Goal: Task Accomplishment & Management: Use online tool/utility

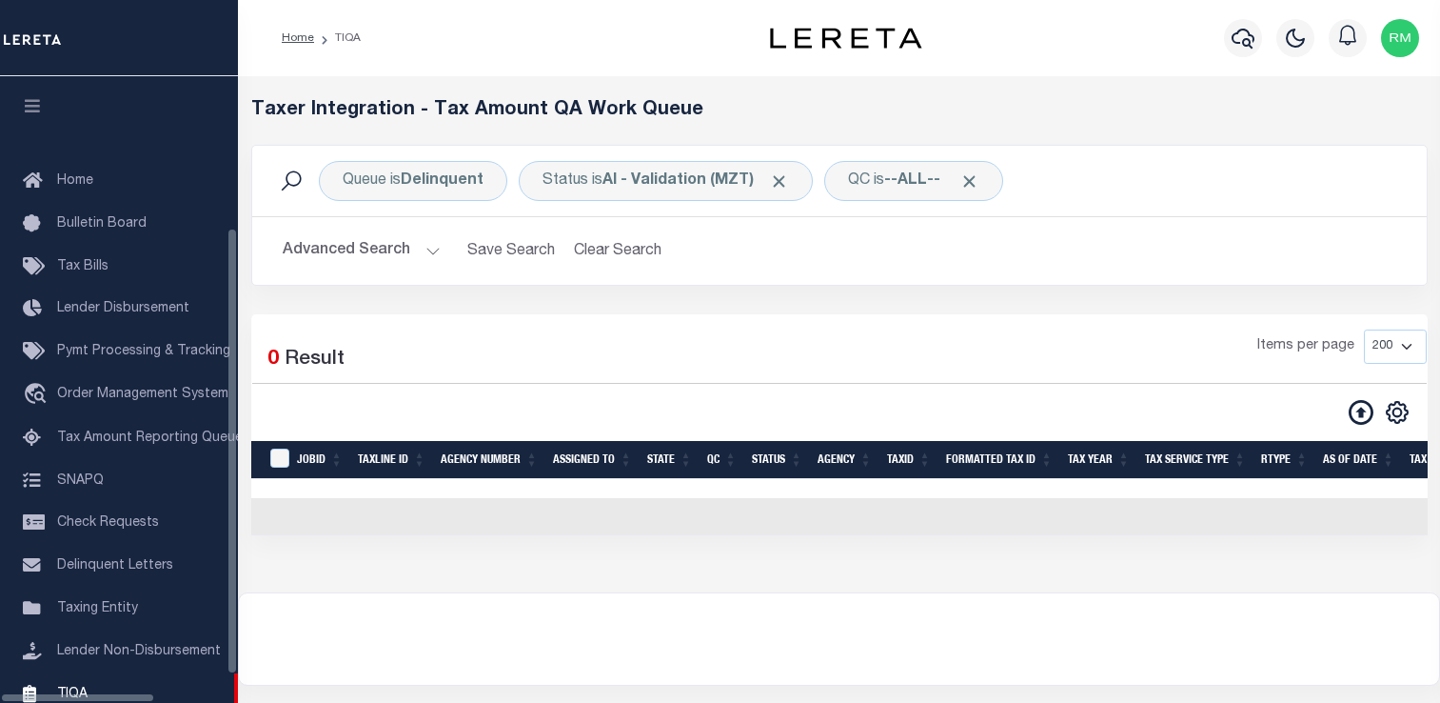
select select "200"
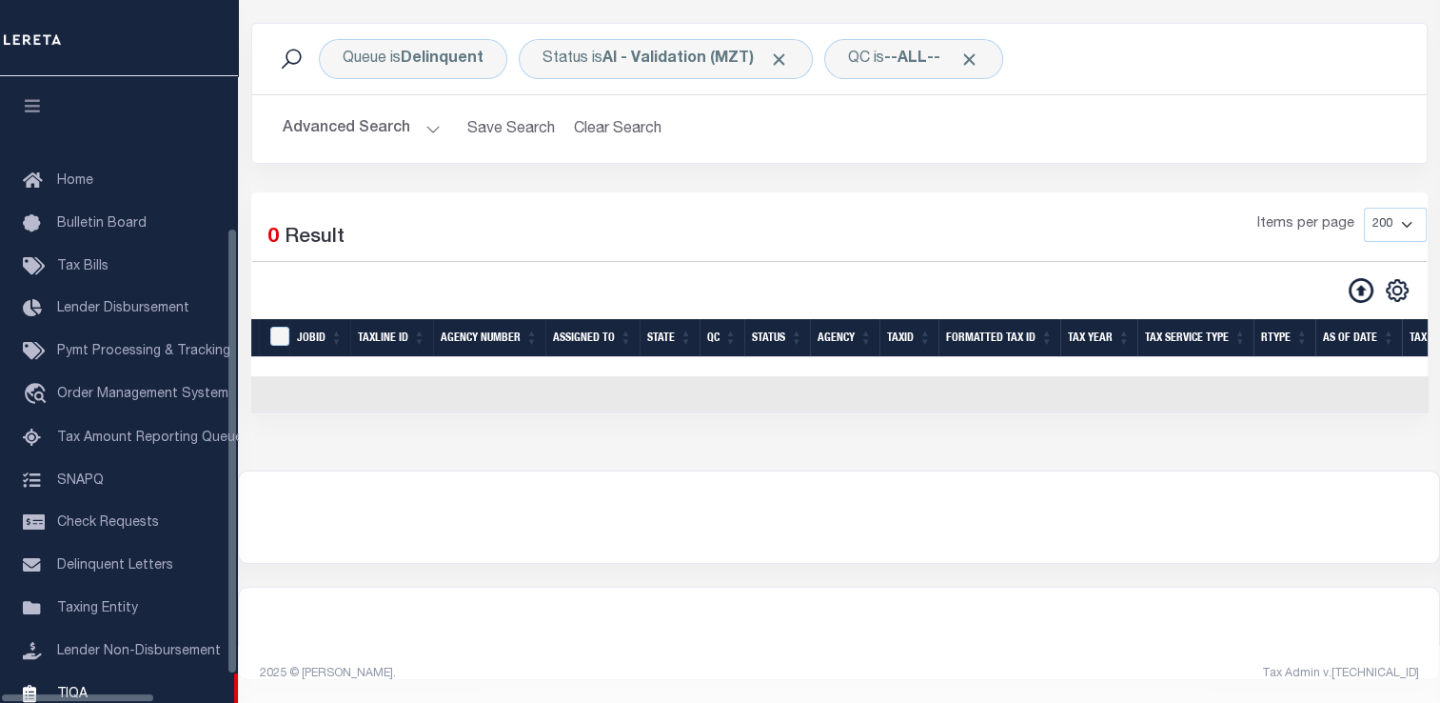
scroll to position [213, 0]
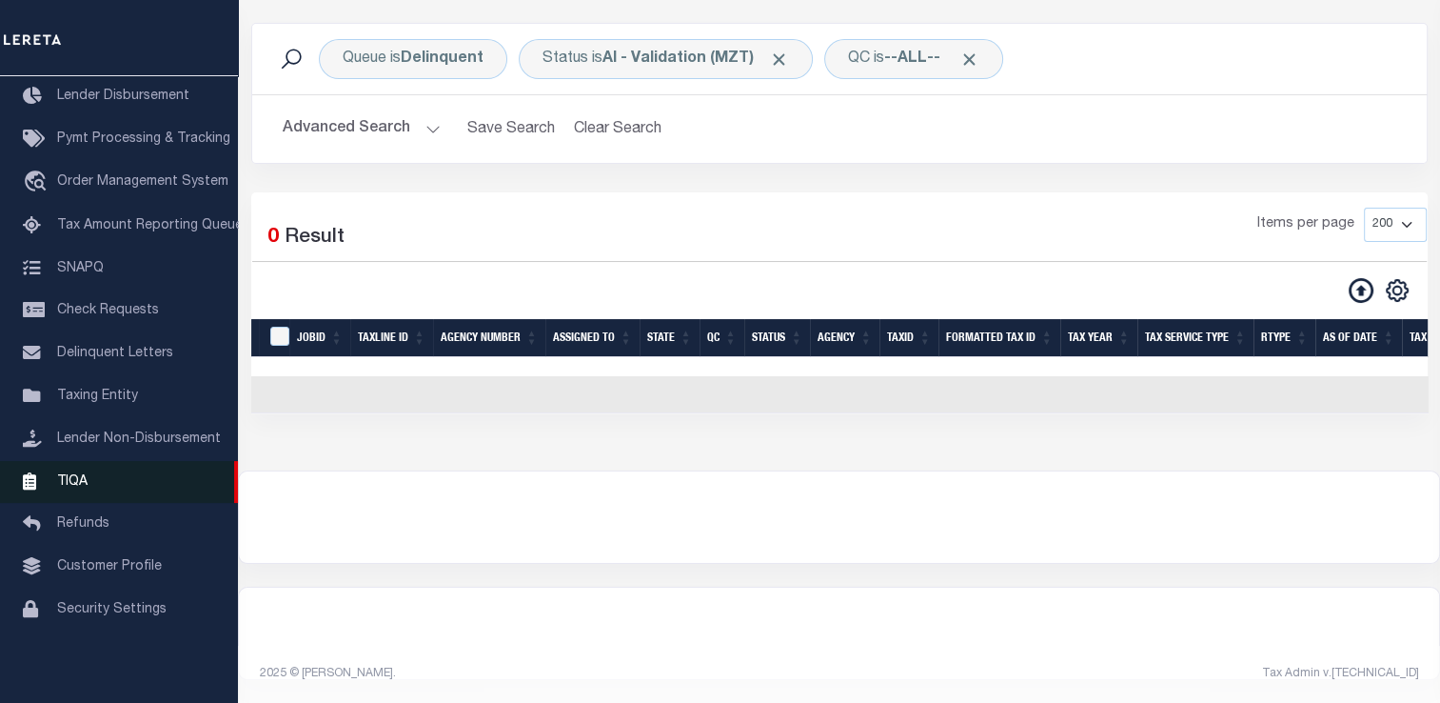
click at [61, 487] on span "TIQA" at bounding box center [72, 480] width 30 height 13
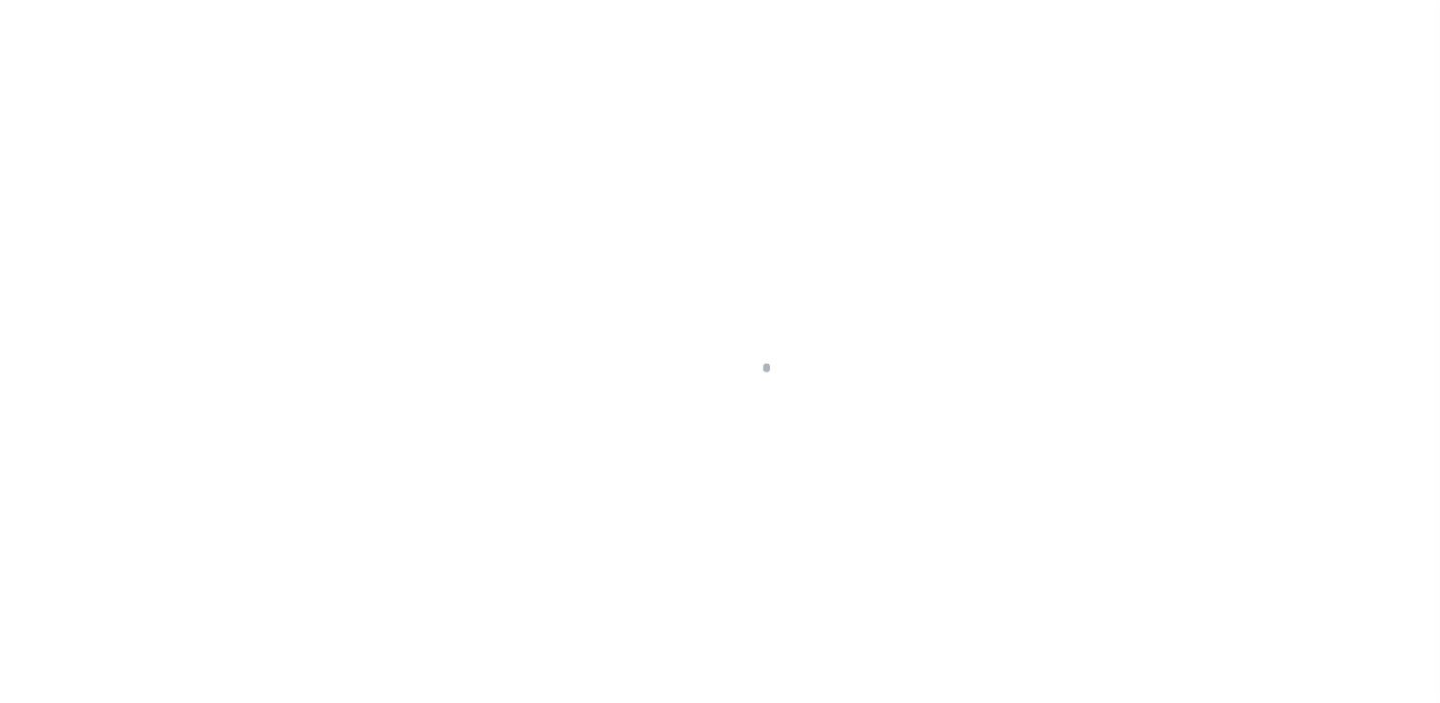
scroll to position [228, 0]
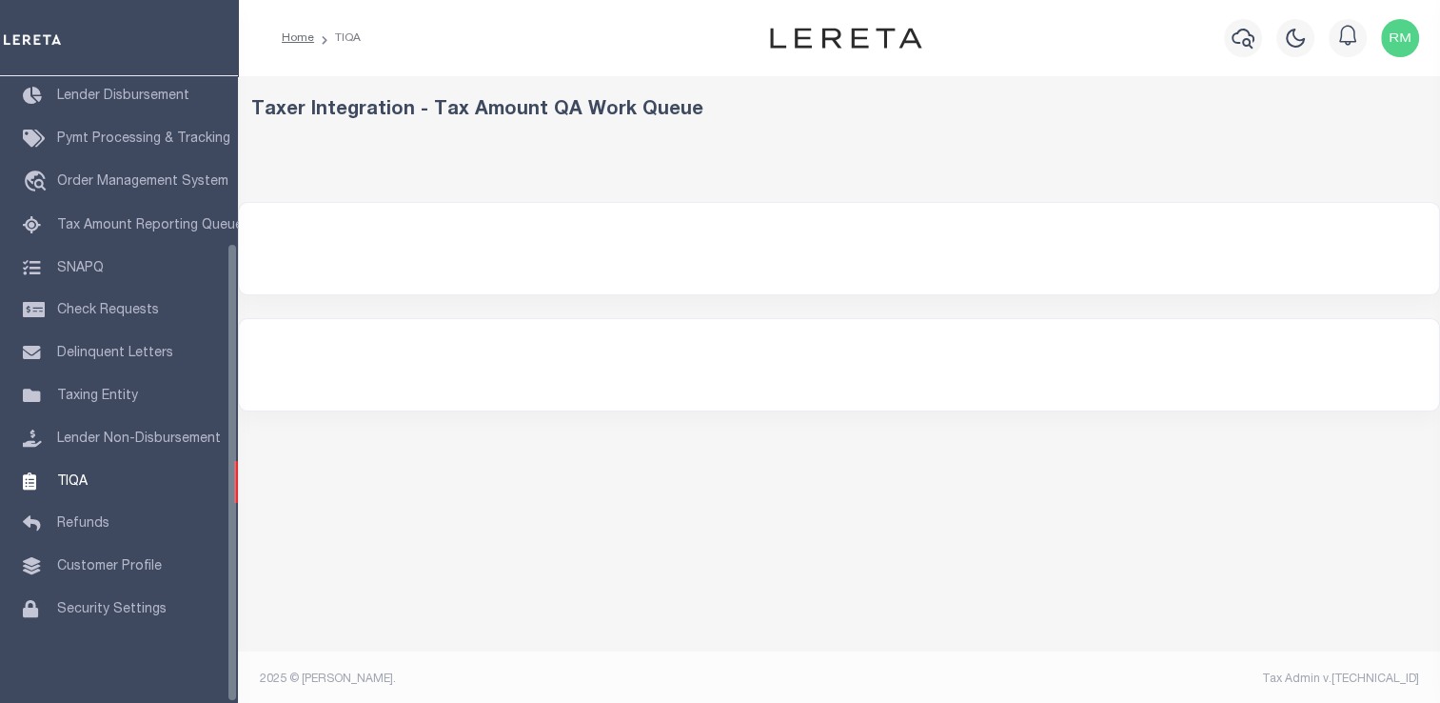
select select
select select "200"
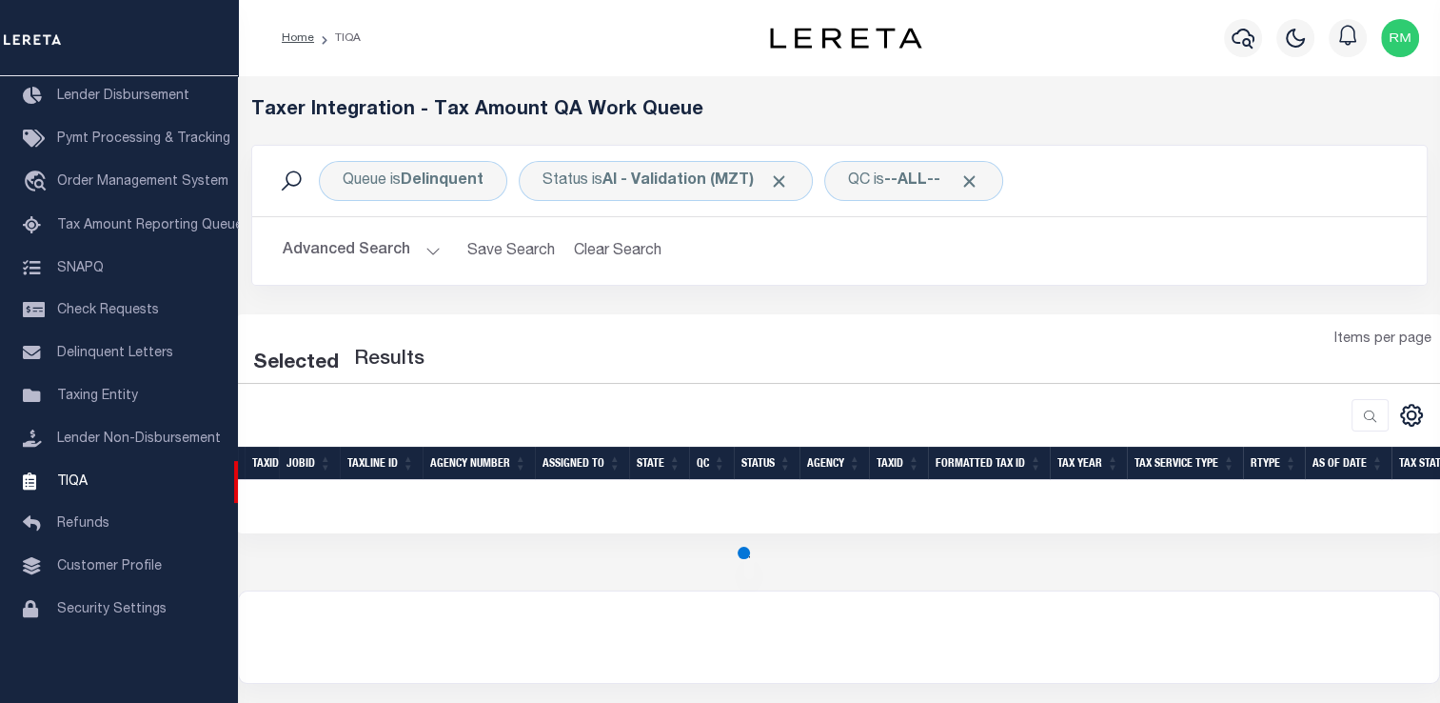
select select "200"
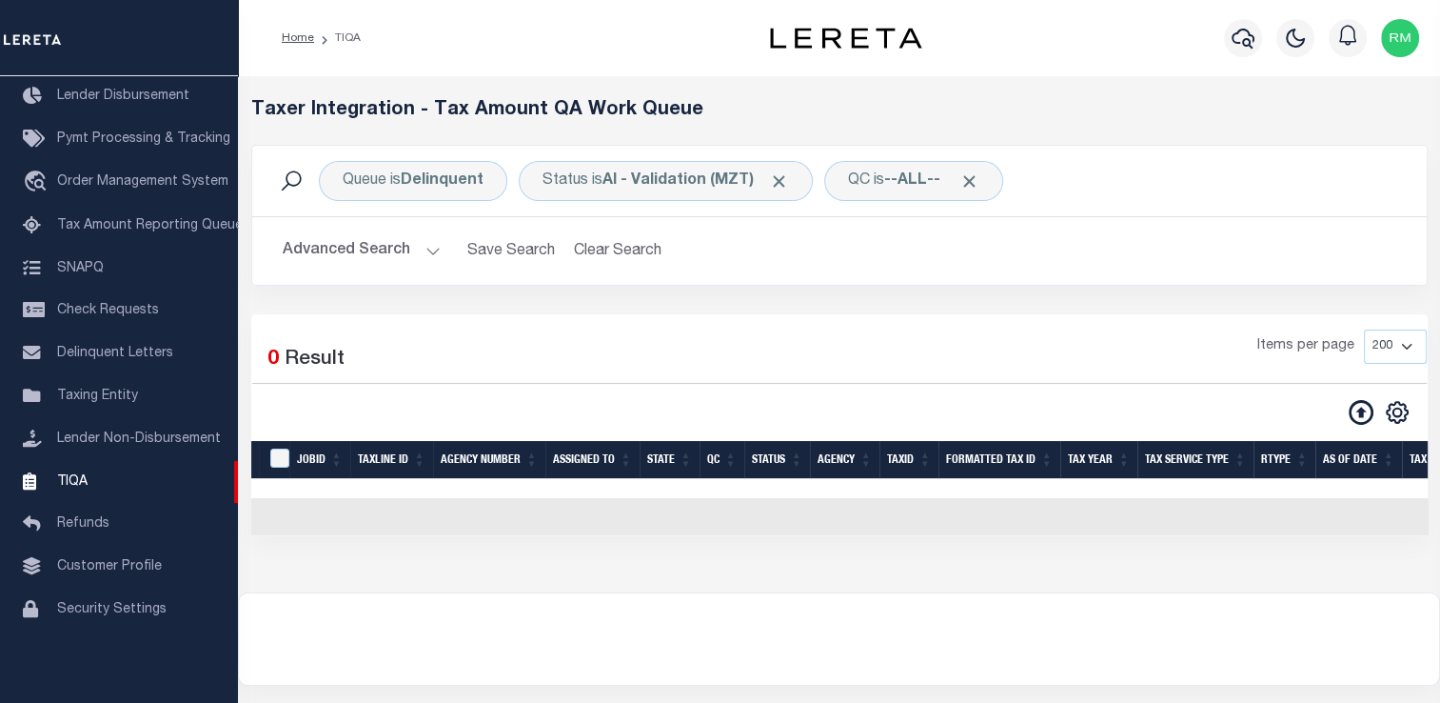
scroll to position [101, 0]
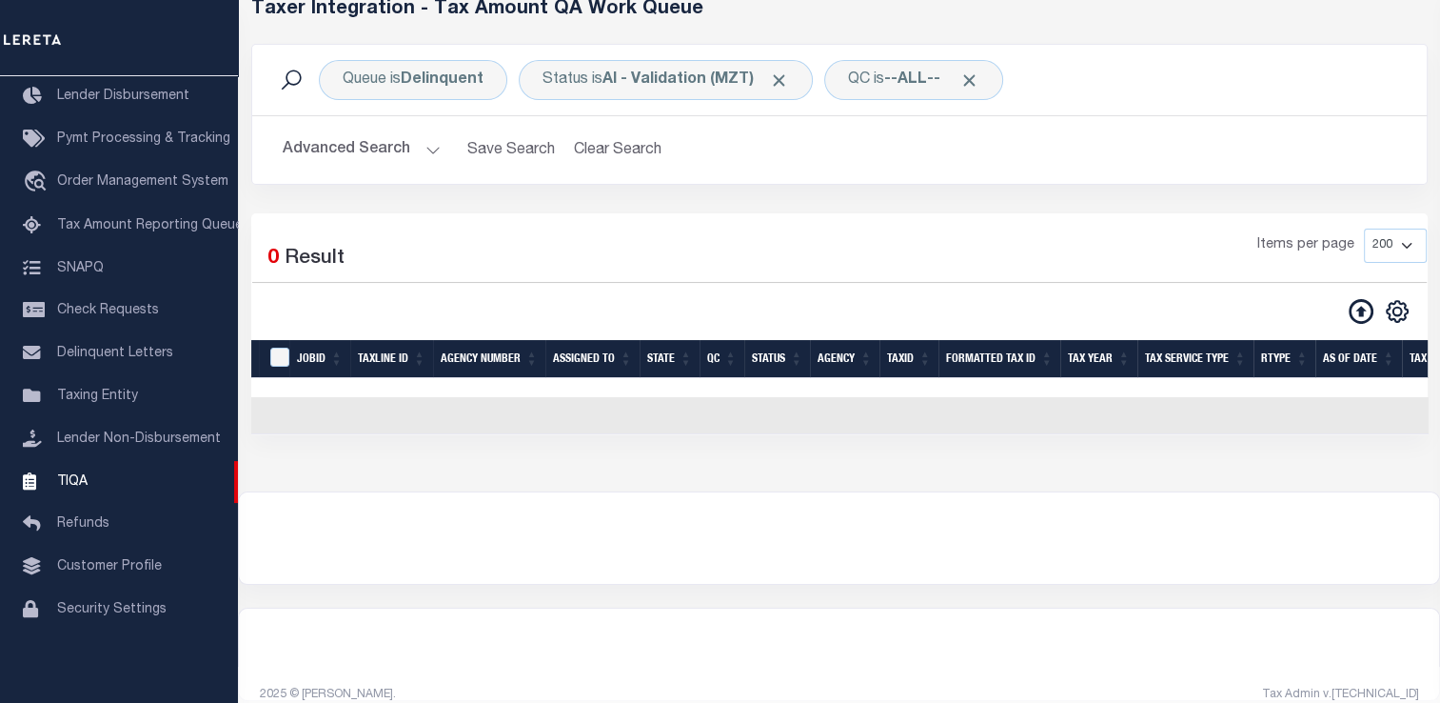
click at [404, 145] on button "Advanced Search" at bounding box center [362, 149] width 158 height 37
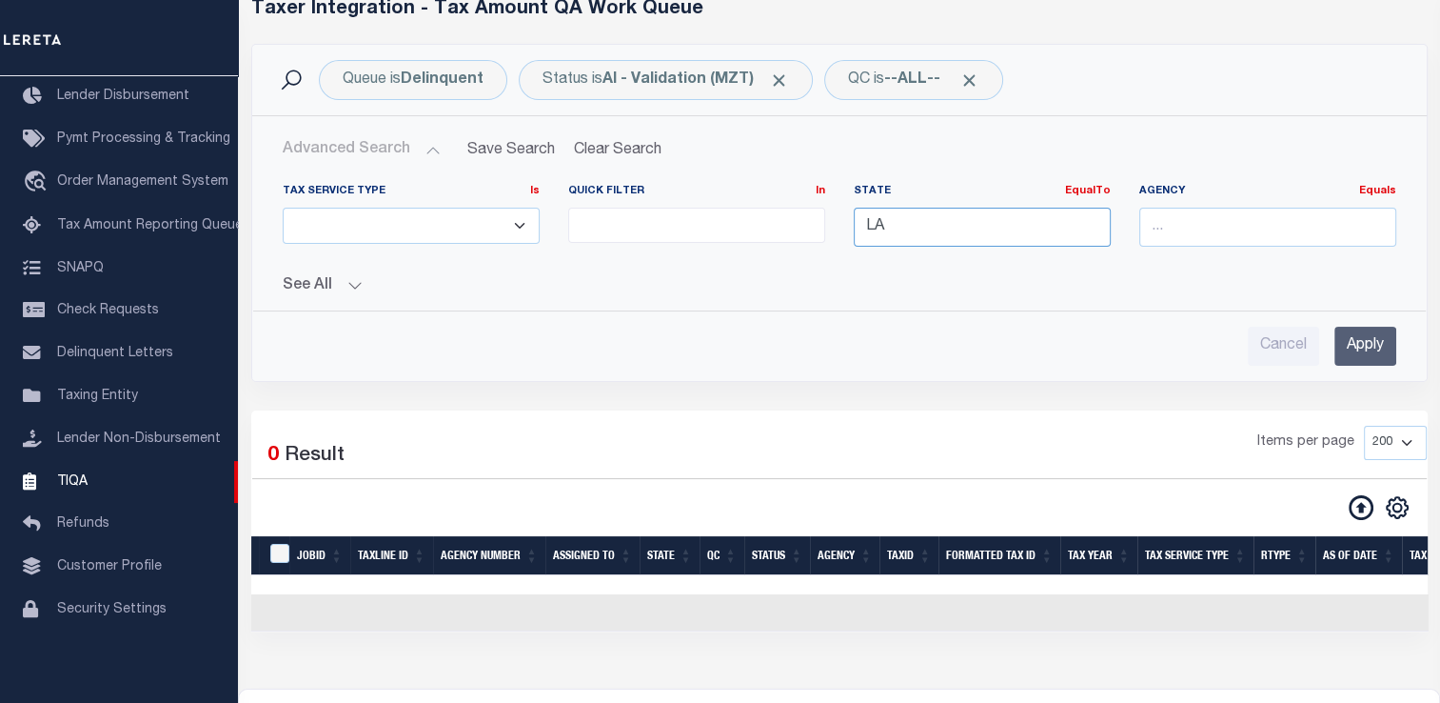
drag, startPoint x: 901, startPoint y: 228, endPoint x: 806, endPoint y: 229, distance: 94.2
click at [806, 229] on div "Tax Service Type Is Is Contains ESCROW NonESCROW Quick Filter In In View Only L…" at bounding box center [839, 223] width 1142 height 78
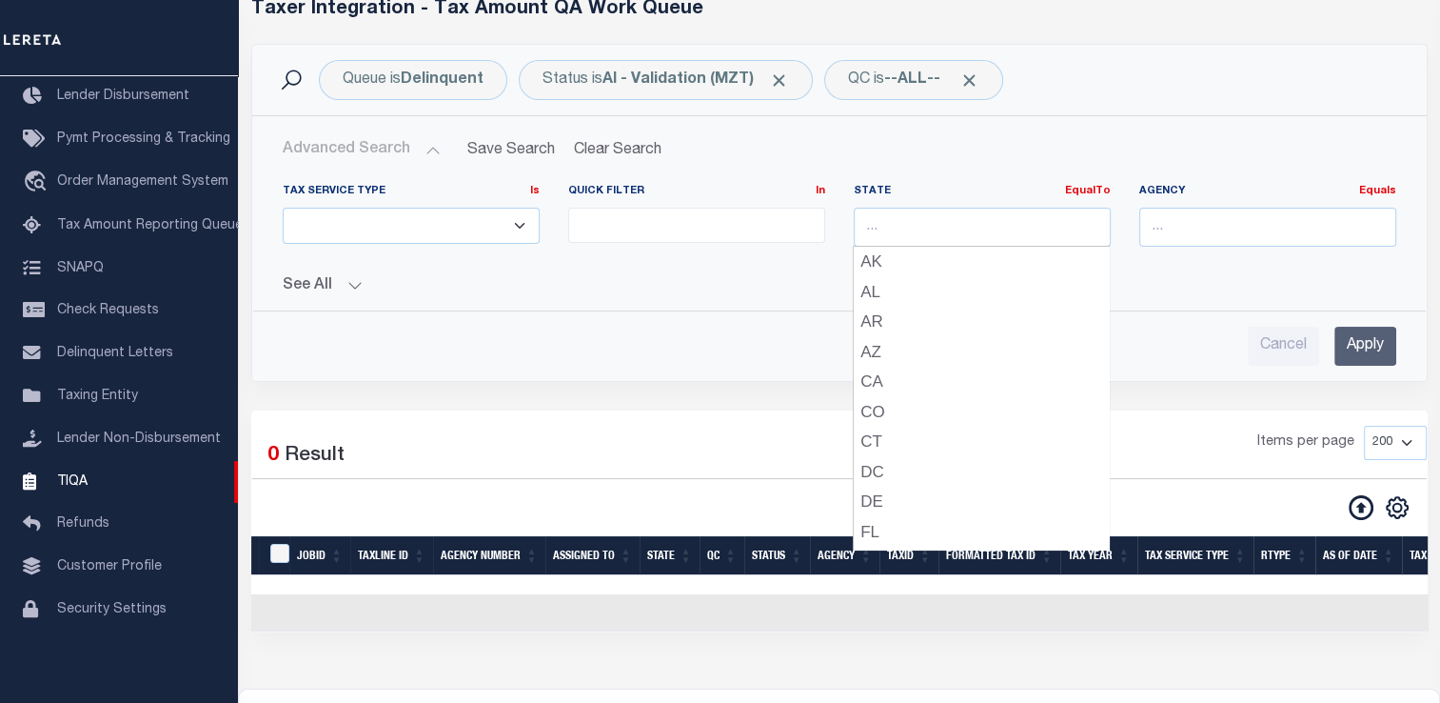
click at [1344, 360] on input "Apply" at bounding box center [1366, 346] width 62 height 39
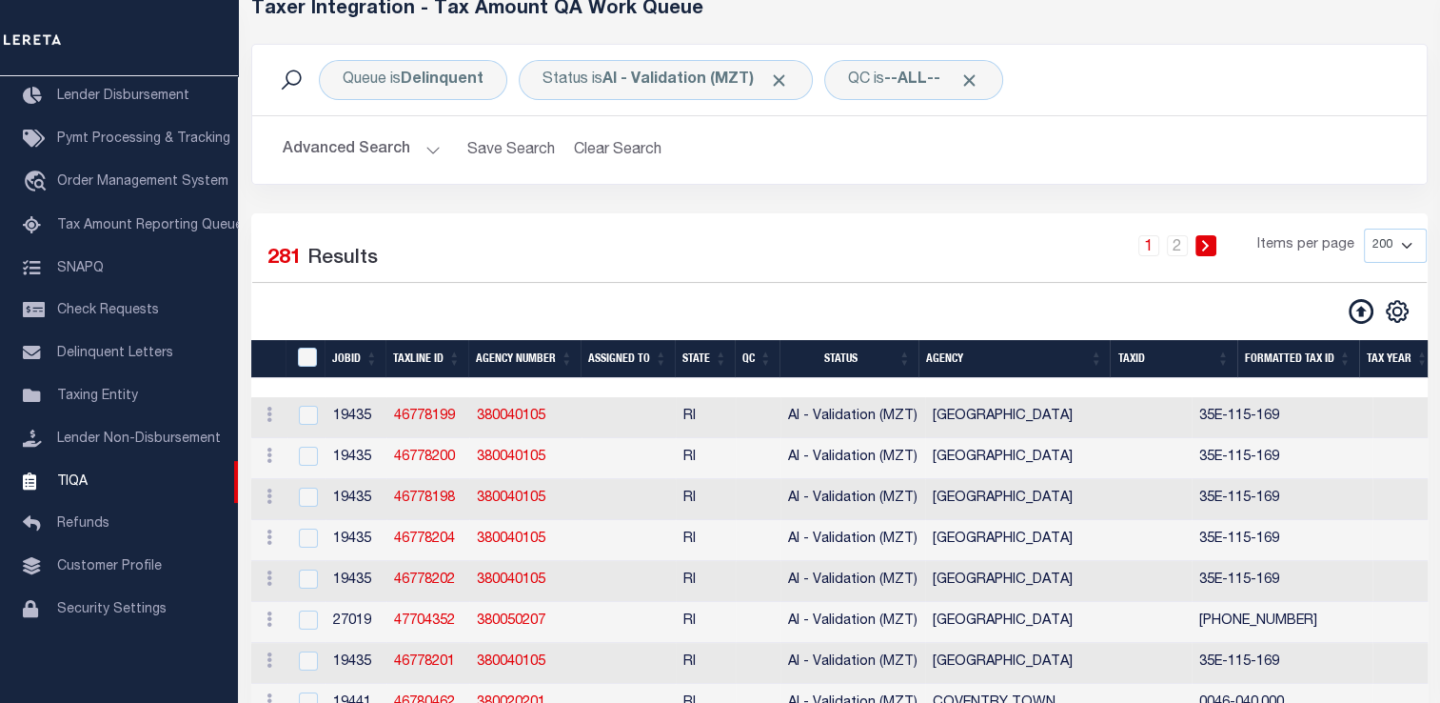
click at [454, 211] on div "Queue is Delinquent Status is AI - Validation (MZT) QC is --ALL-- Search Advanc…" at bounding box center [839, 128] width 1205 height 169
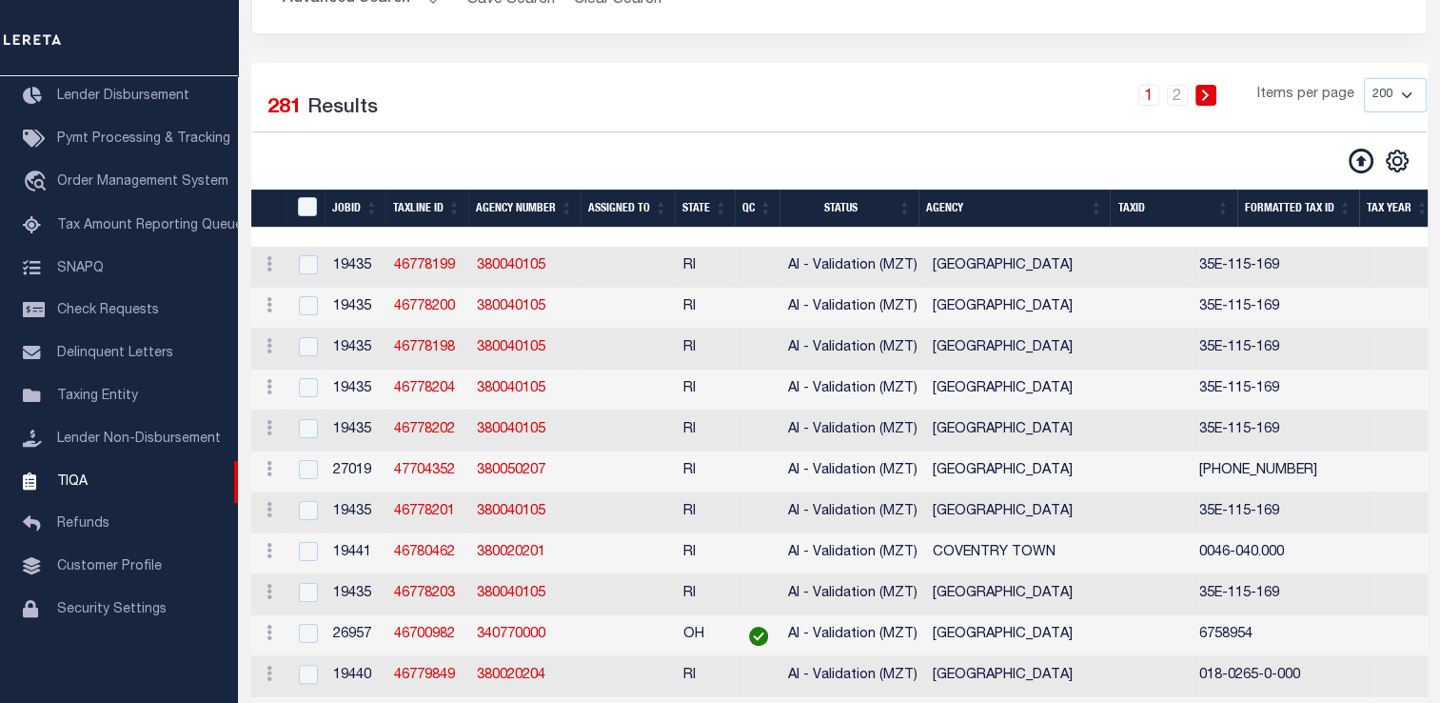
scroll to position [0, 0]
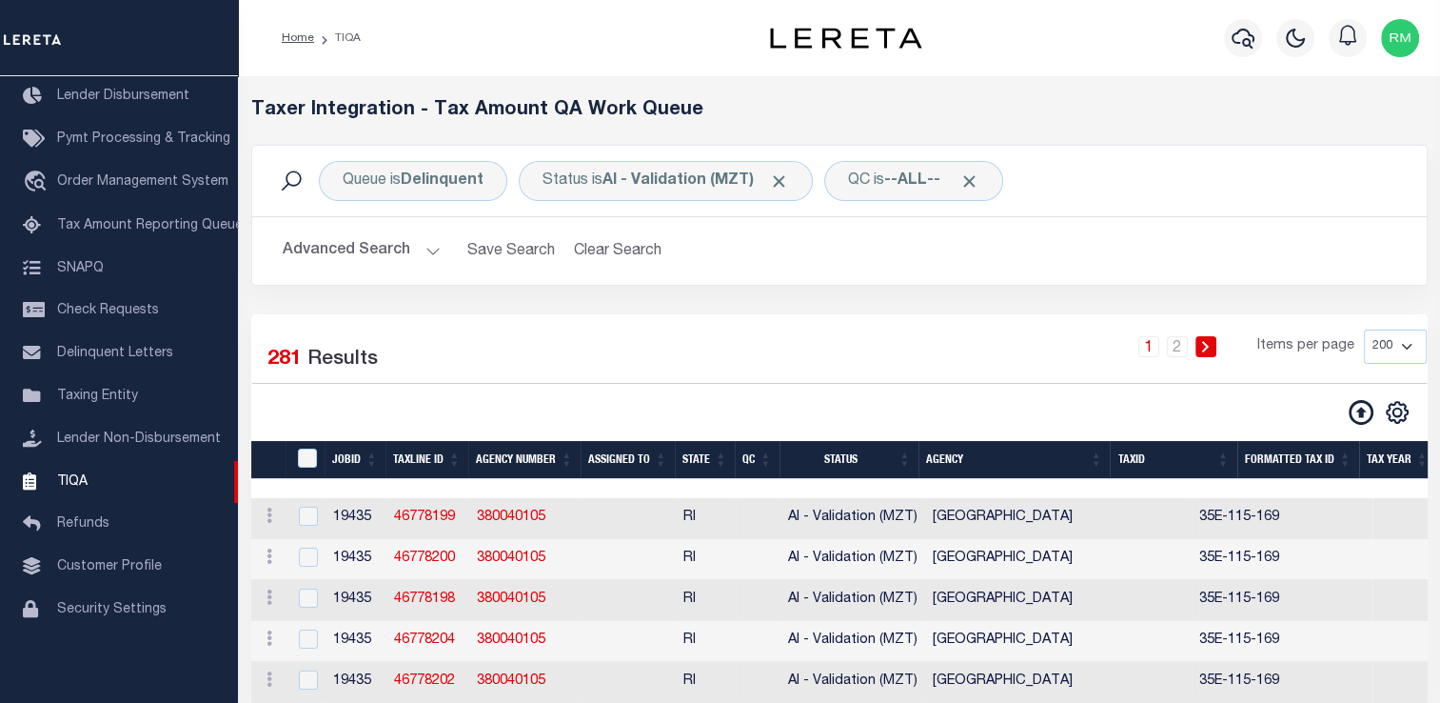
click at [426, 249] on button "Advanced Search" at bounding box center [362, 250] width 158 height 37
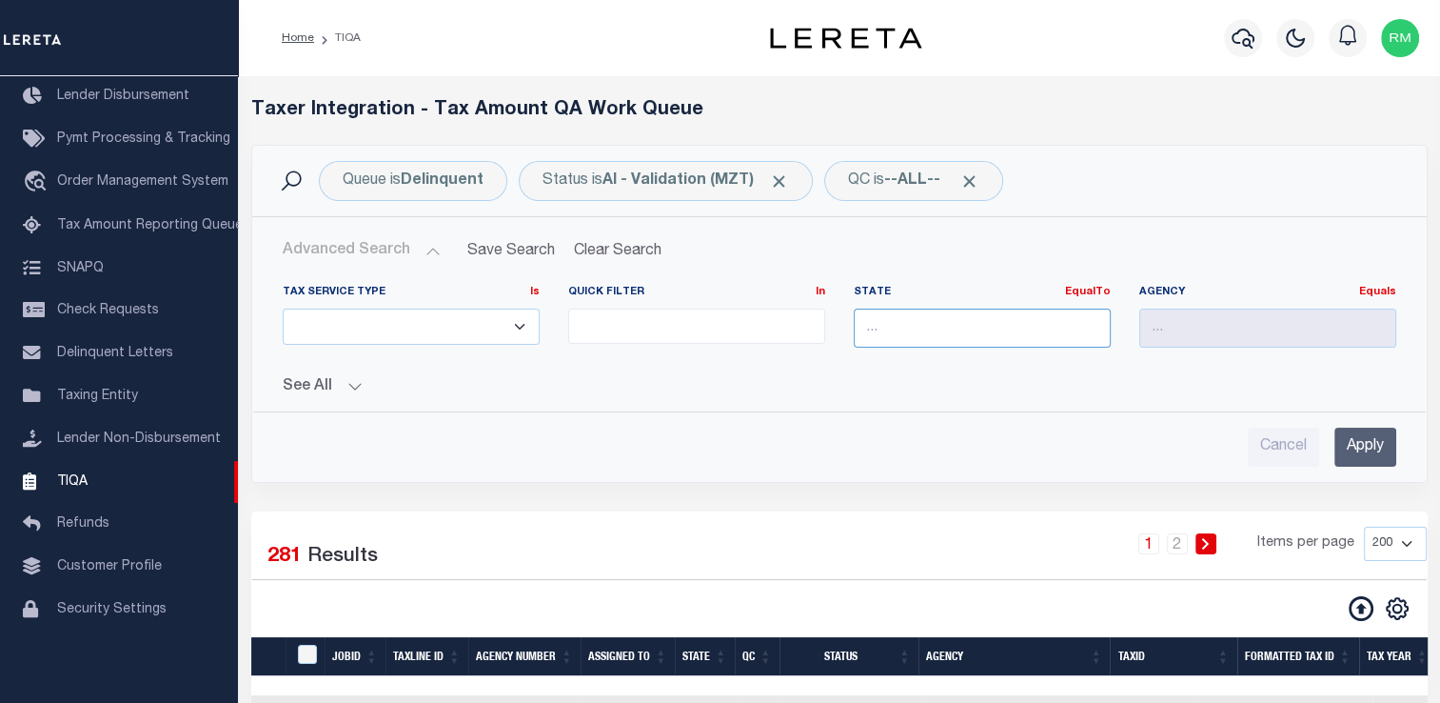
click at [944, 323] on input "text" at bounding box center [982, 327] width 257 height 39
click at [1066, 367] on div "TN" at bounding box center [981, 362] width 255 height 30
type input "TN"
click at [1365, 441] on input "Apply" at bounding box center [1366, 446] width 62 height 39
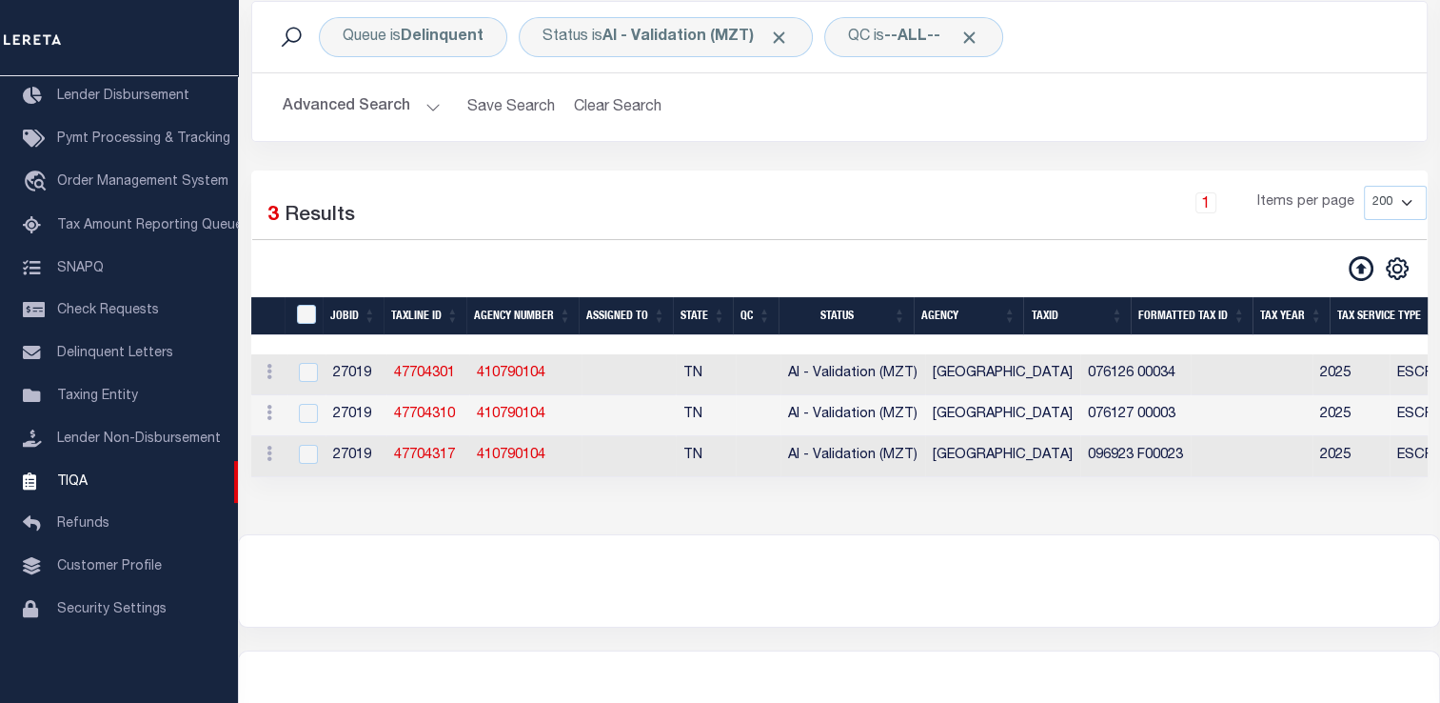
scroll to position [0, 953]
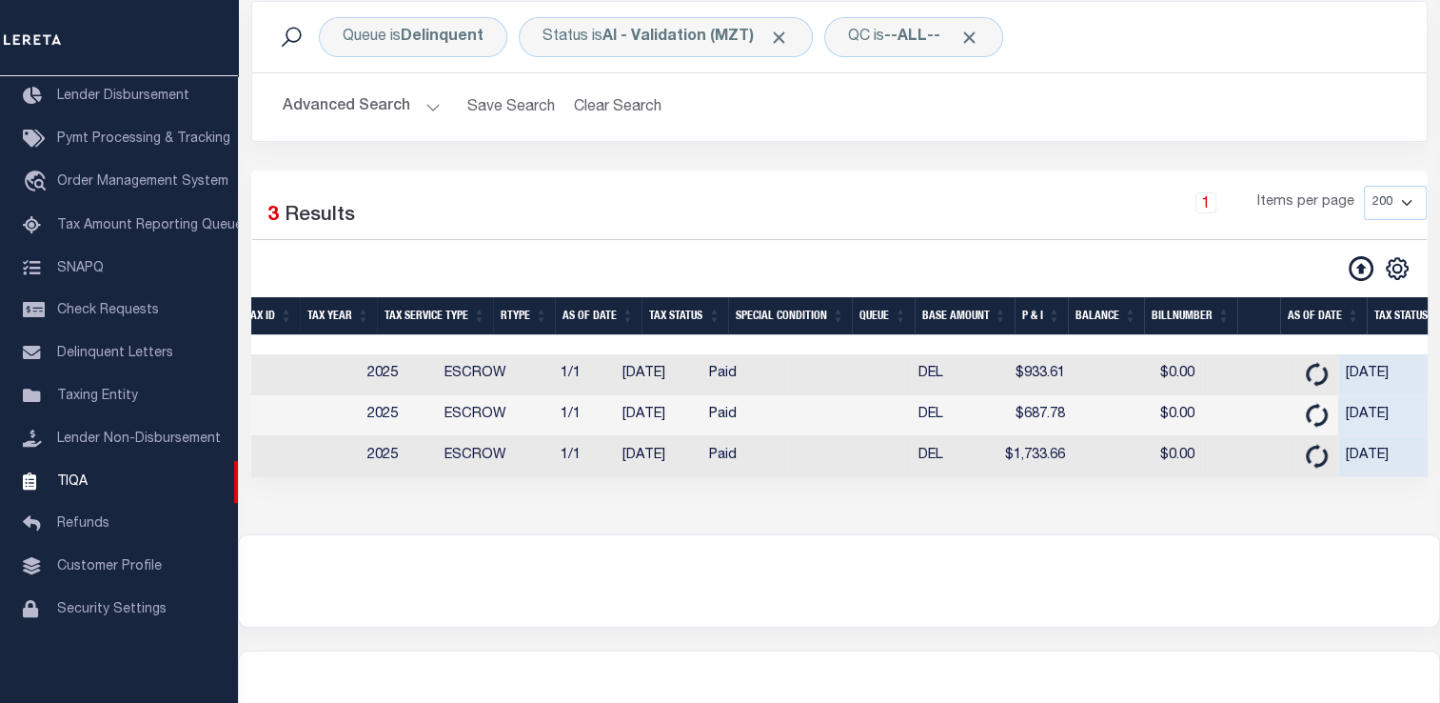
click at [999, 582] on div at bounding box center [839, 580] width 1200 height 91
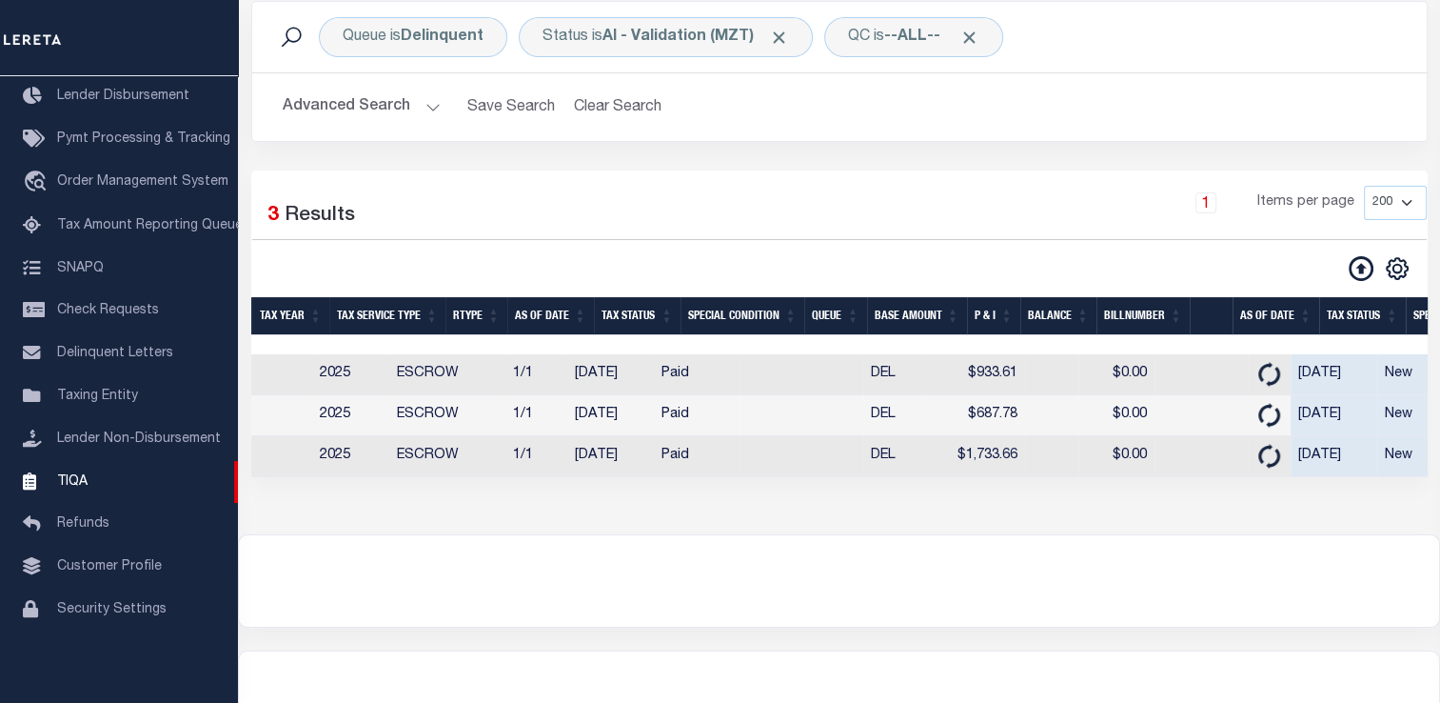
click at [480, 618] on div at bounding box center [839, 580] width 1200 height 91
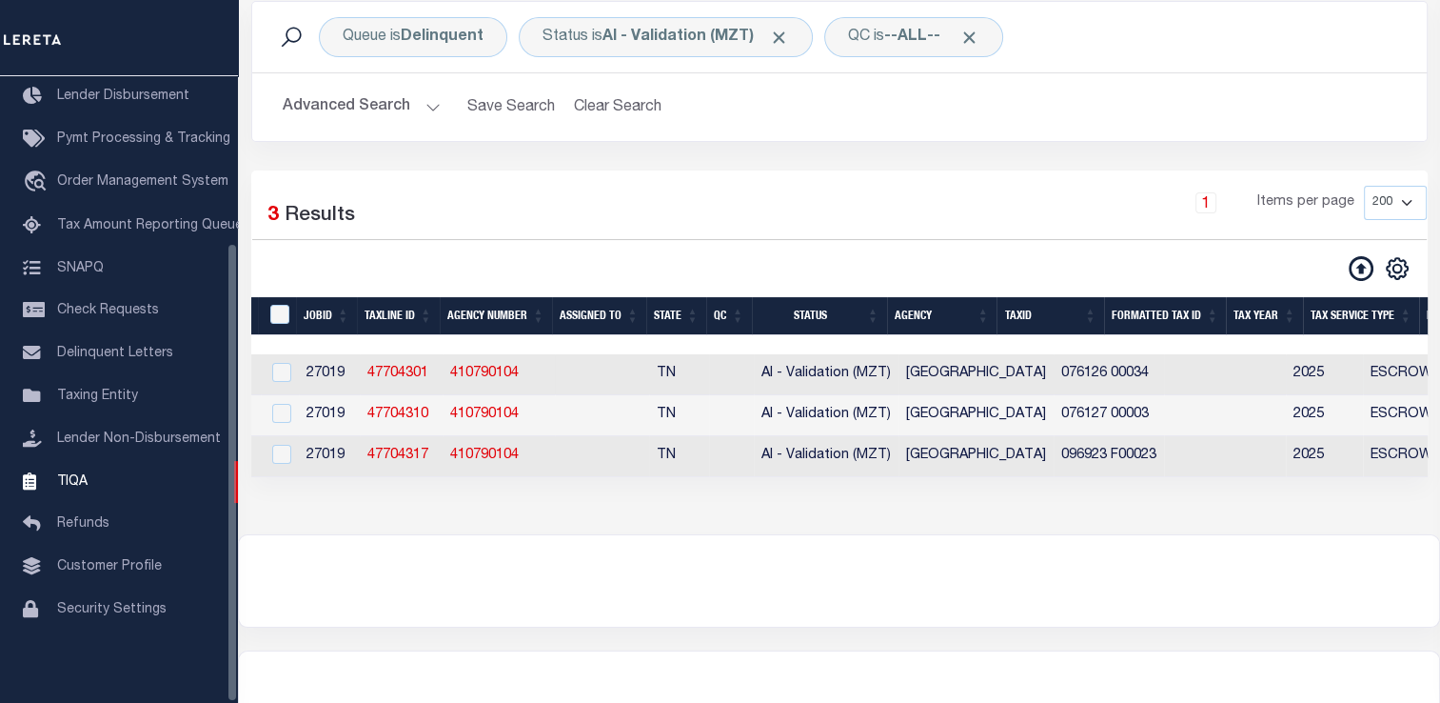
scroll to position [0, 0]
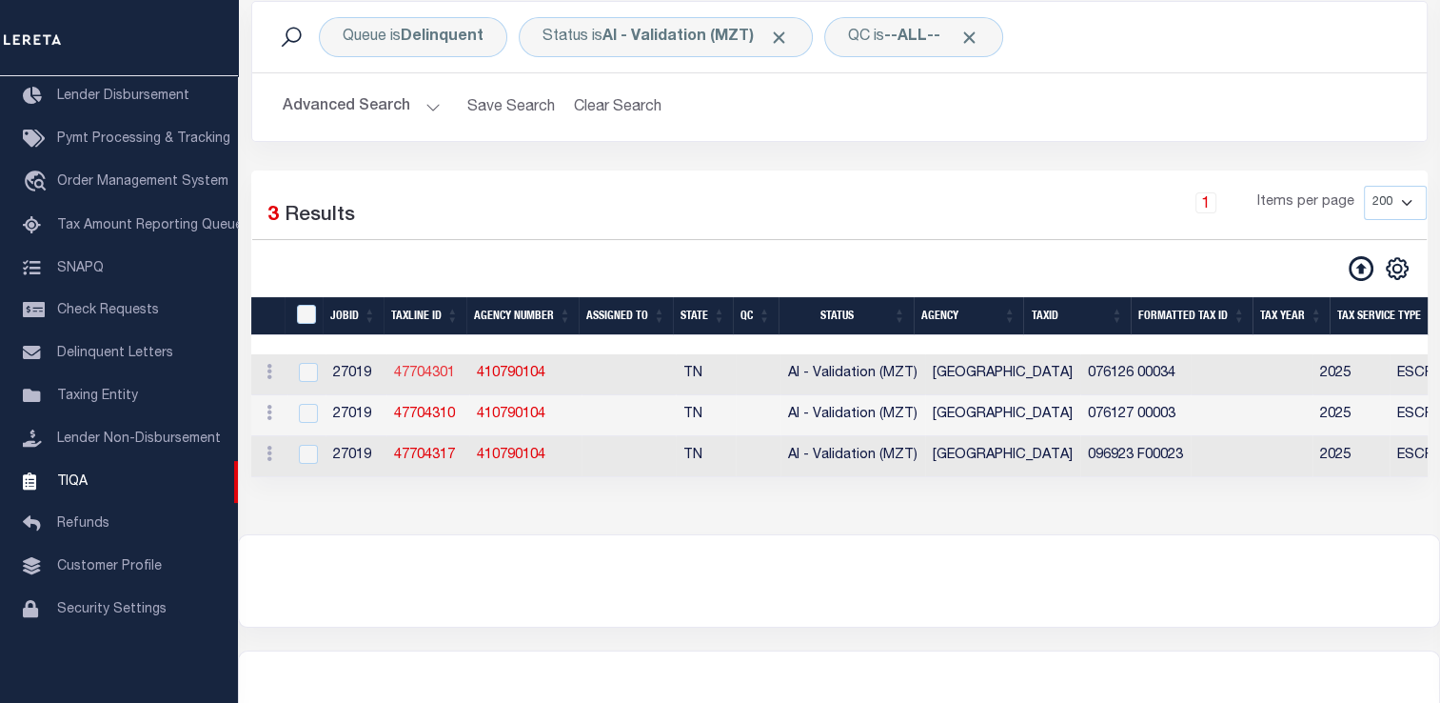
click at [429, 377] on link "47704301" at bounding box center [424, 372] width 61 height 13
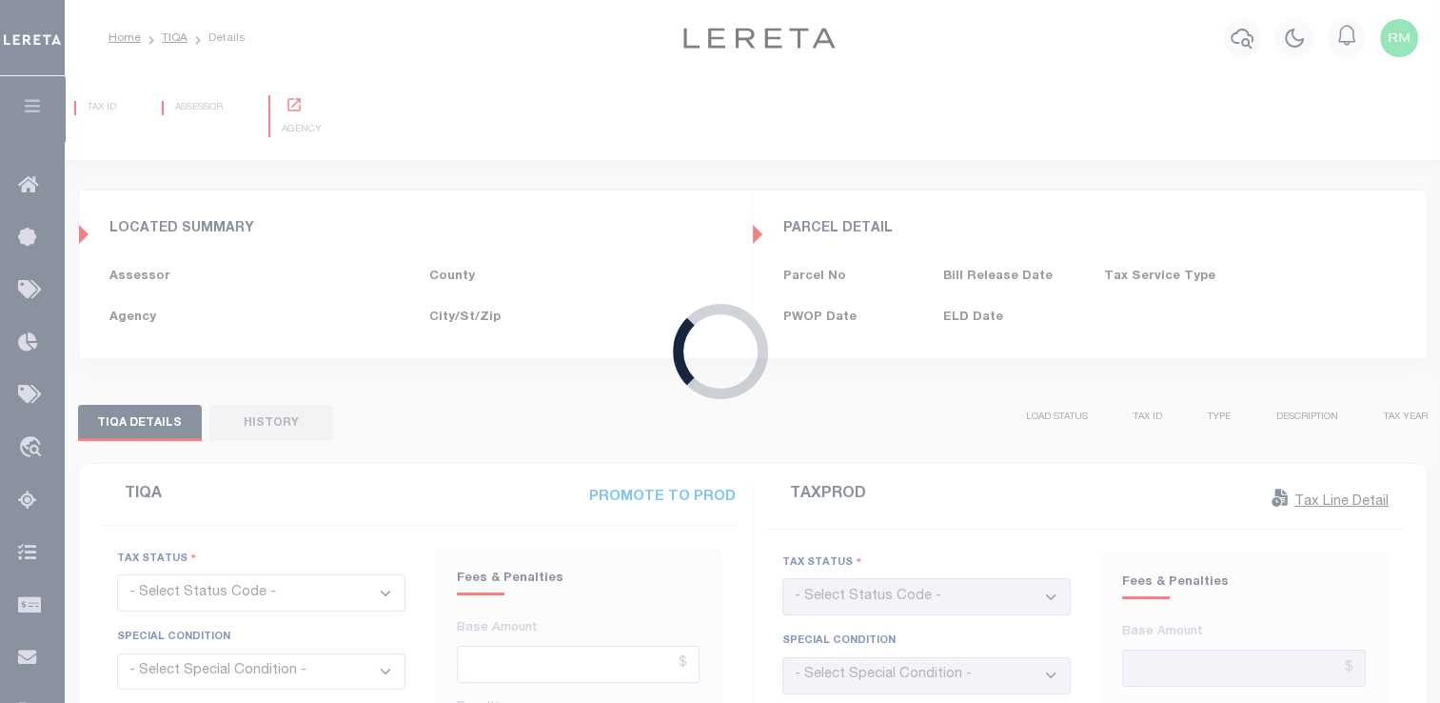
type input "[DATE]"
checkbox input "false"
type input "$933.61"
type input "$0"
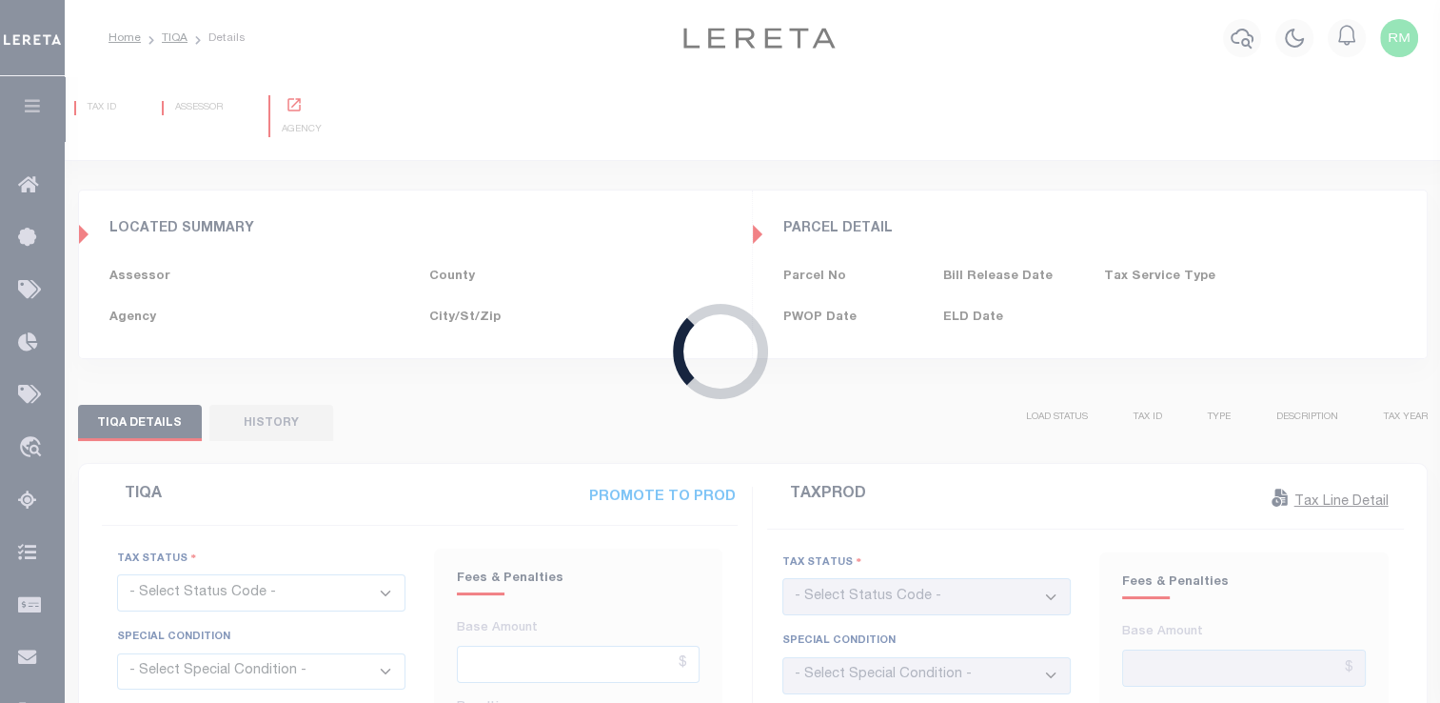
type input "[DATE]"
checkbox input "false"
select select "PYD"
select select "NW2"
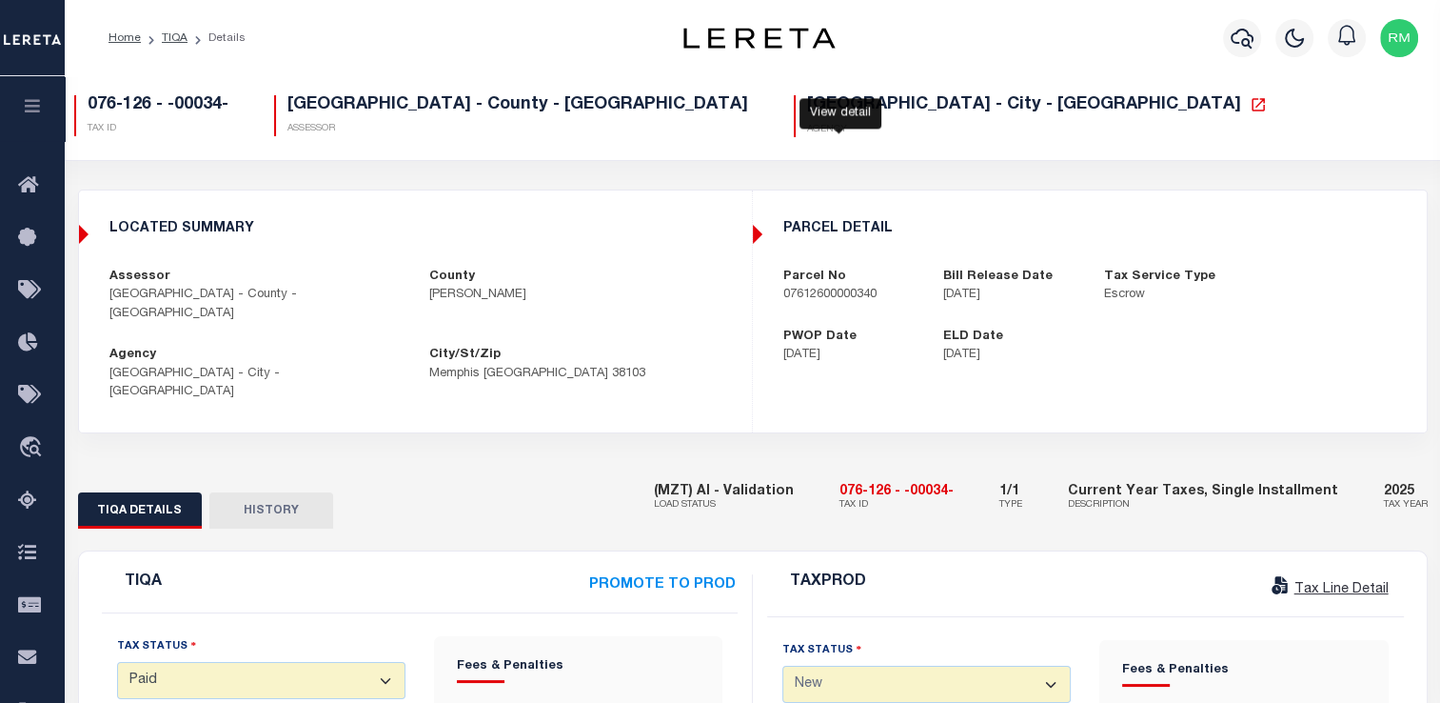
click at [1250, 106] on icon at bounding box center [1258, 104] width 17 height 17
drag, startPoint x: 784, startPoint y: 307, endPoint x: 919, endPoint y: 307, distance: 134.2
click at [919, 307] on div "parcel detail Parcel No 07612600000340 Bill Release Date 07/01/2025 Tax Service…" at bounding box center [1090, 293] width 672 height 174
copy p "07612600000340"
drag, startPoint x: 863, startPoint y: 458, endPoint x: 984, endPoint y: 457, distance: 120.9
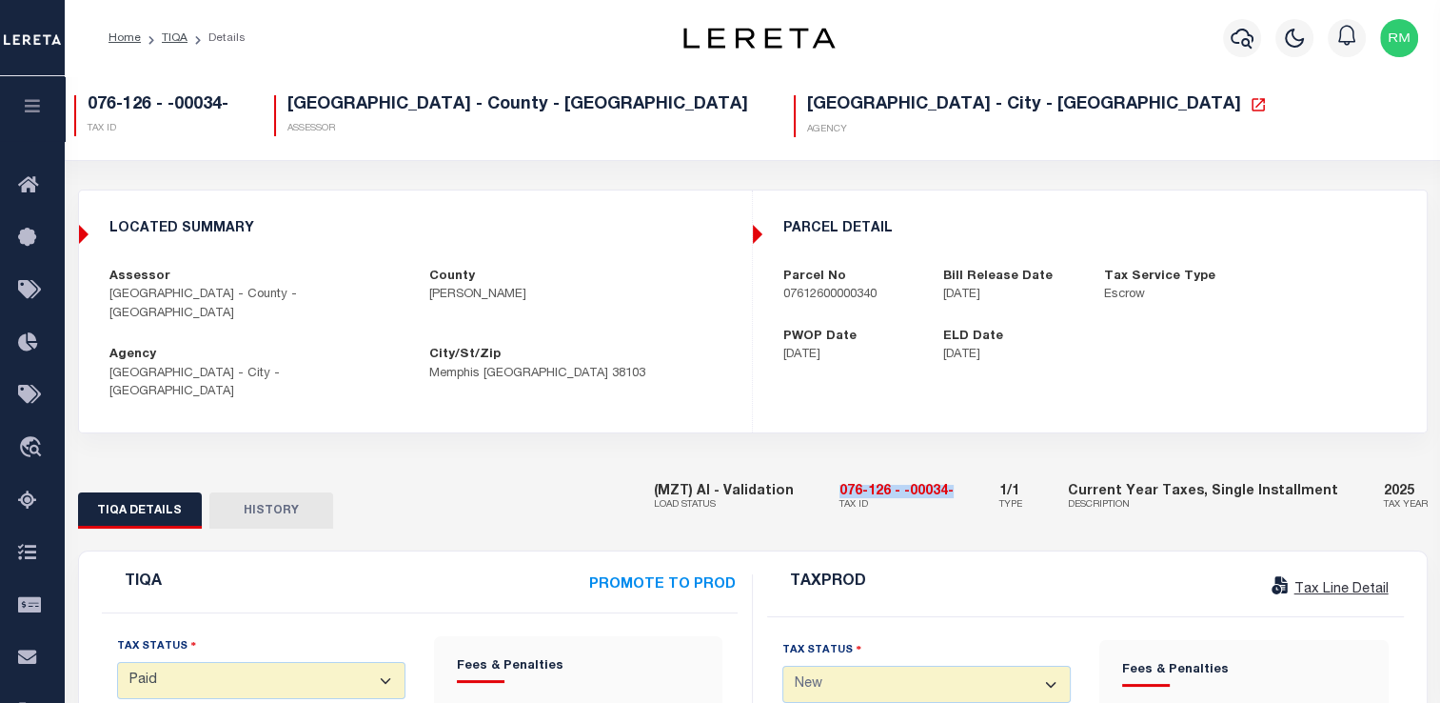
click at [984, 469] on div "(MZT) AI - Validation LOAD STATUS 076-126 - -00034- TAX ID 1/1 TYPE Current Yea…" at bounding box center [1041, 498] width 774 height 58
copy h5 "076-126 - -00034-"
drag, startPoint x: 785, startPoint y: 297, endPoint x: 890, endPoint y: 302, distance: 104.8
click at [890, 302] on p "07612600000340" at bounding box center [849, 295] width 132 height 19
copy p "07612600000340"
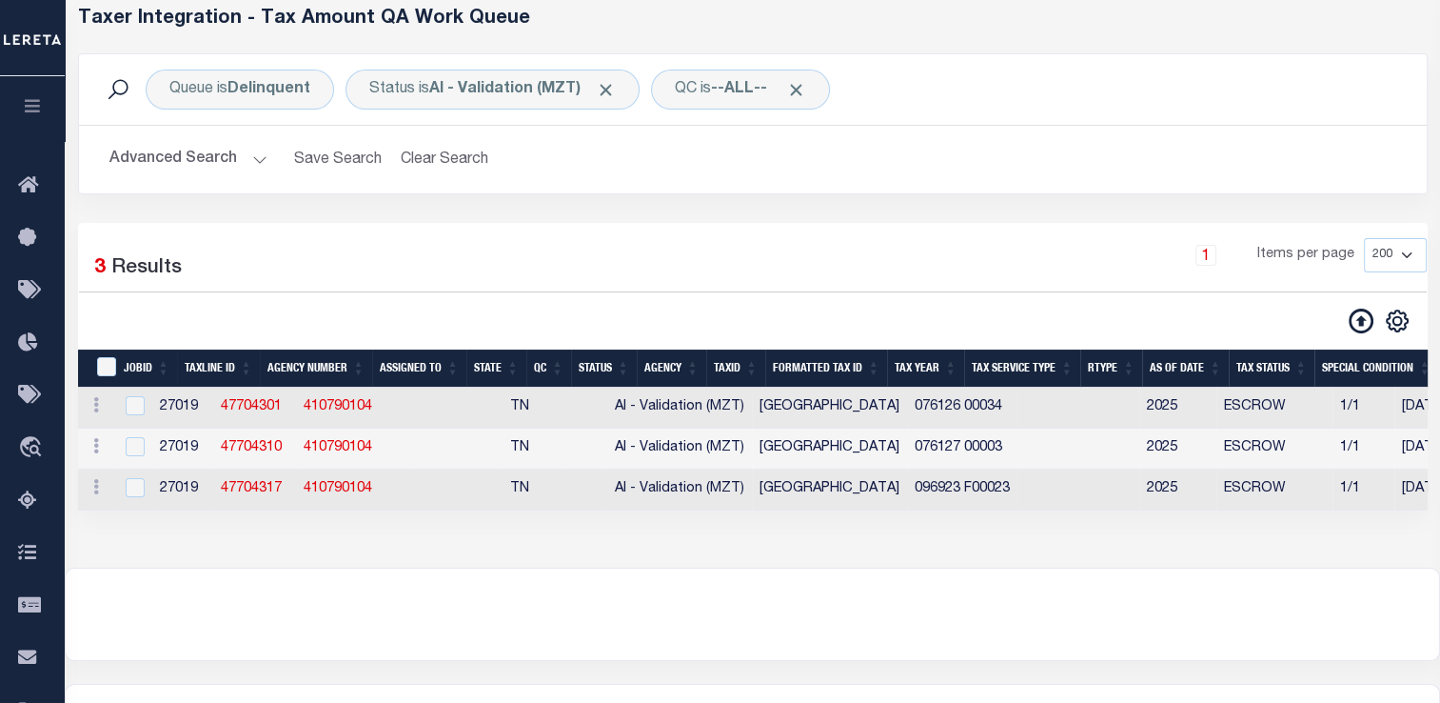
scroll to position [144, 0]
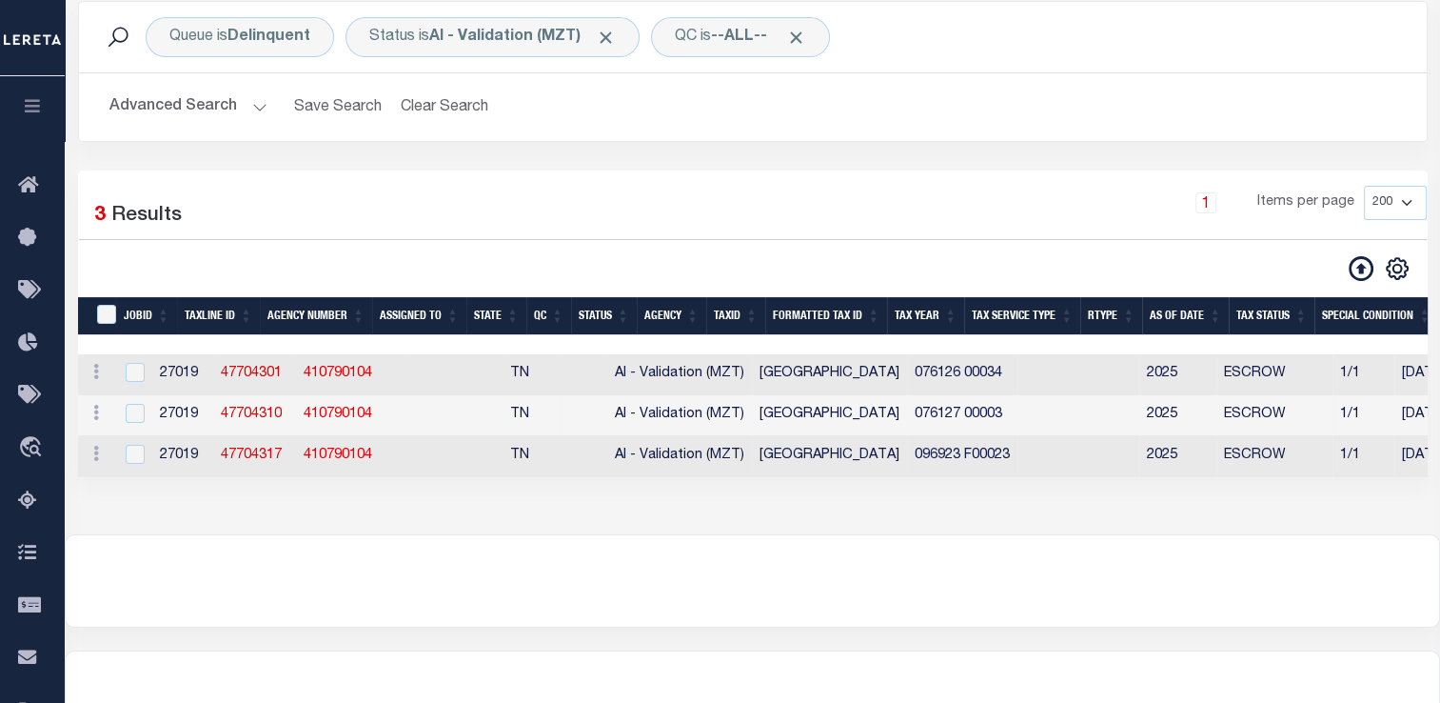
select select "200"
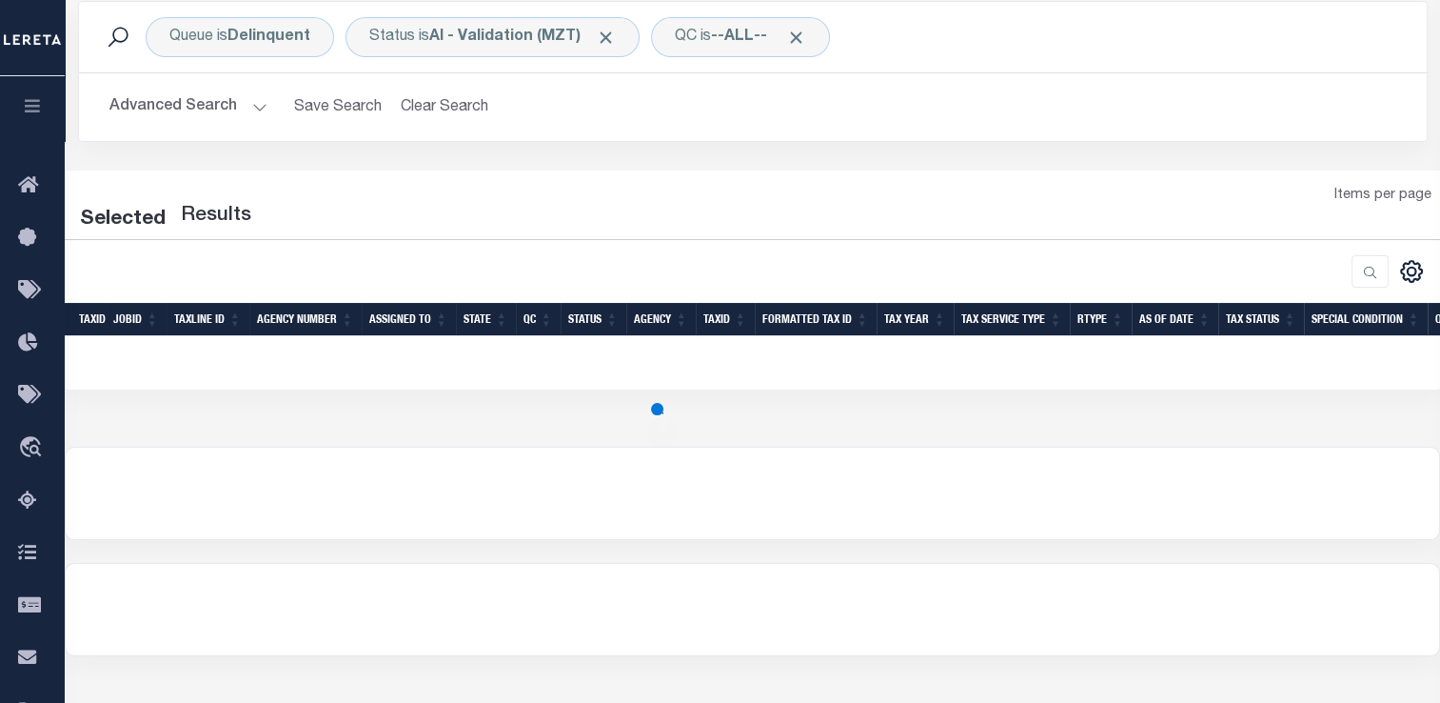
select select "200"
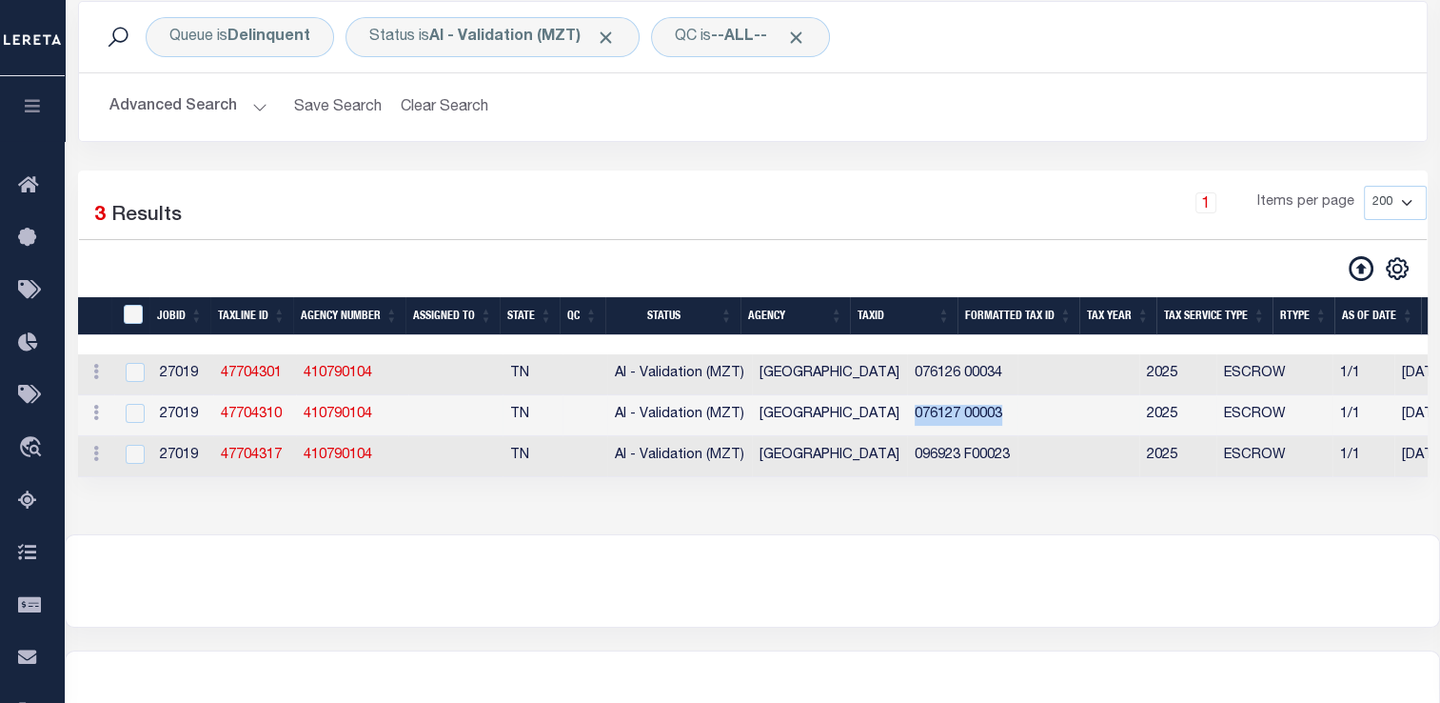
drag, startPoint x: 867, startPoint y: 417, endPoint x: 1009, endPoint y: 411, distance: 142.0
copy td "076127 00003"
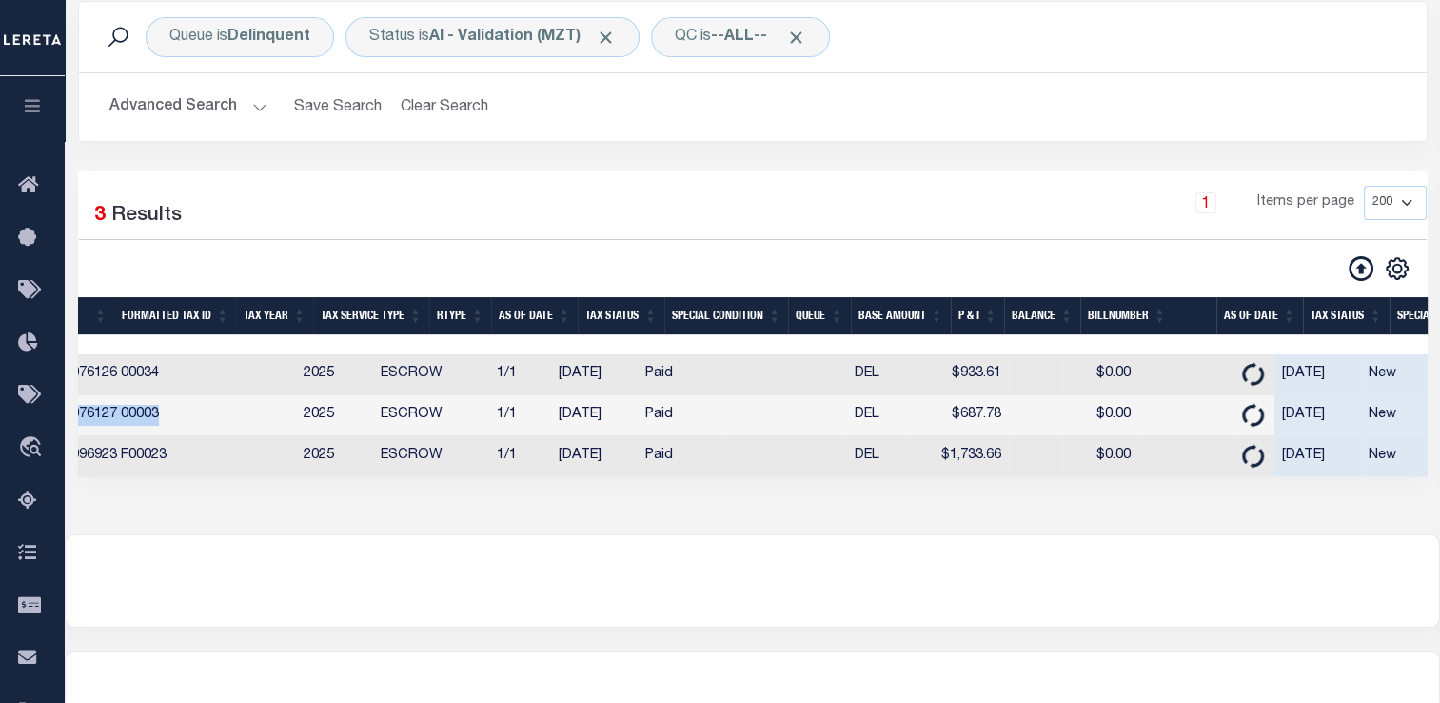
scroll to position [0, 844]
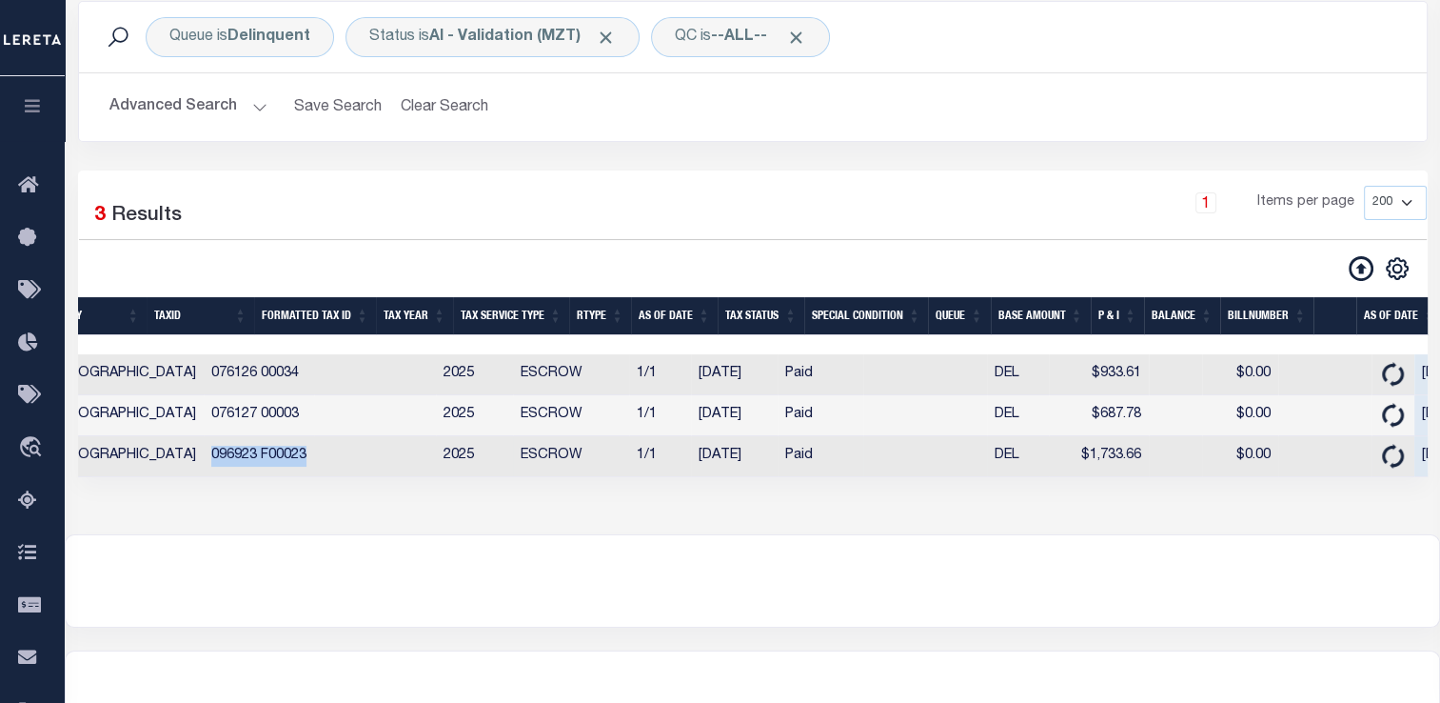
drag, startPoint x: 166, startPoint y: 456, endPoint x: 281, endPoint y: 446, distance: 115.6
click at [281, 446] on tr "ACTIONS View Detail Delete View in OMS 27019 47704317 410790104 TN AI - Validat…" at bounding box center [1062, 456] width 3375 height 41
copy td "096923 F00023"
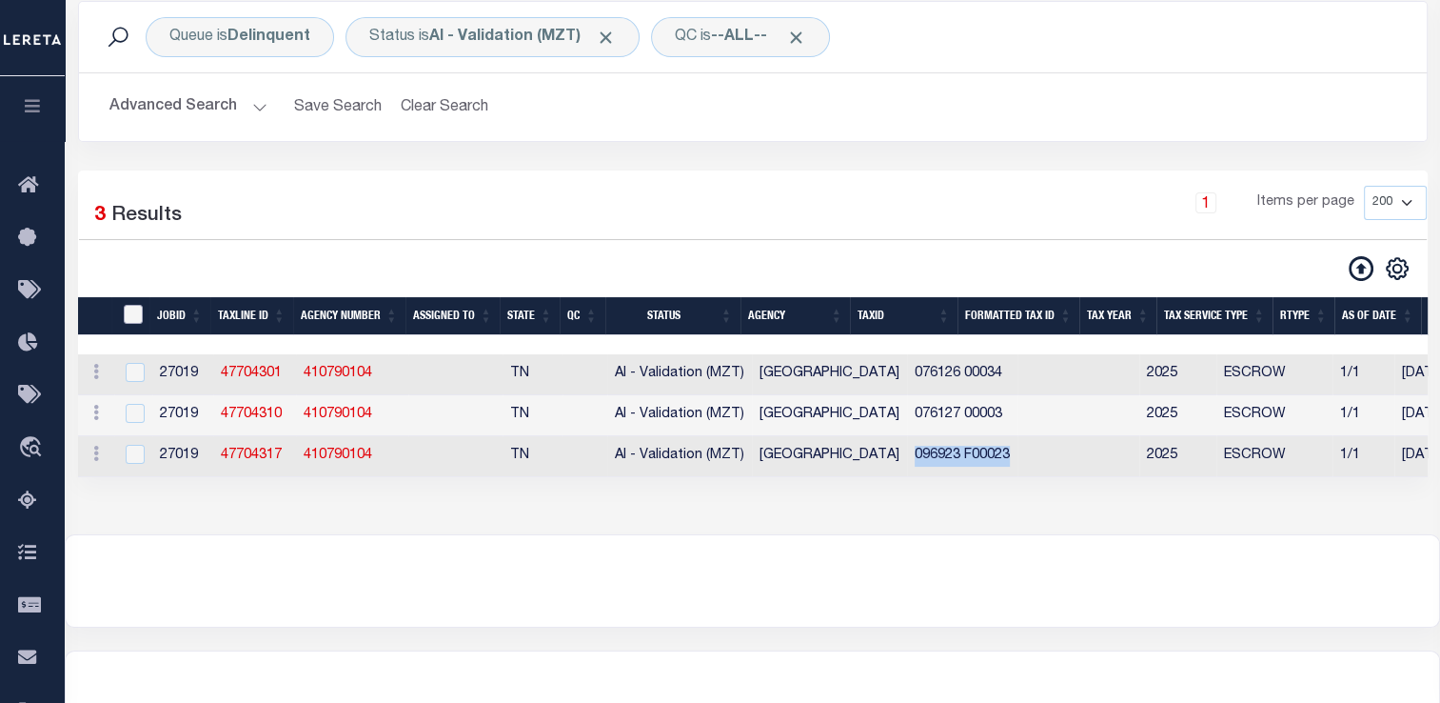
click at [130, 314] on input "TaxID" at bounding box center [133, 314] width 19 height 19
checkbox input "true"
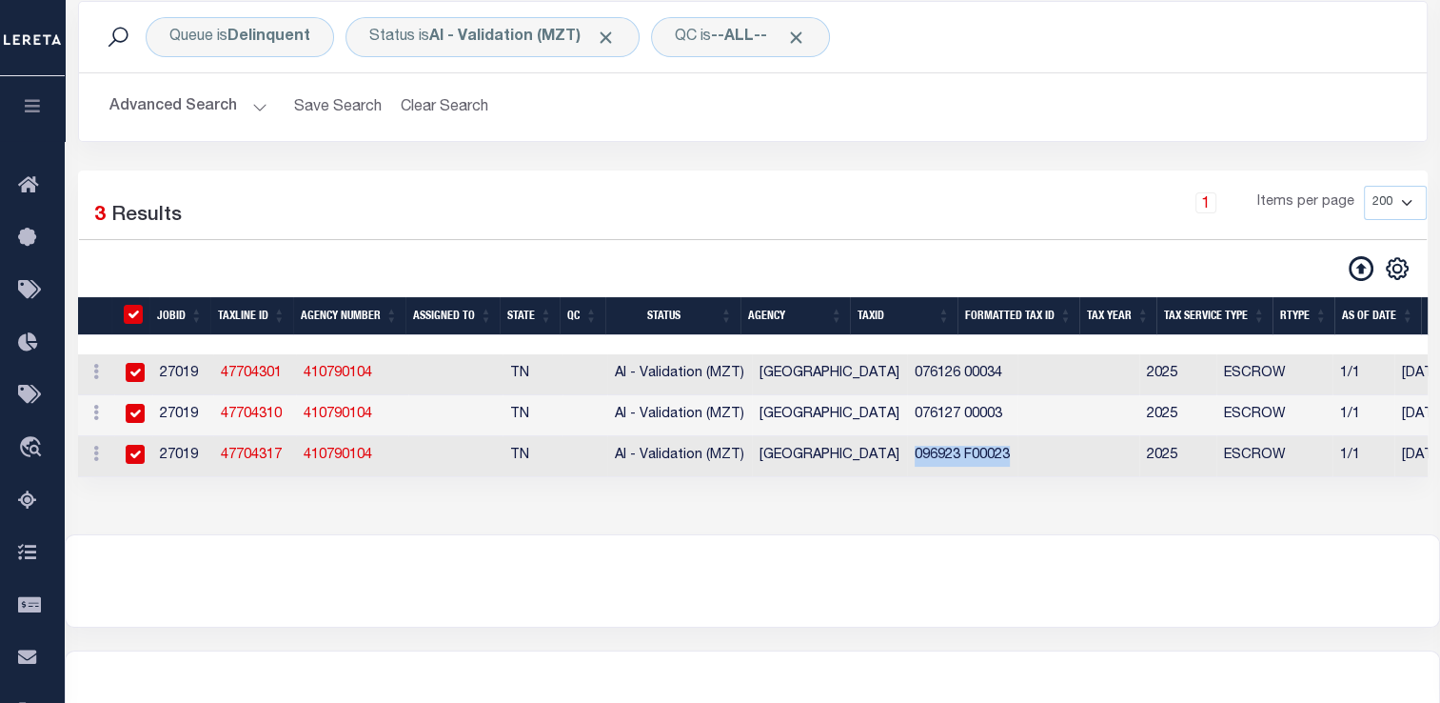
checkbox input "true"
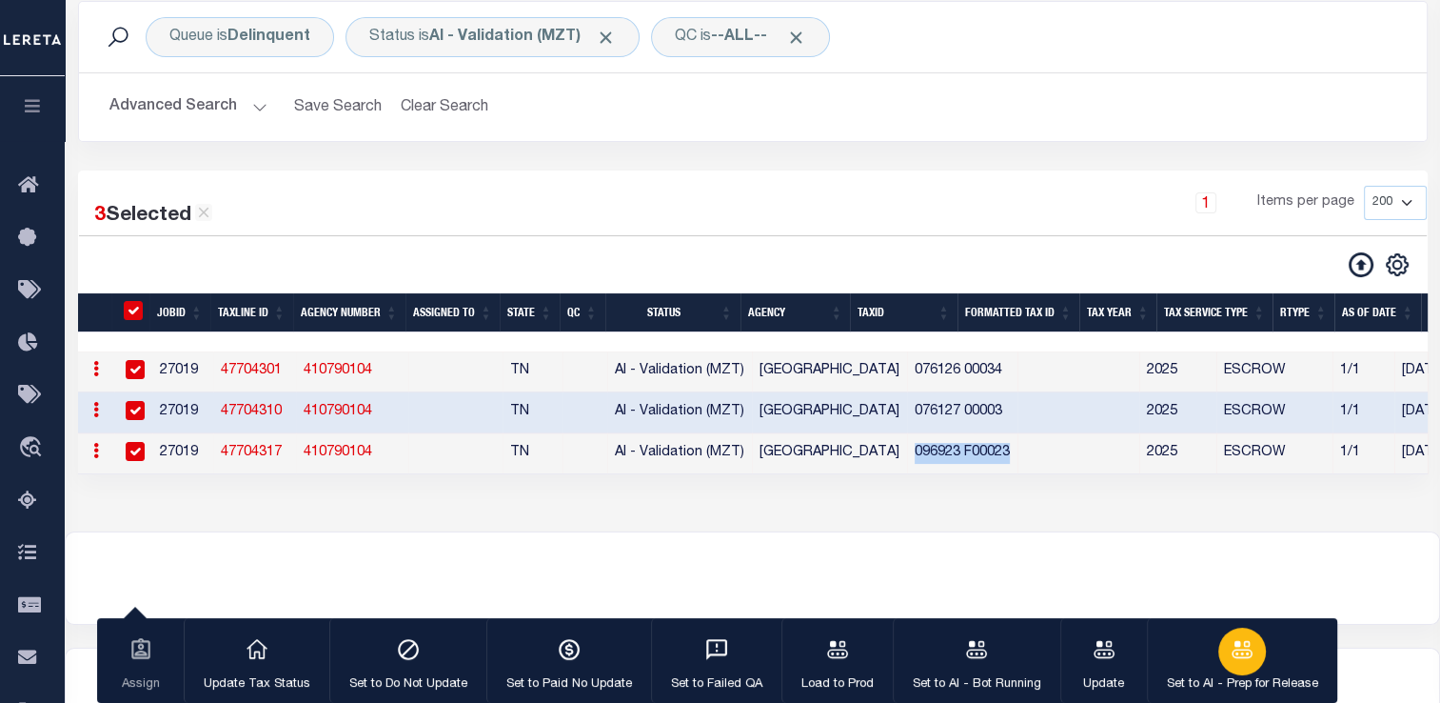
click at [1230, 638] on icon "button" at bounding box center [1242, 649] width 25 height 25
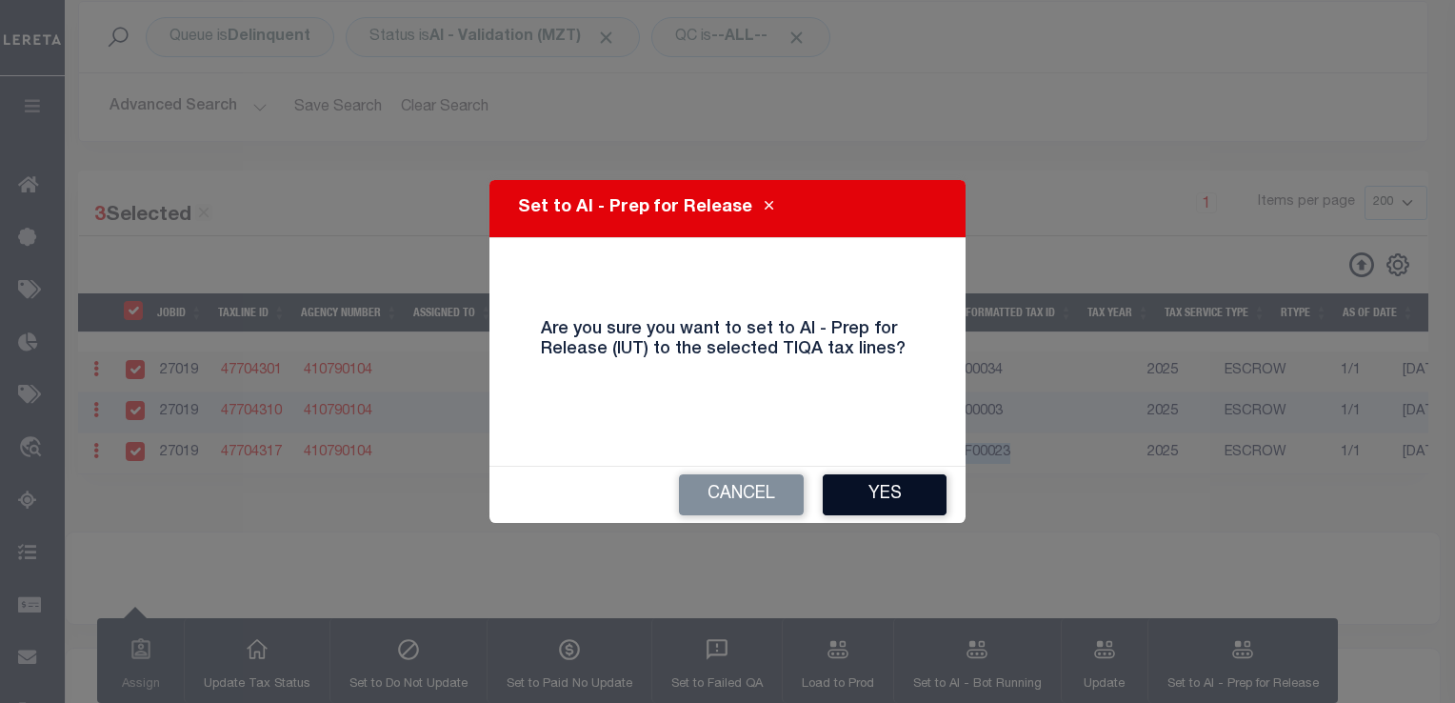
click at [867, 498] on button "Yes" at bounding box center [884, 494] width 124 height 41
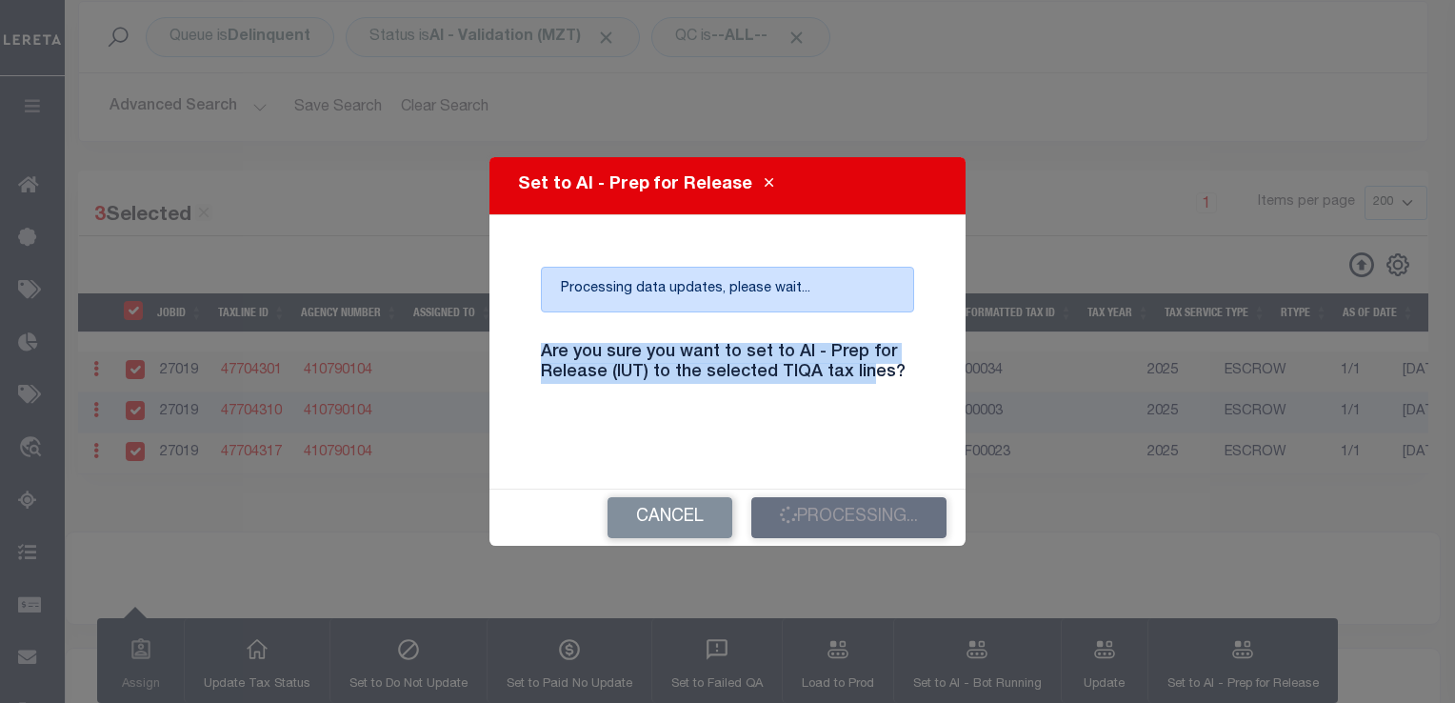
drag, startPoint x: 541, startPoint y: 357, endPoint x: 876, endPoint y: 426, distance: 342.2
click at [876, 426] on div "Processing data updates, please wait... Are you sure you want to set to AI - Pr…" at bounding box center [727, 352] width 430 height 228
click at [866, 372] on h4 "Are you sure you want to set to AI - Prep for Release (IUT) to the selected TIQ…" at bounding box center [727, 363] width 402 height 41
drag, startPoint x: 898, startPoint y: 383, endPoint x: 617, endPoint y: 330, distance: 285.7
click at [617, 330] on div "Are you sure you want to set to AI - Prep for Release (IUT) to the selected TIQ…" at bounding box center [727, 374] width 402 height 94
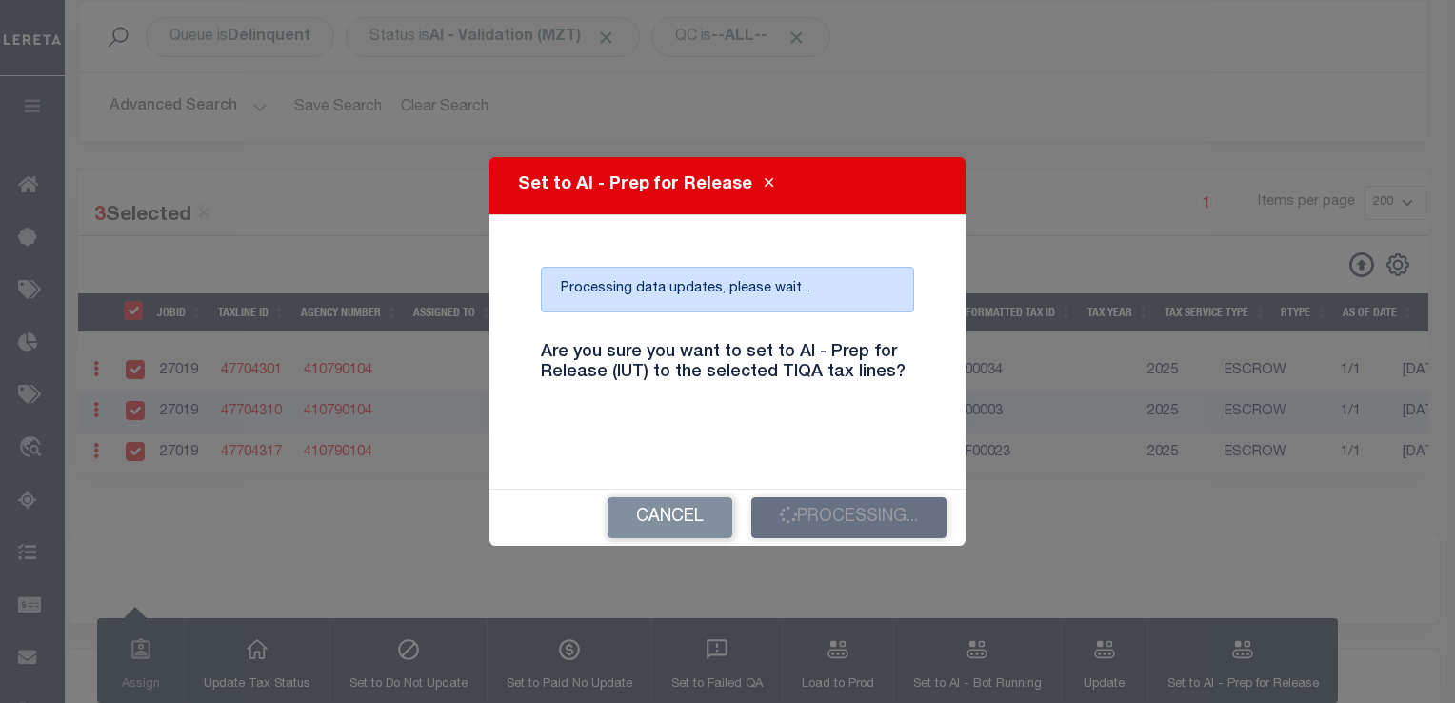
click at [567, 343] on h4 "Are you sure you want to set to AI - Prep for Release (IUT) to the selected TIQ…" at bounding box center [727, 363] width 402 height 41
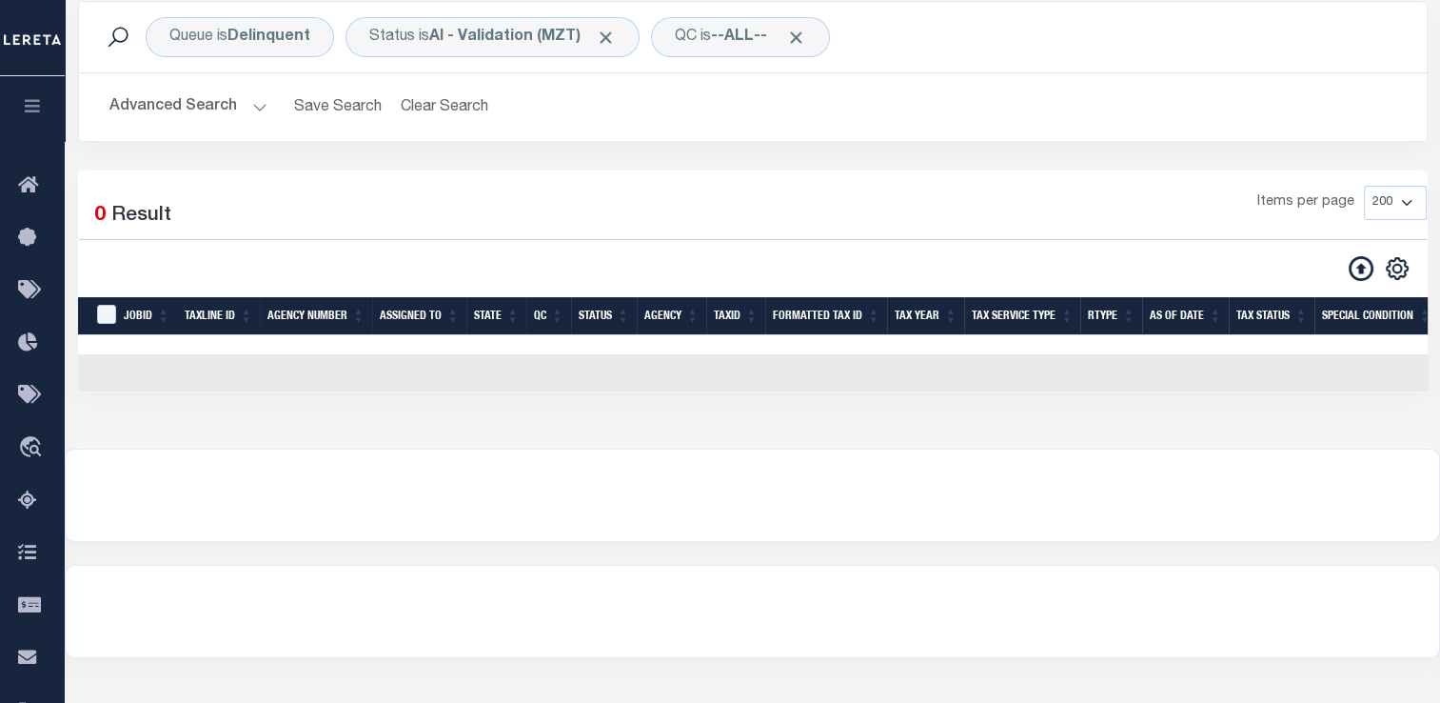
click at [257, 115] on button "Advanced Search" at bounding box center [188, 107] width 158 height 37
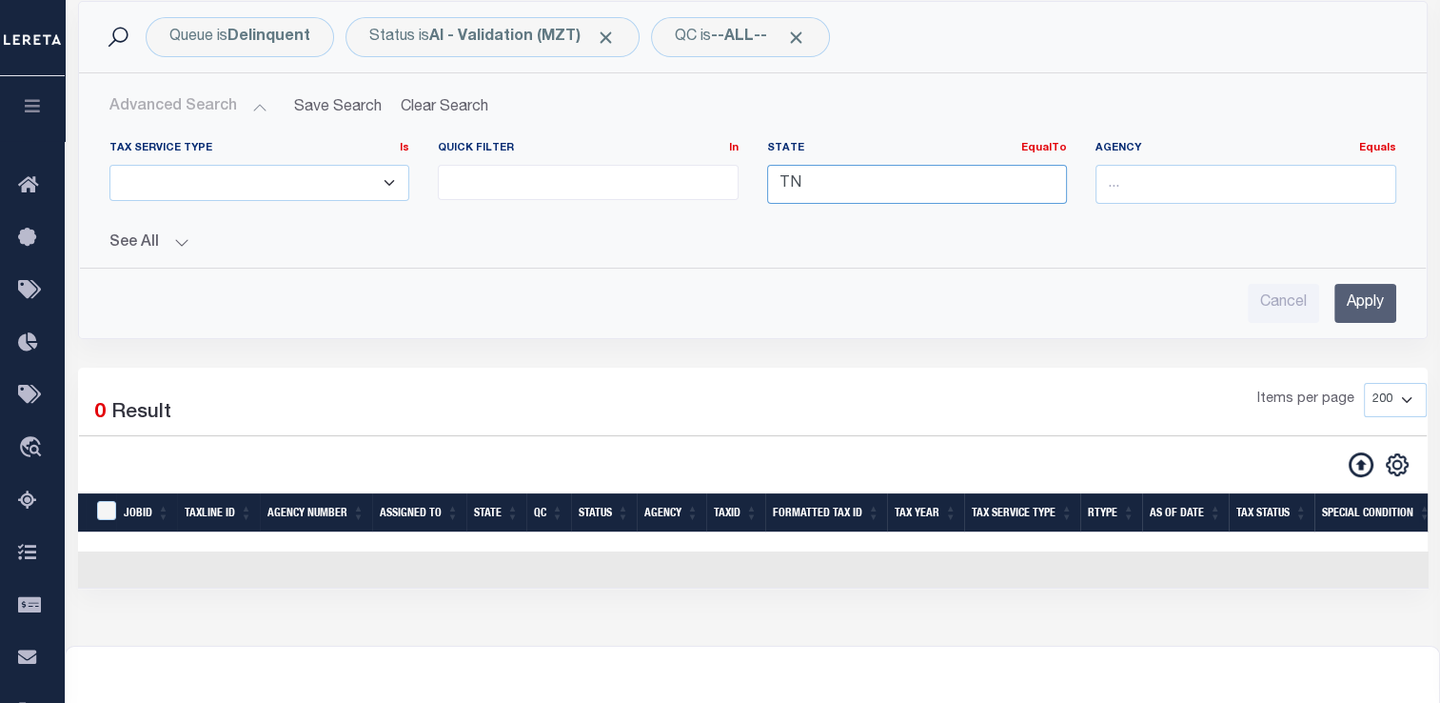
drag, startPoint x: 705, startPoint y: 189, endPoint x: 651, endPoint y: 191, distance: 54.3
click at [651, 191] on div "Tax Service Type Is Is Contains ESCROW NonESCROW Quick Filter In In View Only L…" at bounding box center [753, 180] width 1316 height 78
click at [781, 195] on input "ga" at bounding box center [917, 184] width 301 height 39
click at [807, 212] on div "GA" at bounding box center [916, 219] width 299 height 30
type input "GA"
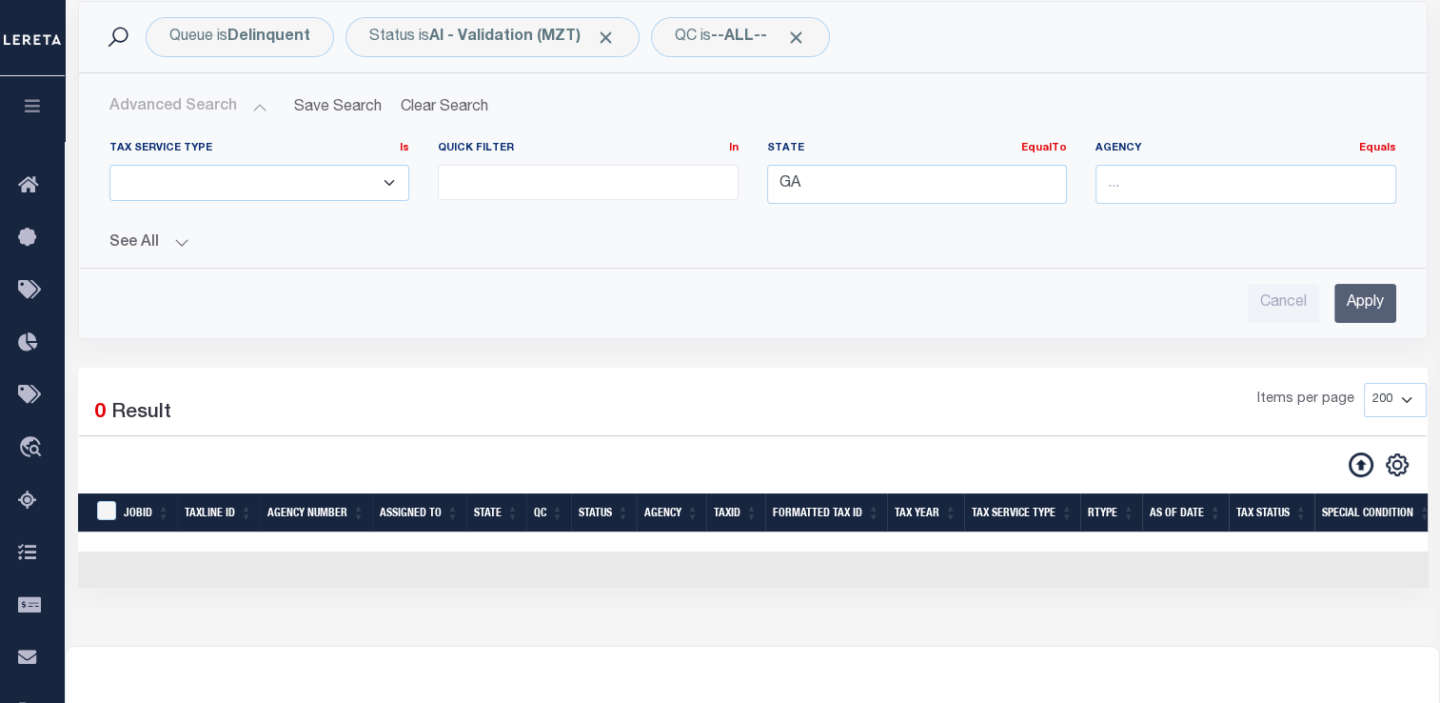
click at [1365, 296] on input "Apply" at bounding box center [1366, 303] width 62 height 39
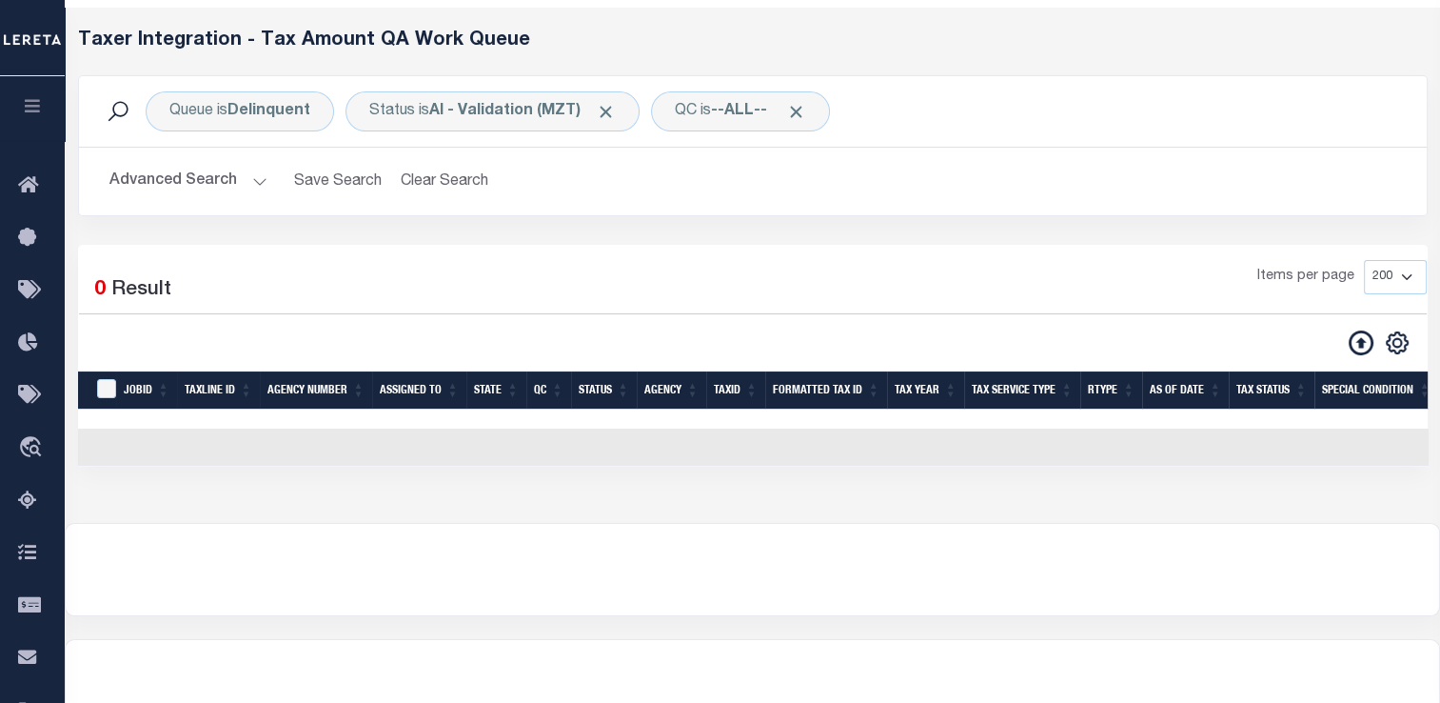
scroll to position [69, 0]
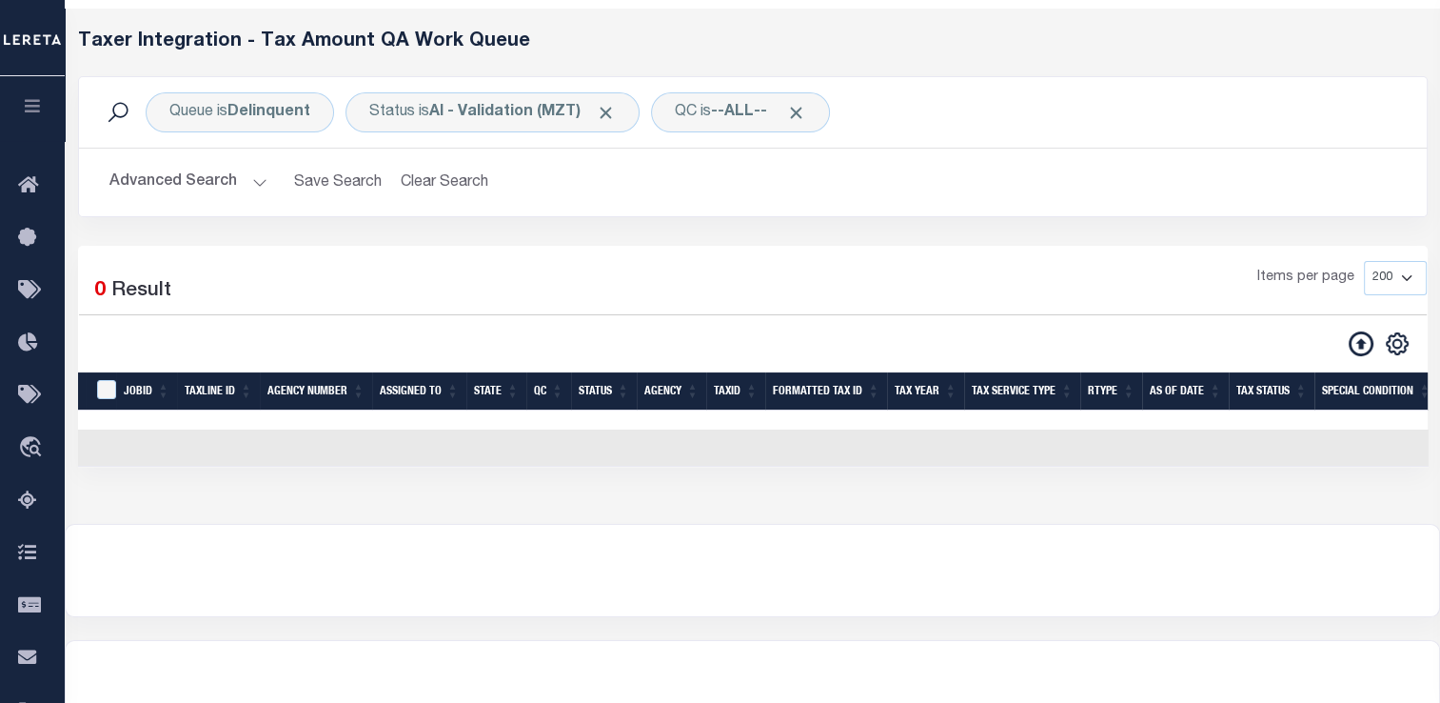
click at [233, 182] on button "Advanced Search" at bounding box center [188, 182] width 158 height 37
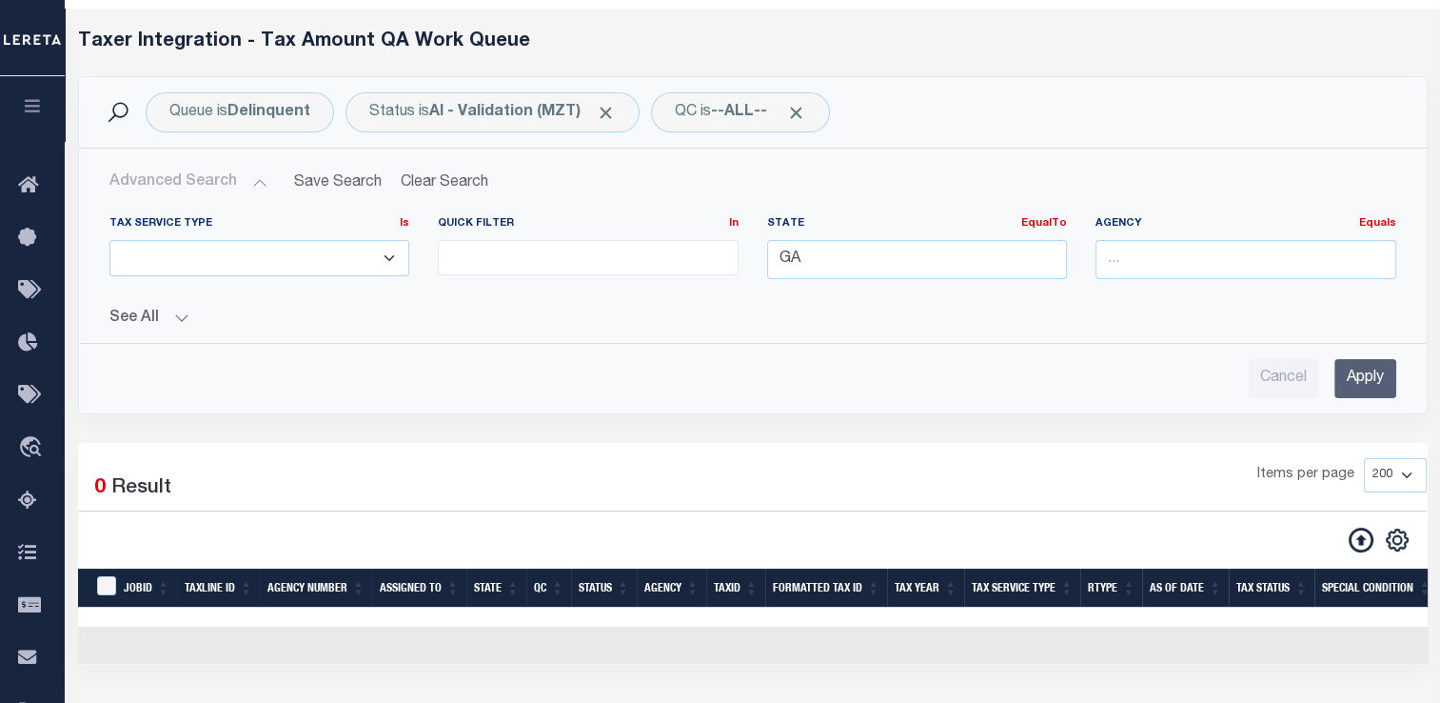
click at [1365, 385] on input "Apply" at bounding box center [1366, 378] width 62 height 39
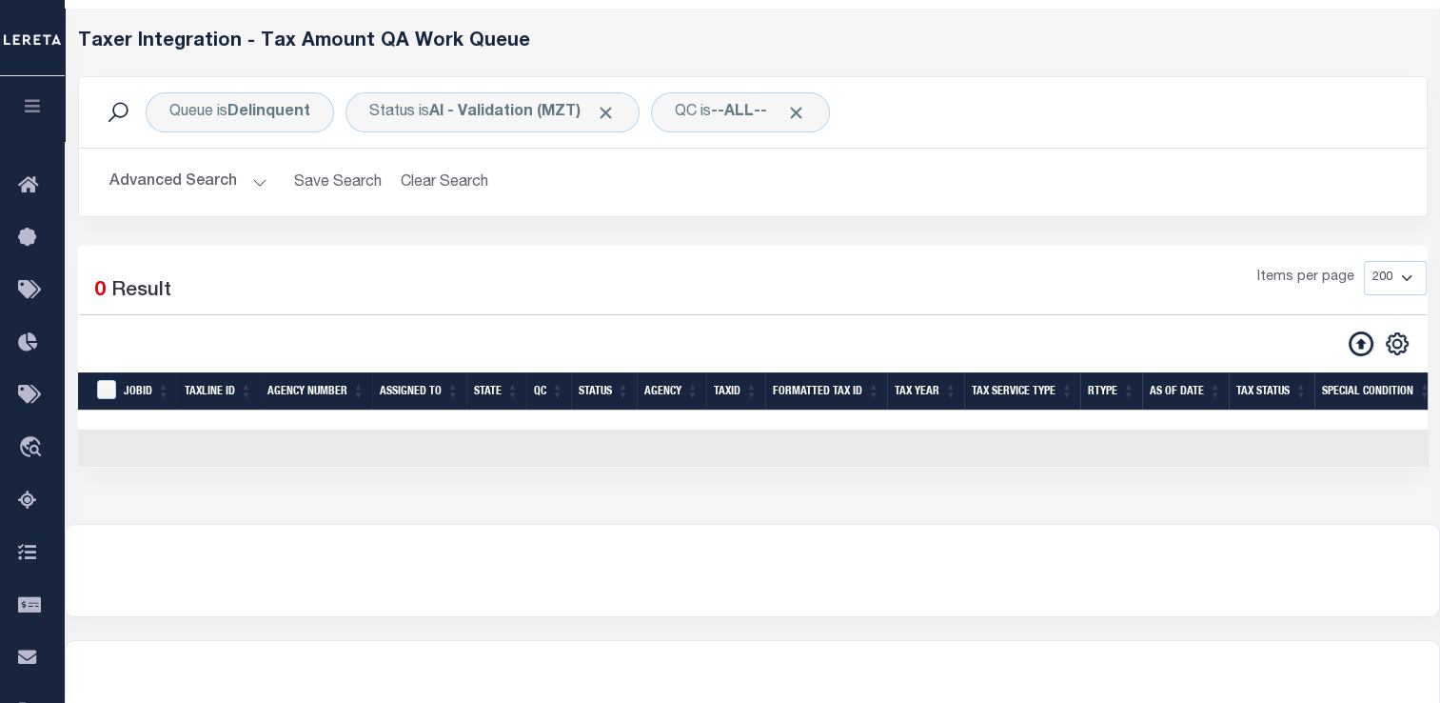
click at [249, 188] on button "Advanced Search" at bounding box center [188, 182] width 158 height 37
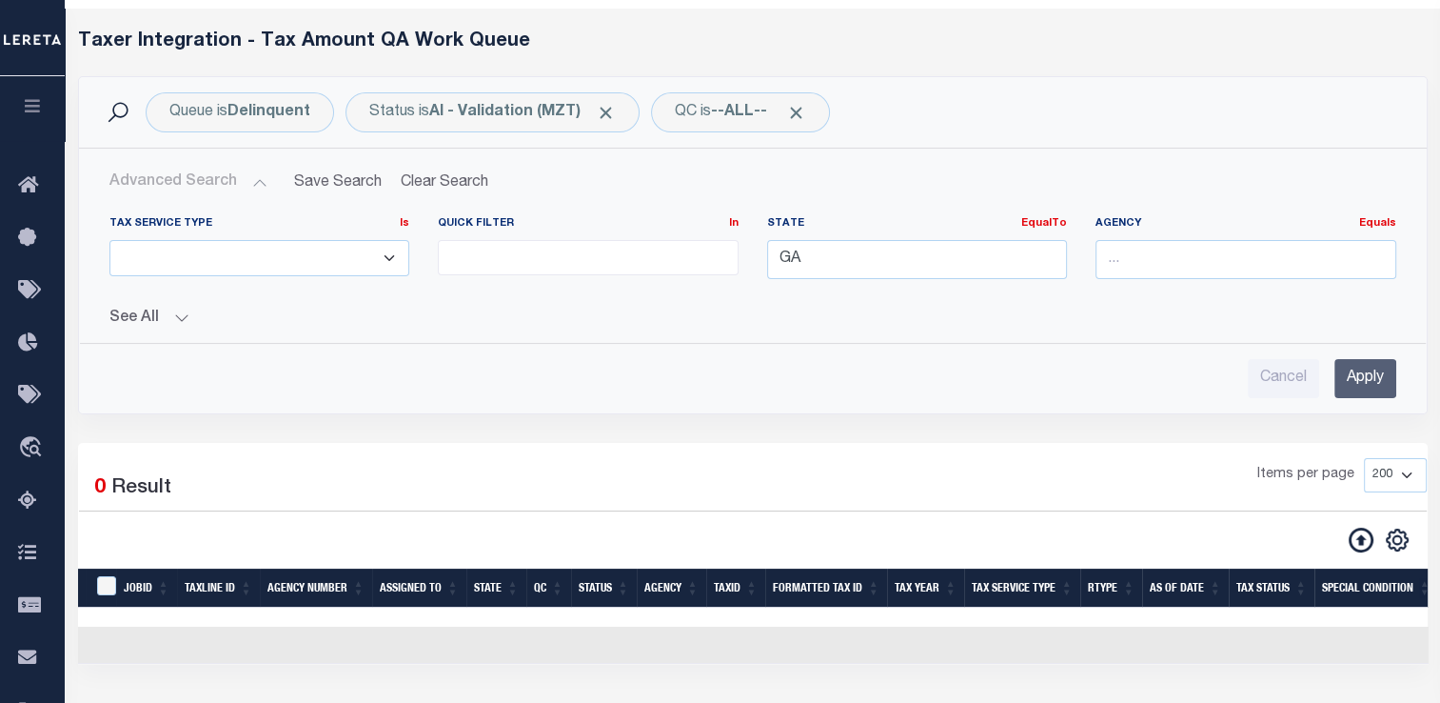
click at [1369, 373] on input "Apply" at bounding box center [1366, 378] width 62 height 39
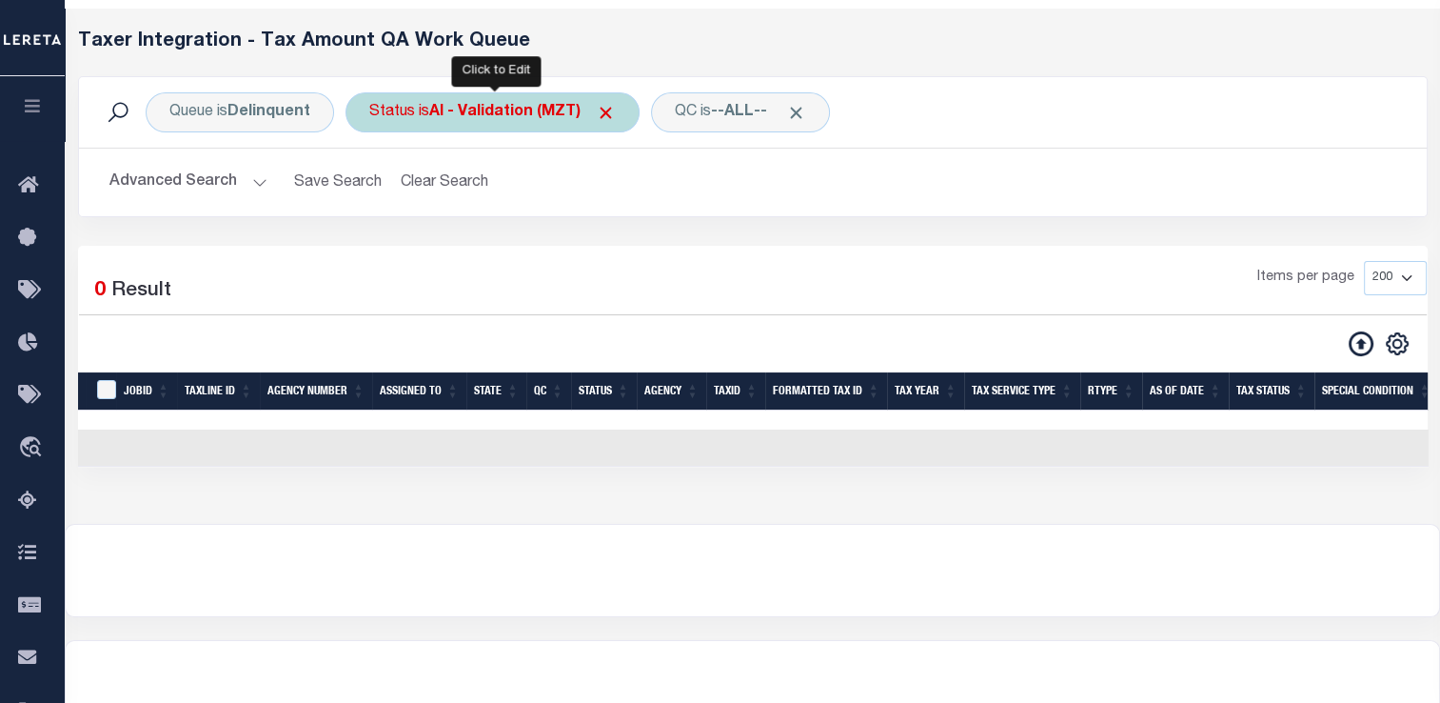
click at [494, 115] on b "AI - Validation (MZT)" at bounding box center [522, 112] width 187 height 15
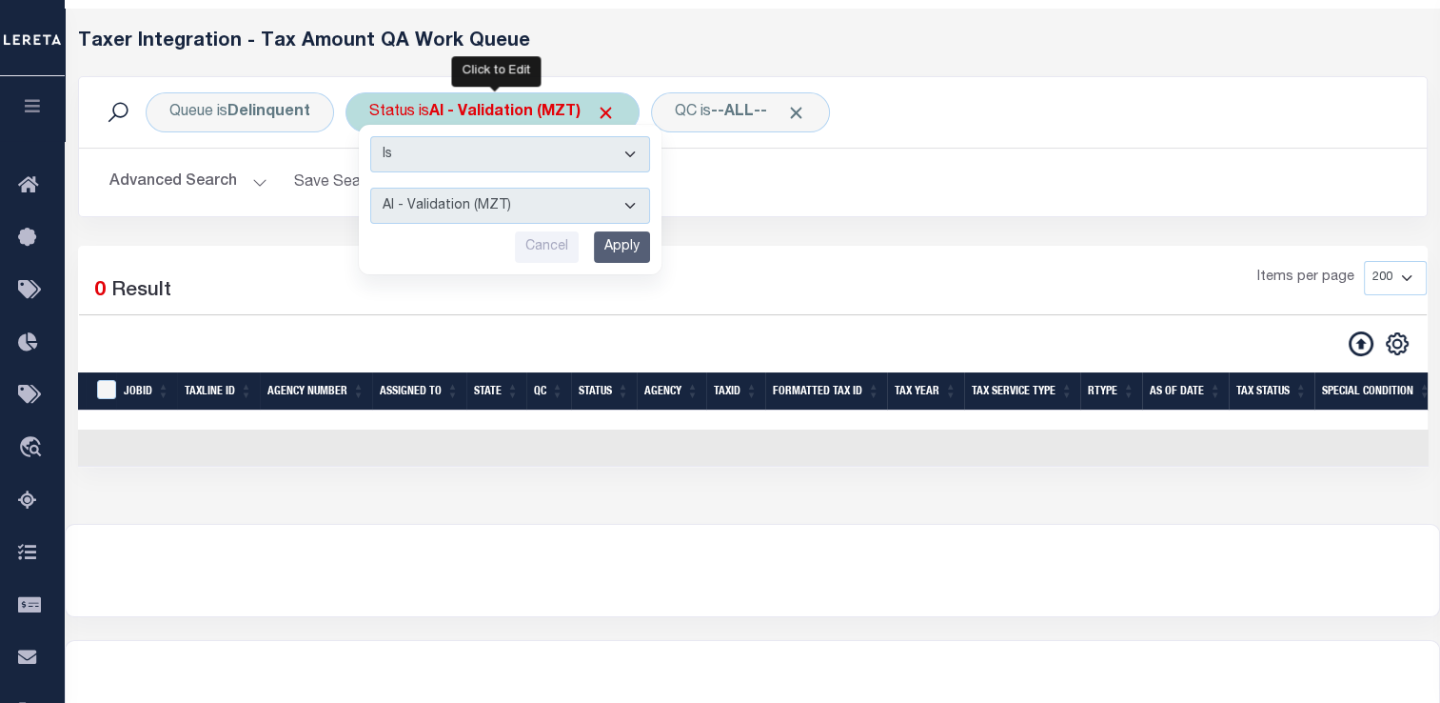
click at [505, 196] on select "AI - Bot Exception (ERR) AI - Bot Running (PLA) AI - Failed QA (FQA) AI - Prep …" at bounding box center [510, 206] width 280 height 36
select select "DNU"
click at [370, 188] on select "AI - Bot Exception (ERR) AI - Bot Running (PLA) AI - Failed QA (FQA) AI - Prep …" at bounding box center [510, 206] width 280 height 36
click at [628, 245] on input "Apply" at bounding box center [622, 246] width 56 height 31
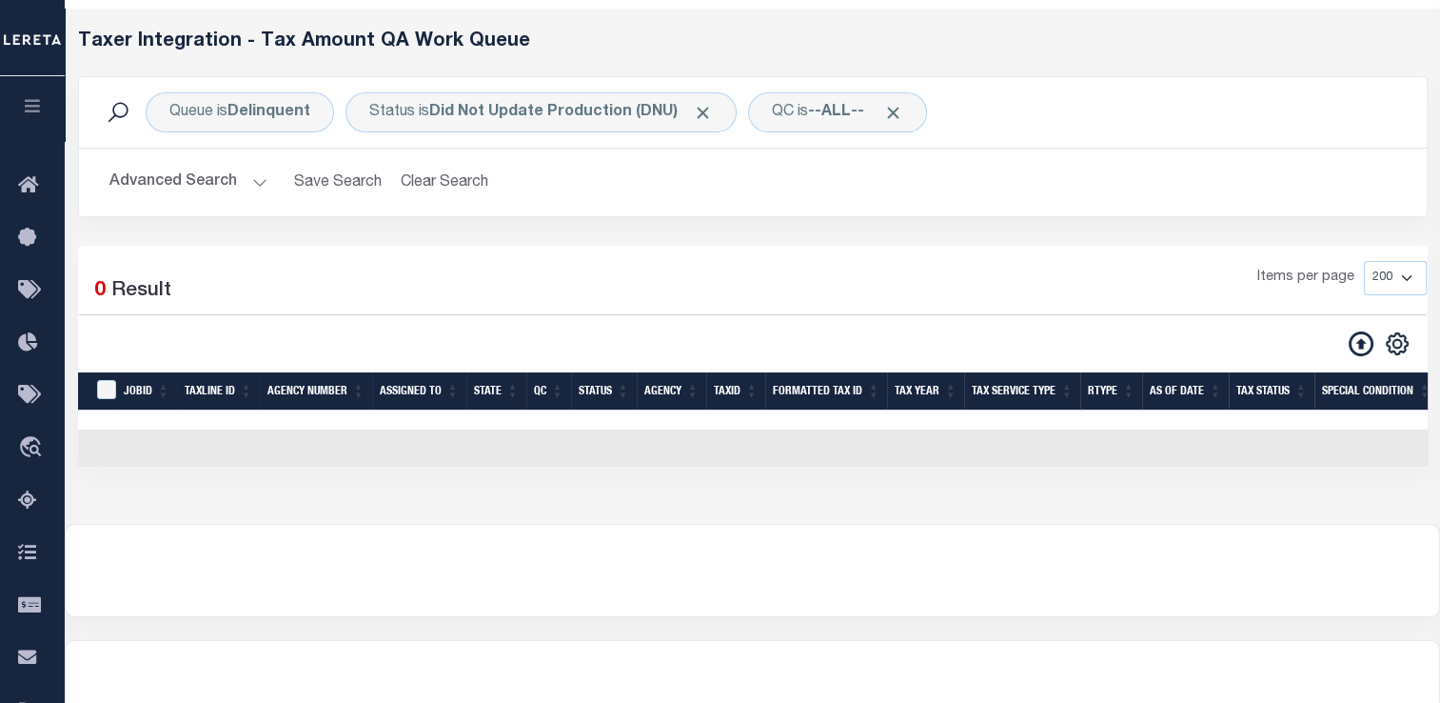
click at [228, 190] on button "Advanced Search" at bounding box center [188, 182] width 158 height 37
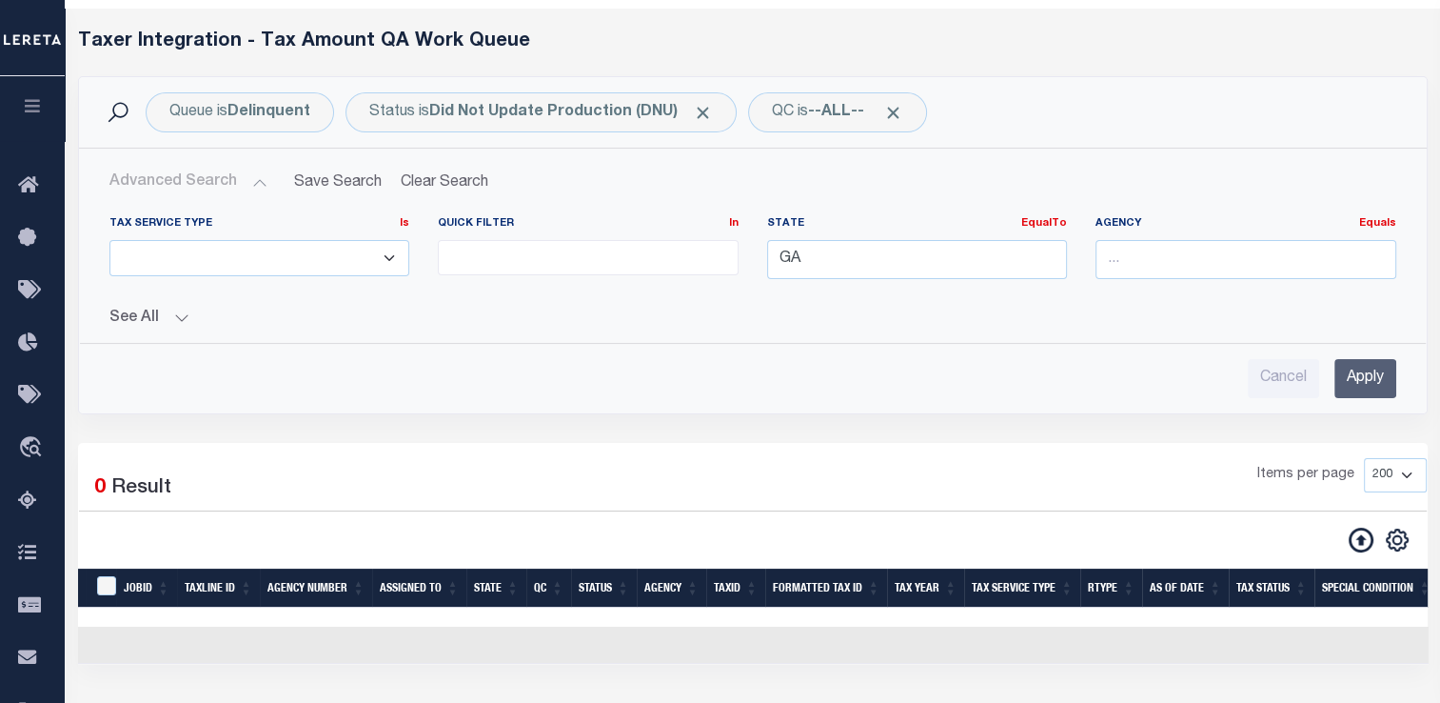
click at [1366, 379] on input "Apply" at bounding box center [1366, 378] width 62 height 39
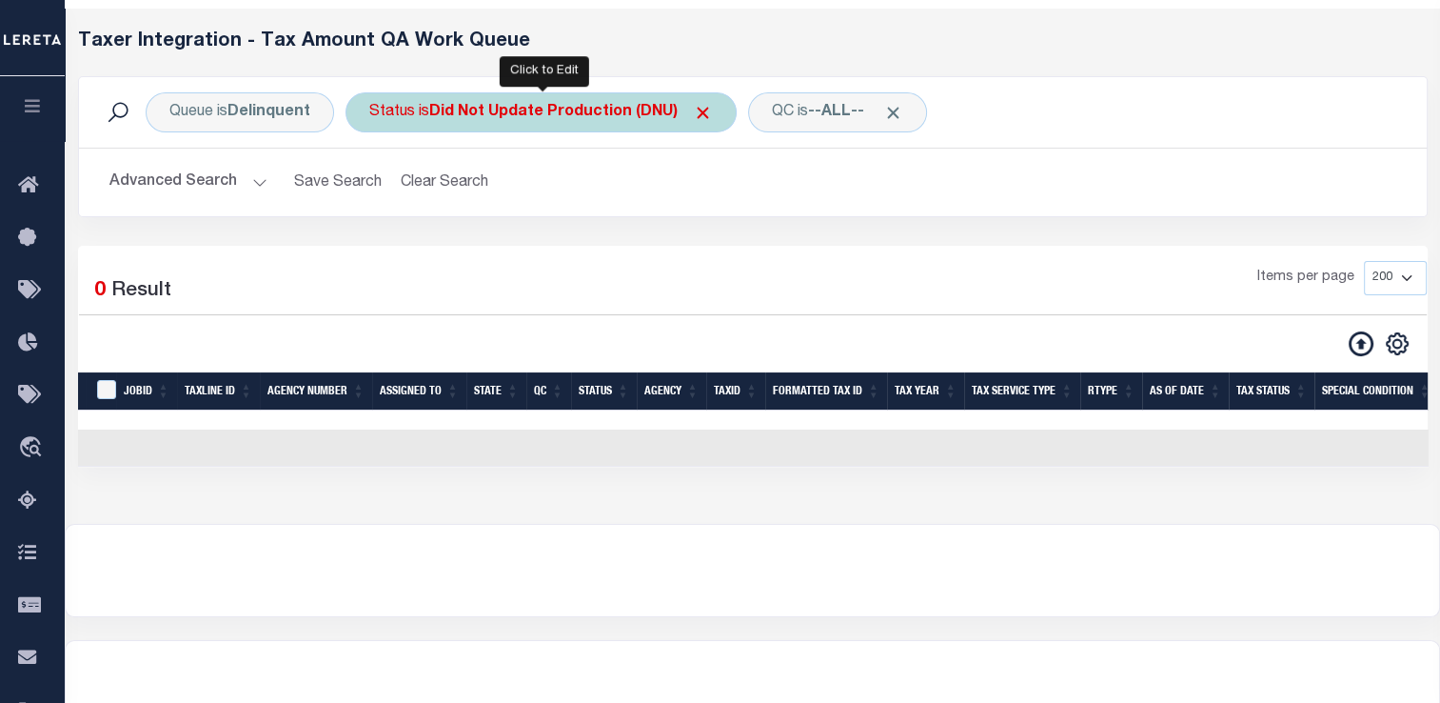
click at [619, 108] on b "Did Not Update Production (DNU)" at bounding box center [571, 112] width 284 height 15
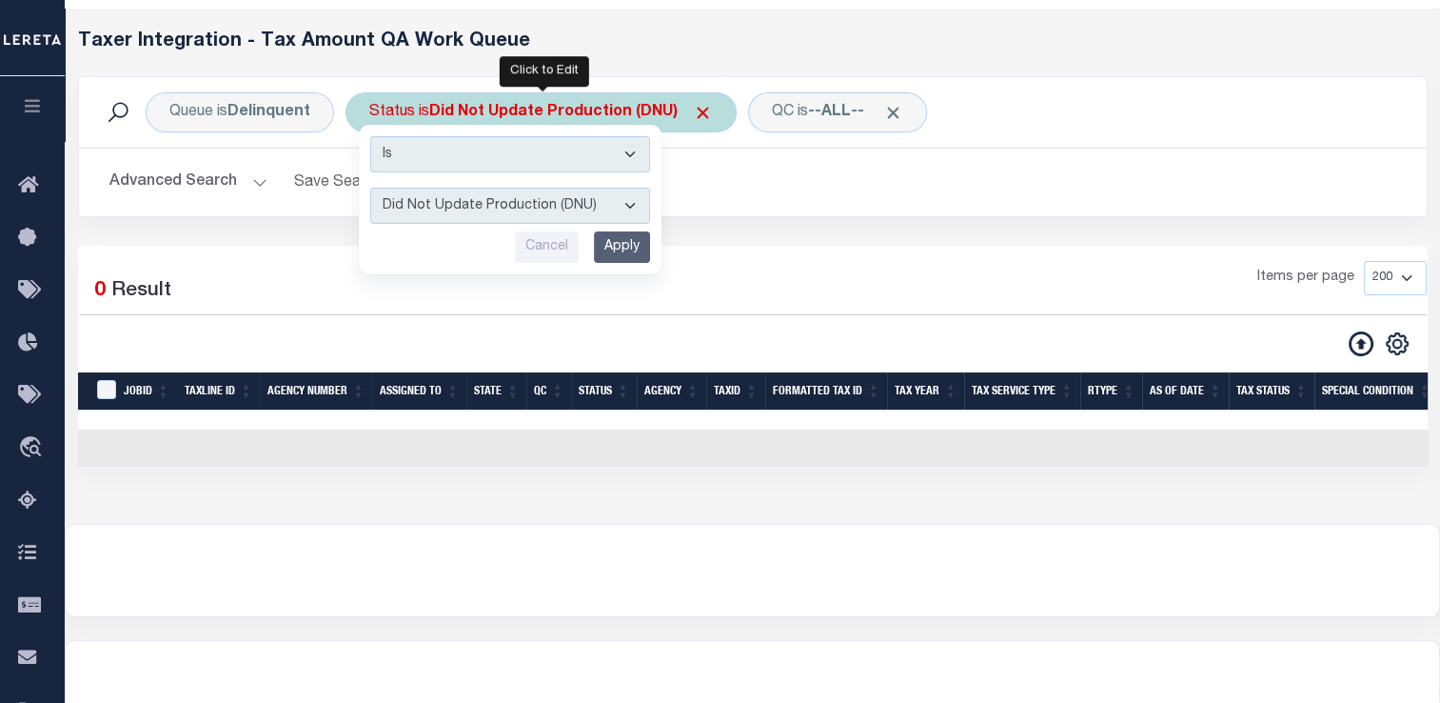
click at [606, 199] on select "AI - Bot Exception (ERR) AI - Bot Running (PLA) AI - Failed QA (FQA) AI - Prep …" at bounding box center [510, 206] width 280 height 36
select select "MZT"
click at [370, 188] on select "AI - Bot Exception (ERR) AI - Bot Running (PLA) AI - Failed QA (FQA) AI - Prep …" at bounding box center [510, 206] width 280 height 36
click at [616, 248] on input "Apply" at bounding box center [622, 246] width 56 height 31
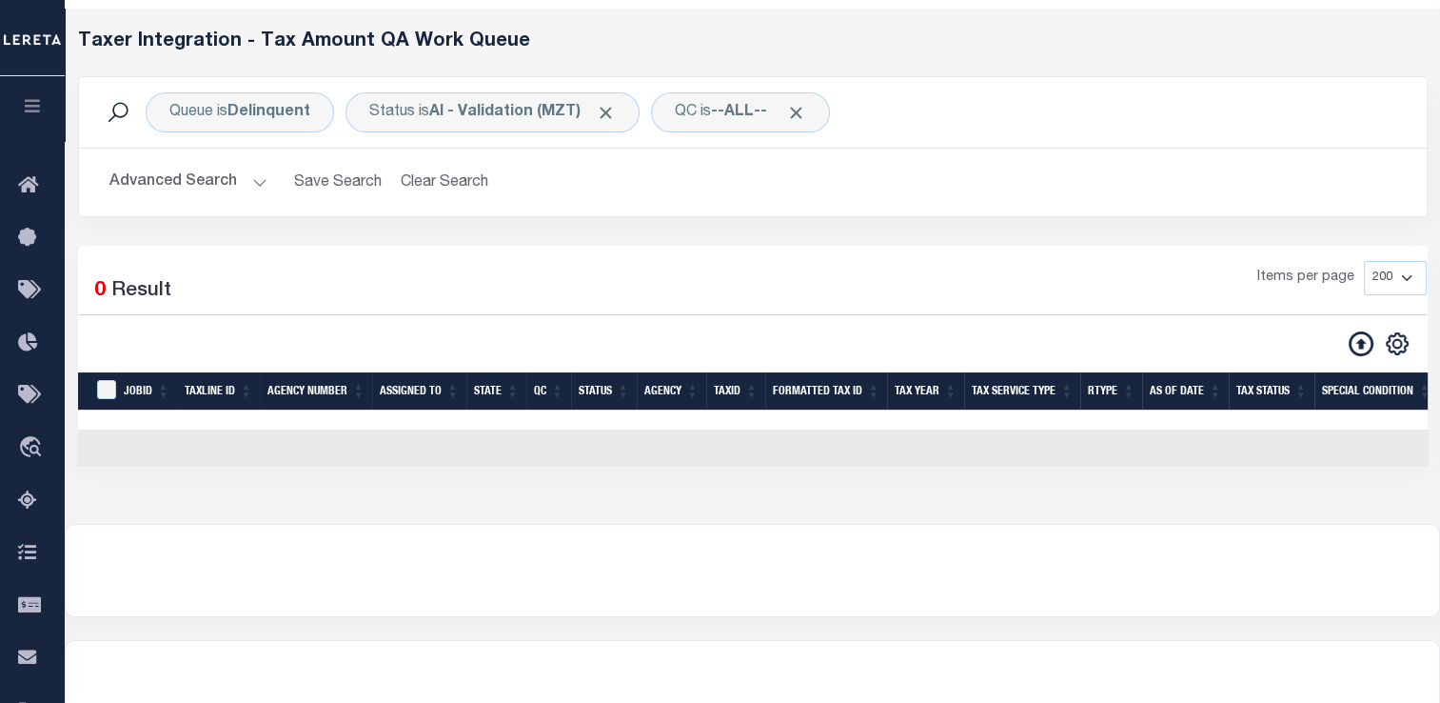
click at [234, 185] on button "Advanced Search" at bounding box center [188, 182] width 158 height 37
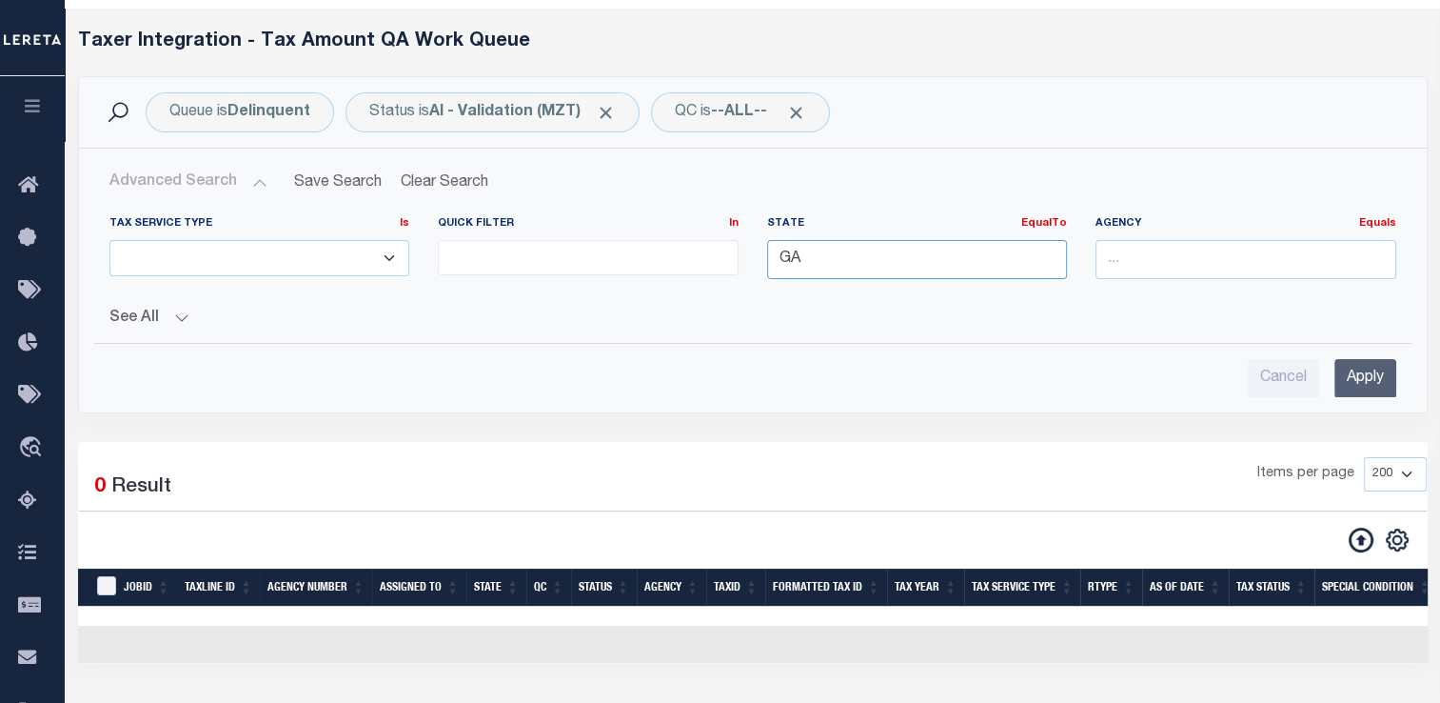
drag, startPoint x: 851, startPoint y: 266, endPoint x: 750, endPoint y: 267, distance: 100.9
click at [750, 267] on div "Tax Service Type Is Is Contains ESCROW NonESCROW Quick Filter In In View Only L…" at bounding box center [753, 255] width 1316 height 78
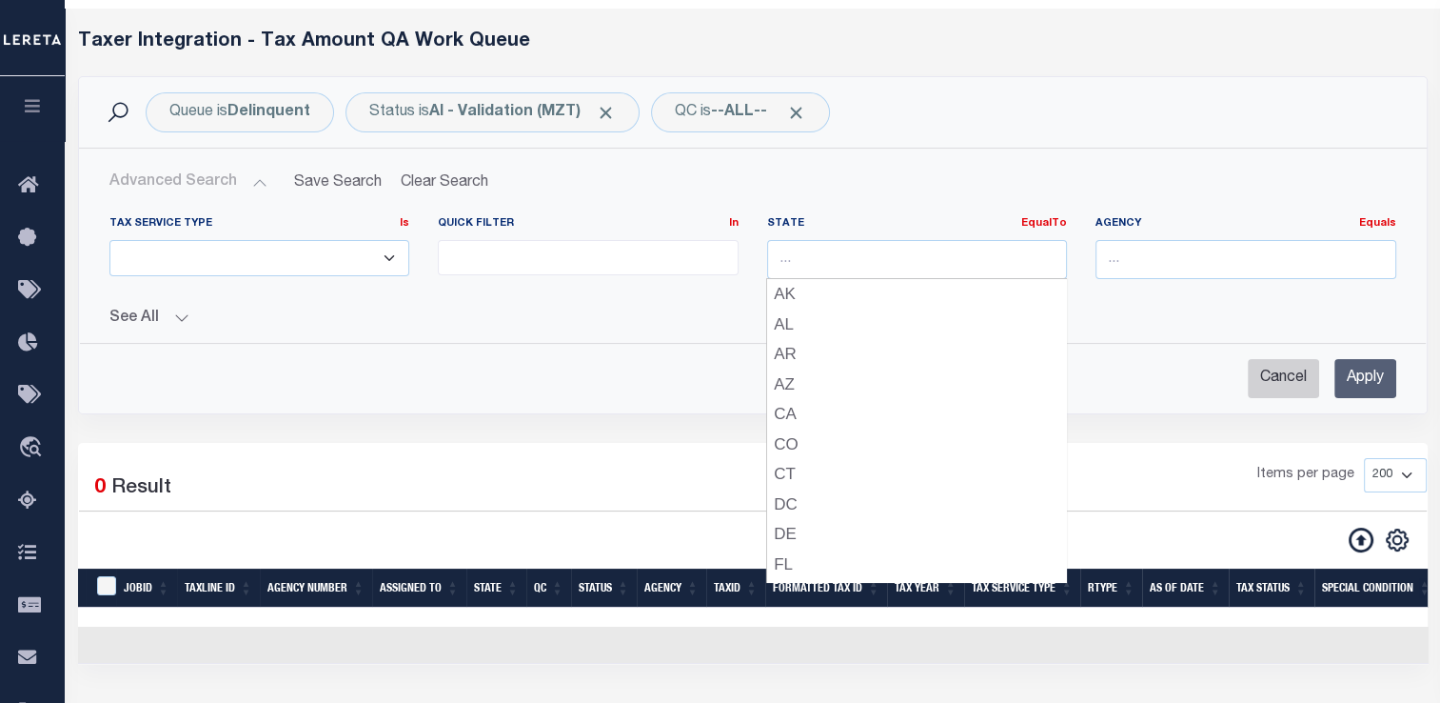
click at [1317, 366] on input "Cancel" at bounding box center [1283, 378] width 71 height 39
checkbox input "true"
select select
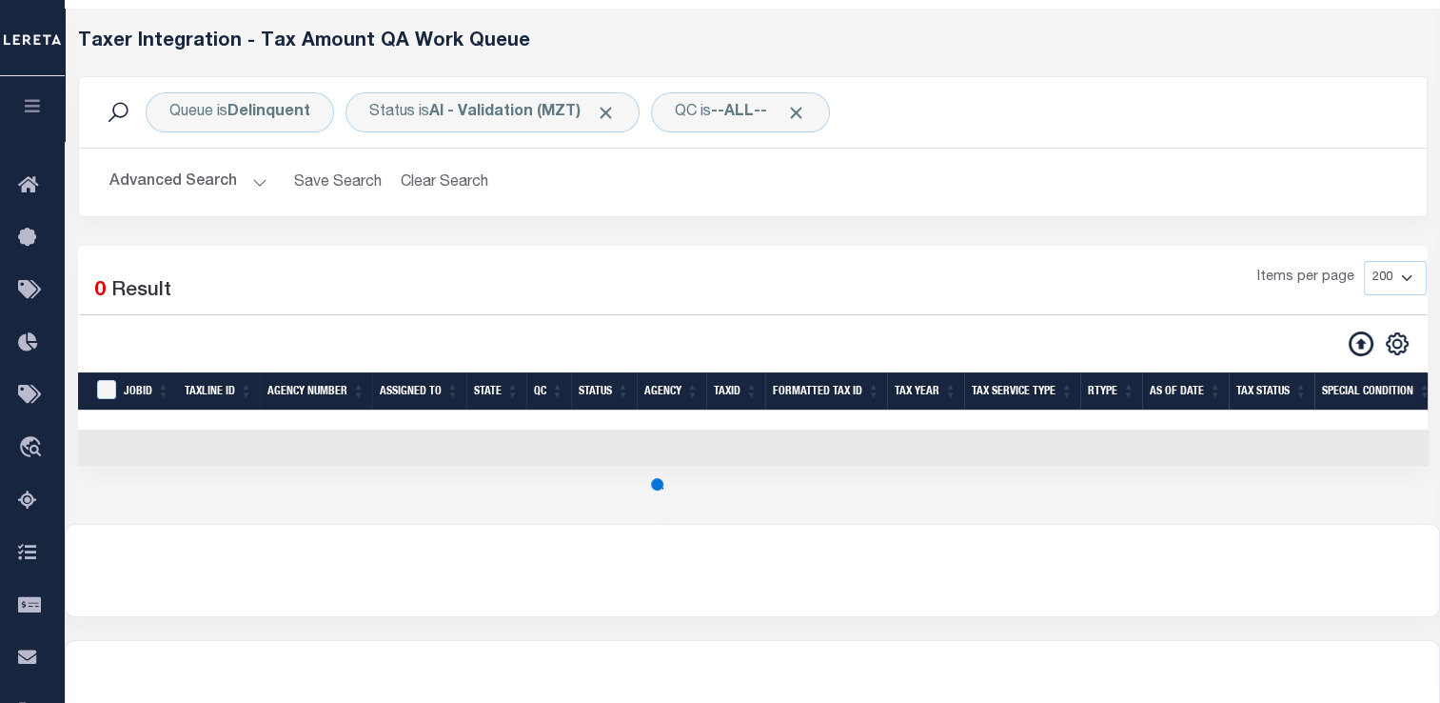
click at [202, 186] on button "Advanced Search" at bounding box center [188, 182] width 158 height 37
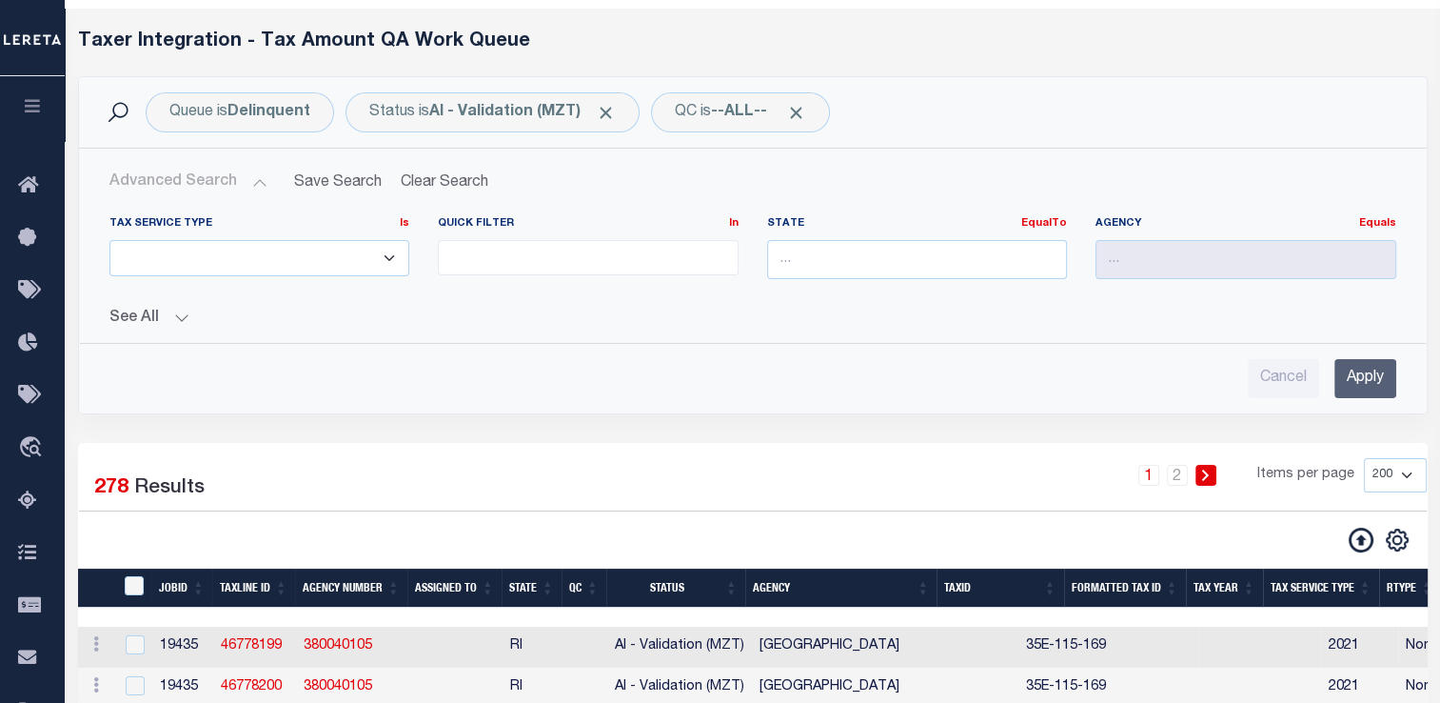
click at [170, 316] on button "See All" at bounding box center [752, 318] width 1287 height 18
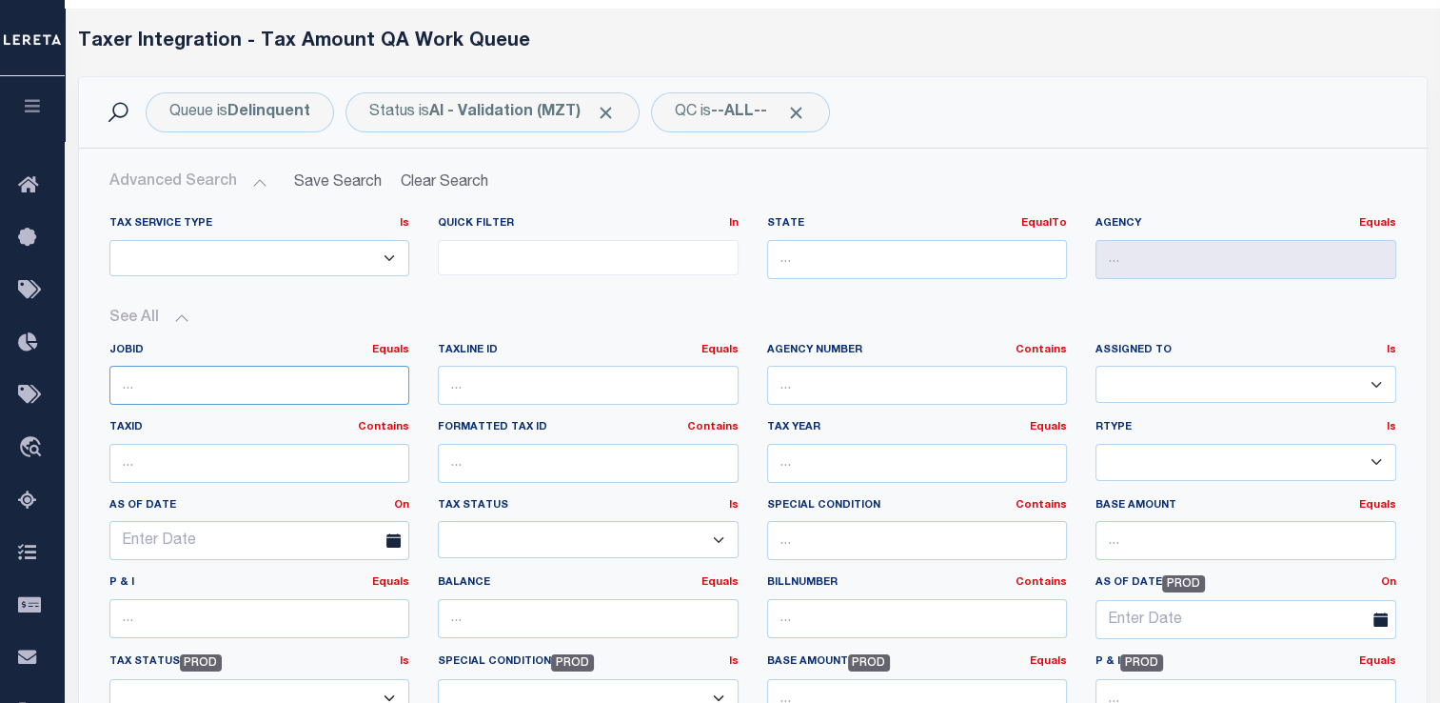
click at [208, 394] on input "number" at bounding box center [259, 385] width 301 height 39
paste input "27019"
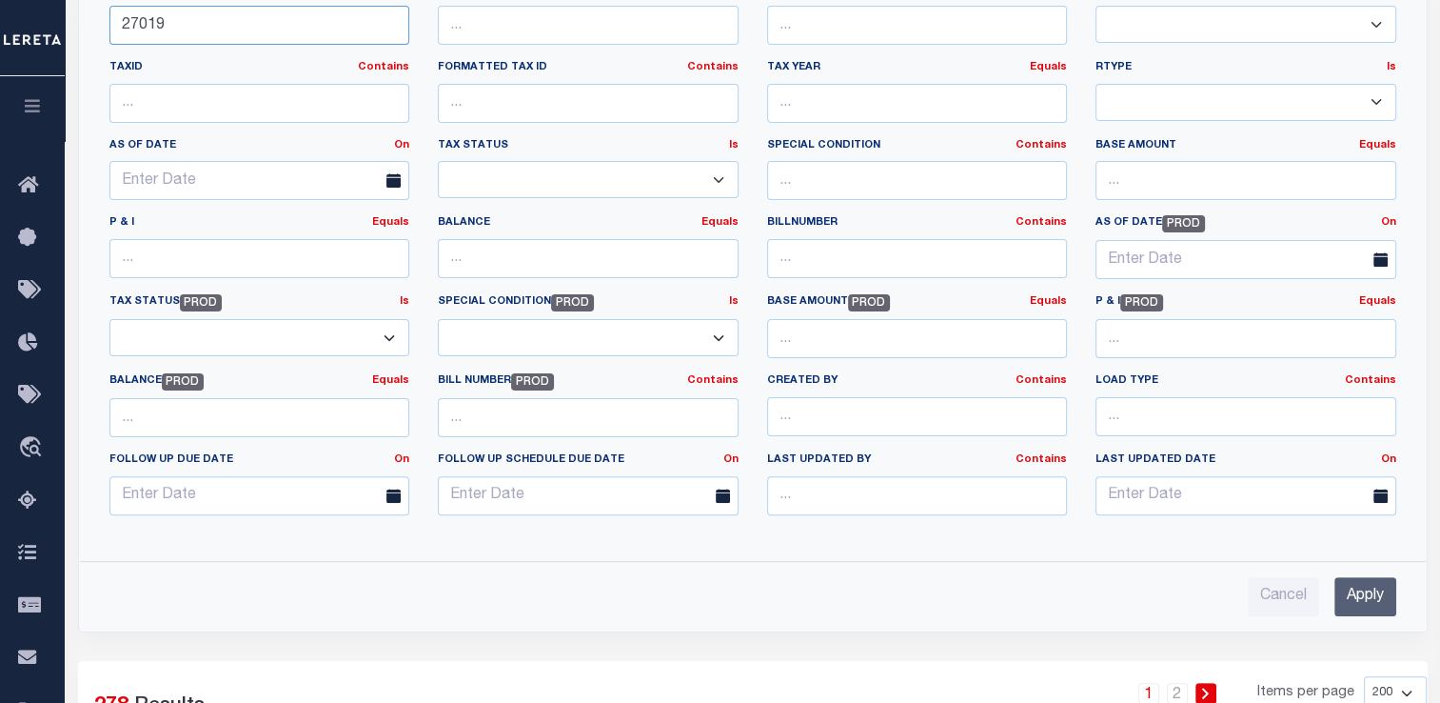
scroll to position [429, 0]
type input "27019"
click at [1359, 589] on input "Apply" at bounding box center [1366, 595] width 62 height 39
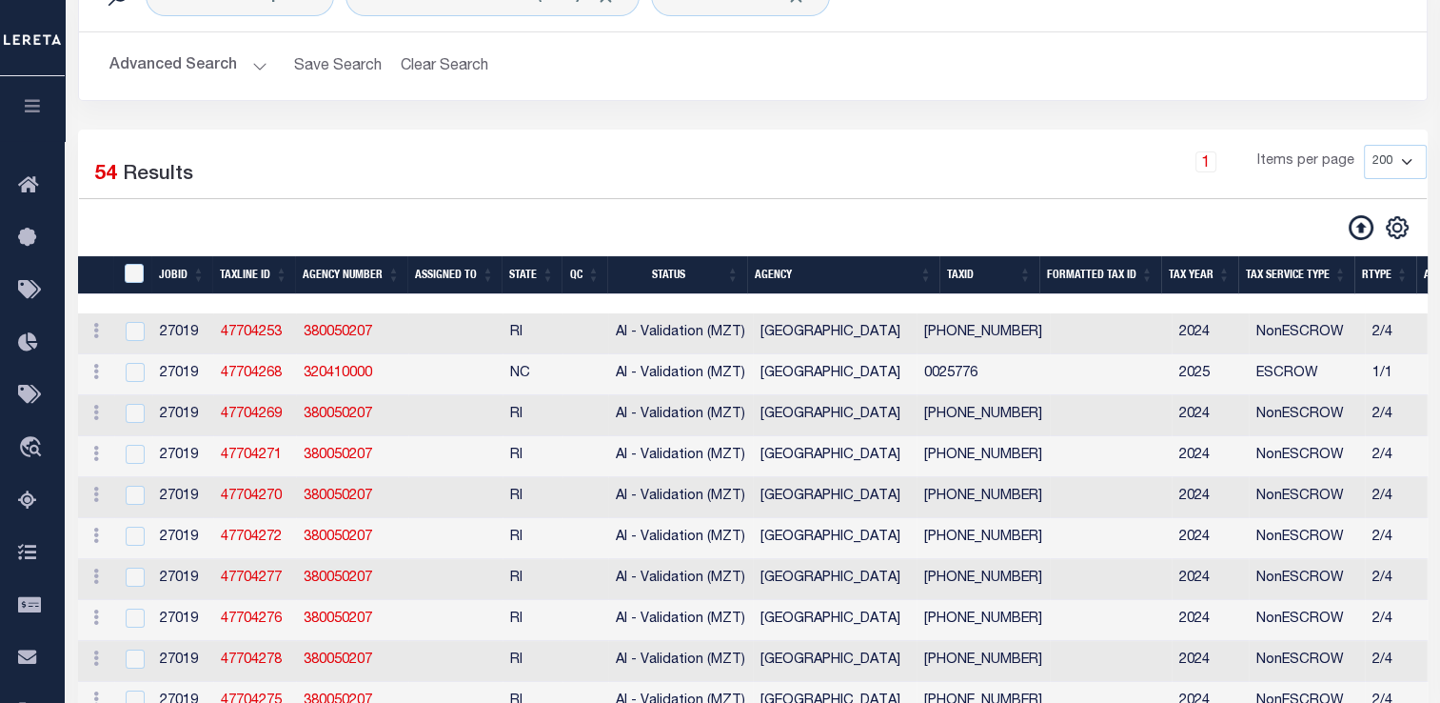
scroll to position [339, 0]
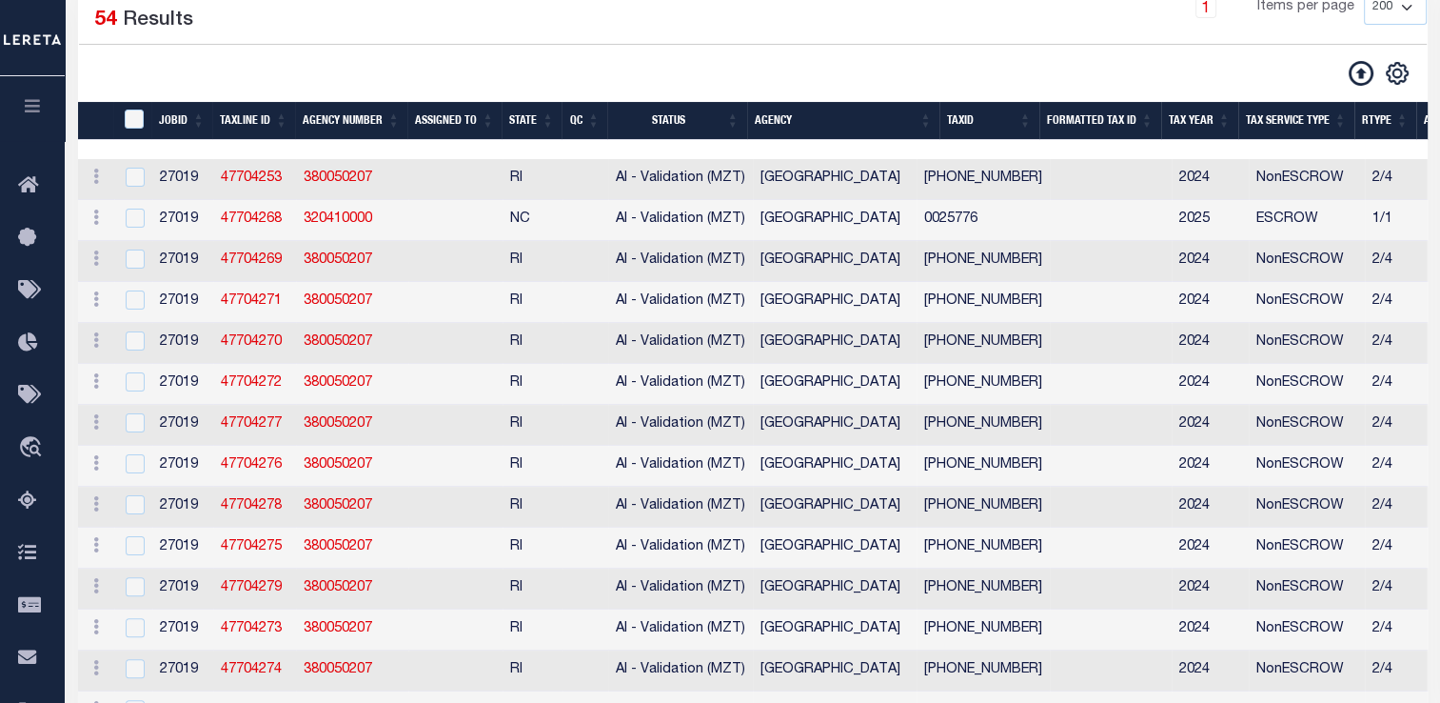
click at [548, 116] on th "State" at bounding box center [532, 121] width 60 height 39
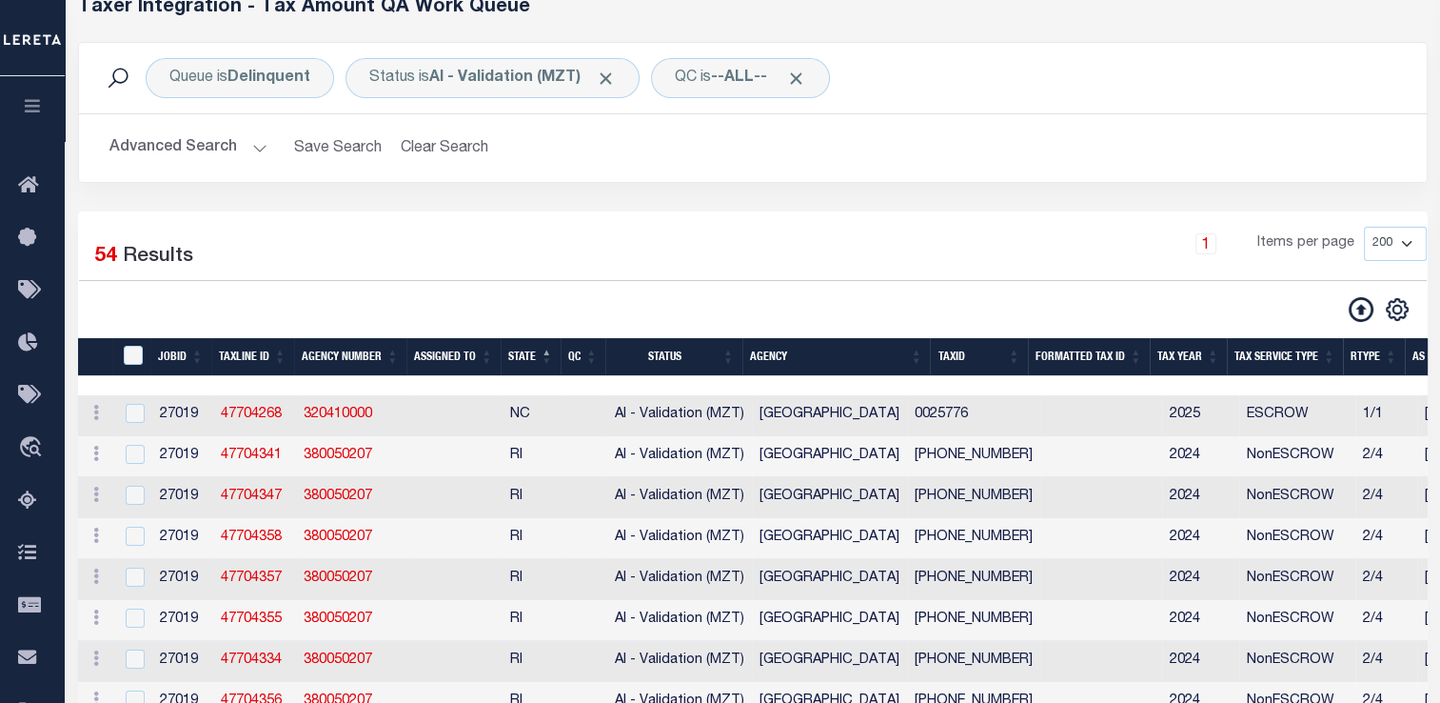
scroll to position [110, 0]
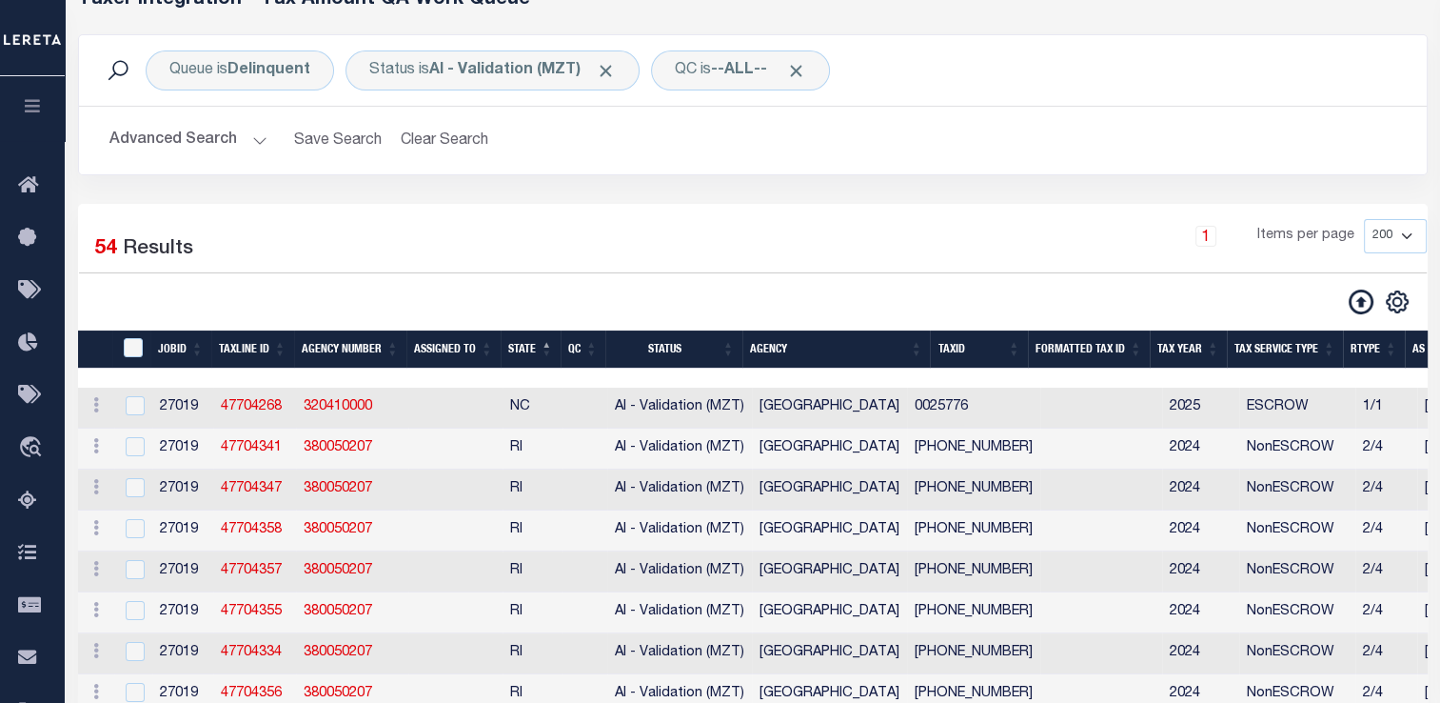
click at [237, 137] on button "Advanced Search" at bounding box center [188, 140] width 158 height 37
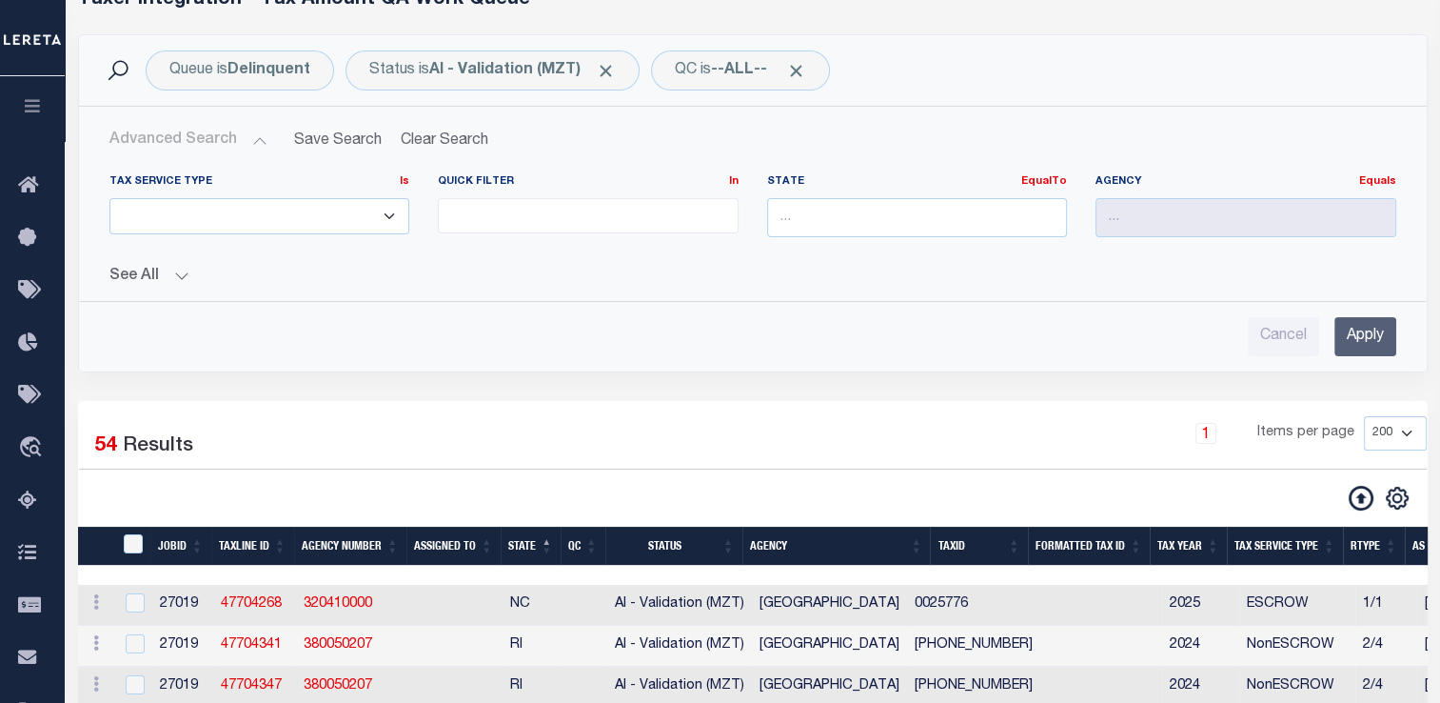
click at [159, 273] on button "See All" at bounding box center [752, 276] width 1287 height 18
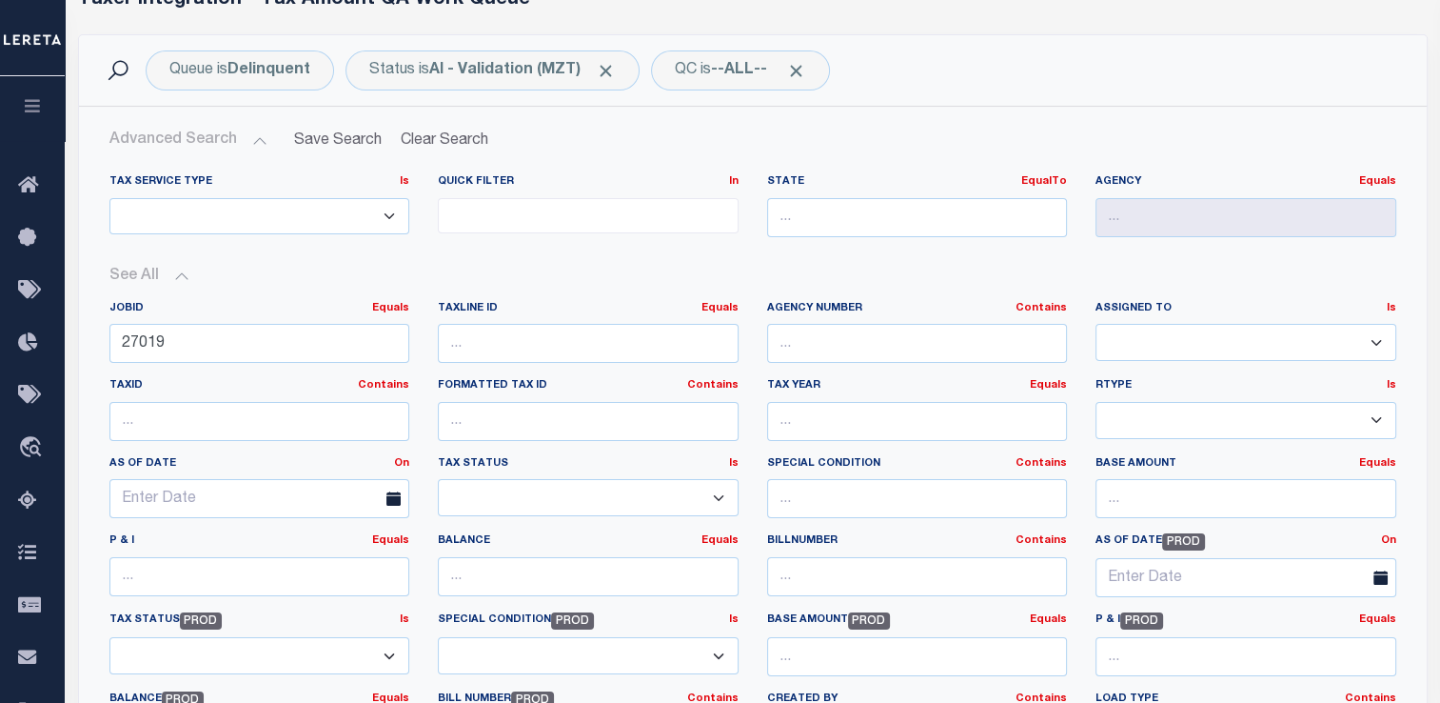
click at [183, 270] on button "See All" at bounding box center [752, 276] width 1287 height 18
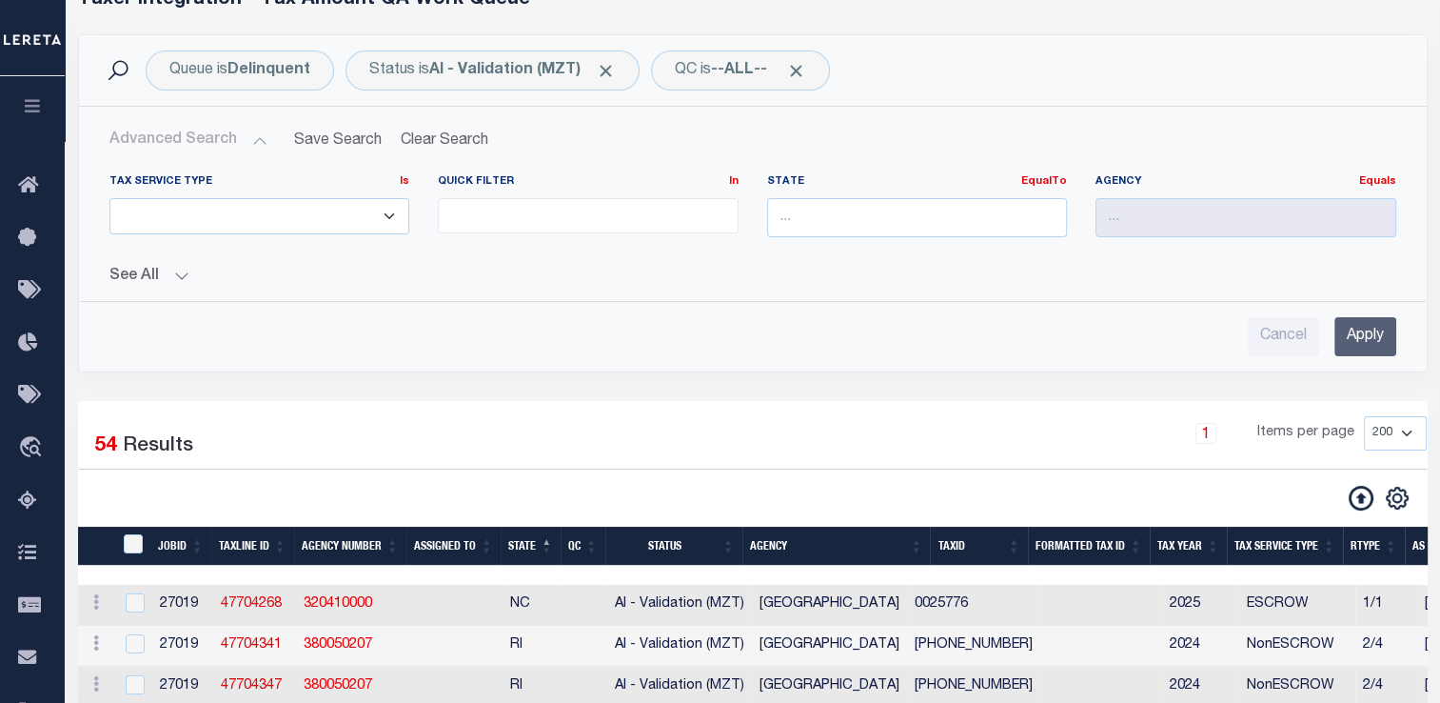
click at [1373, 352] on input "Apply" at bounding box center [1366, 336] width 62 height 39
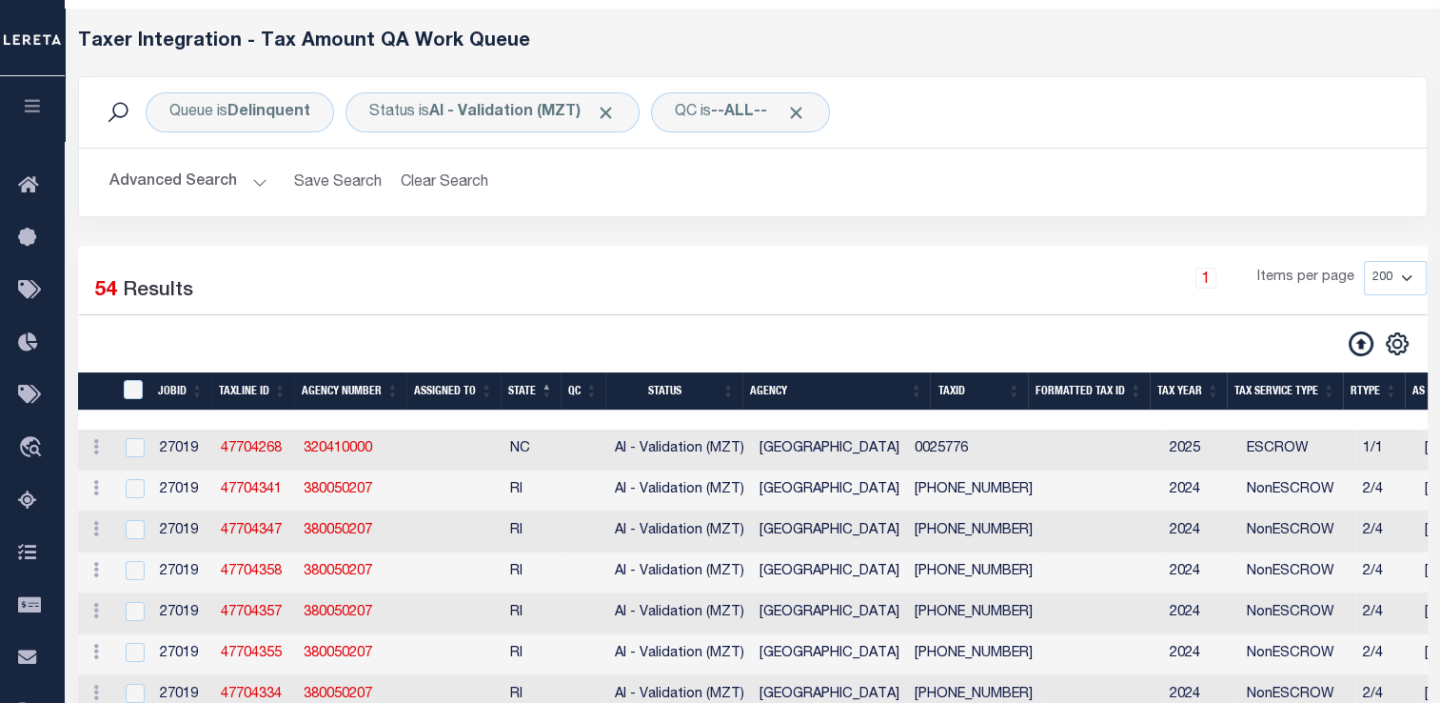
scroll to position [65, 0]
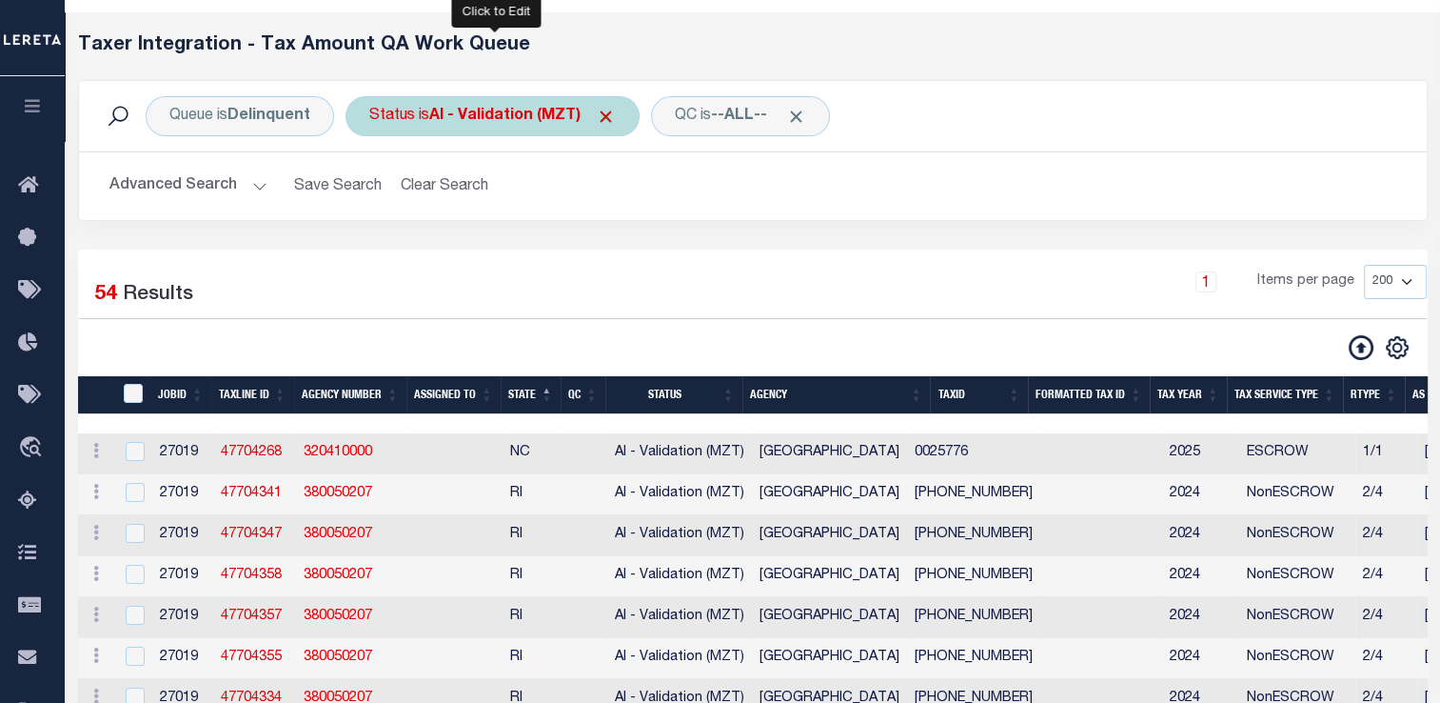
click at [496, 115] on b "AI - Validation (MZT)" at bounding box center [522, 116] width 187 height 15
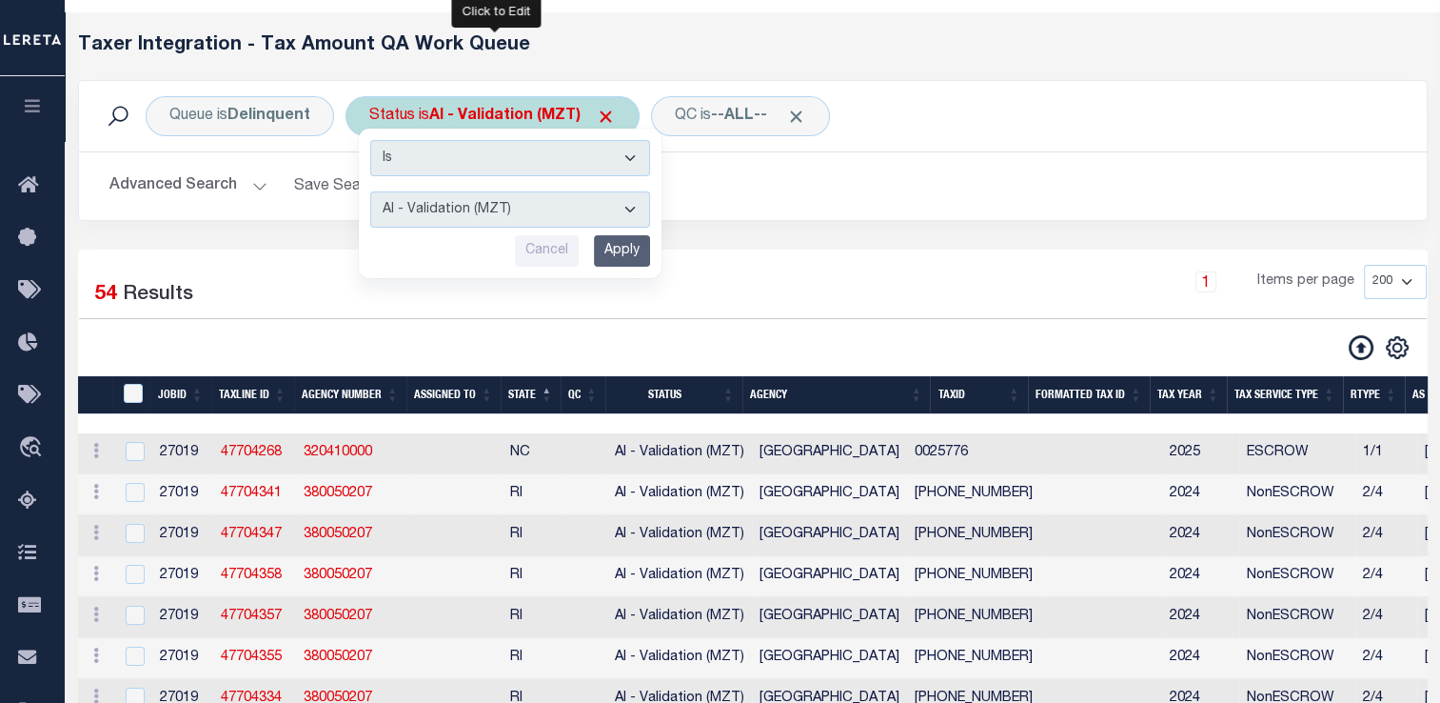
click at [492, 194] on select "AI - Bot Exception (ERR) AI - Bot Running (PLA) AI - Failed QA (FQA) AI - Prep …" at bounding box center [510, 209] width 280 height 36
select select "DNU"
click at [370, 191] on select "AI - Bot Exception (ERR) AI - Bot Running (PLA) AI - Failed QA (FQA) AI - Prep …" at bounding box center [510, 209] width 280 height 36
click at [616, 249] on input "Apply" at bounding box center [622, 250] width 56 height 31
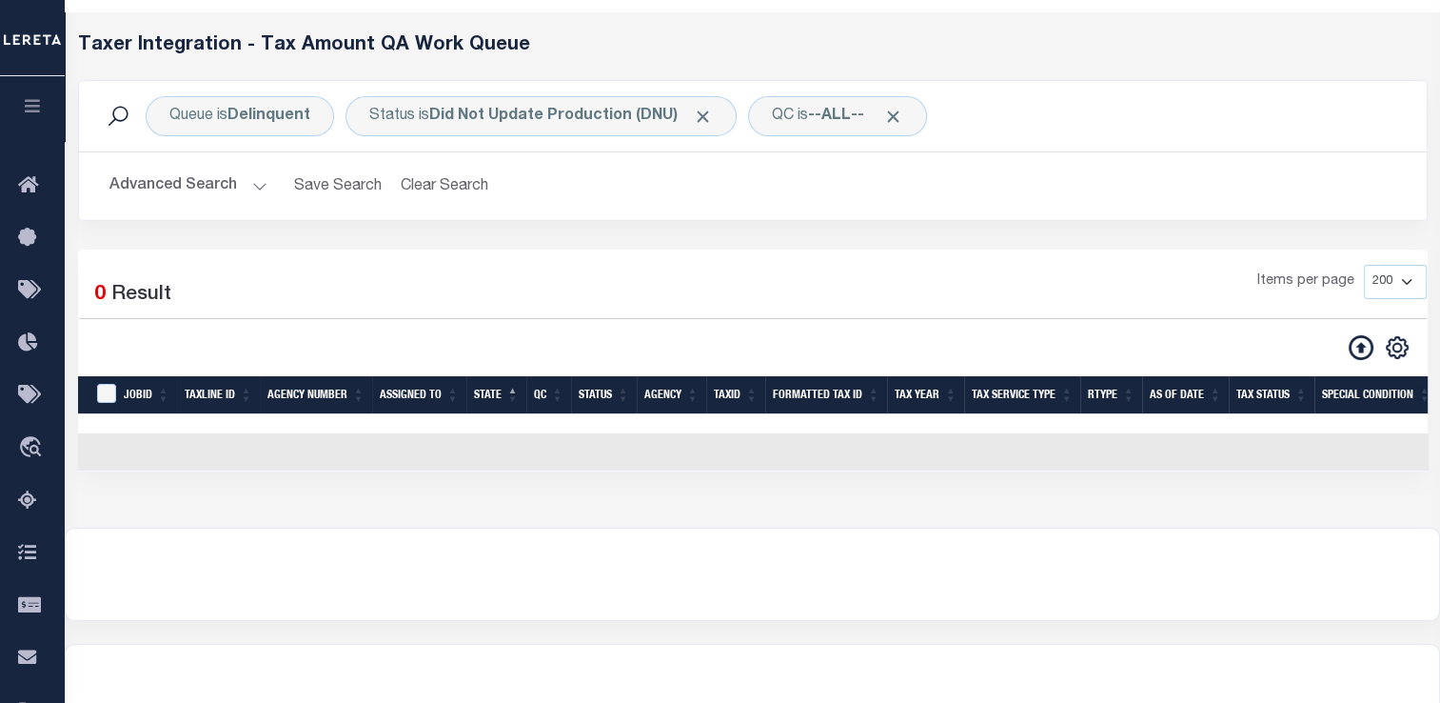
click at [212, 165] on div "Advanced Search Save Search Clear Search TIQATaxLineSearchTable_dynamictable___…" at bounding box center [753, 186] width 1348 height 68
click at [212, 168] on button "Advanced Search" at bounding box center [188, 186] width 158 height 37
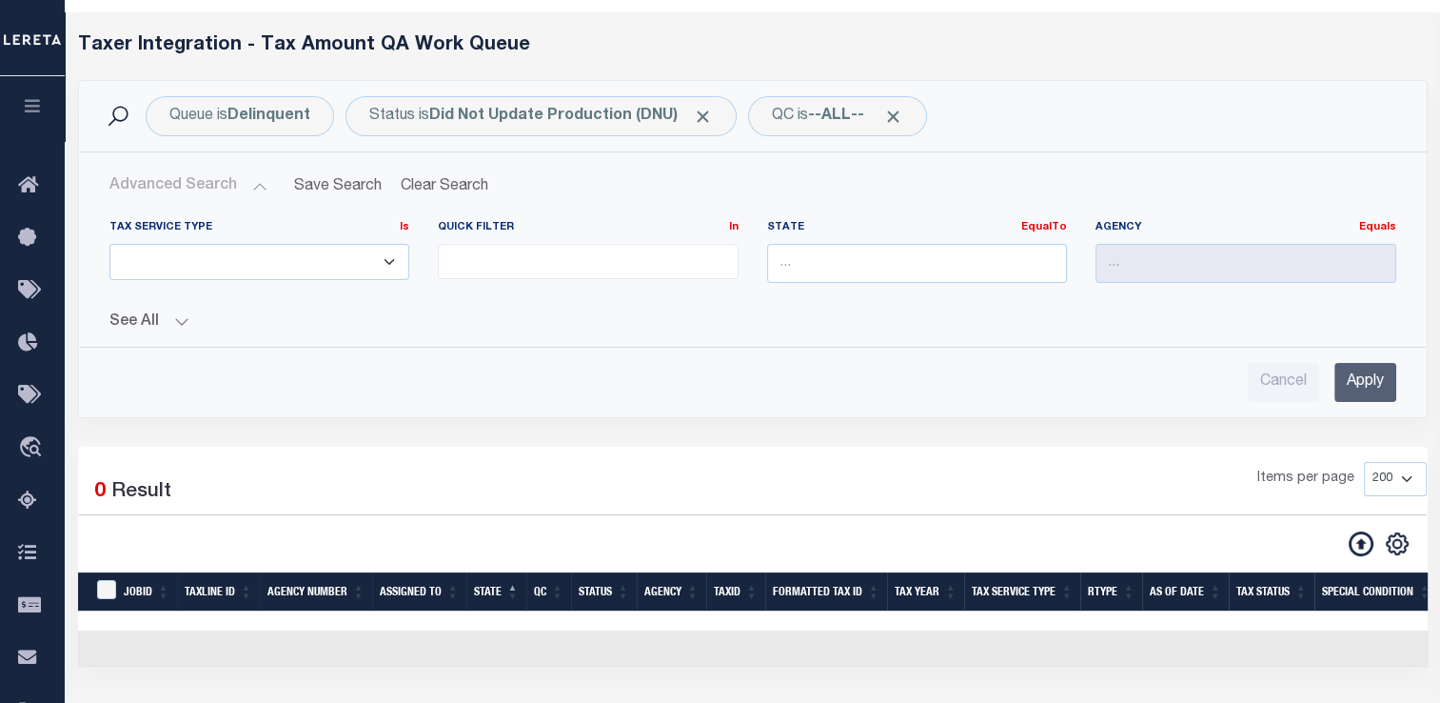
click at [184, 324] on button "See All" at bounding box center [752, 322] width 1287 height 18
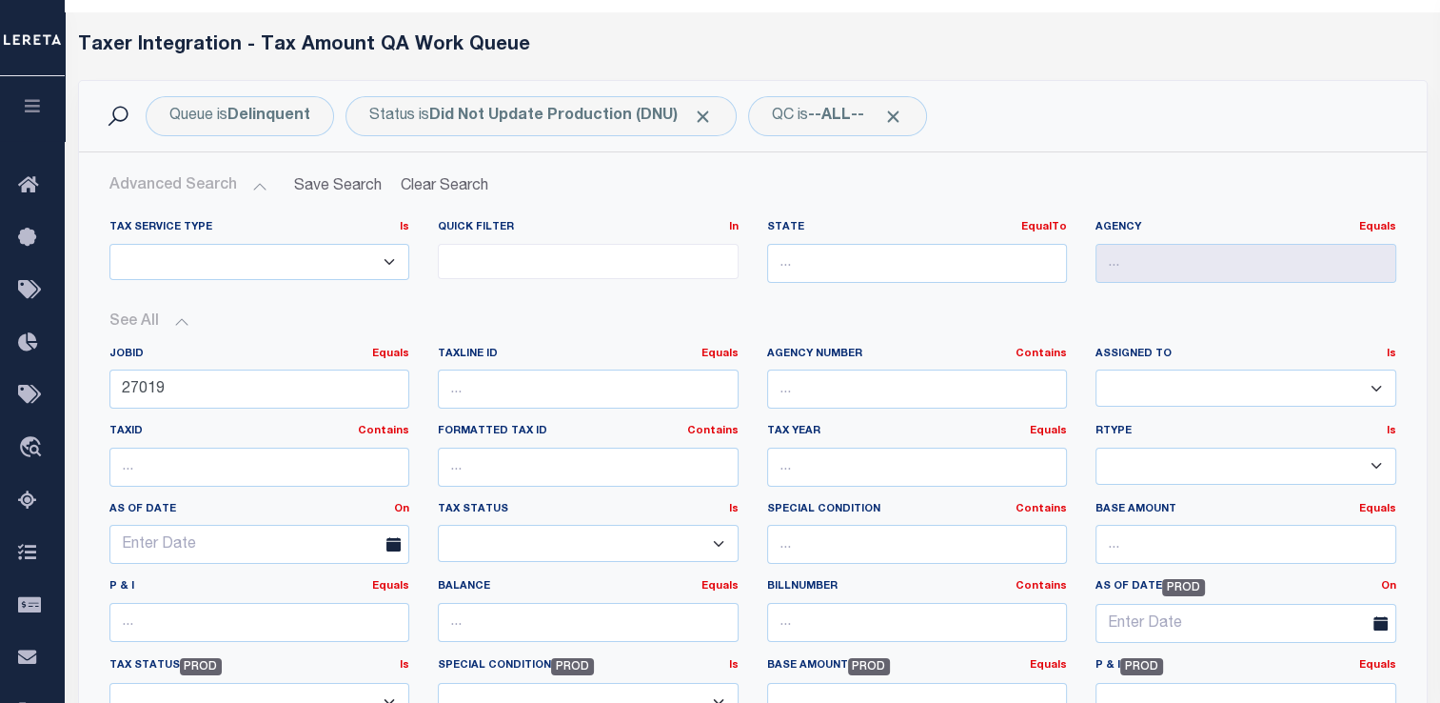
scroll to position [434, 0]
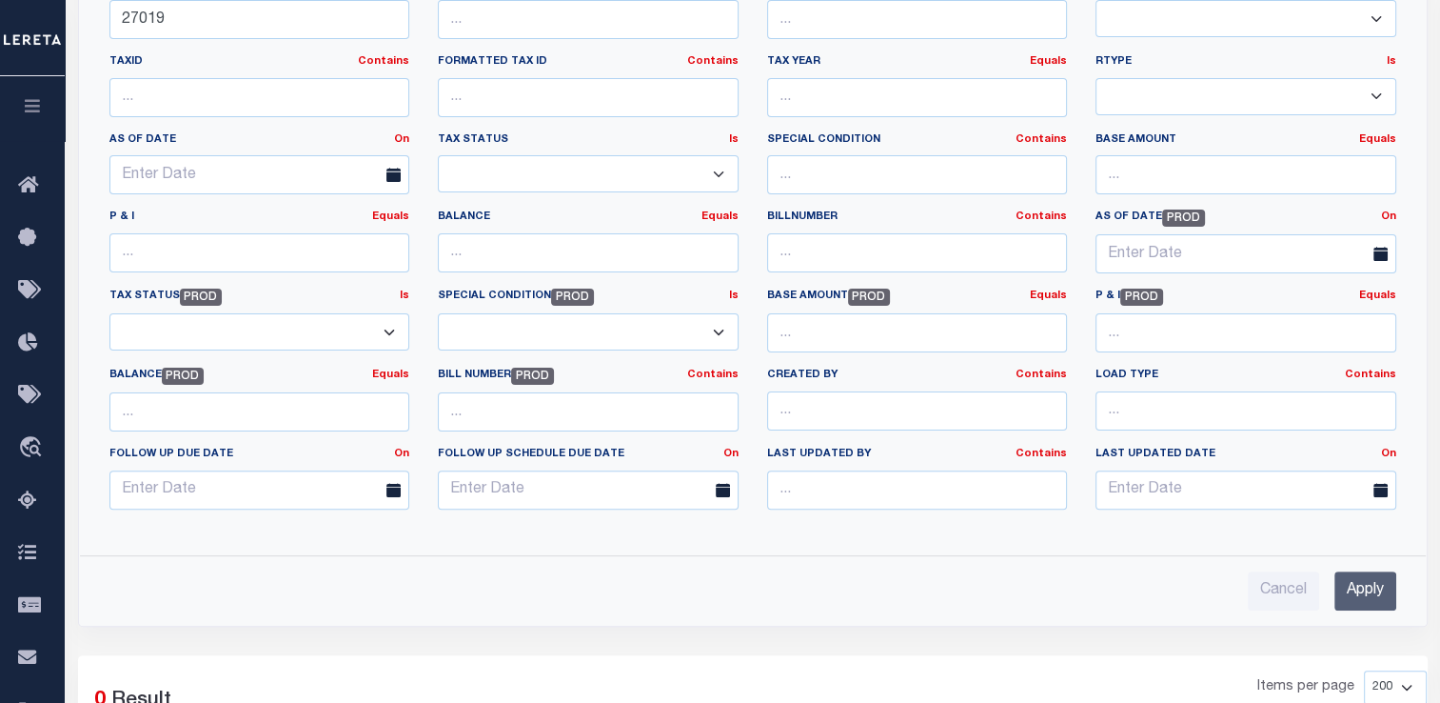
click at [1379, 583] on input "Apply" at bounding box center [1366, 590] width 62 height 39
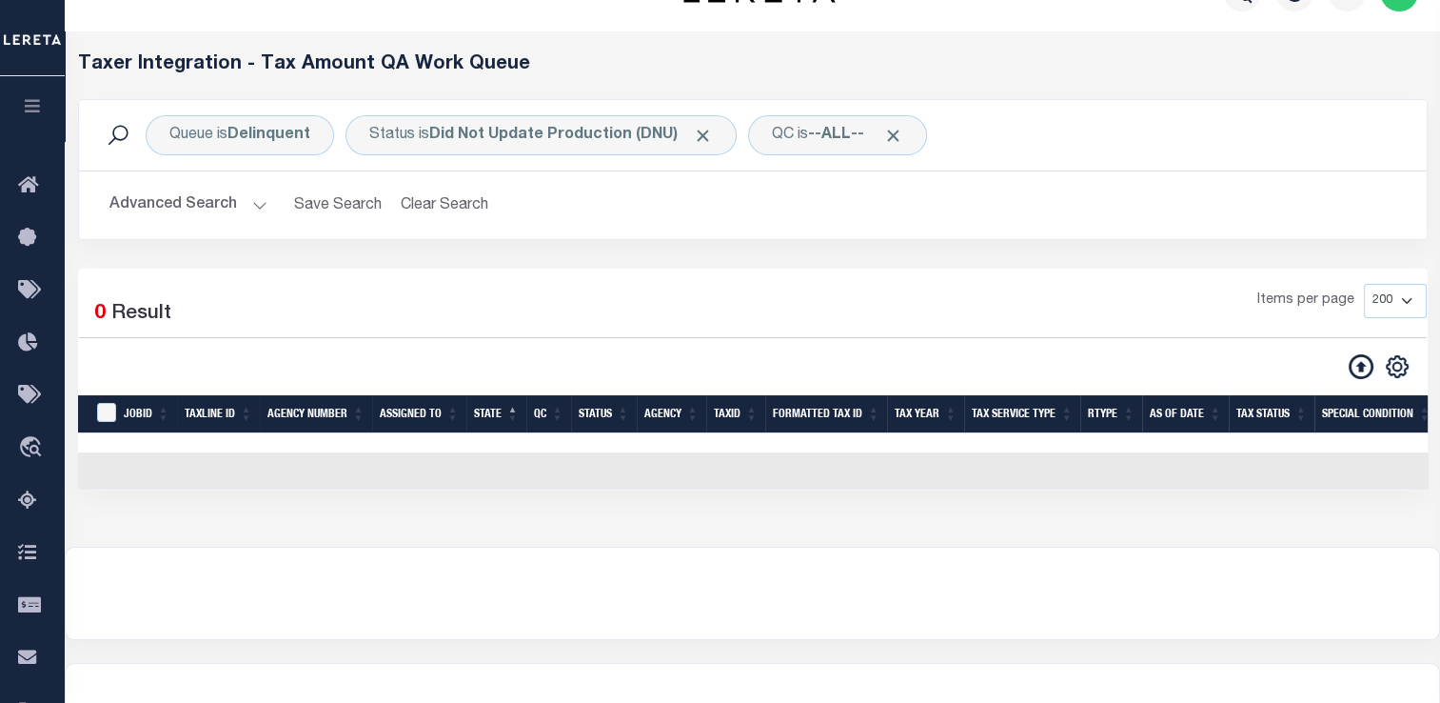
scroll to position [45, 0]
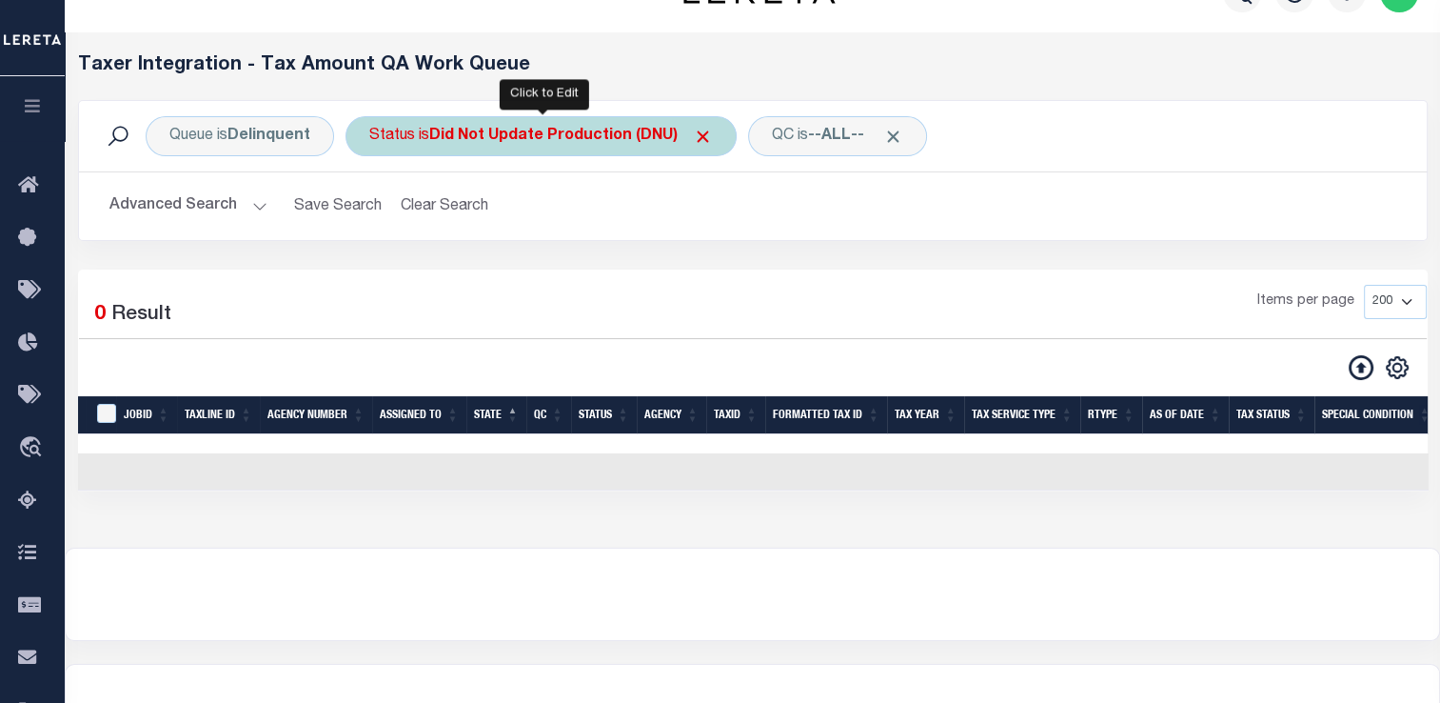
click at [431, 129] on div "Status is Did Not Update Production (DNU)" at bounding box center [541, 136] width 391 height 40
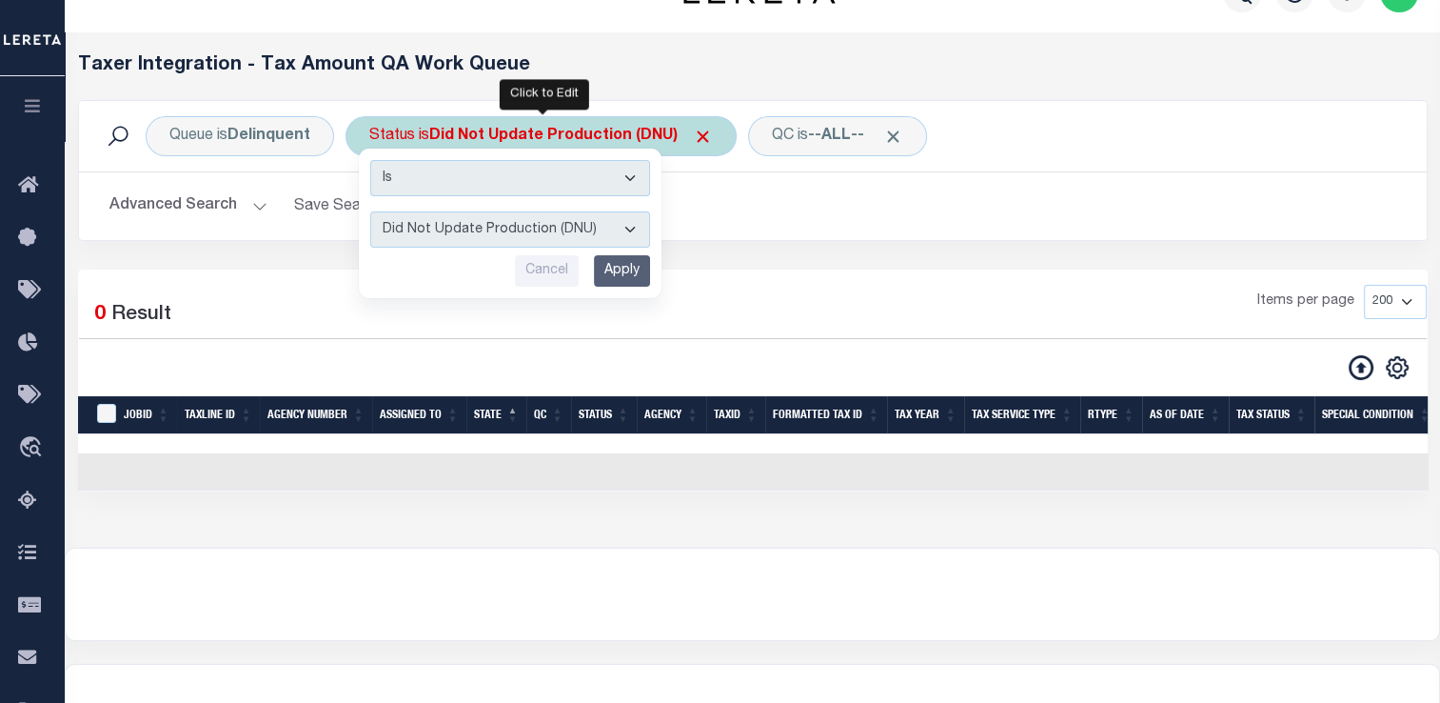
click at [464, 213] on select "AI - Bot Exception (ERR) AI - Bot Running (PLA) AI - Failed QA (FQA) AI - Prep …" at bounding box center [510, 229] width 280 height 36
select select "ERR"
click at [370, 211] on select "AI - Bot Exception (ERR) AI - Bot Running (PLA) AI - Failed QA (FQA) AI - Prep …" at bounding box center [510, 229] width 280 height 36
click at [634, 263] on input "Apply" at bounding box center [622, 270] width 56 height 31
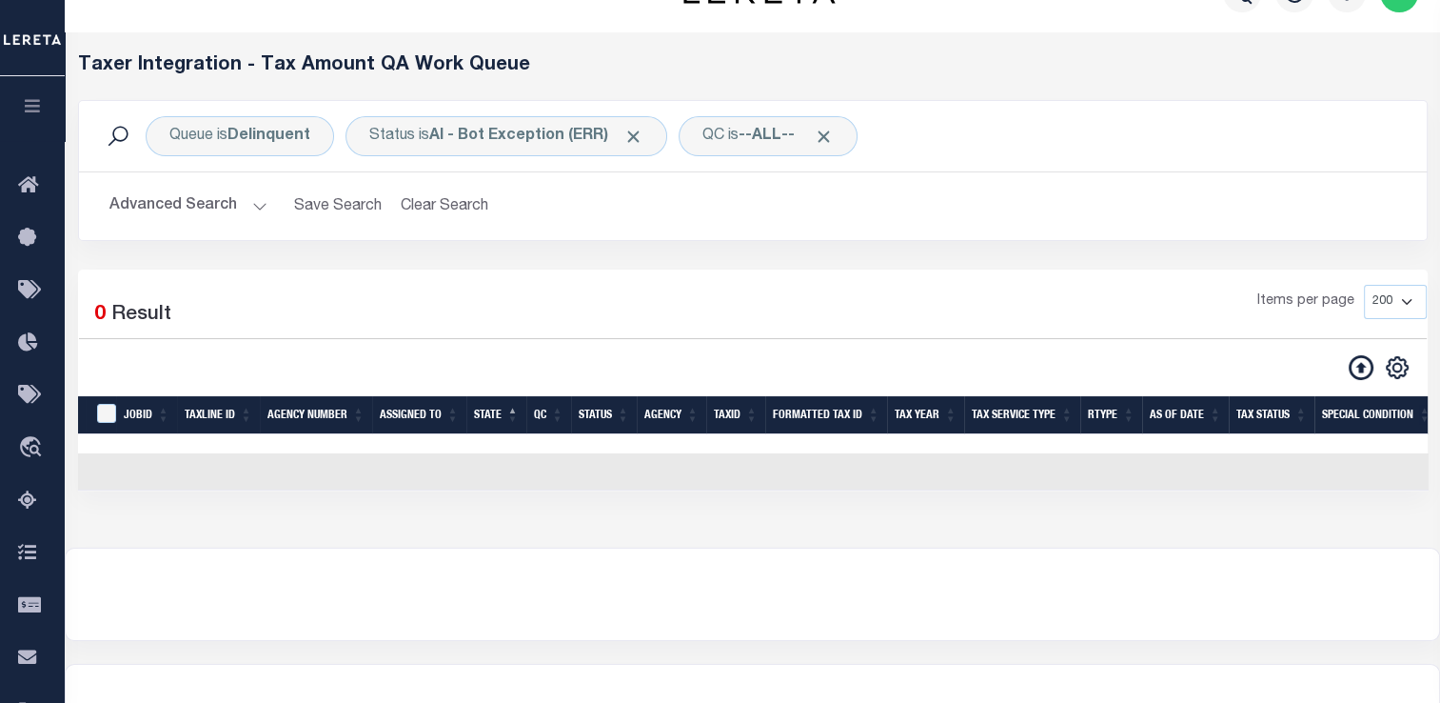
click at [230, 211] on button "Advanced Search" at bounding box center [188, 206] width 158 height 37
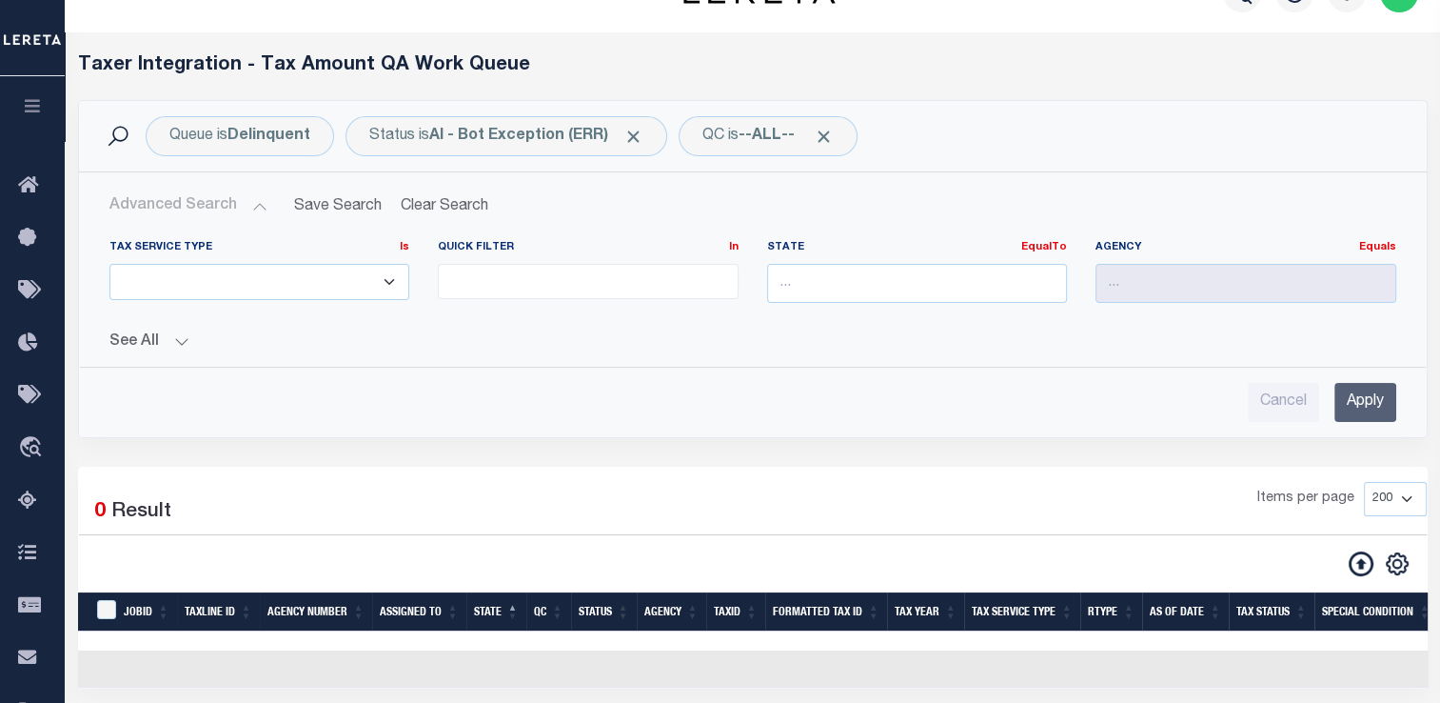
click at [1362, 408] on input "Apply" at bounding box center [1366, 402] width 62 height 39
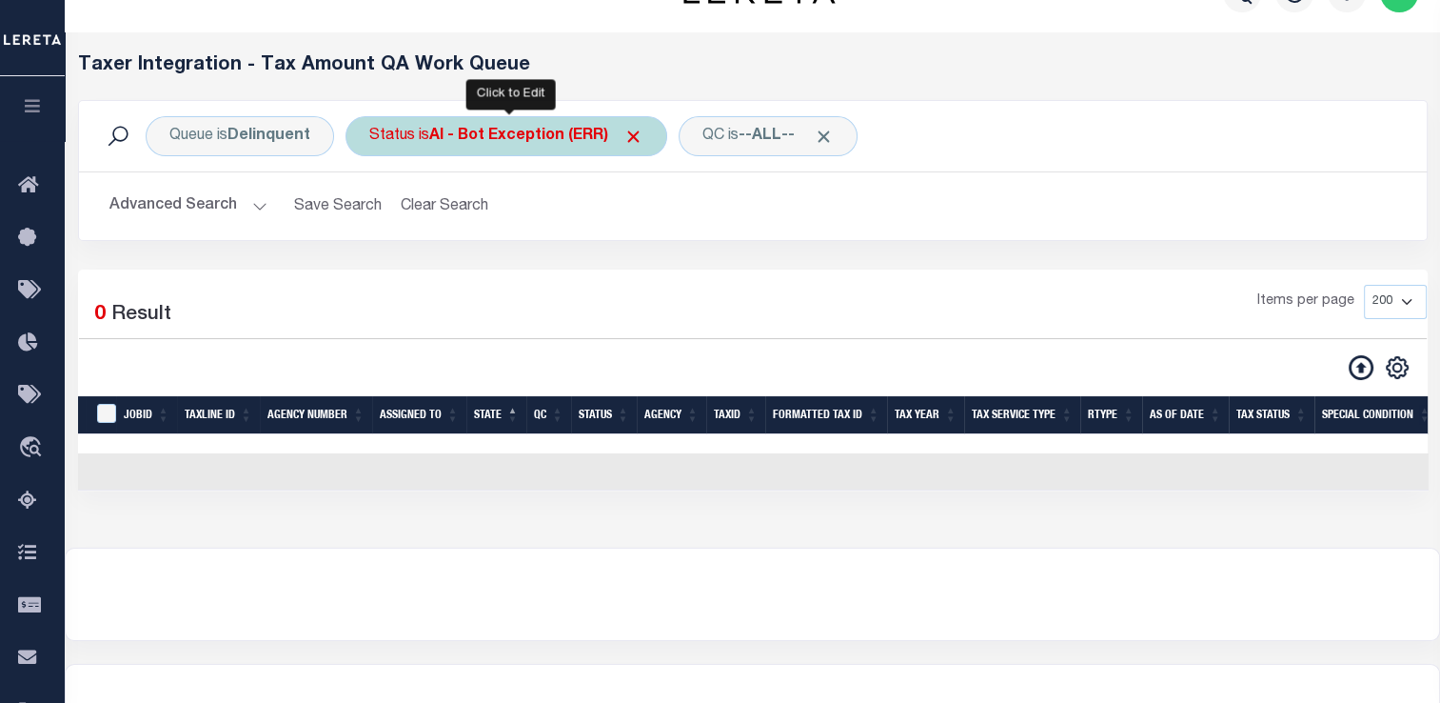
click at [495, 132] on b "AI - Bot Exception (ERR)" at bounding box center [536, 136] width 214 height 15
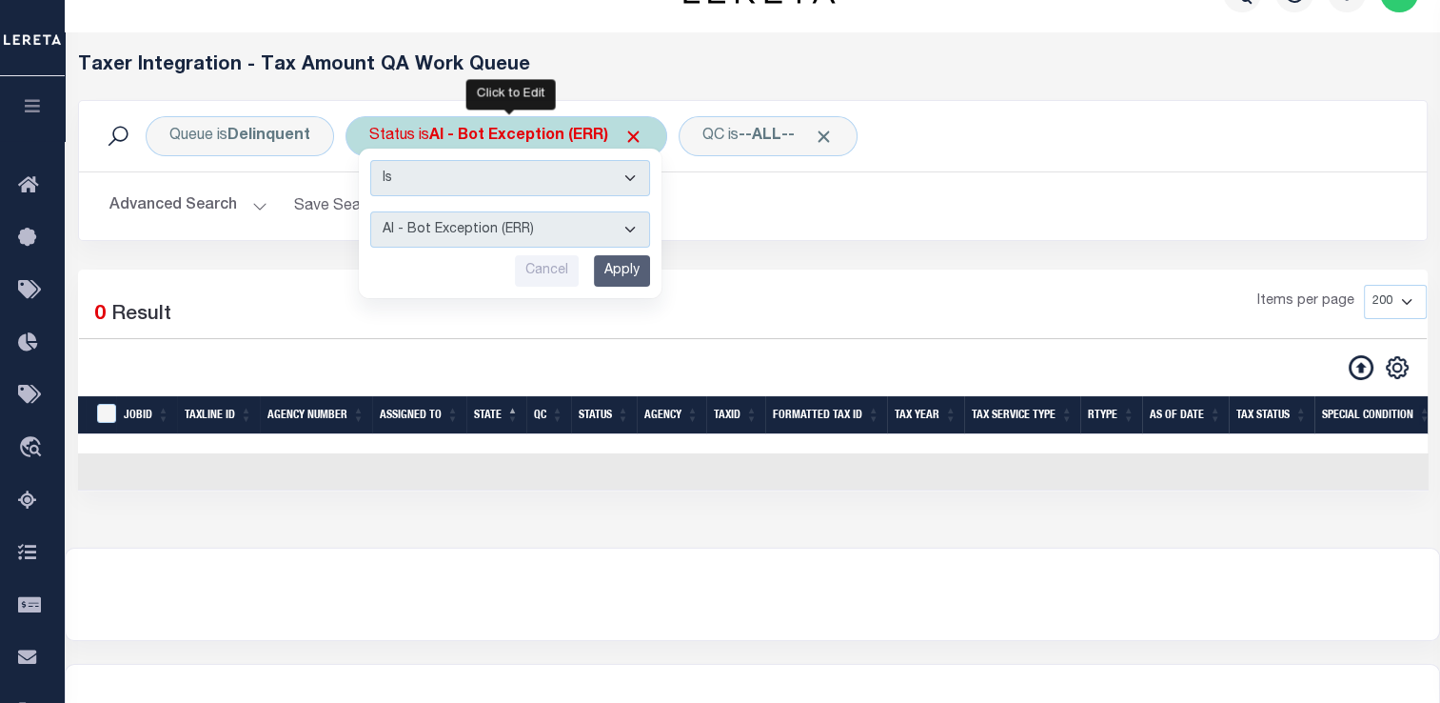
click at [491, 225] on select "AI - Bot Exception (ERR) AI - Bot Running (PLA) AI - Failed QA (FQA) AI - Prep …" at bounding box center [510, 229] width 280 height 36
select select "PLA"
click at [370, 211] on select "AI - Bot Exception (ERR) AI - Bot Running (PLA) AI - Failed QA (FQA) AI - Prep …" at bounding box center [510, 229] width 280 height 36
click at [604, 272] on input "Apply" at bounding box center [622, 270] width 56 height 31
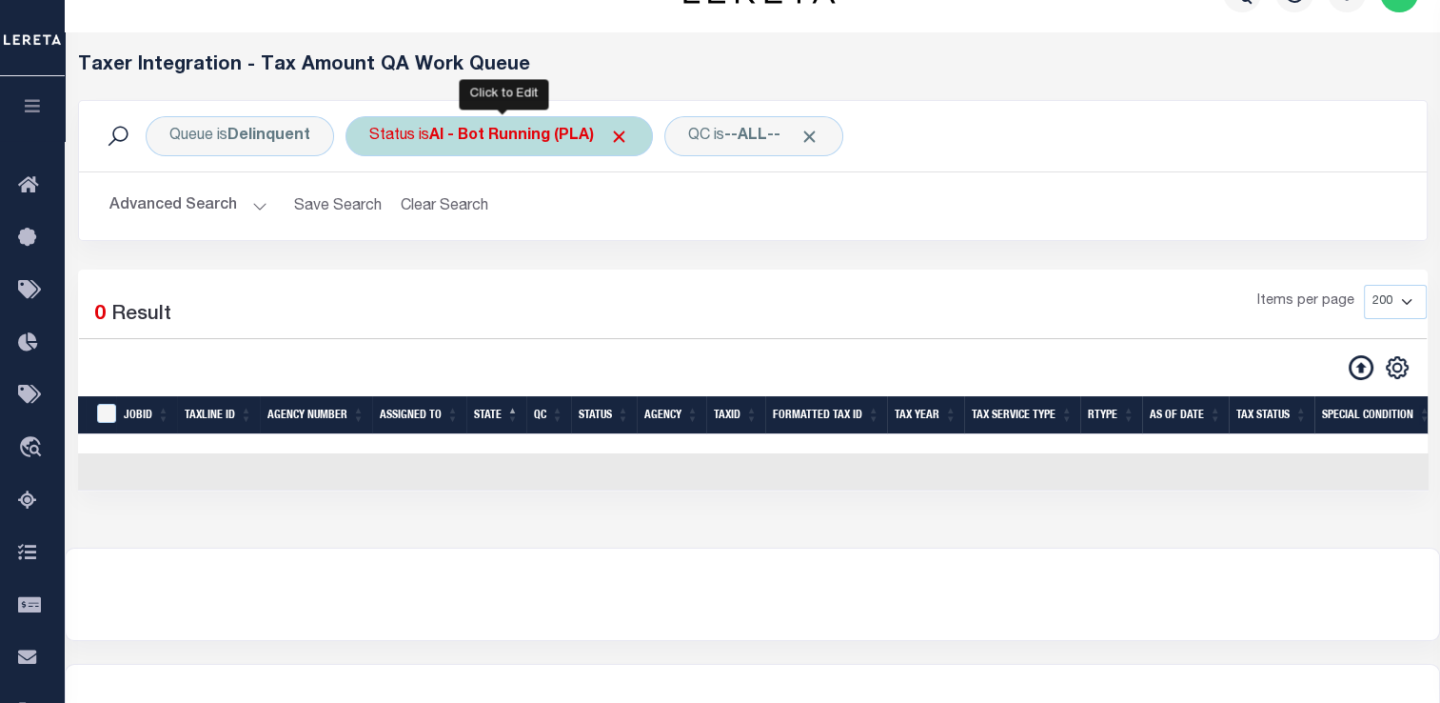
click at [393, 146] on div "Status is AI - Bot Running (PLA)" at bounding box center [499, 136] width 307 height 40
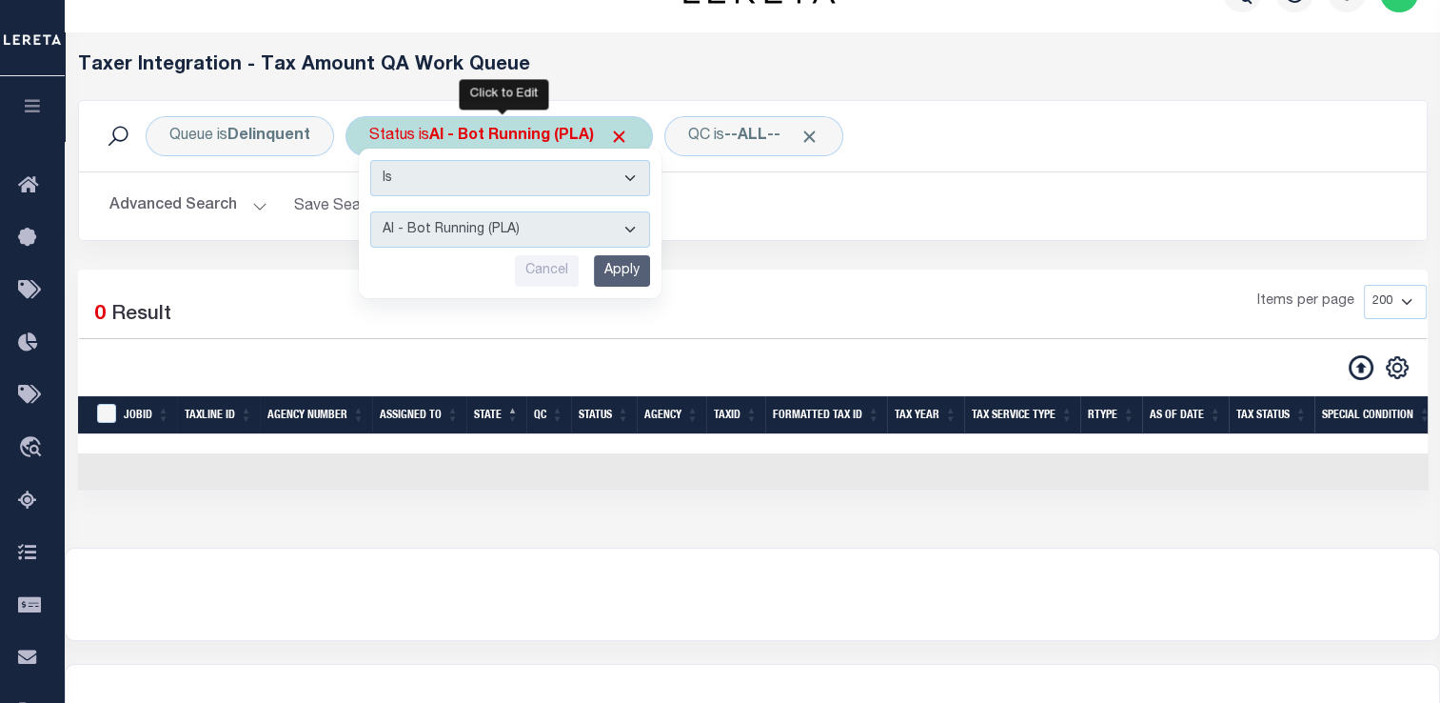
click at [420, 233] on select "AI - Bot Exception (ERR) AI - Bot Running (PLA) AI - Failed QA (FQA) AI - Prep …" at bounding box center [510, 229] width 280 height 36
select select "FQA"
click at [370, 211] on select "AI - Bot Exception (ERR) AI - Bot Running (PLA) AI - Failed QA (FQA) AI - Prep …" at bounding box center [510, 229] width 280 height 36
click at [637, 276] on input "Apply" at bounding box center [622, 270] width 56 height 31
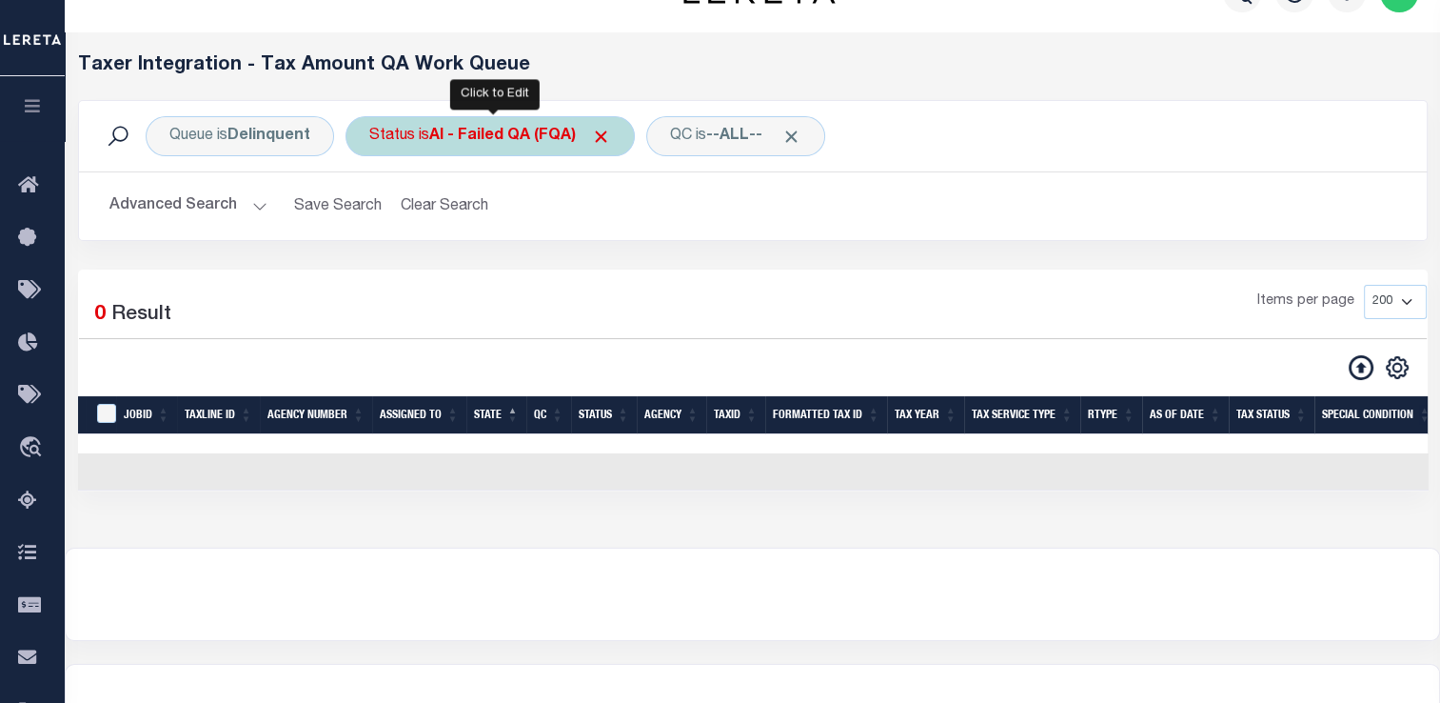
click at [445, 147] on div "Status is AI - Failed QA (FQA)" at bounding box center [490, 136] width 289 height 40
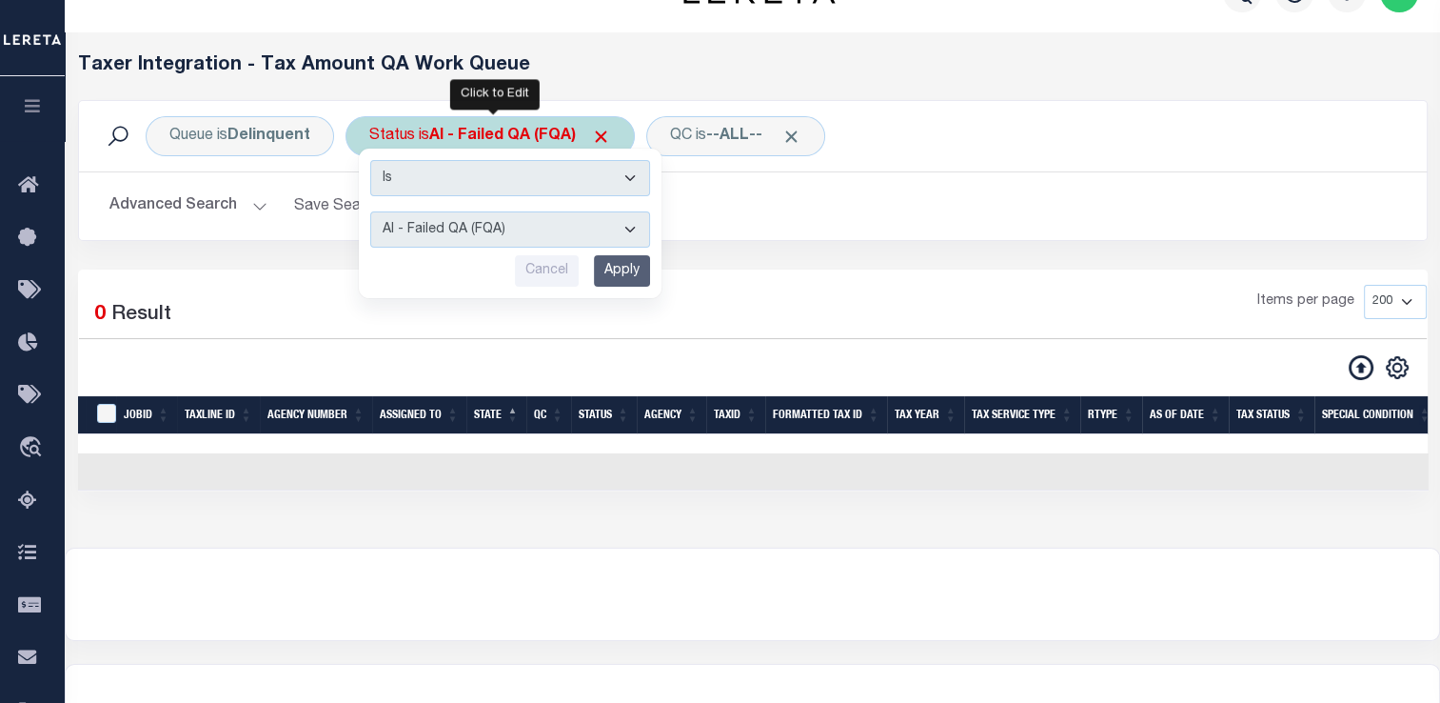
click at [457, 217] on select "AI - Bot Exception (ERR) AI - Bot Running (PLA) AI - Failed QA (FQA) AI - Prep …" at bounding box center [510, 229] width 280 height 36
select select "IUT"
click at [370, 211] on select "AI - Bot Exception (ERR) AI - Bot Running (PLA) AI - Failed QA (FQA) AI - Prep …" at bounding box center [510, 229] width 280 height 36
click at [625, 272] on input "Apply" at bounding box center [622, 270] width 56 height 31
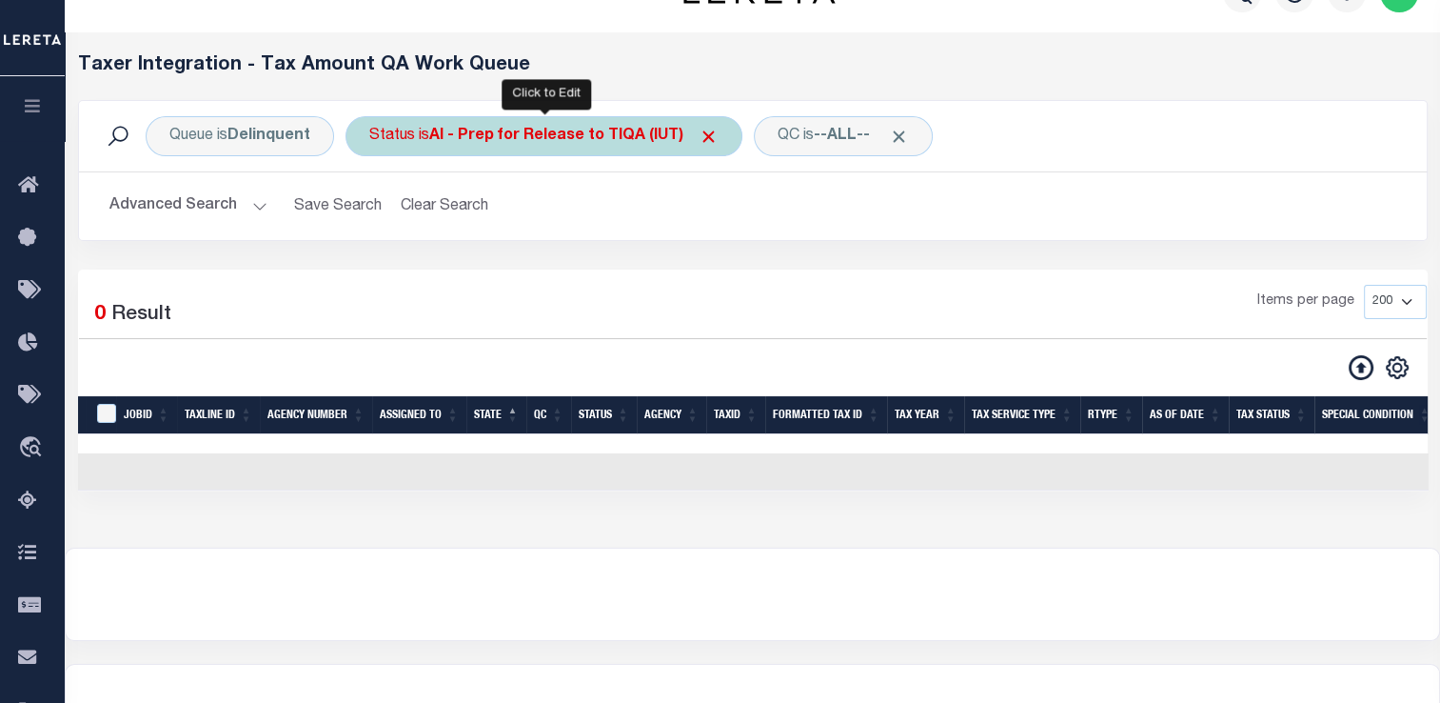
click at [465, 136] on b "AI - Prep for Release to TIQA (IUT)" at bounding box center [573, 136] width 289 height 15
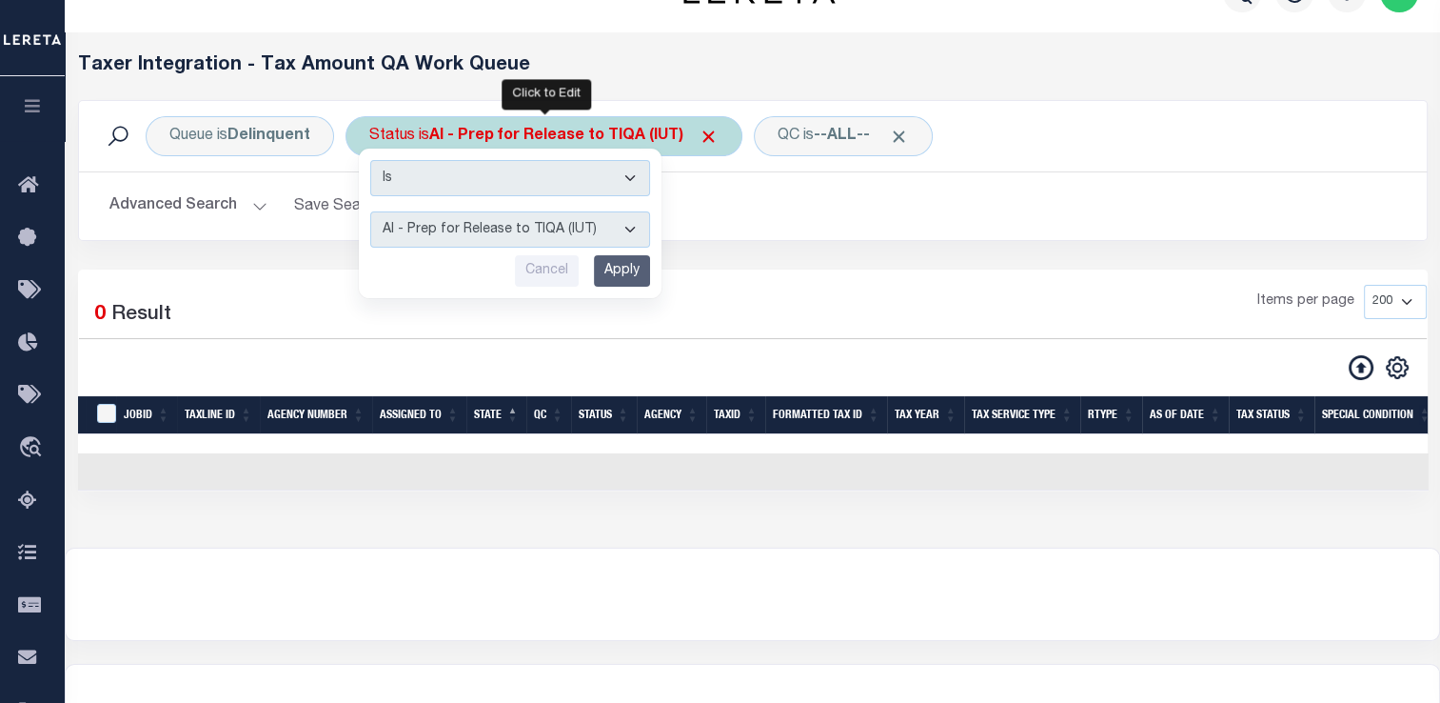
click at [474, 233] on select "AI - Bot Exception (ERR) AI - Bot Running (PLA) AI - Failed QA (FQA) AI - Prep …" at bounding box center [510, 229] width 280 height 36
select select "DNF"
click at [370, 211] on select "AI - Bot Exception (ERR) AI - Bot Running (PLA) AI - Failed QA (FQA) AI - Prep …" at bounding box center [510, 229] width 280 height 36
click at [611, 265] on input "Apply" at bounding box center [622, 270] width 56 height 31
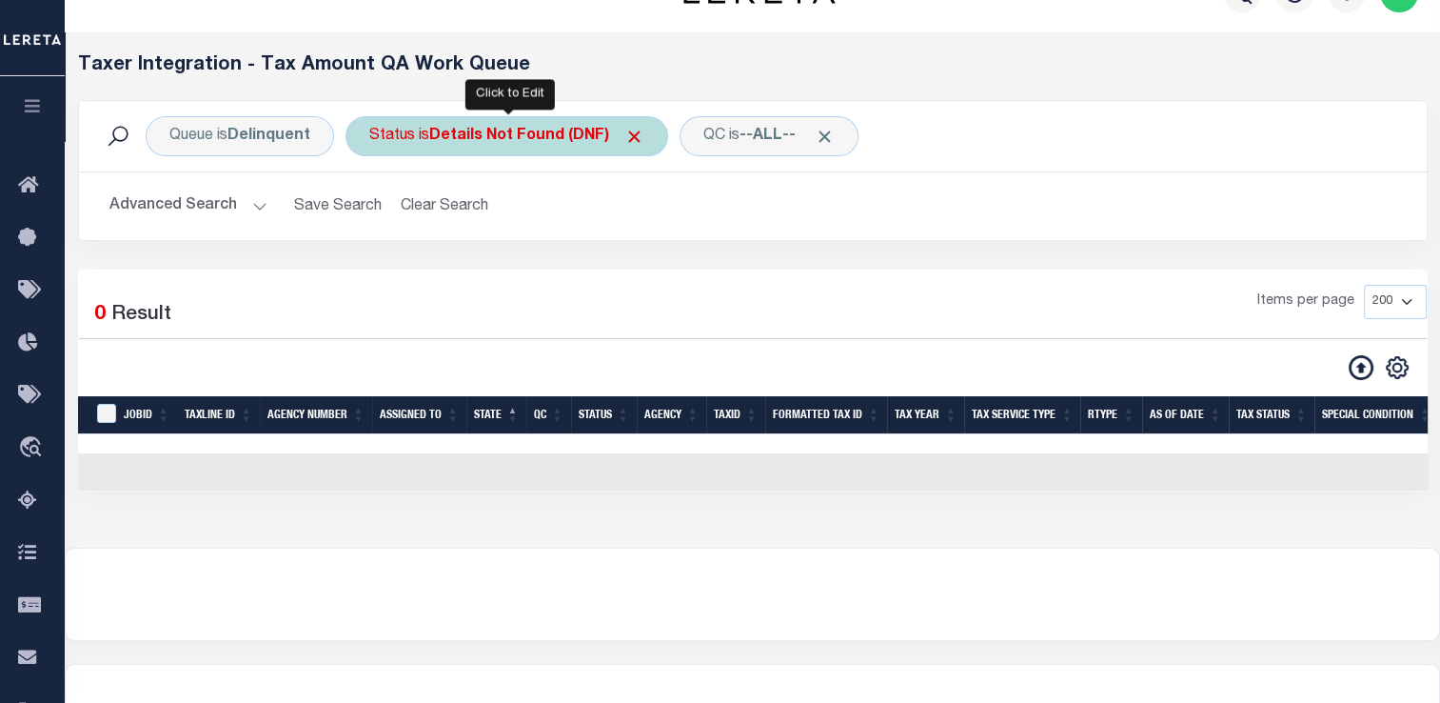
click at [429, 140] on div "Status is Details Not Found (DNF)" at bounding box center [507, 136] width 323 height 40
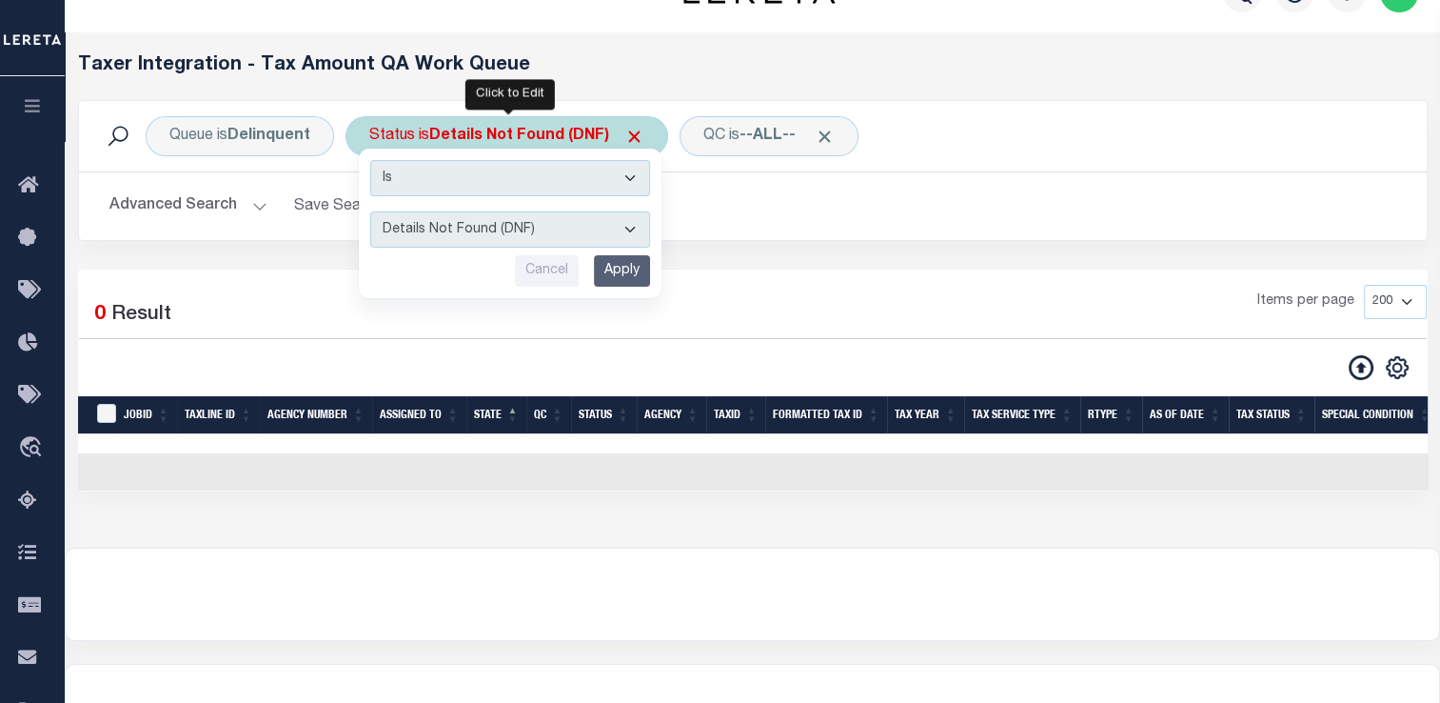
click at [423, 233] on select "AI - Bot Exception (ERR) AI - Bot Running (PLA) AI - Failed QA (FQA) AI - Prep …" at bounding box center [510, 229] width 280 height 36
select select "DNU"
click at [370, 211] on select "AI - Bot Exception (ERR) AI - Bot Running (PLA) AI - Failed QA (FQA) AI - Prep …" at bounding box center [510, 229] width 280 height 36
click at [612, 268] on input "Apply" at bounding box center [622, 270] width 56 height 31
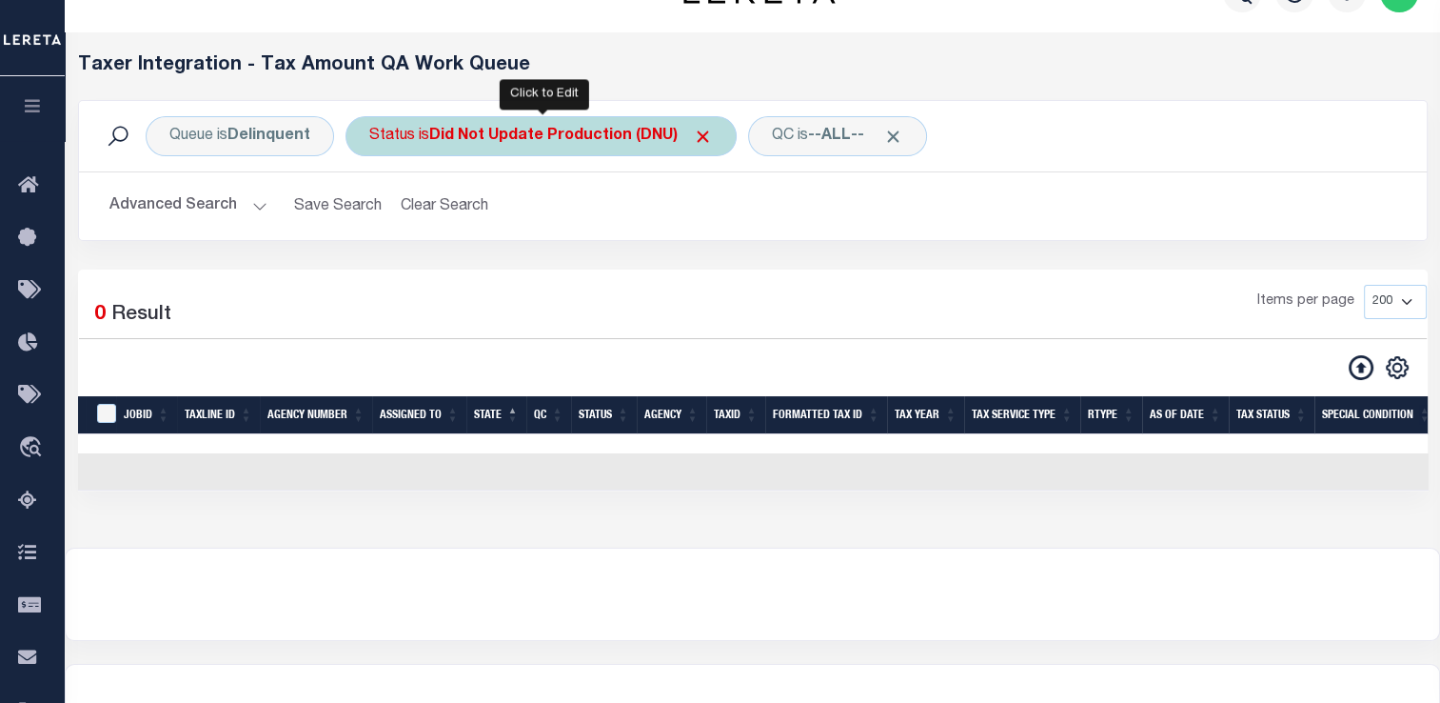
click at [470, 149] on div "Status is Did Not Update Production (DNU)" at bounding box center [541, 136] width 391 height 40
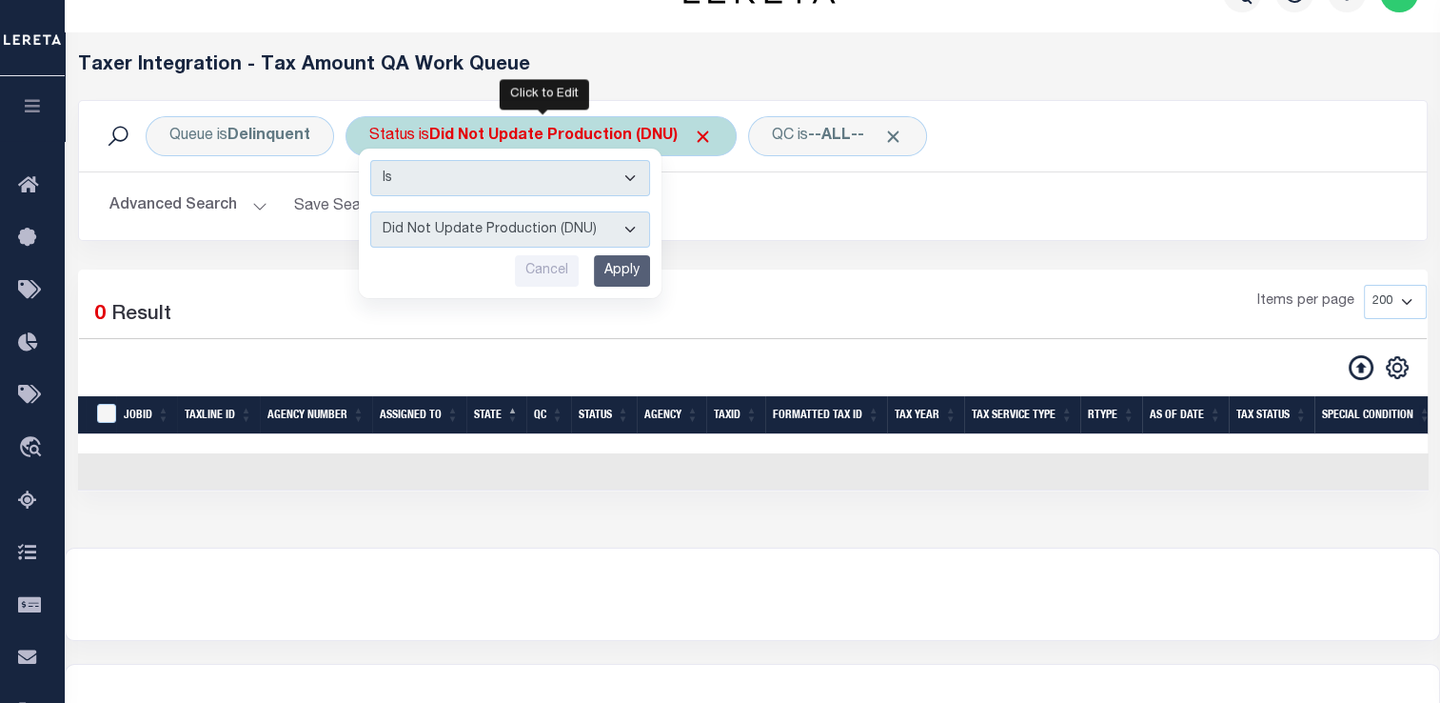
click at [473, 242] on select "AI - Bot Exception (ERR) AI - Bot Running (PLA) AI - Failed QA (FQA) AI - Prep …" at bounding box center [510, 229] width 280 height 36
select select "LTP"
click at [370, 211] on select "AI - Bot Exception (ERR) AI - Bot Running (PLA) AI - Failed QA (FQA) AI - Prep …" at bounding box center [510, 229] width 280 height 36
click at [617, 280] on input "Apply" at bounding box center [622, 270] width 56 height 31
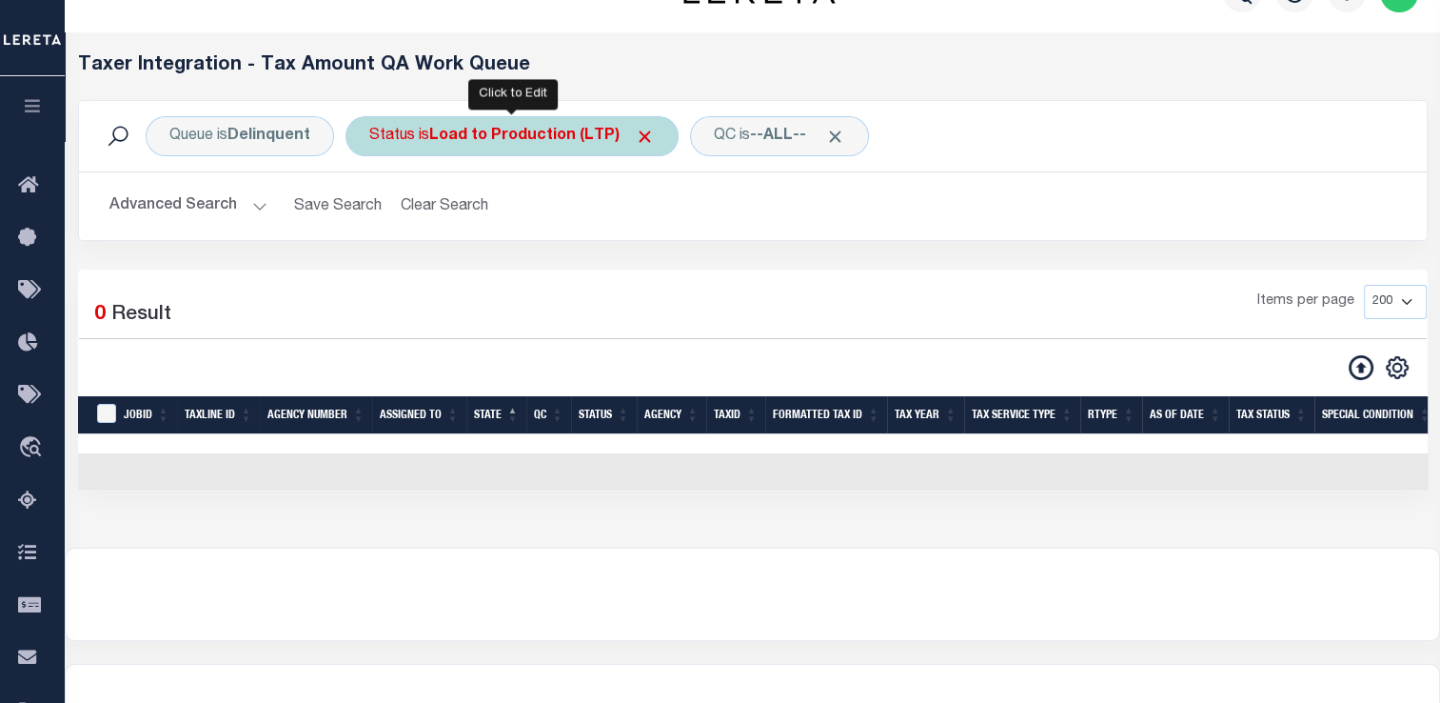
click at [487, 145] on div "Status is Load to Production (LTP)" at bounding box center [512, 136] width 333 height 40
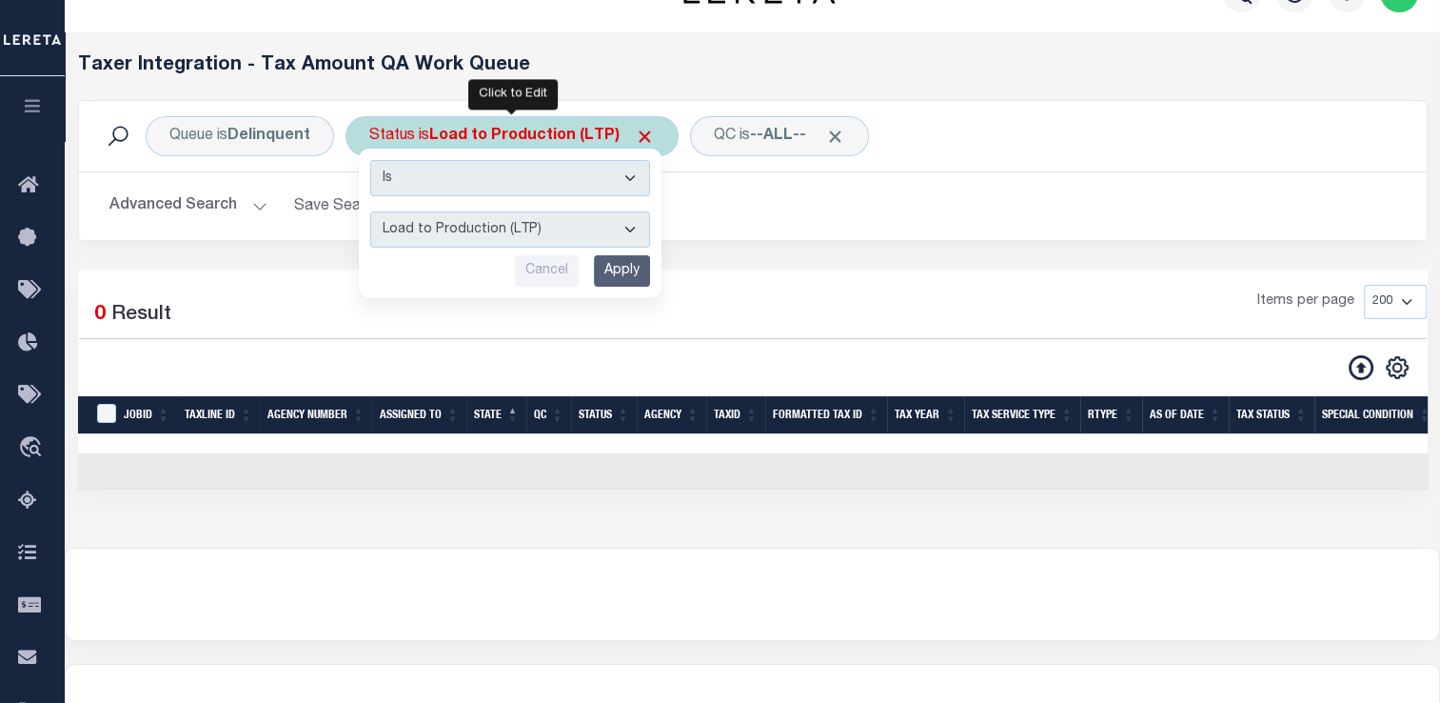
click at [462, 251] on div "Is Contains AI - Bot Exception (ERR) AI - Bot Running (PLA) AI - Failed QA (FQA…" at bounding box center [510, 223] width 303 height 149
click at [452, 246] on select "AI - Bot Exception (ERR) AI - Bot Running (PLA) AI - Failed QA (FQA) AI - Prep …" at bounding box center [510, 229] width 280 height 36
select select "RFP"
click at [370, 211] on select "AI - Bot Exception (ERR) AI - Bot Running (PLA) AI - Failed QA (FQA) AI - Prep …" at bounding box center [510, 229] width 280 height 36
click at [617, 266] on input "Apply" at bounding box center [622, 270] width 56 height 31
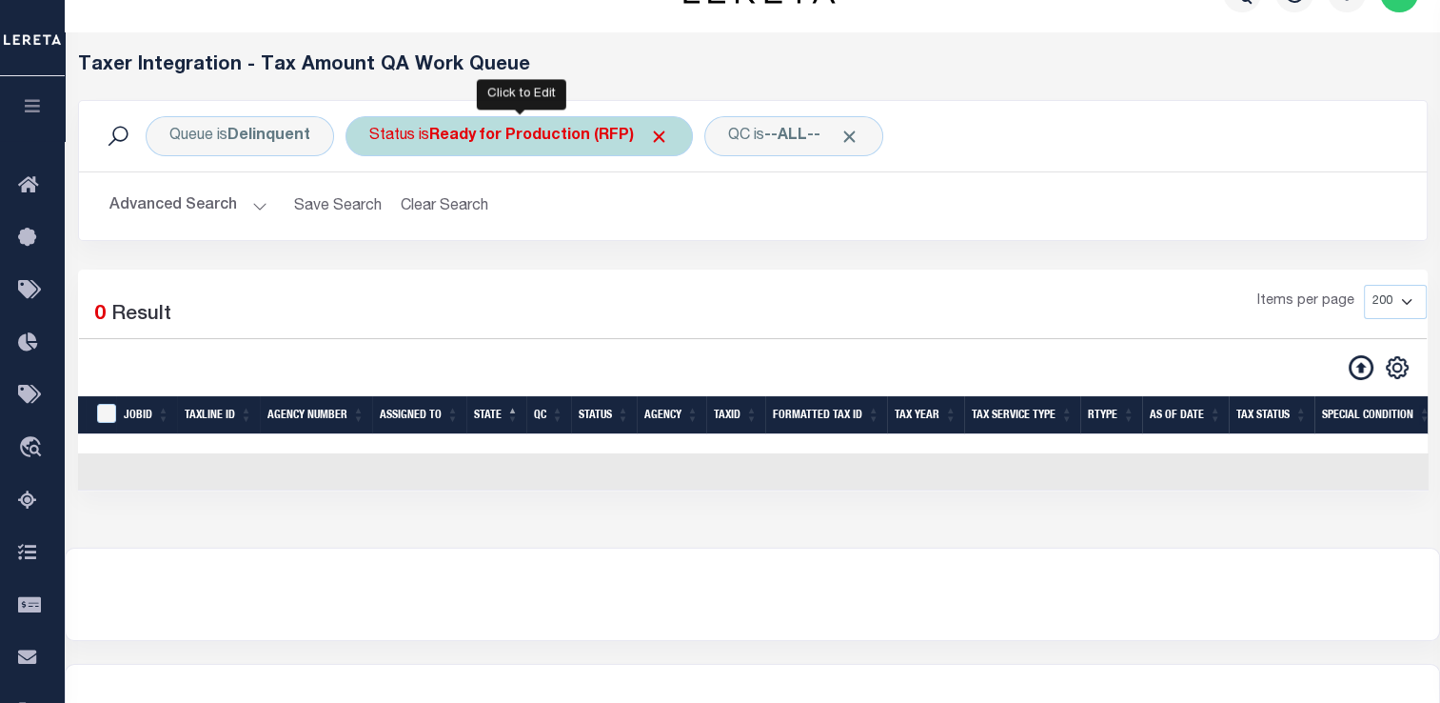
click at [450, 143] on b "Ready for Production (RFP)" at bounding box center [549, 136] width 240 height 15
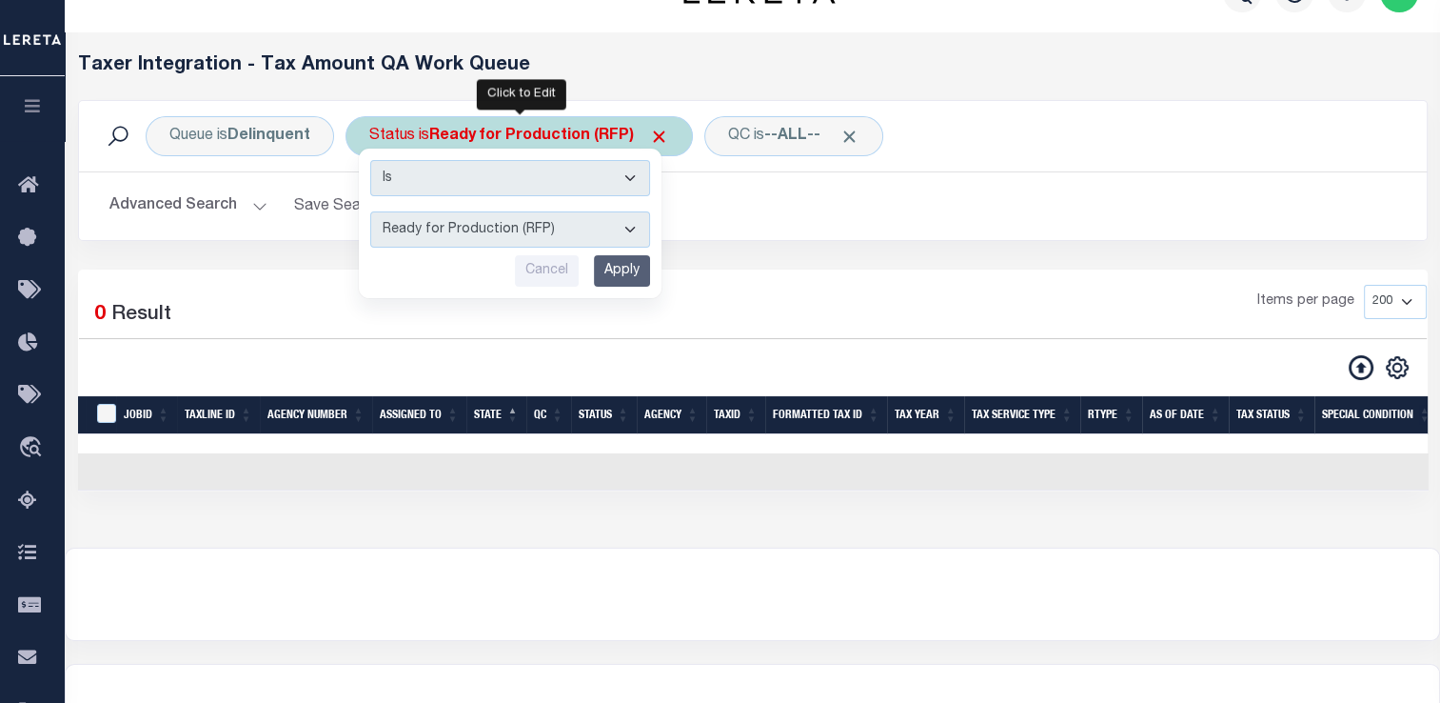
click at [464, 228] on select "AI - Bot Exception (ERR) AI - Bot Running (PLA) AI - Failed QA (FQA) AI - Prep …" at bounding box center [510, 229] width 280 height 36
select select "PNU"
click at [370, 211] on select "AI - Bot Exception (ERR) AI - Bot Running (PLA) AI - Failed QA (FQA) AI - Prep …" at bounding box center [510, 229] width 280 height 36
click at [621, 284] on input "Apply" at bounding box center [622, 270] width 56 height 31
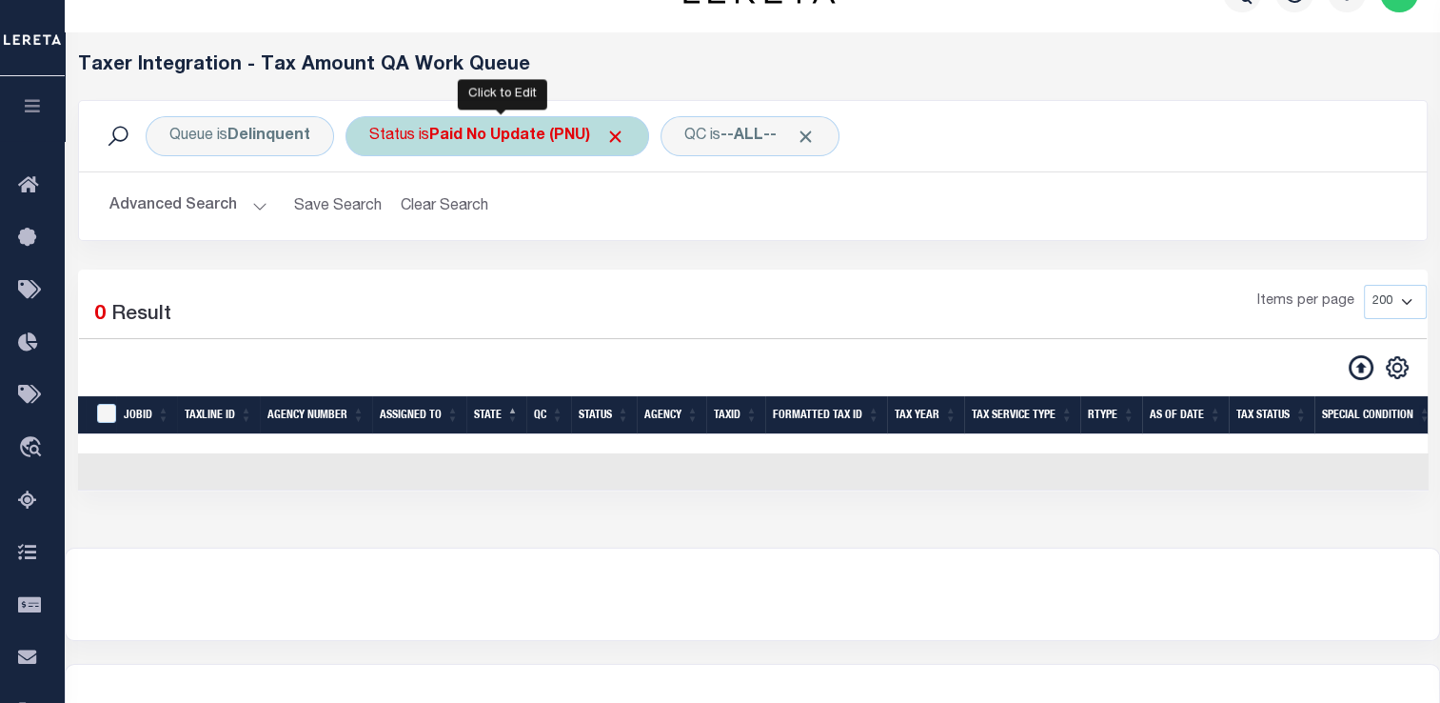
click at [427, 147] on div "Status is Paid No Update (PNU)" at bounding box center [498, 136] width 304 height 40
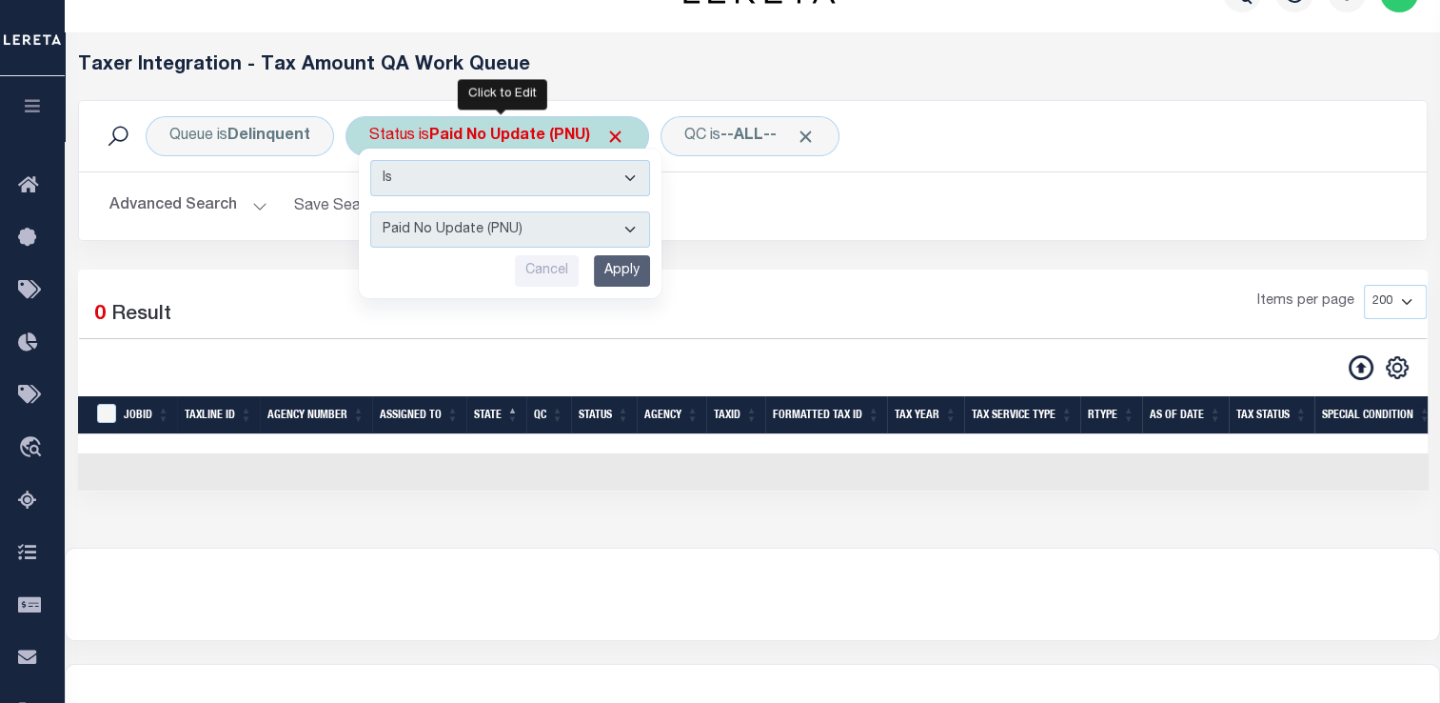
click at [494, 227] on select "AI - Bot Exception (ERR) AI - Bot Running (PLA) AI - Failed QA (FQA) AI - Prep …" at bounding box center [510, 229] width 280 height 36
select select "RQA"
click at [370, 211] on select "AI - Bot Exception (ERR) AI - Bot Running (PLA) AI - Failed QA (FQA) AI - Prep …" at bounding box center [510, 229] width 280 height 36
click at [617, 269] on input "Apply" at bounding box center [622, 270] width 56 height 31
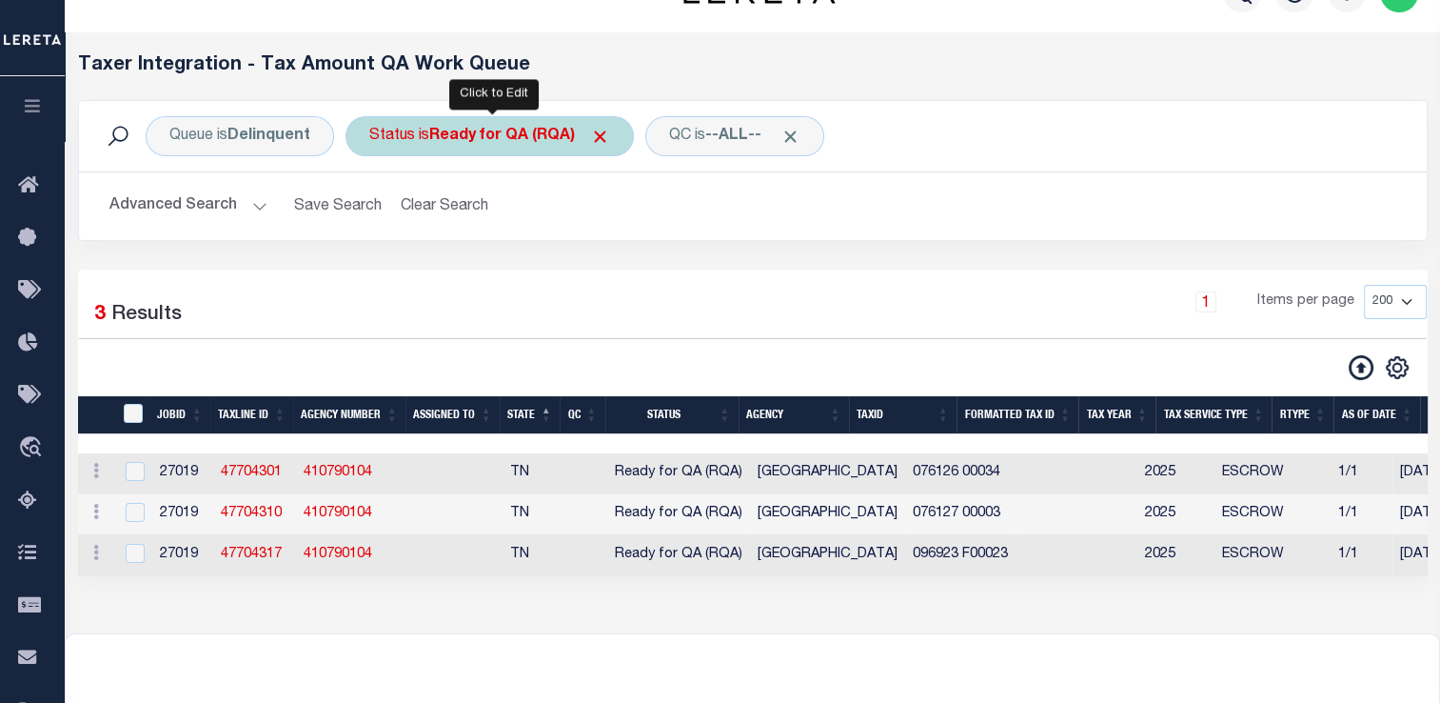
click at [454, 124] on div "Status is Ready for QA (RQA)" at bounding box center [490, 136] width 288 height 40
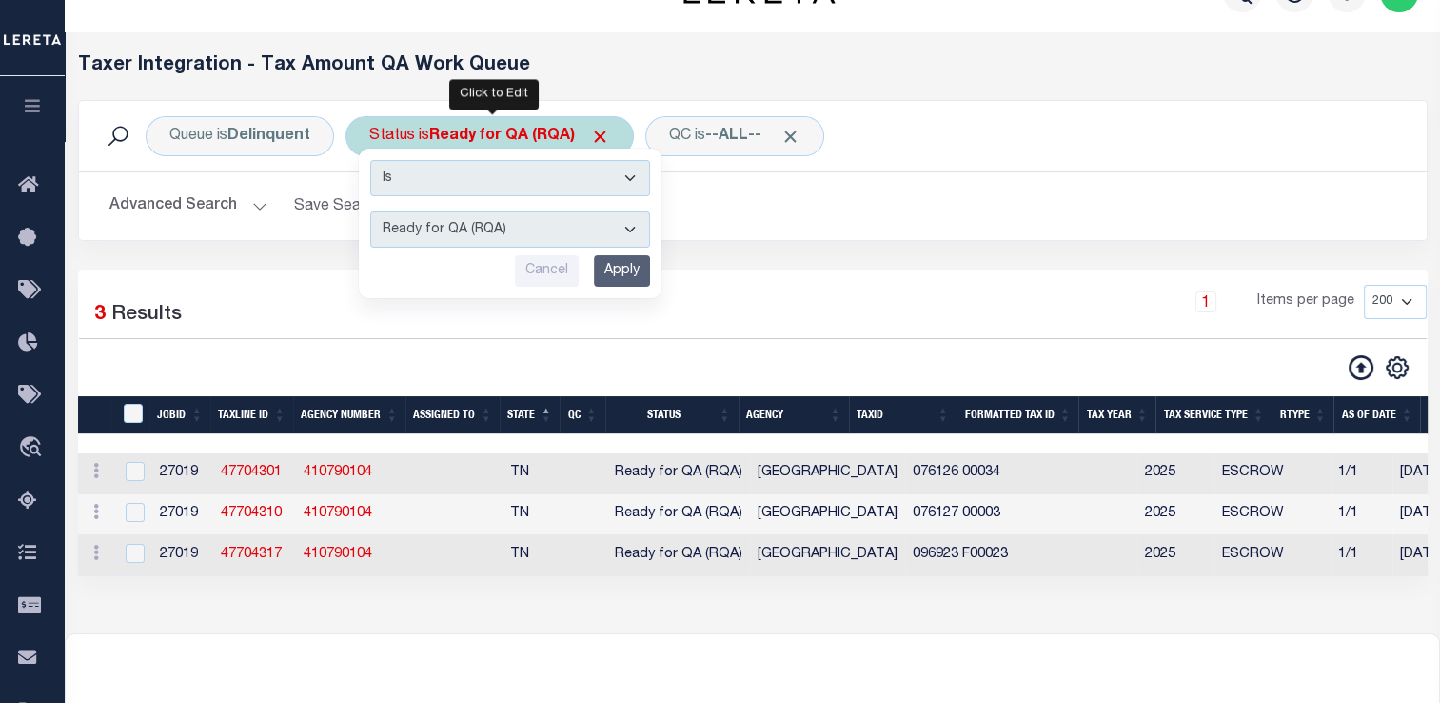
click at [485, 223] on select "AI - Bot Exception (ERR) AI - Bot Running (PLA) AI - Failed QA (FQA) AI - Prep …" at bounding box center [510, 229] width 280 height 36
select select "TNF"
click at [370, 211] on select "AI - Bot Exception (ERR) AI - Bot Running (PLA) AI - Failed QA (FQA) AI - Prep …" at bounding box center [510, 229] width 280 height 36
click at [615, 274] on input "Apply" at bounding box center [622, 270] width 56 height 31
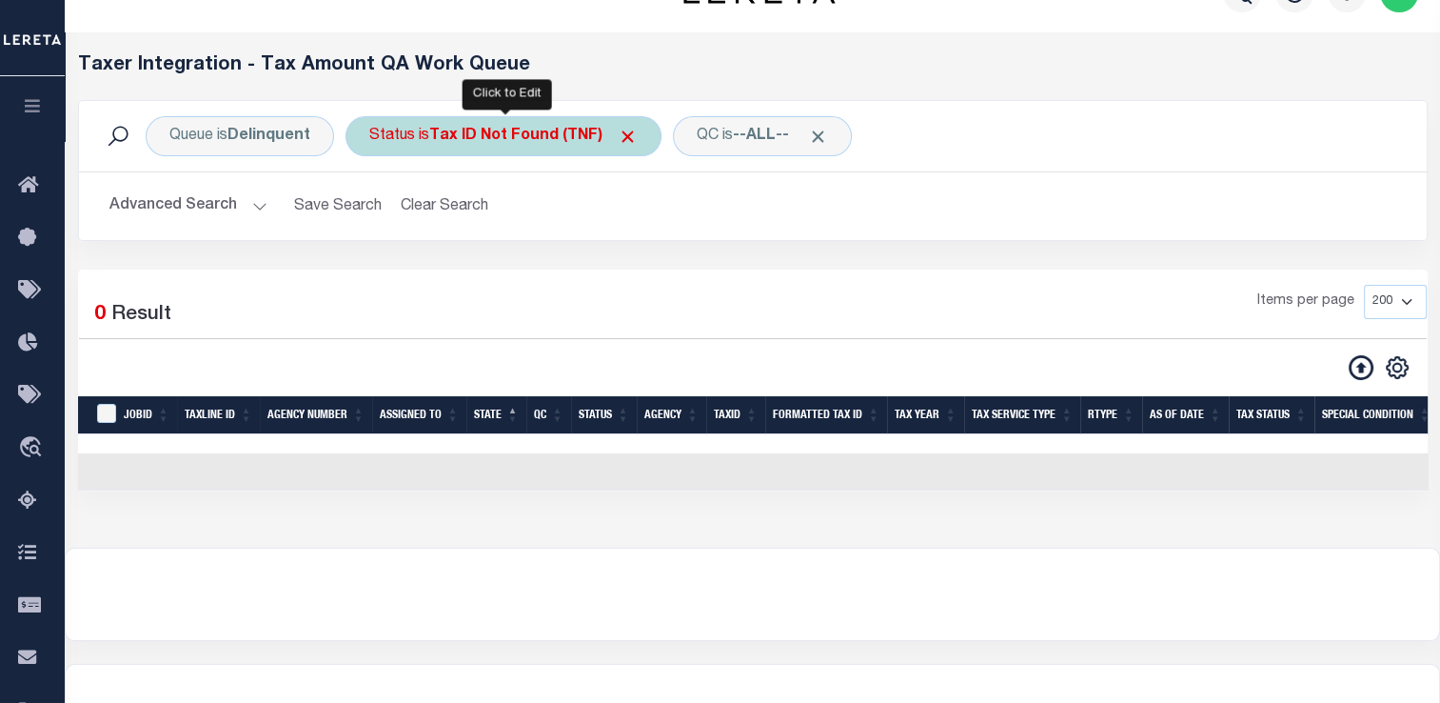
click at [445, 129] on b "Tax ID Not Found (TNF)" at bounding box center [533, 136] width 208 height 15
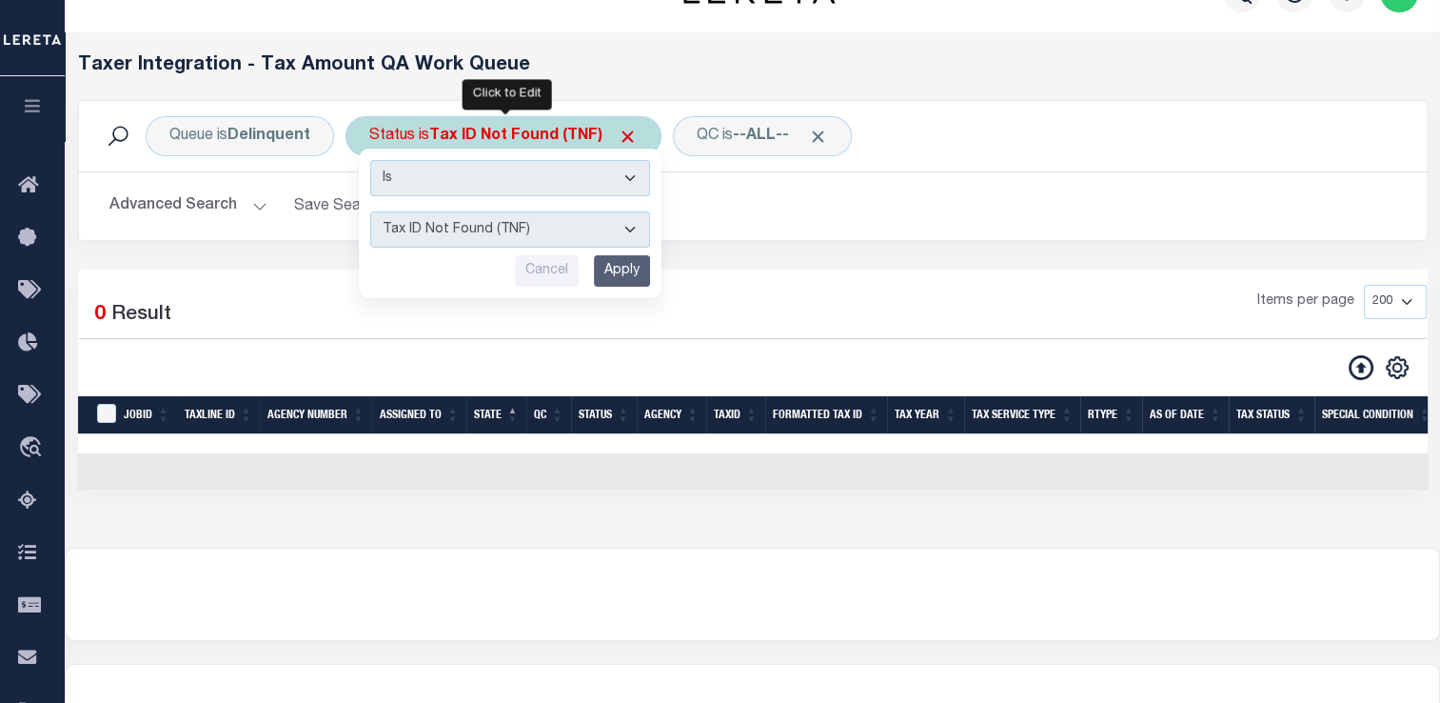
click at [499, 215] on select "AI - Bot Exception (ERR) AI - Bot Running (PLA) AI - Failed QA (FQA) AI - Prep …" at bounding box center [510, 229] width 280 height 36
select select "YNF"
click at [370, 211] on select "AI - Bot Exception (ERR) AI - Bot Running (PLA) AI - Failed QA (FQA) AI - Prep …" at bounding box center [510, 229] width 280 height 36
click at [632, 257] on input "Apply" at bounding box center [622, 270] width 56 height 31
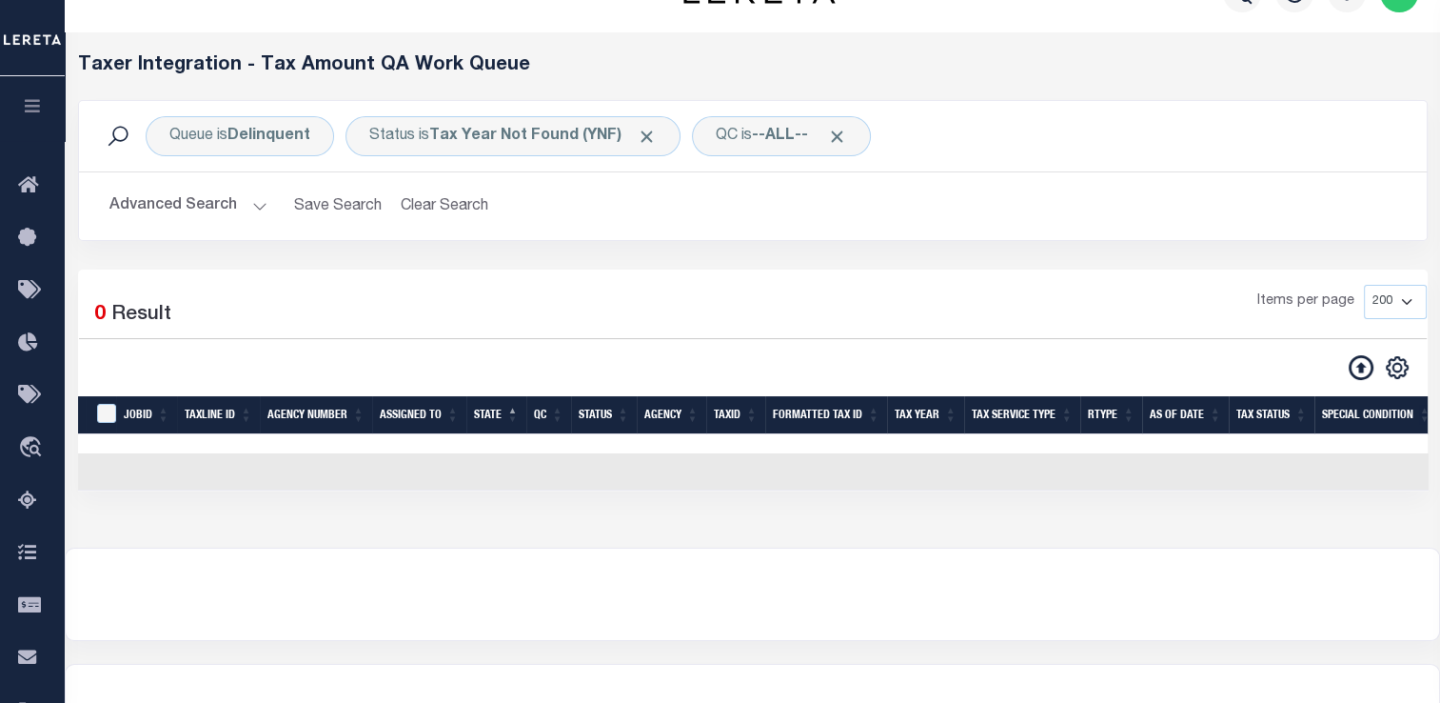
click at [216, 219] on button "Advanced Search" at bounding box center [188, 206] width 158 height 37
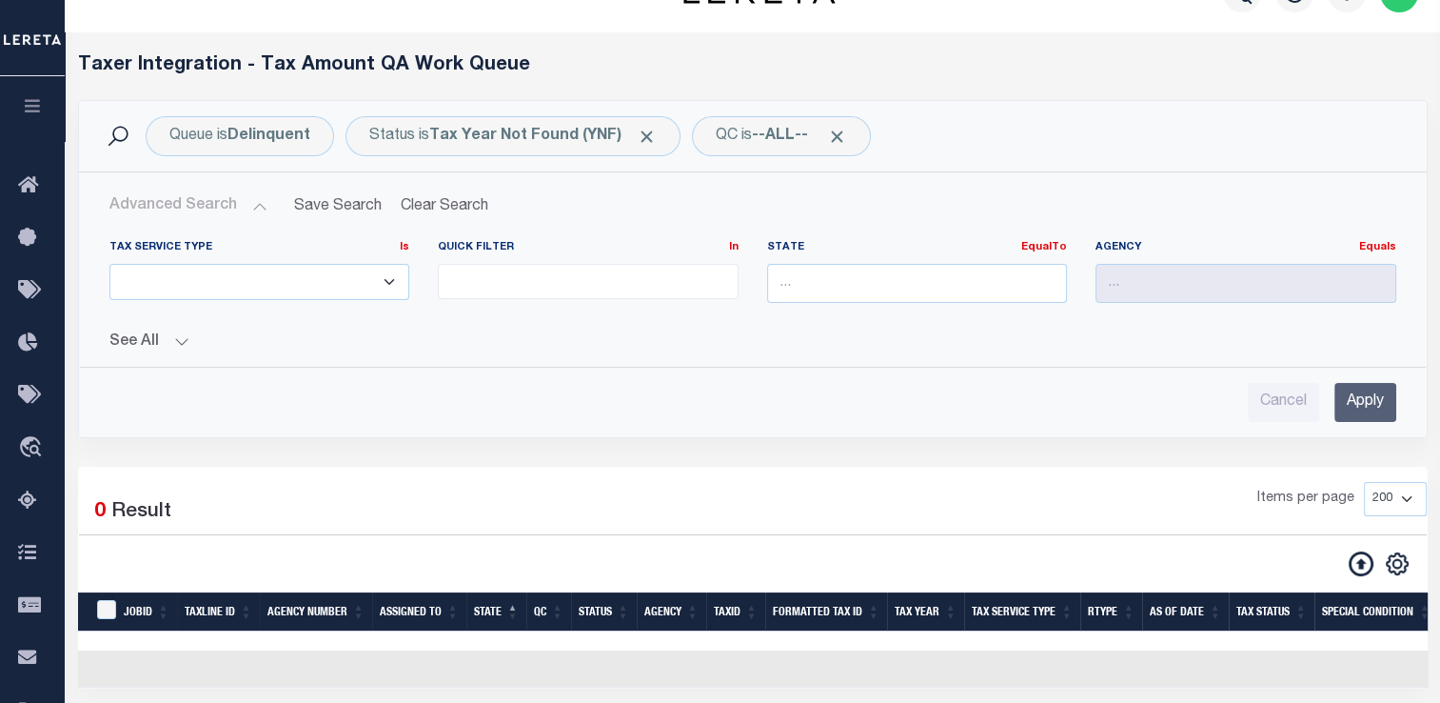
click at [1359, 398] on input "Apply" at bounding box center [1366, 402] width 62 height 39
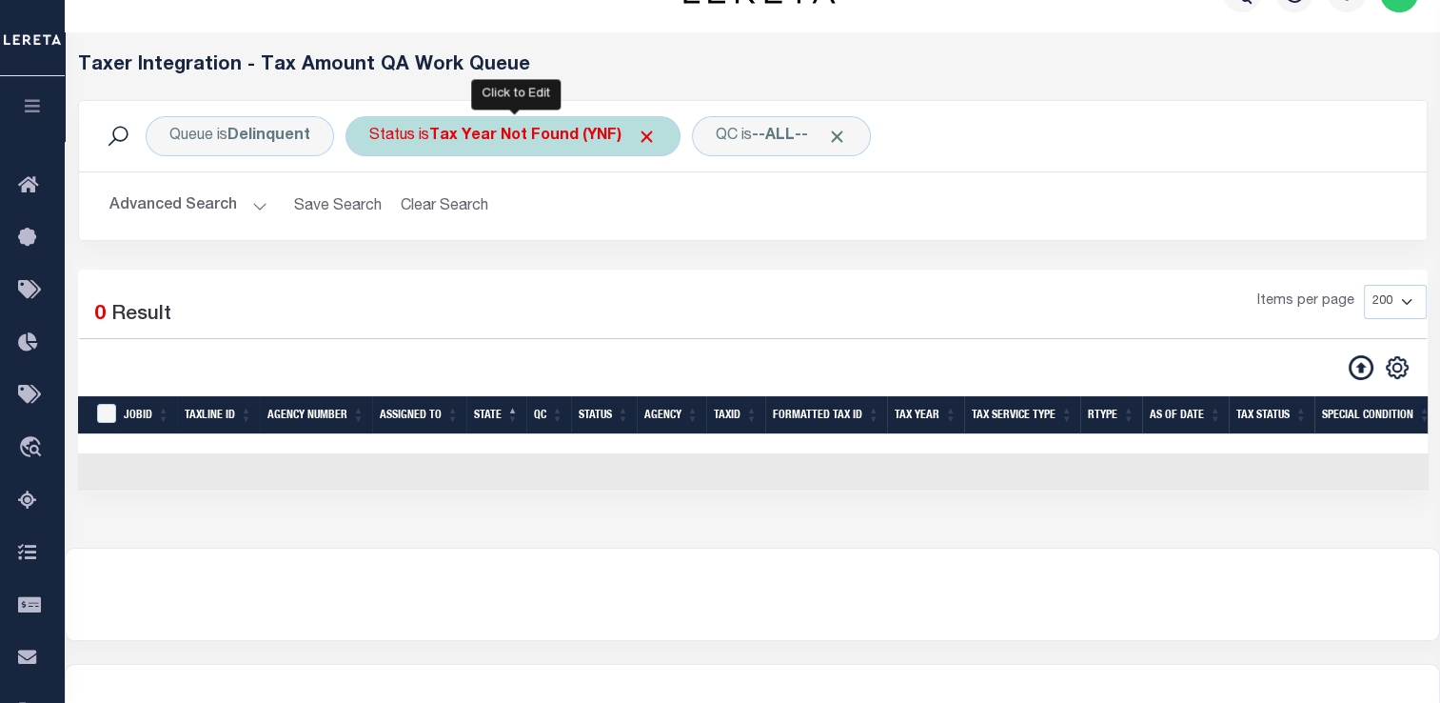
click at [539, 147] on div "Status is Tax Year Not Found (YNF)" at bounding box center [513, 136] width 335 height 40
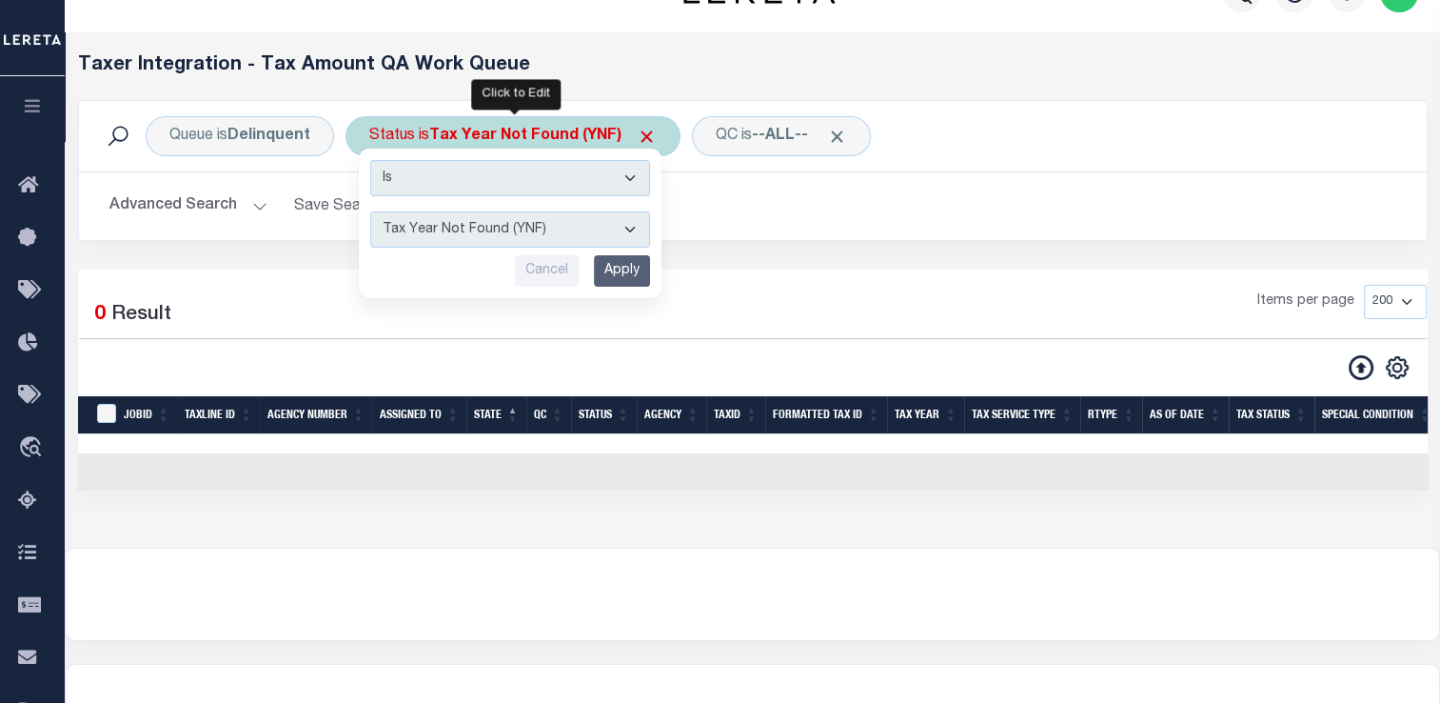
click at [497, 234] on select "AI - Bot Exception (ERR) AI - Bot Running (PLA) AI - Failed QA (FQA) AI - Prep …" at bounding box center [510, 229] width 280 height 36
select select "MZT"
click at [370, 211] on select "AI - Bot Exception (ERR) AI - Bot Running (PLA) AI - Failed QA (FQA) AI - Prep …" at bounding box center [510, 229] width 280 height 36
click at [614, 265] on input "Apply" at bounding box center [622, 270] width 56 height 31
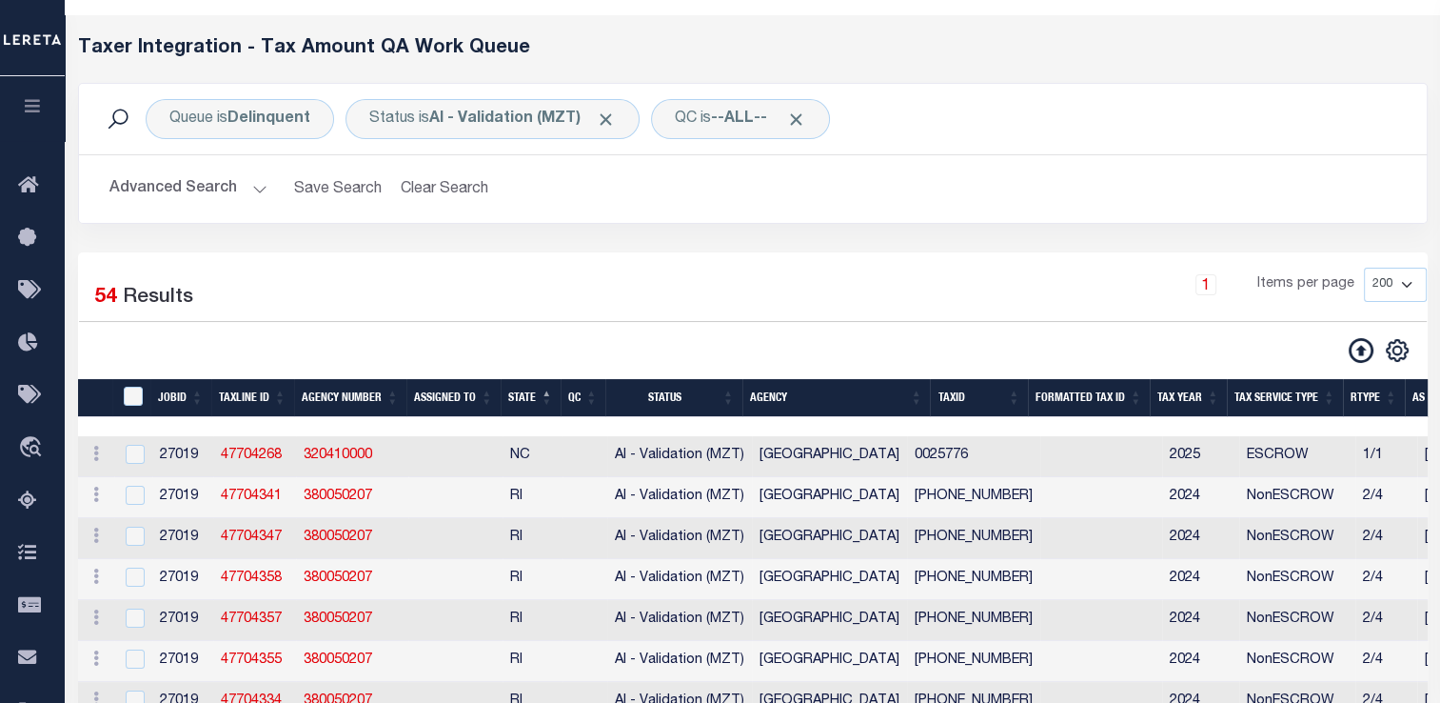
scroll to position [0, 0]
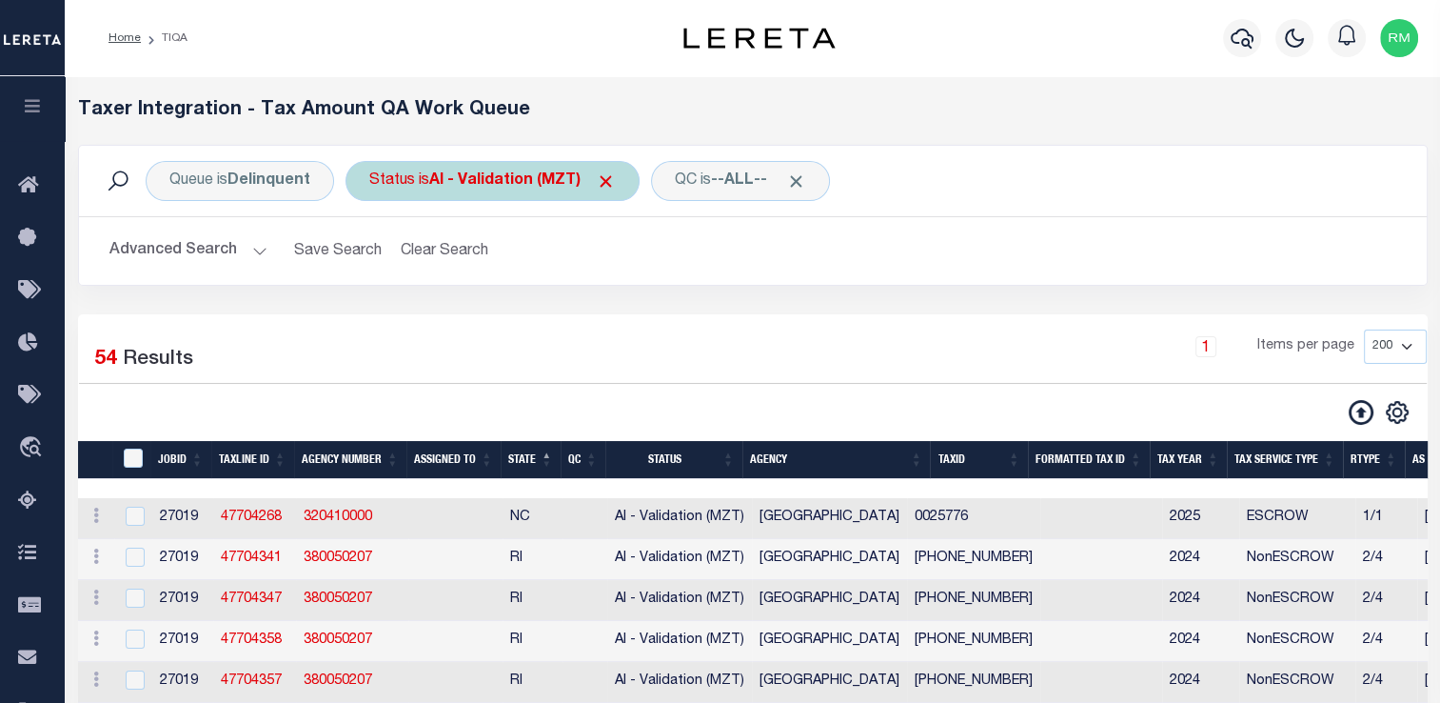
click at [471, 191] on div "Status is AI - Validation (MZT)" at bounding box center [493, 181] width 294 height 40
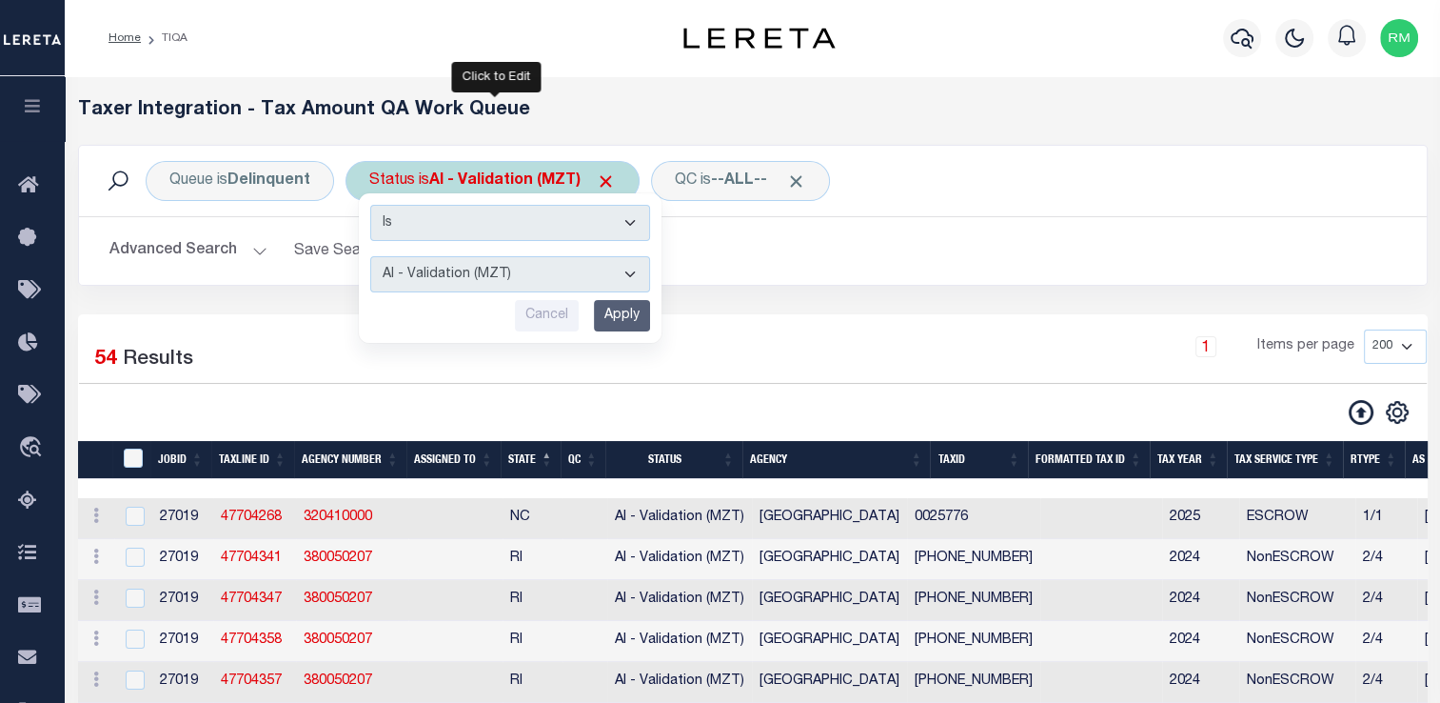
click at [453, 290] on select "AI - Bot Exception (ERR) AI - Bot Running (PLA) AI - Failed QA (FQA) AI - Prep …" at bounding box center [510, 274] width 280 height 36
select select "YNF"
click at [370, 256] on select "AI - Bot Exception (ERR) AI - Bot Running (PLA) AI - Failed QA (FQA) AI - Prep …" at bounding box center [510, 274] width 280 height 36
click at [613, 323] on input "Apply" at bounding box center [622, 315] width 56 height 31
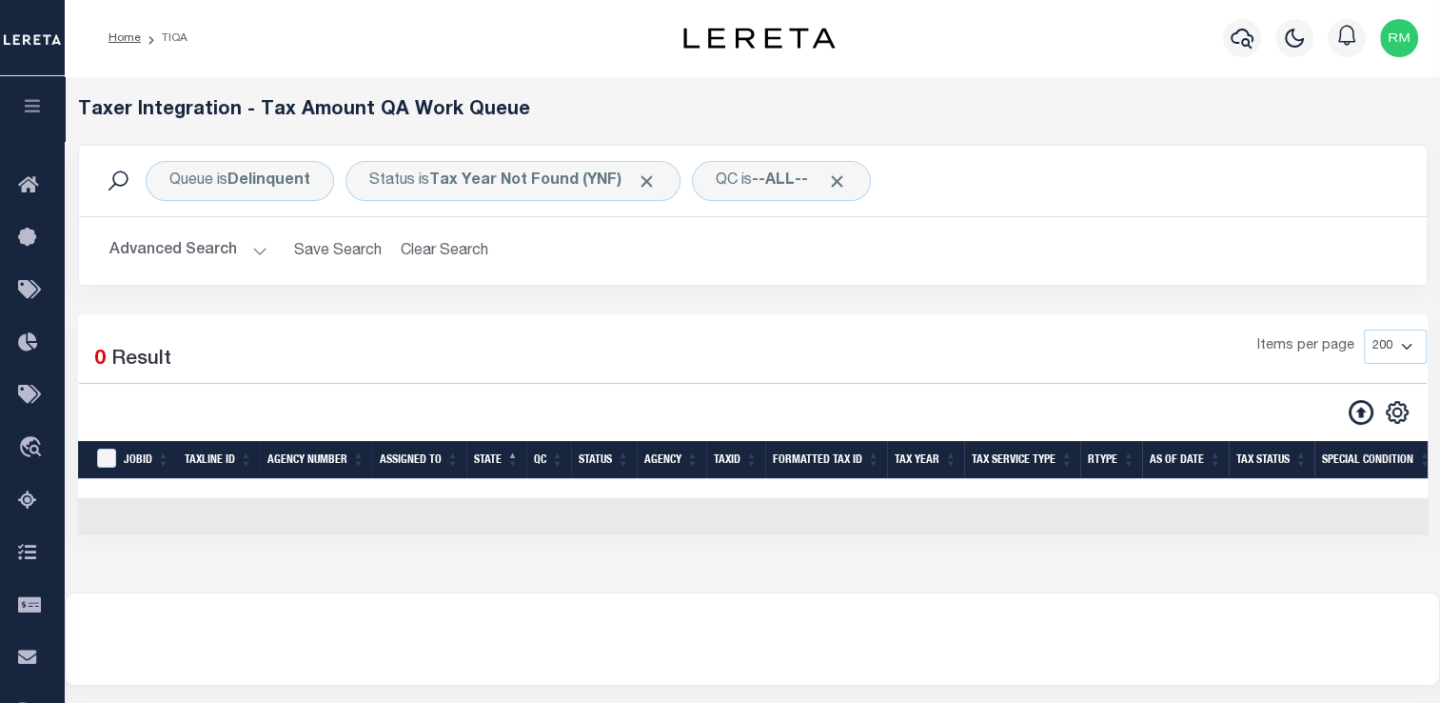
click at [158, 242] on button "Advanced Search" at bounding box center [188, 250] width 158 height 37
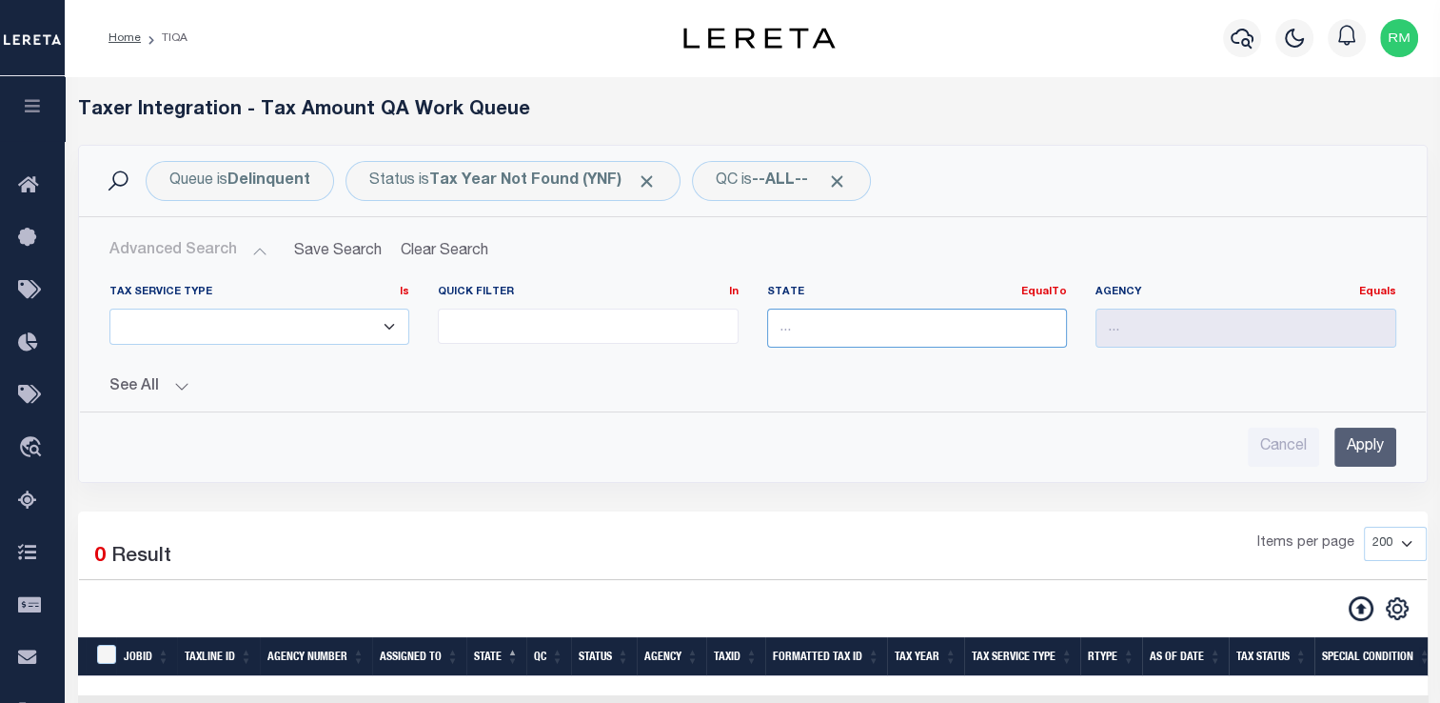
click at [895, 316] on input "text" at bounding box center [917, 327] width 301 height 39
click at [830, 361] on div "[GEOGRAPHIC_DATA]" at bounding box center [916, 362] width 299 height 30
type input "[GEOGRAPHIC_DATA]"
click at [1371, 442] on input "Apply" at bounding box center [1366, 446] width 62 height 39
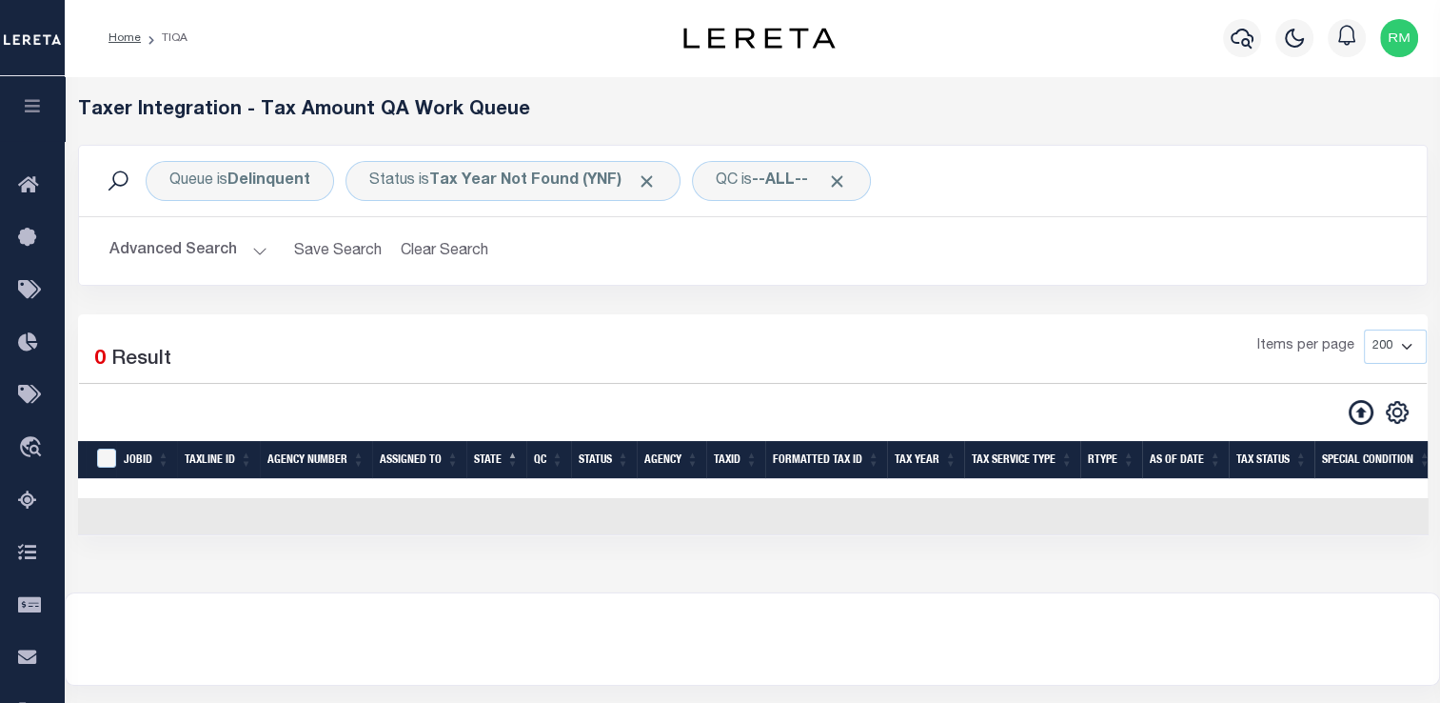
click at [269, 265] on h2 "Advanced Search Save Search Clear Search TIQATaxLineSearchTable_dynamictable___…" at bounding box center [752, 250] width 1317 height 37
click at [251, 254] on button "Advanced Search" at bounding box center [188, 250] width 158 height 37
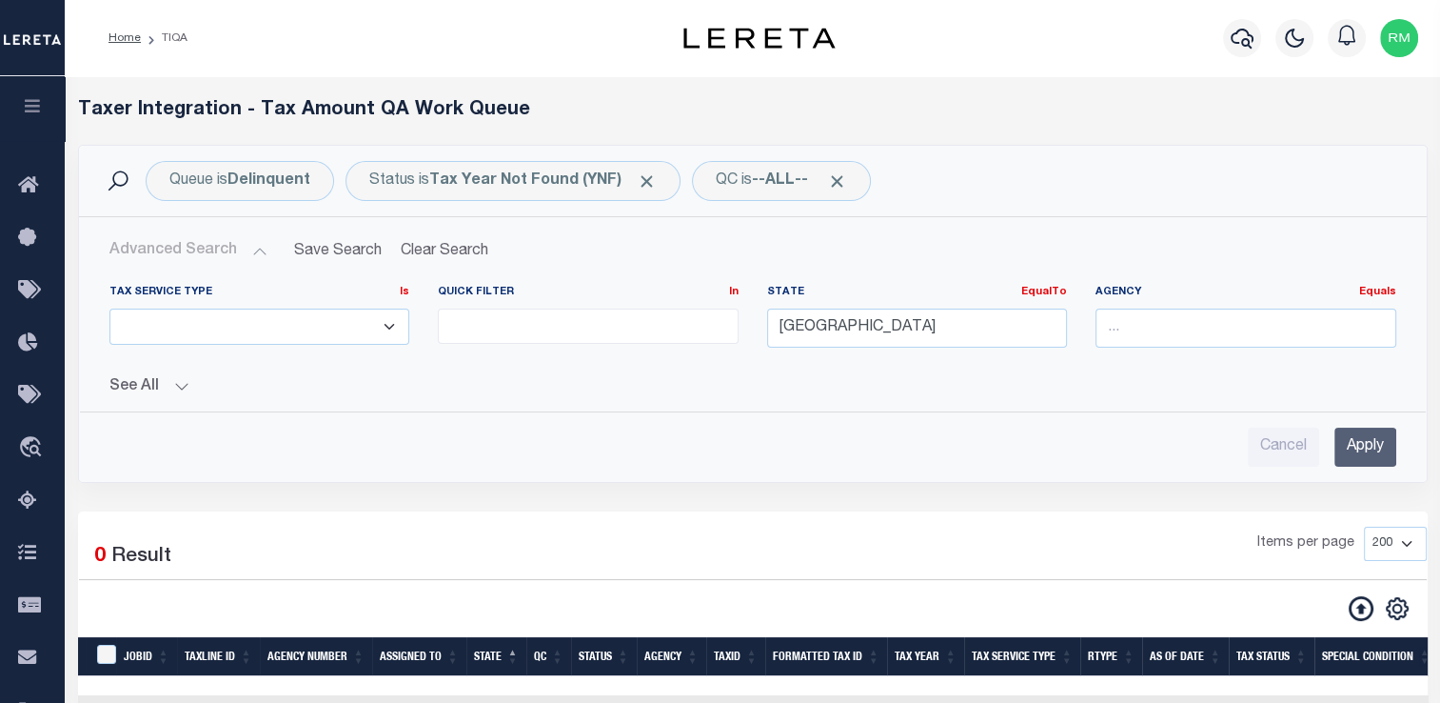
click at [177, 391] on button "See All" at bounding box center [752, 387] width 1287 height 18
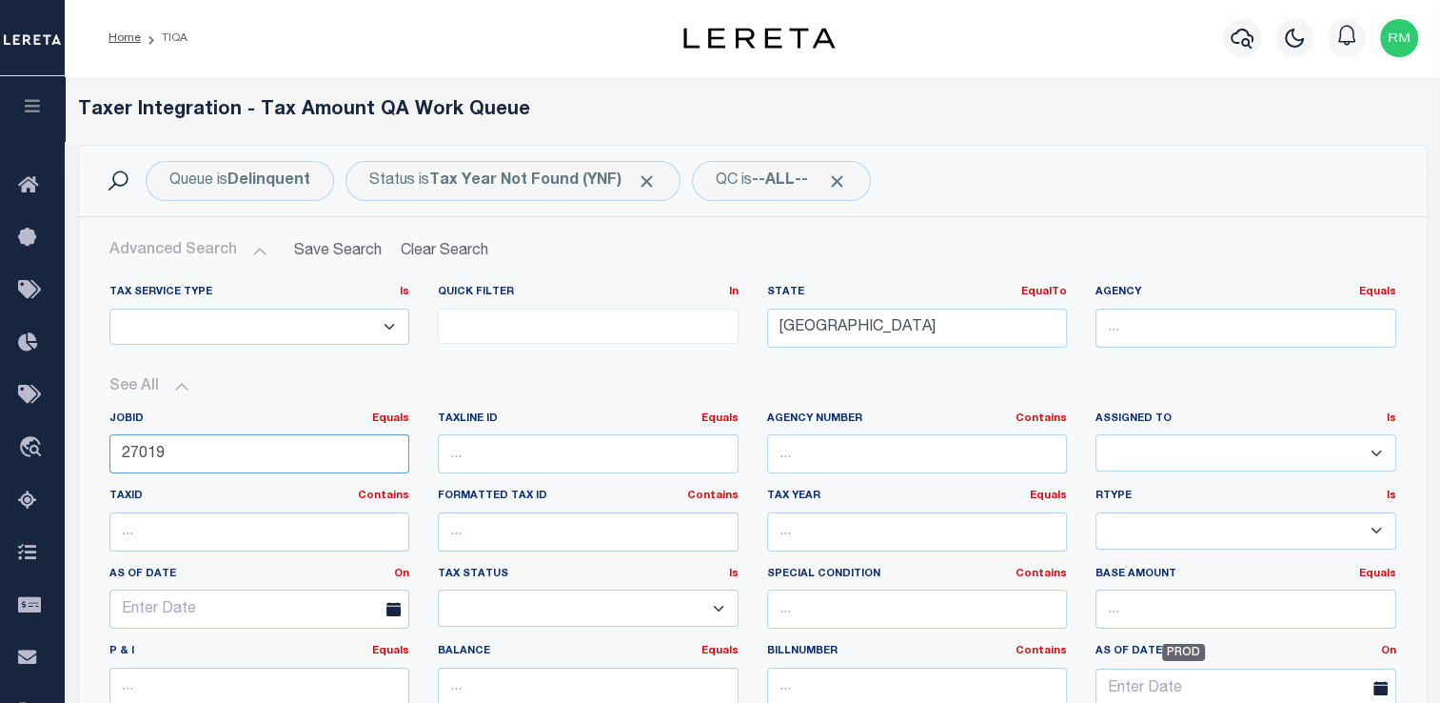
drag, startPoint x: 232, startPoint y: 451, endPoint x: 133, endPoint y: 439, distance: 99.8
click at [133, 439] on input "27019" at bounding box center [259, 453] width 301 height 39
type input "2"
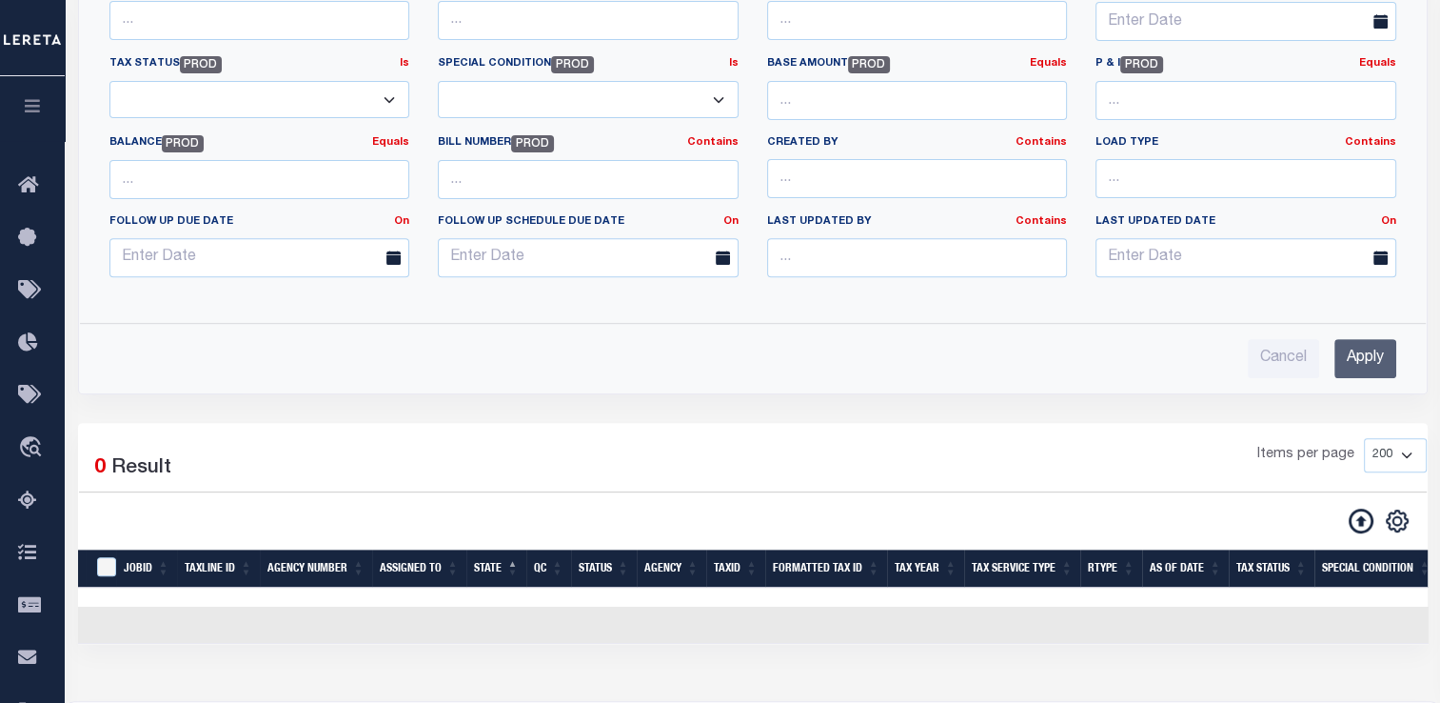
click at [1372, 368] on input "Apply" at bounding box center [1366, 358] width 62 height 39
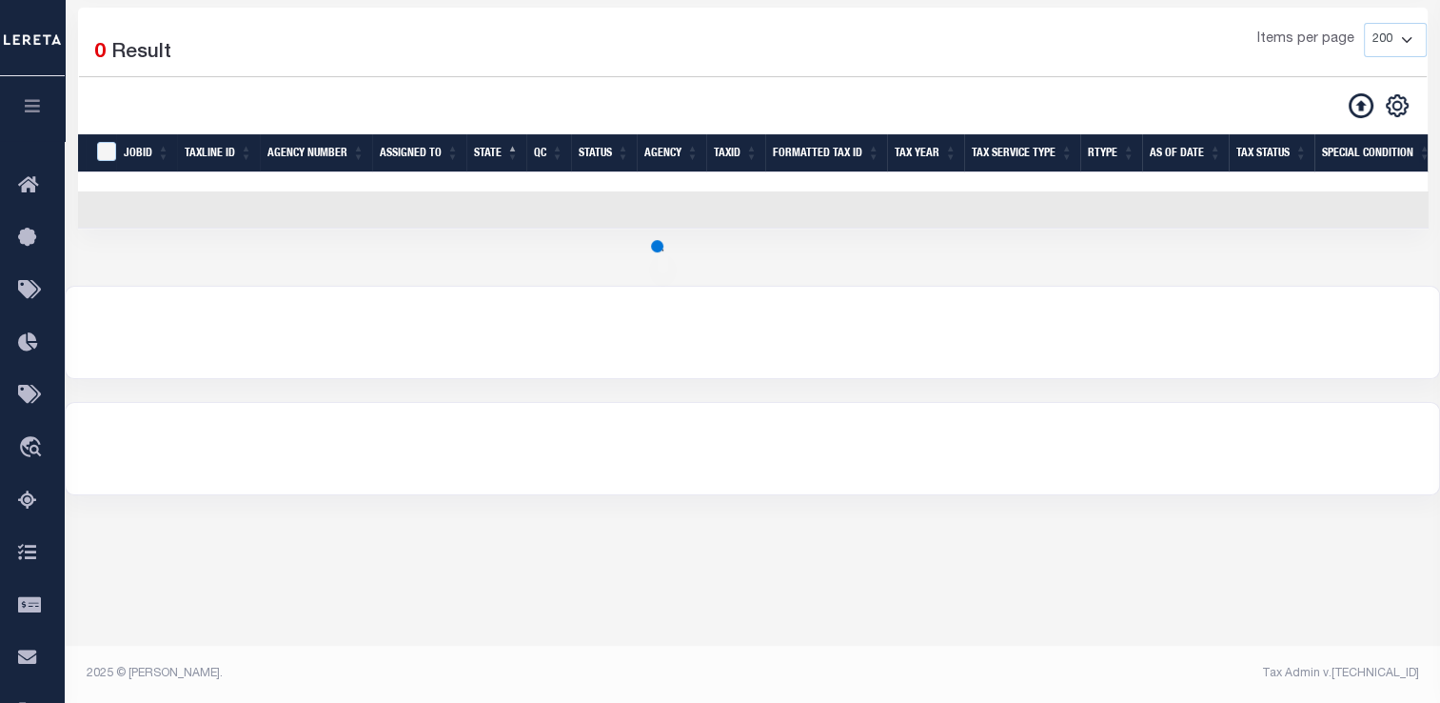
scroll to position [306, 0]
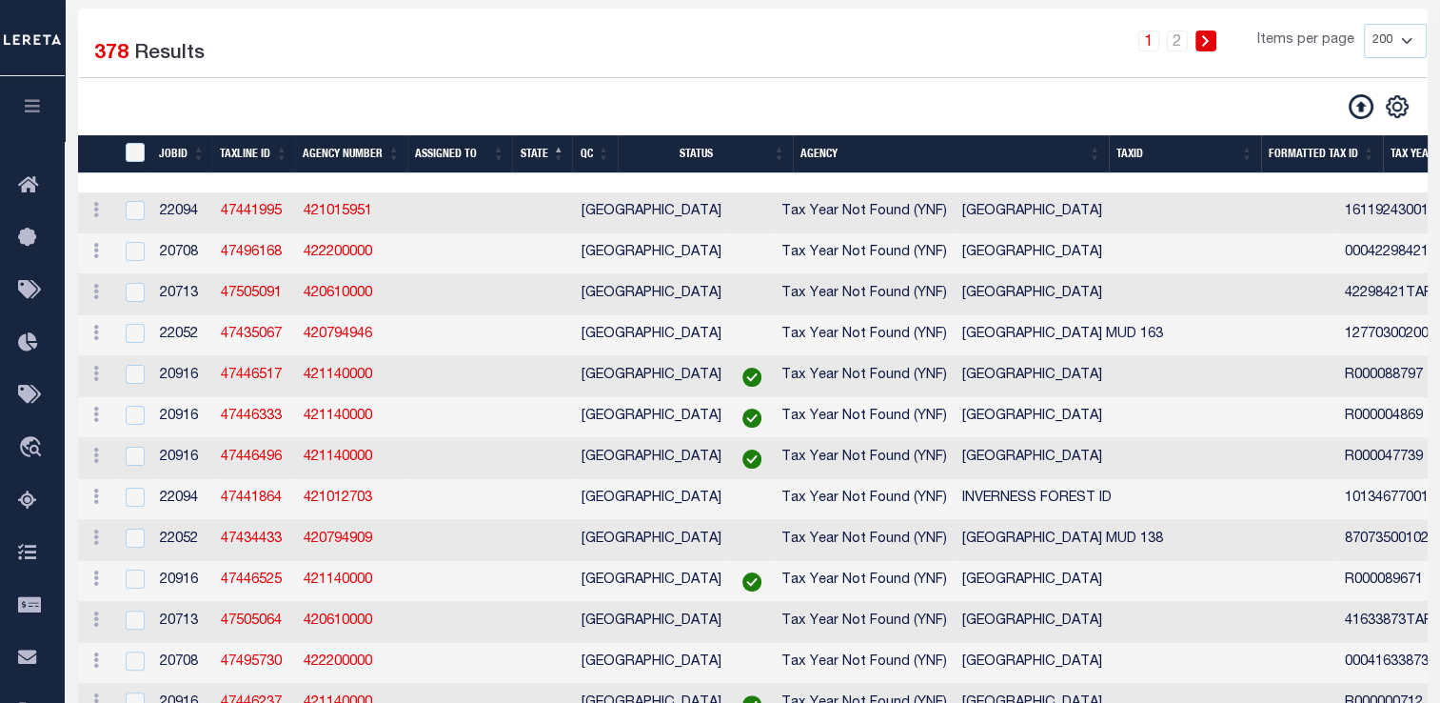
click at [1103, 153] on th "Agency" at bounding box center [951, 154] width 316 height 39
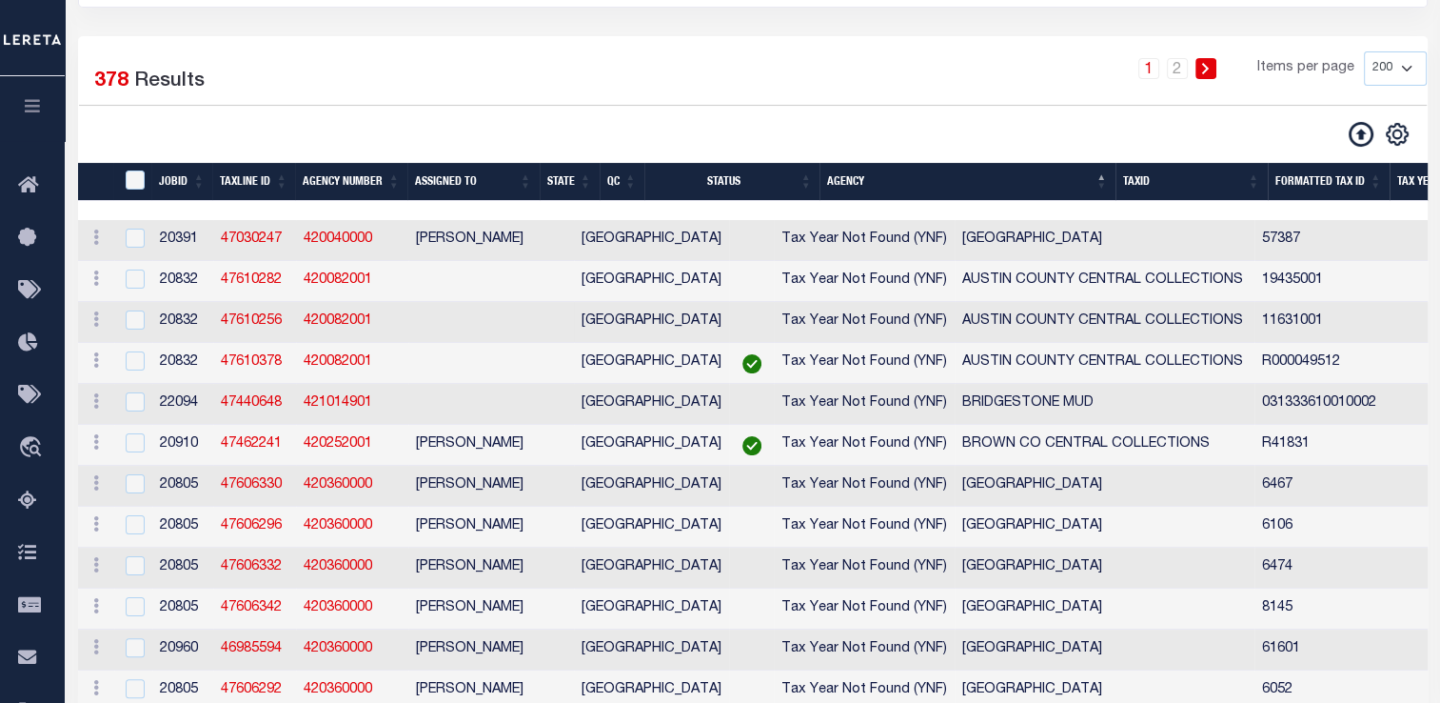
scroll to position [275, 0]
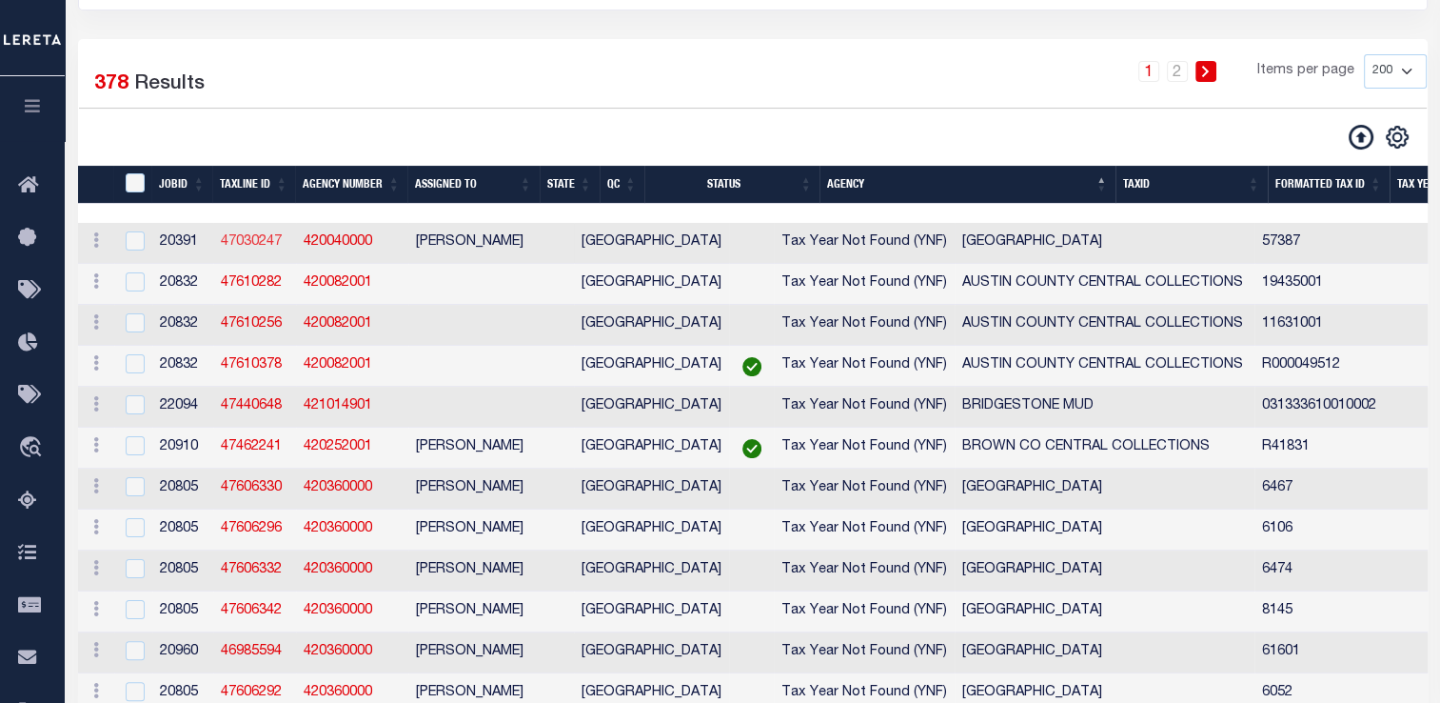
click at [247, 242] on link "47030247" at bounding box center [251, 241] width 61 height 13
checkbox input "false"
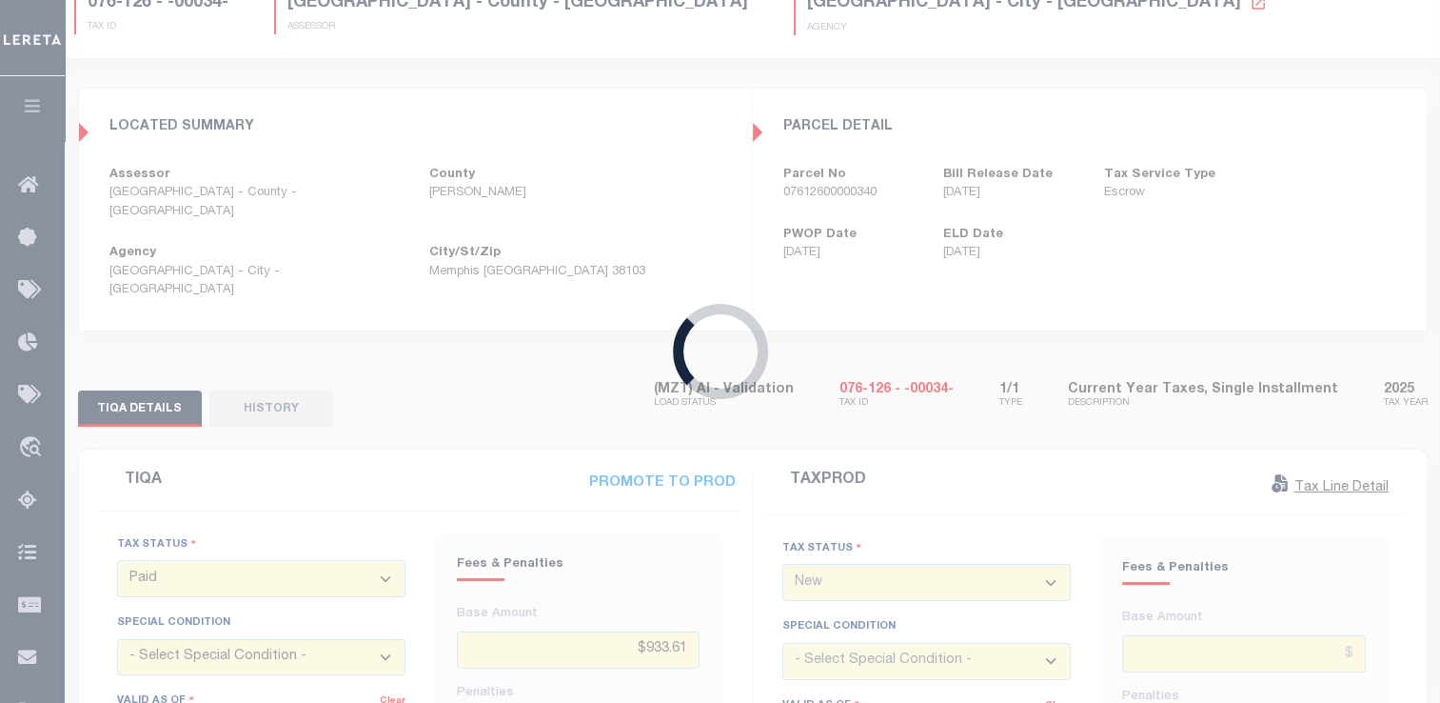
scroll to position [1, 0]
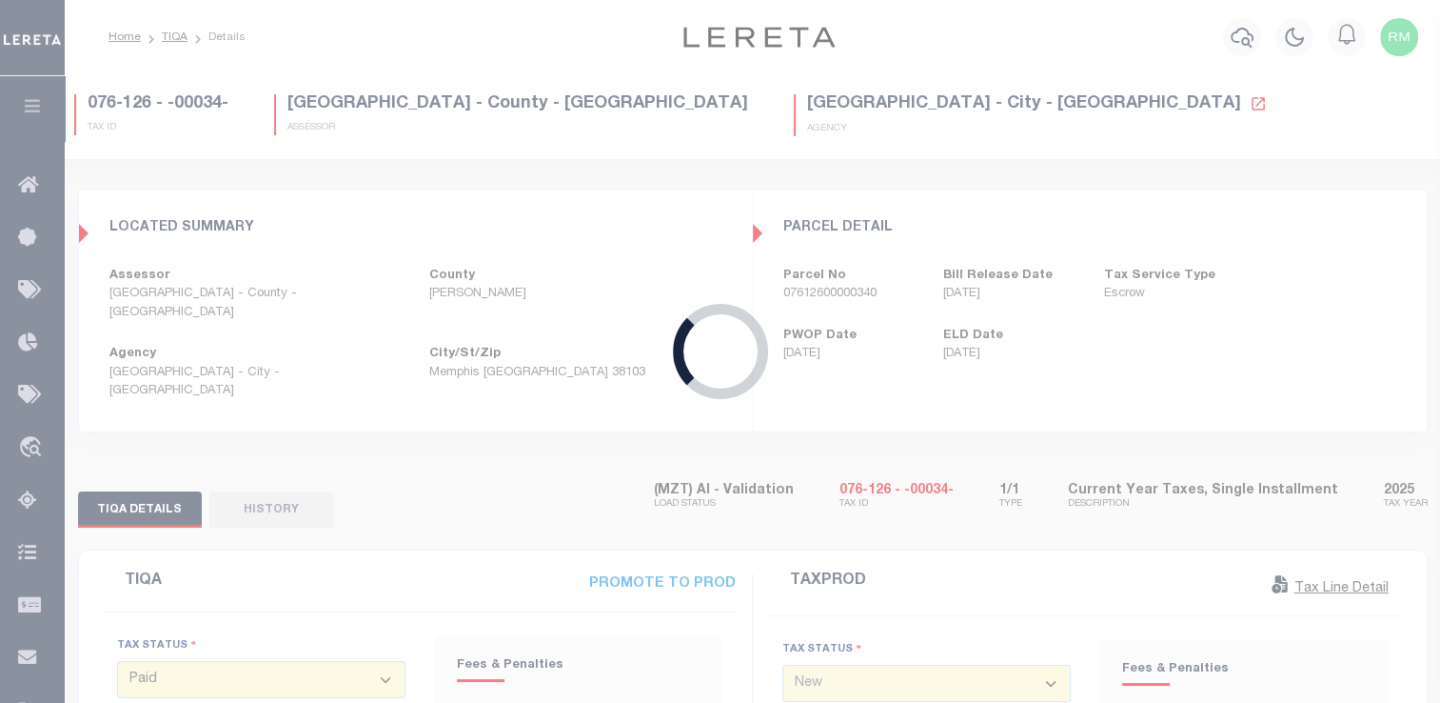
type input "[DATE]"
type input "$1,239.16"
type input "$208.7"
type input "$874.17"
type input "$573.75"
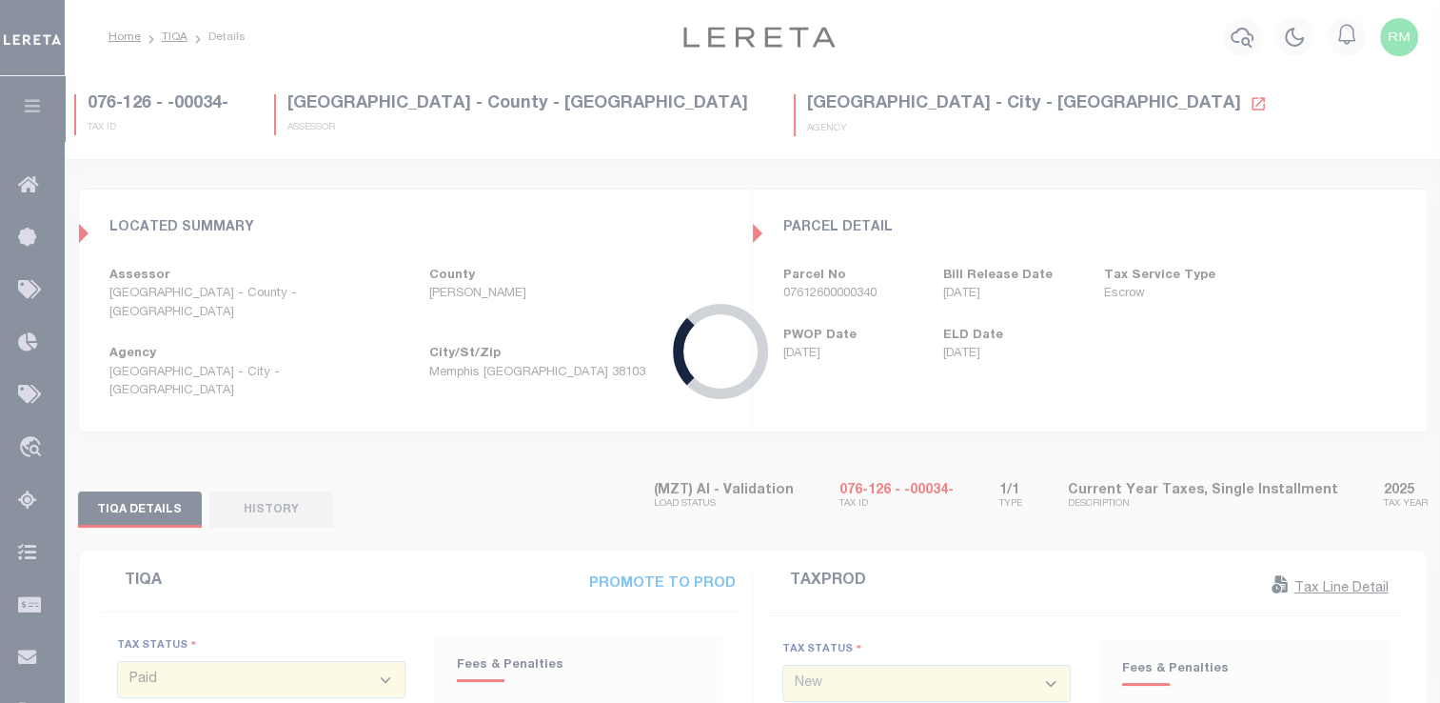
select select "20"
type input "[DATE]"
type input "$1,239.16"
type input "$562"
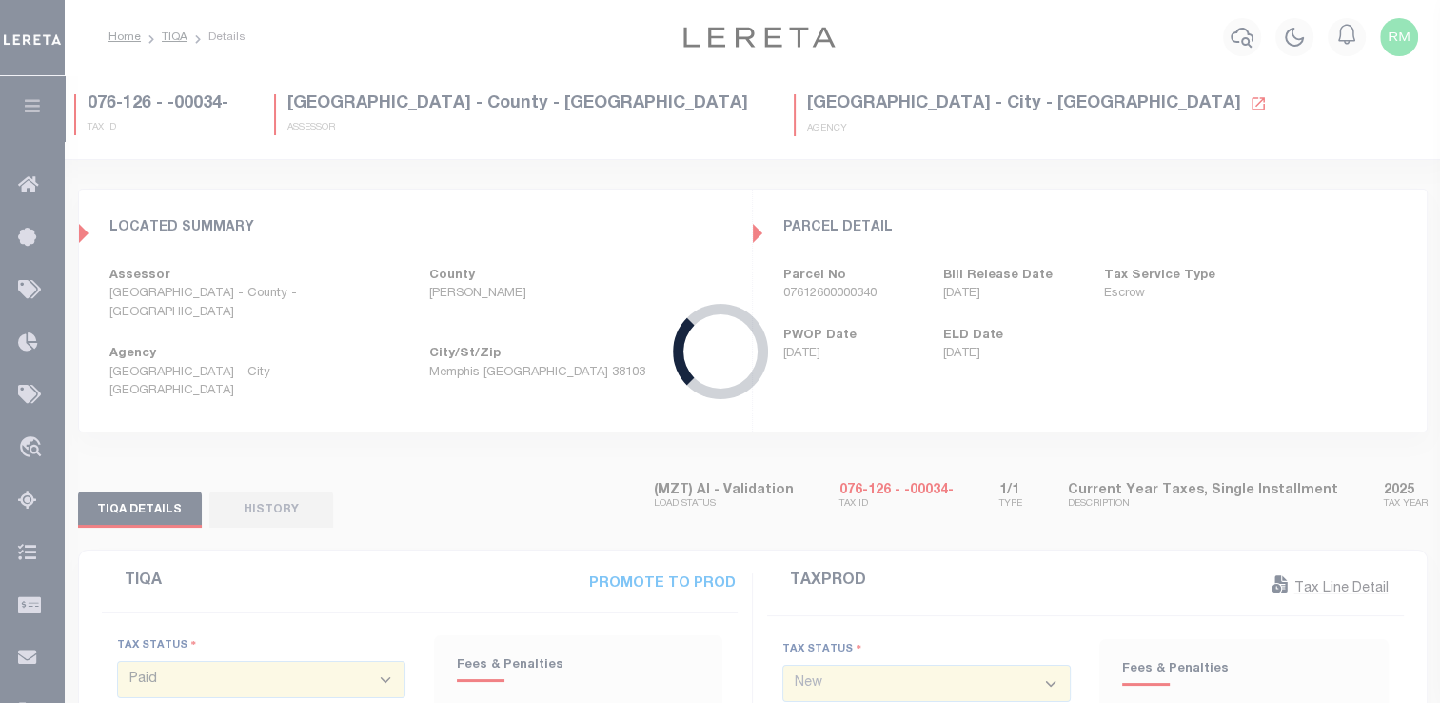
type input "$235.59"
type input "$1,003.57"
type input "$1,565.57"
select select "DUE"
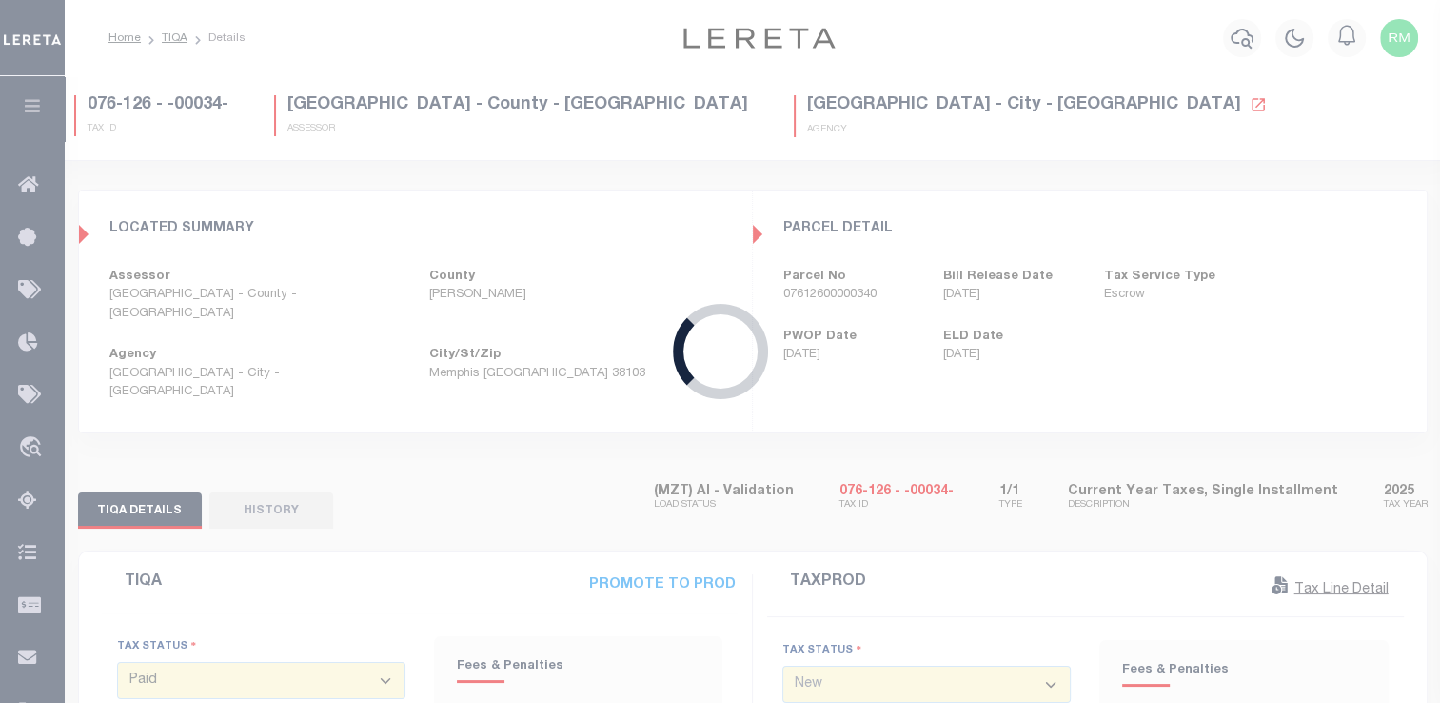
select select "DUE"
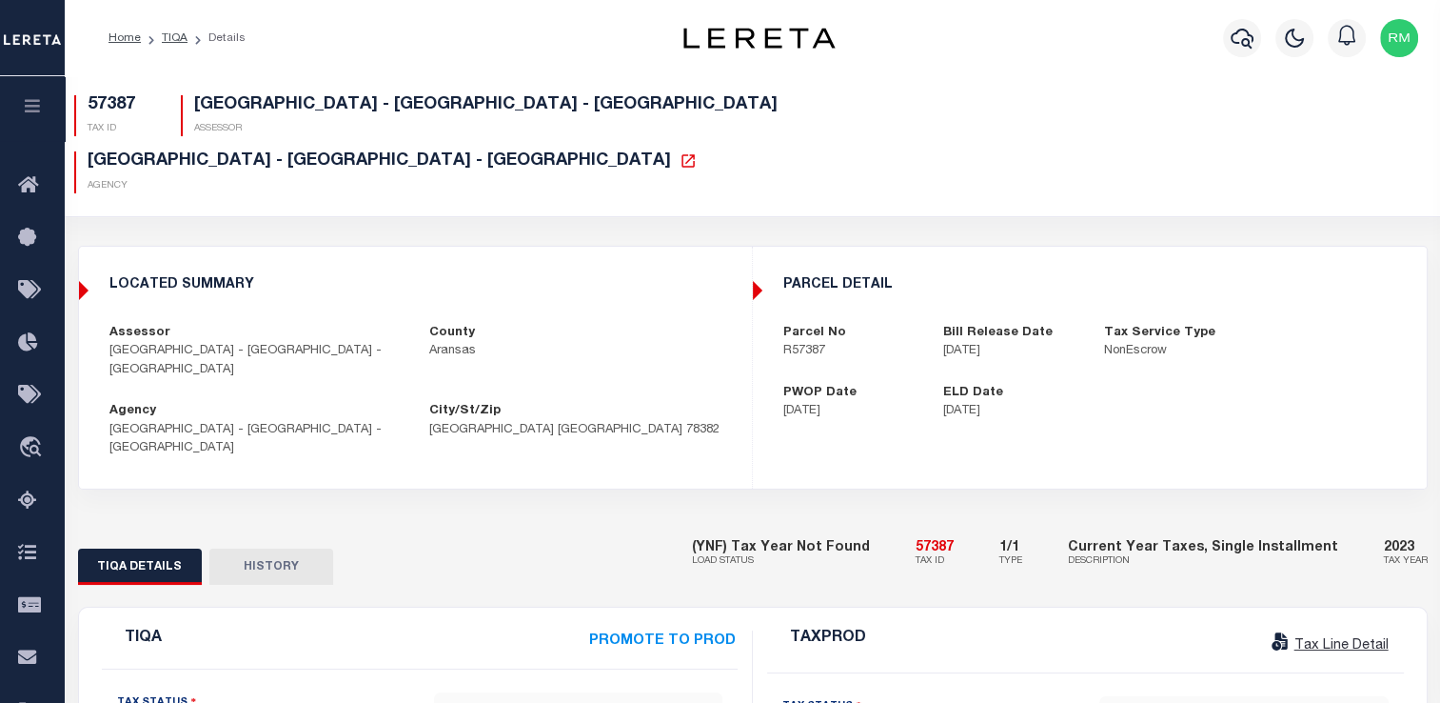
click at [697, 152] on icon at bounding box center [688, 160] width 17 height 17
drag, startPoint x: 938, startPoint y: 455, endPoint x: 981, endPoint y: 445, distance: 45.0
click at [981, 525] on div "(YNF) Tax Year Not Found LOAD STATUS 57387 TAX ID 1/1 TYPE Current Year Taxes, …" at bounding box center [1060, 554] width 736 height 58
copy h5 "57387"
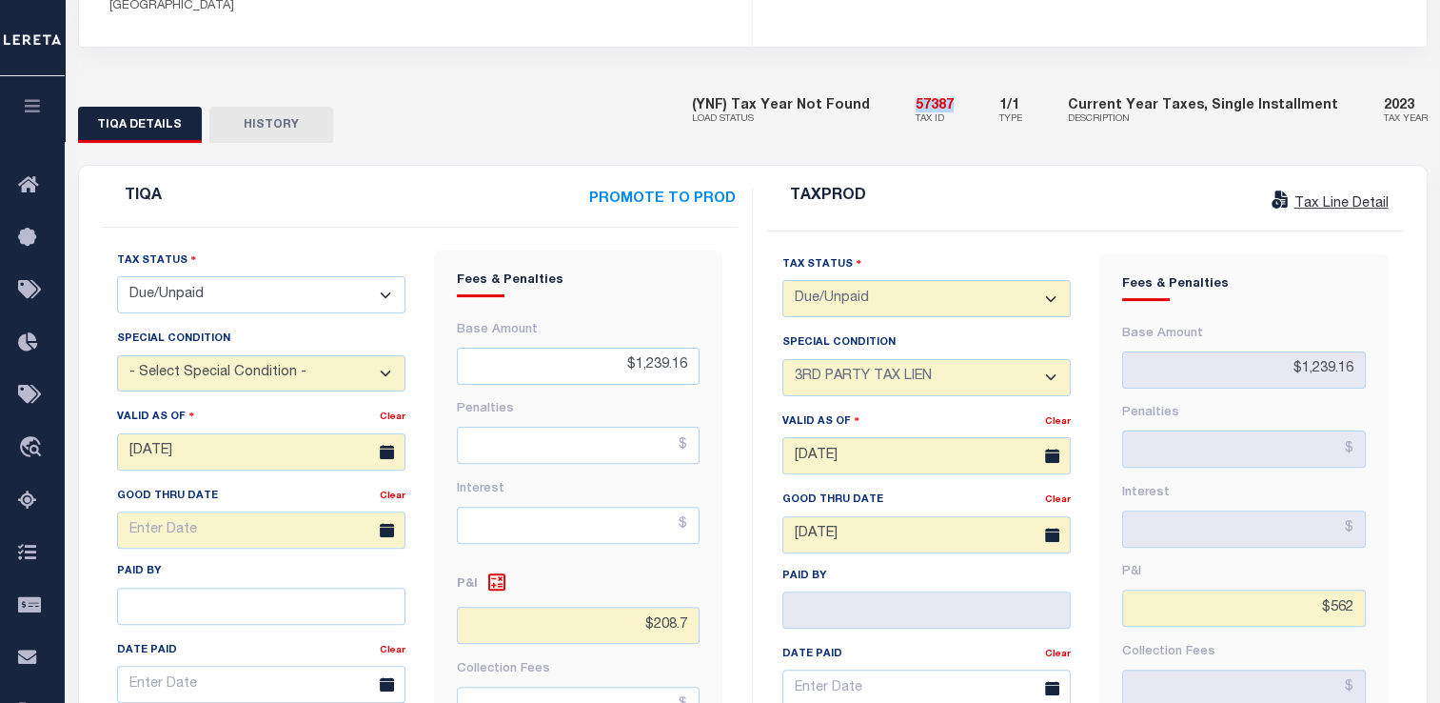
scroll to position [457, 0]
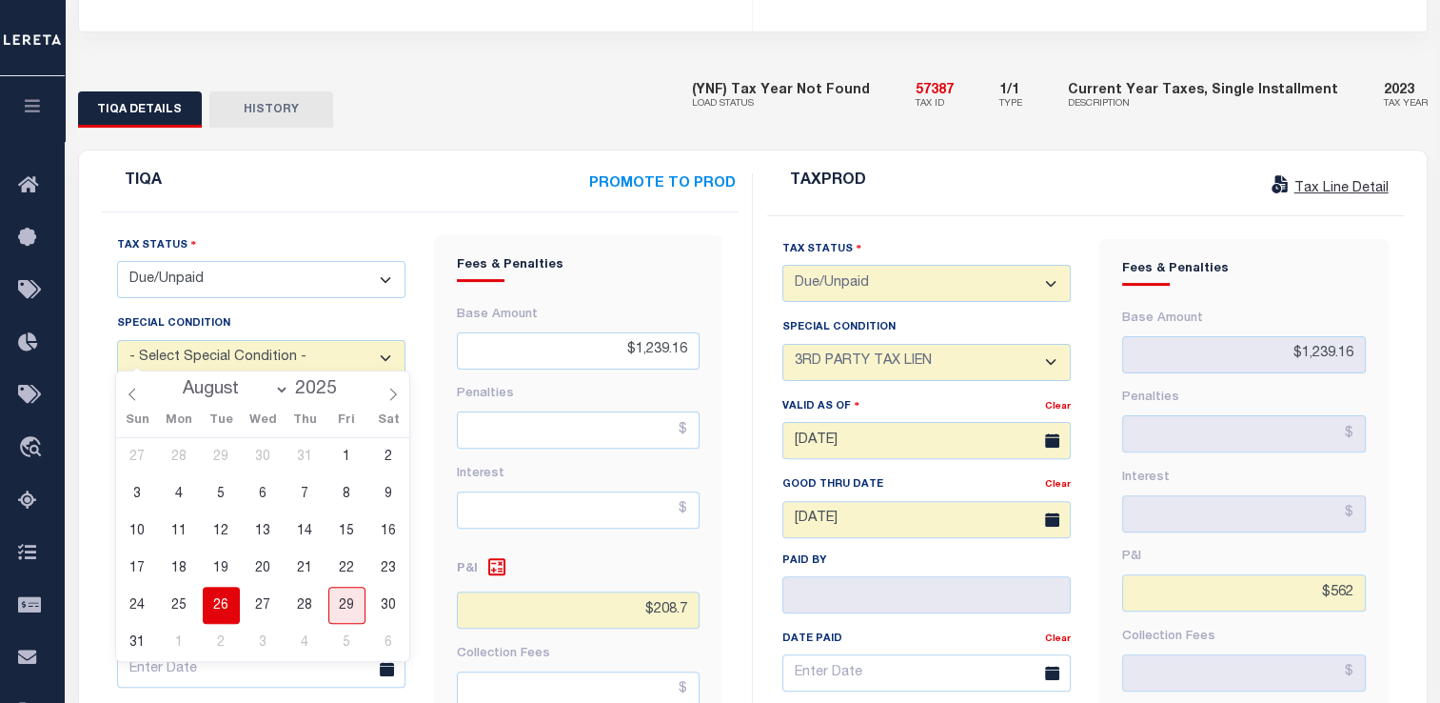
click at [163, 418] on input "[DATE]" at bounding box center [261, 436] width 288 height 37
click at [356, 606] on span "29" at bounding box center [346, 604] width 37 height 37
type input "[DATE]"
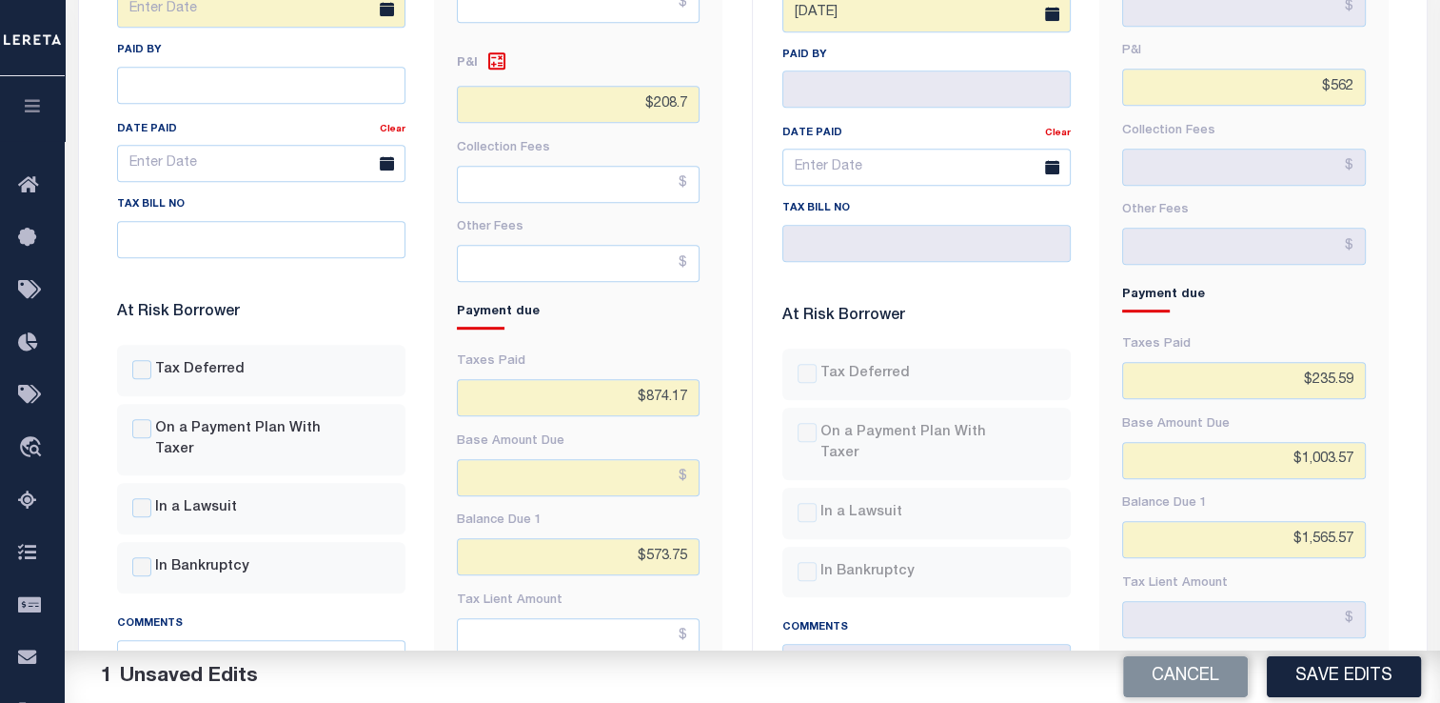
scroll to position [963, 0]
click at [1296, 653] on div "Cancel Save Edits" at bounding box center [1097, 676] width 688 height 53
click at [1302, 675] on button "Save Edits" at bounding box center [1344, 676] width 154 height 41
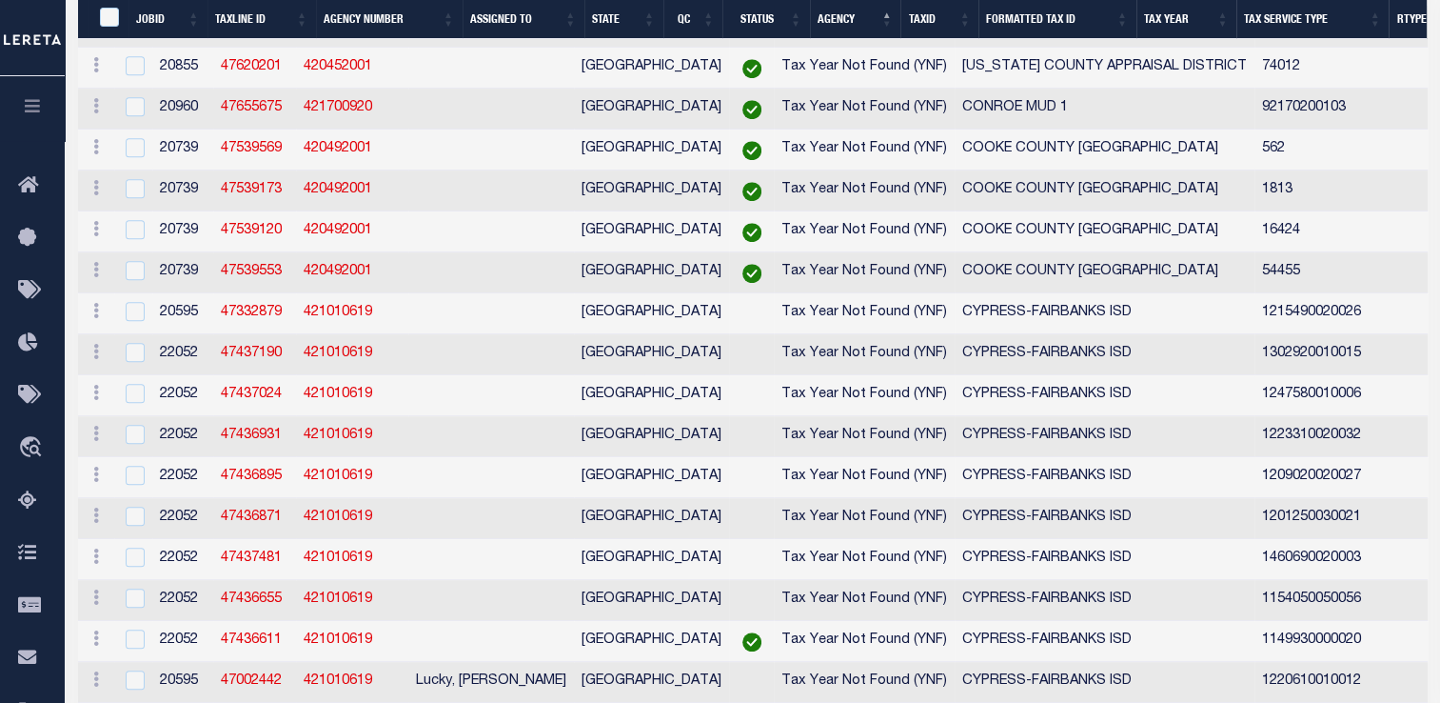
select select "200"
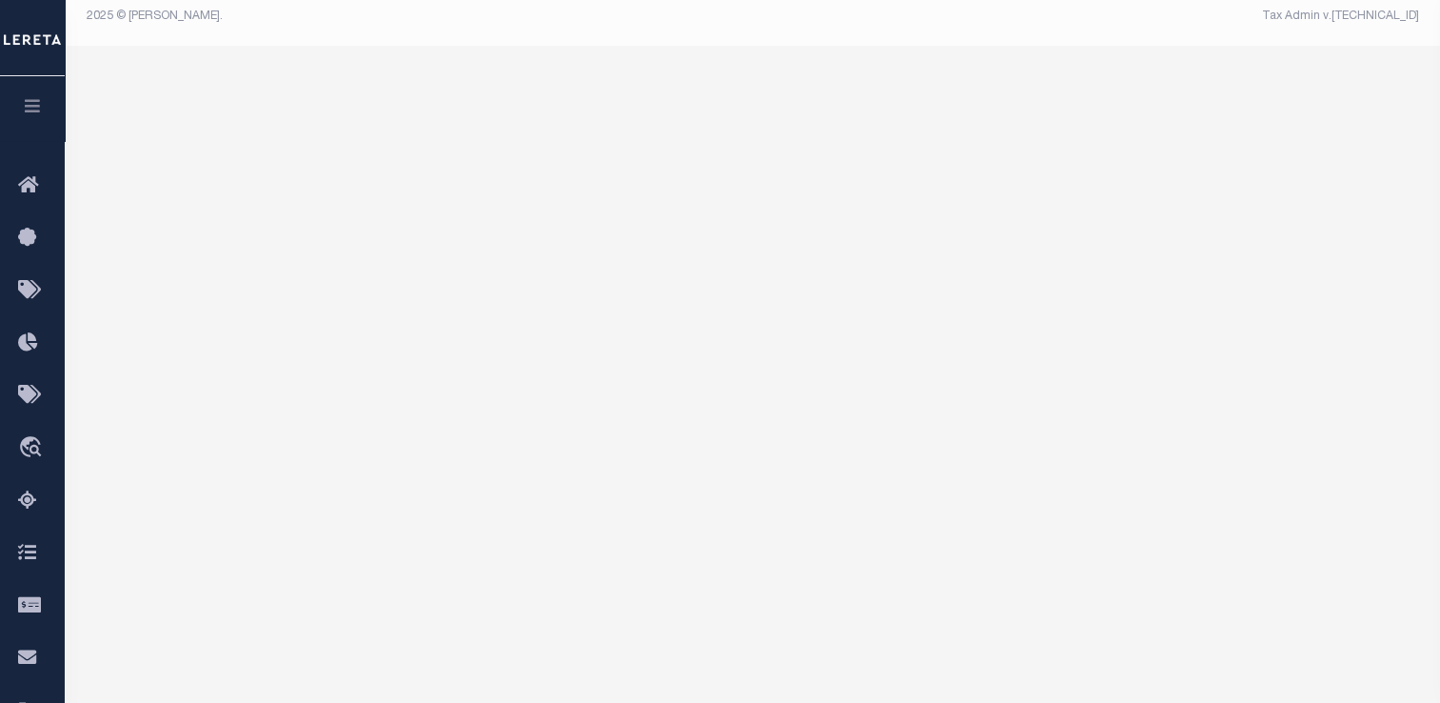
select select "200"
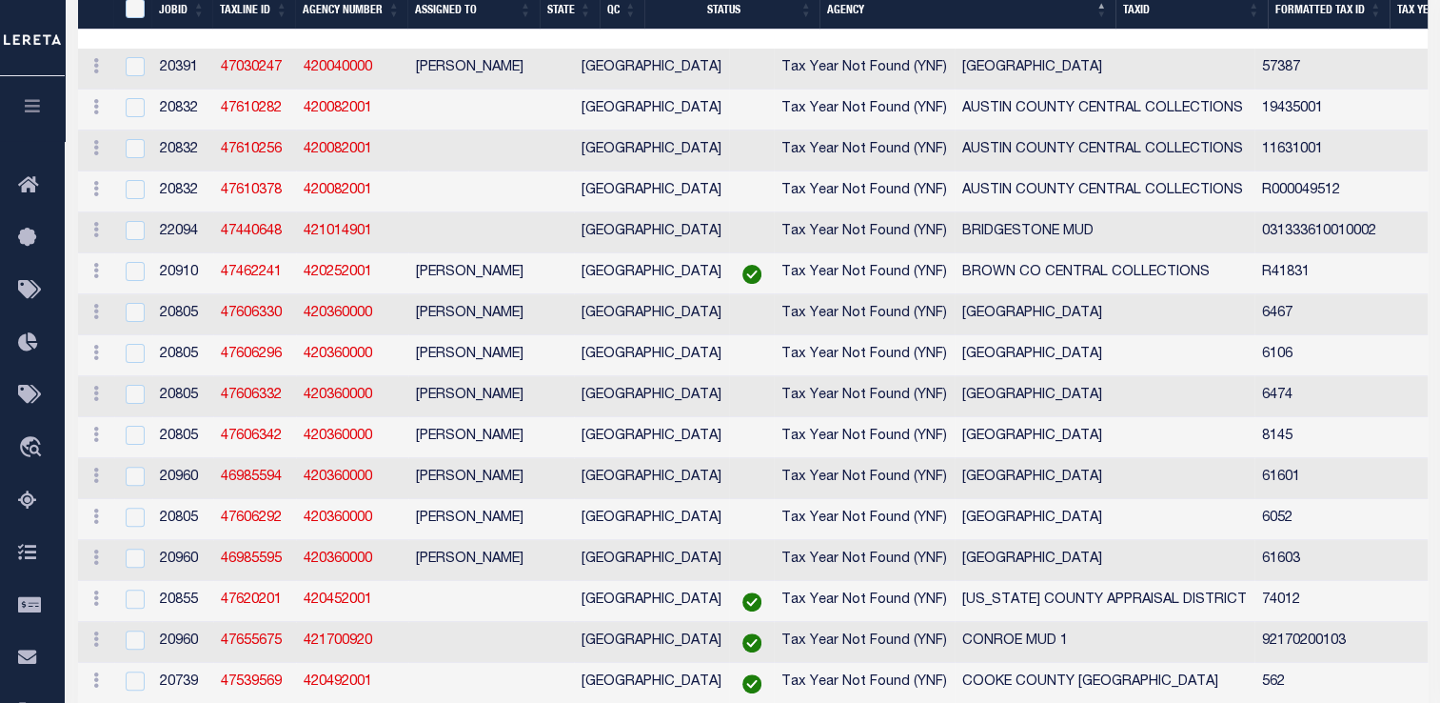
scroll to position [267, 0]
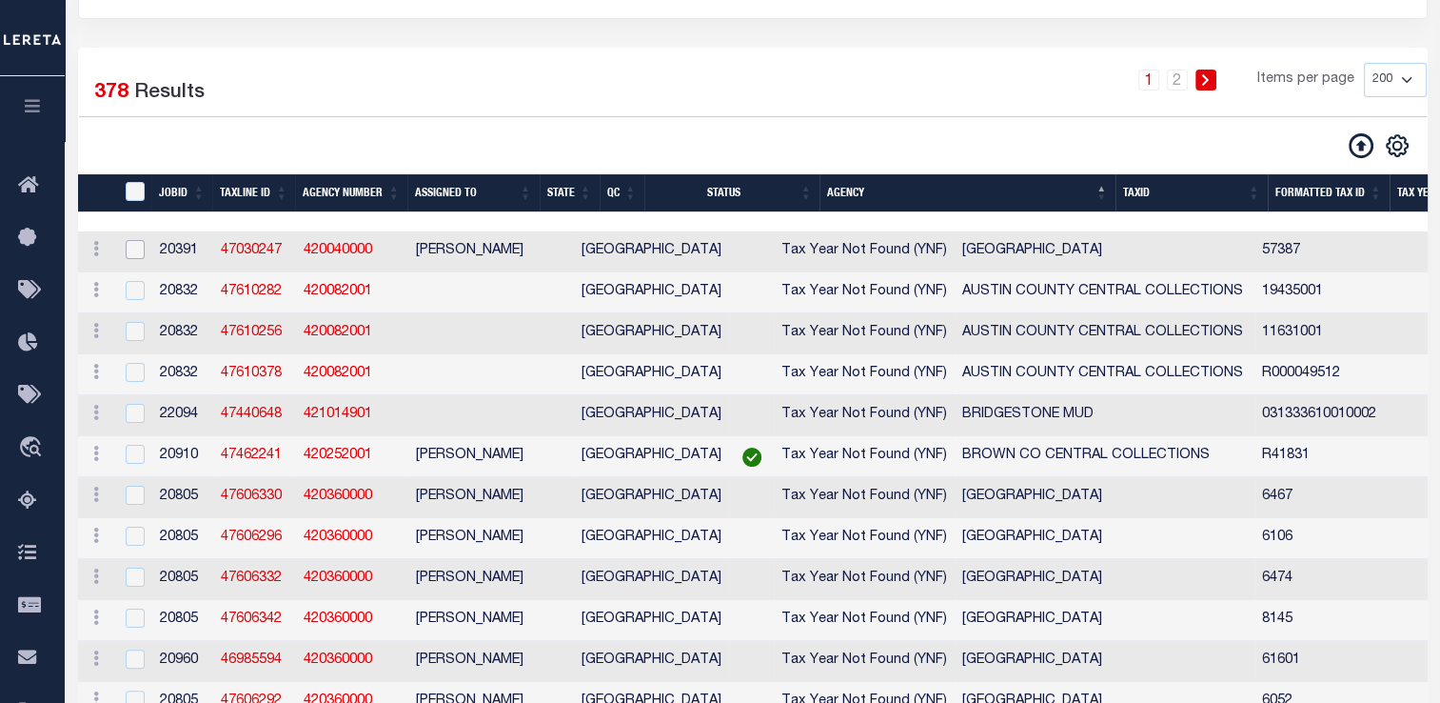
click at [131, 254] on input "checkbox" at bounding box center [135, 249] width 19 height 19
checkbox input "true"
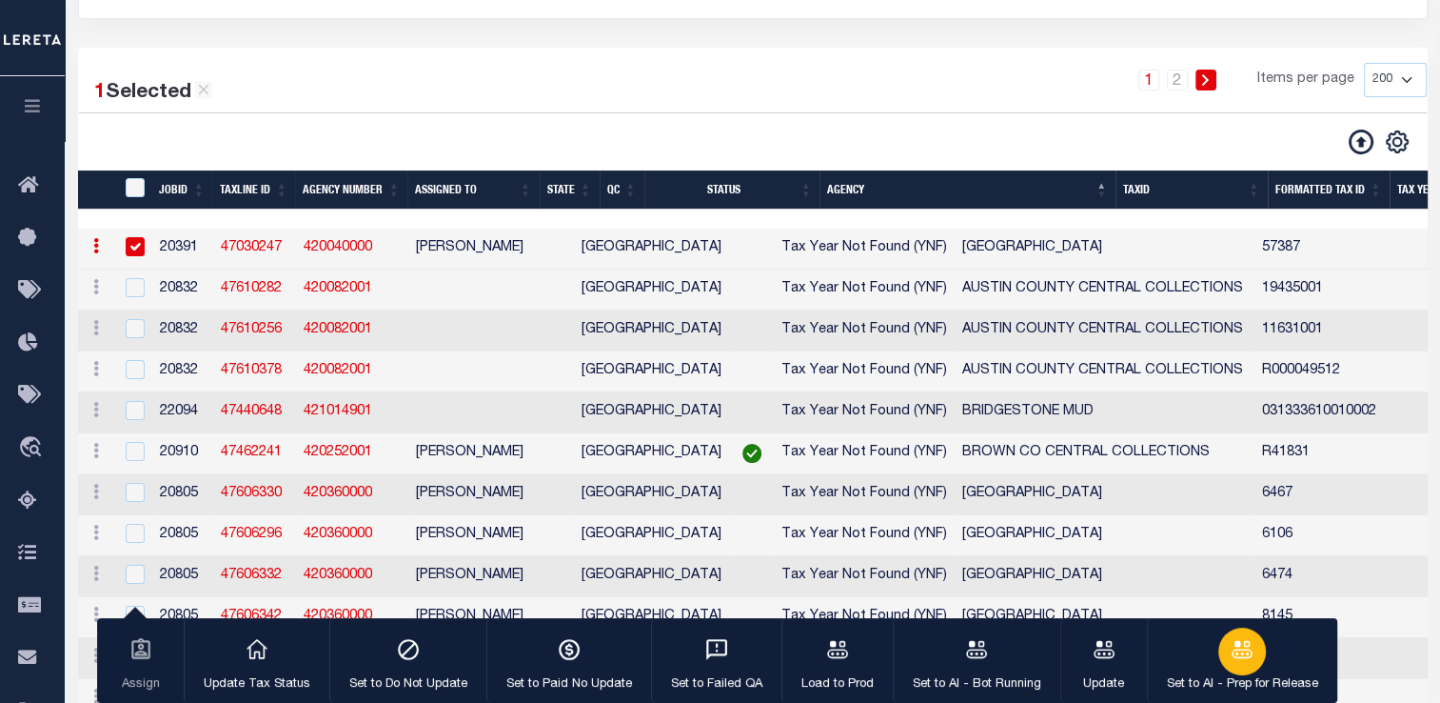
click at [1238, 645] on icon "button" at bounding box center [1242, 648] width 21 height 17
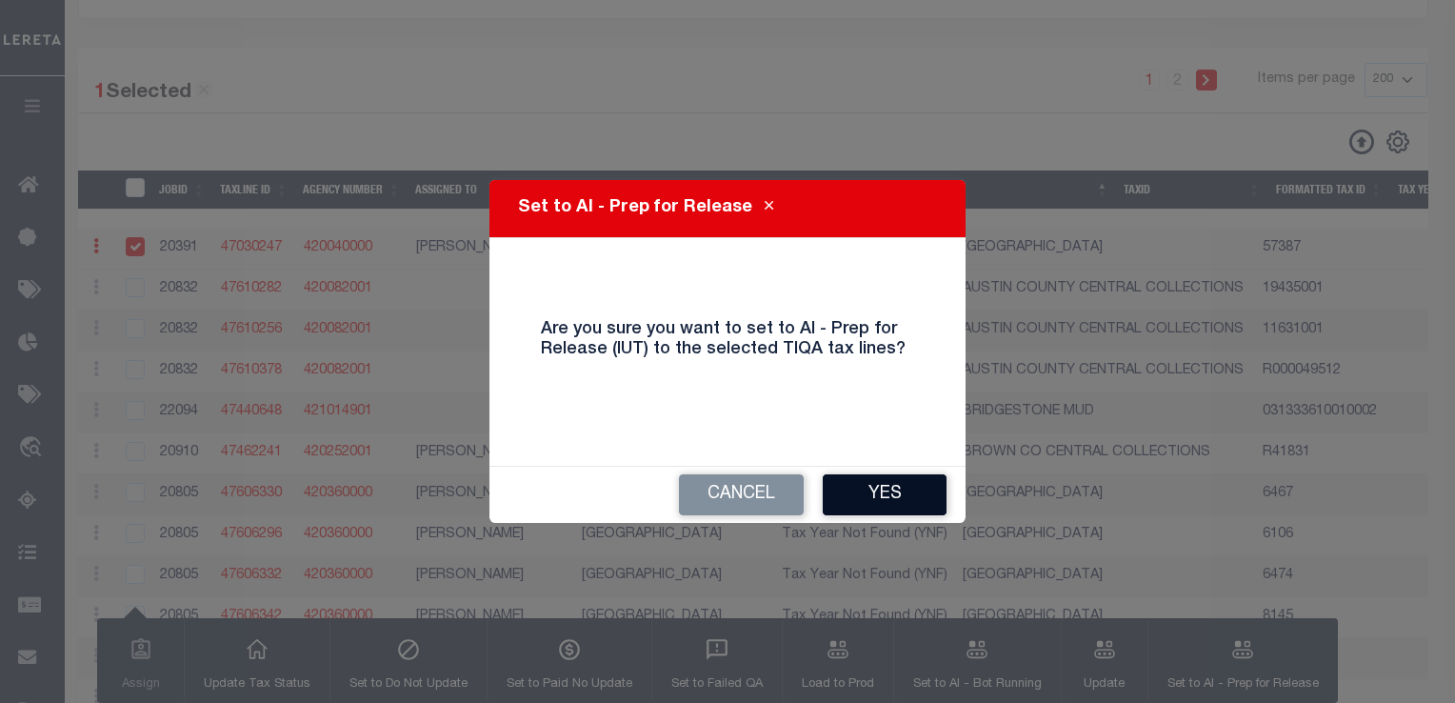
click at [857, 481] on button "Yes" at bounding box center [884, 494] width 124 height 41
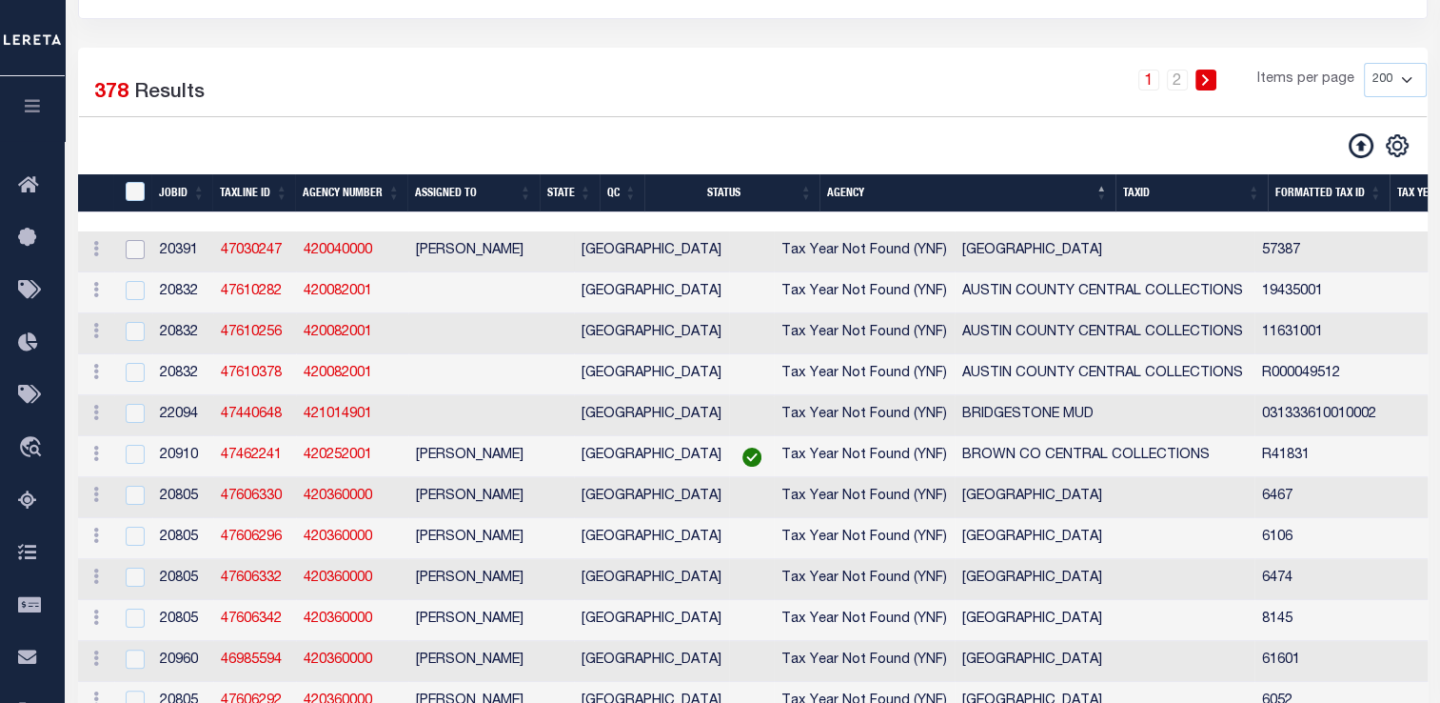
click at [131, 243] on input "checkbox" at bounding box center [135, 249] width 19 height 19
checkbox input "true"
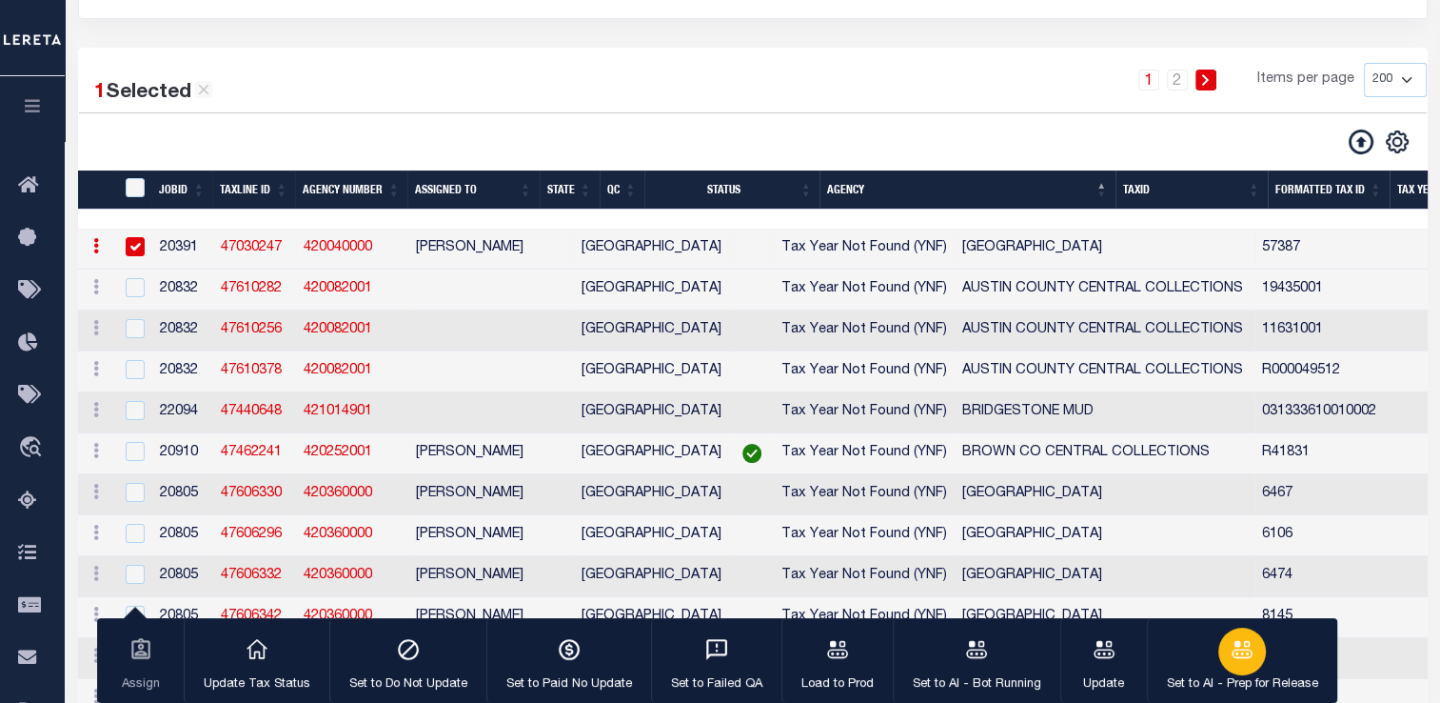
click at [1199, 659] on button "Set to AI - Prep for Release" at bounding box center [1242, 661] width 190 height 86
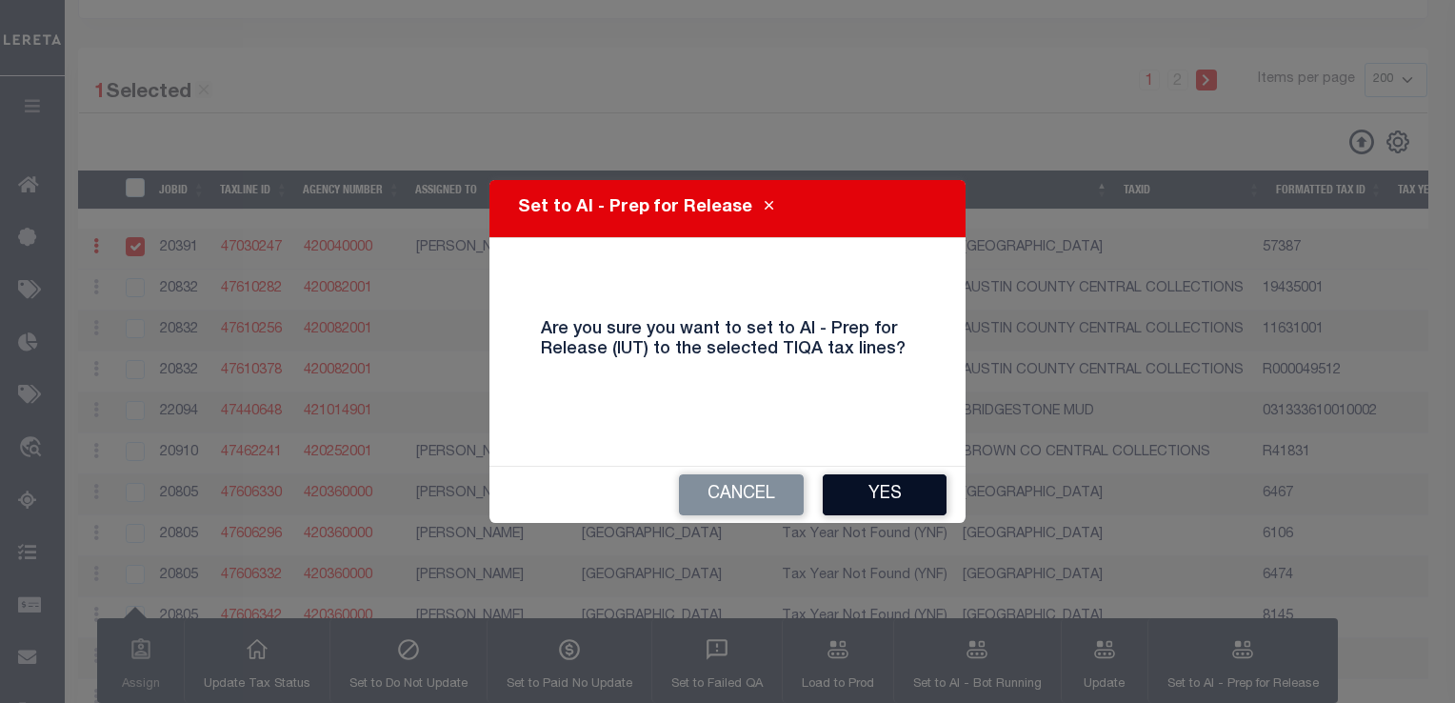
click at [914, 502] on button "Yes" at bounding box center [884, 494] width 124 height 41
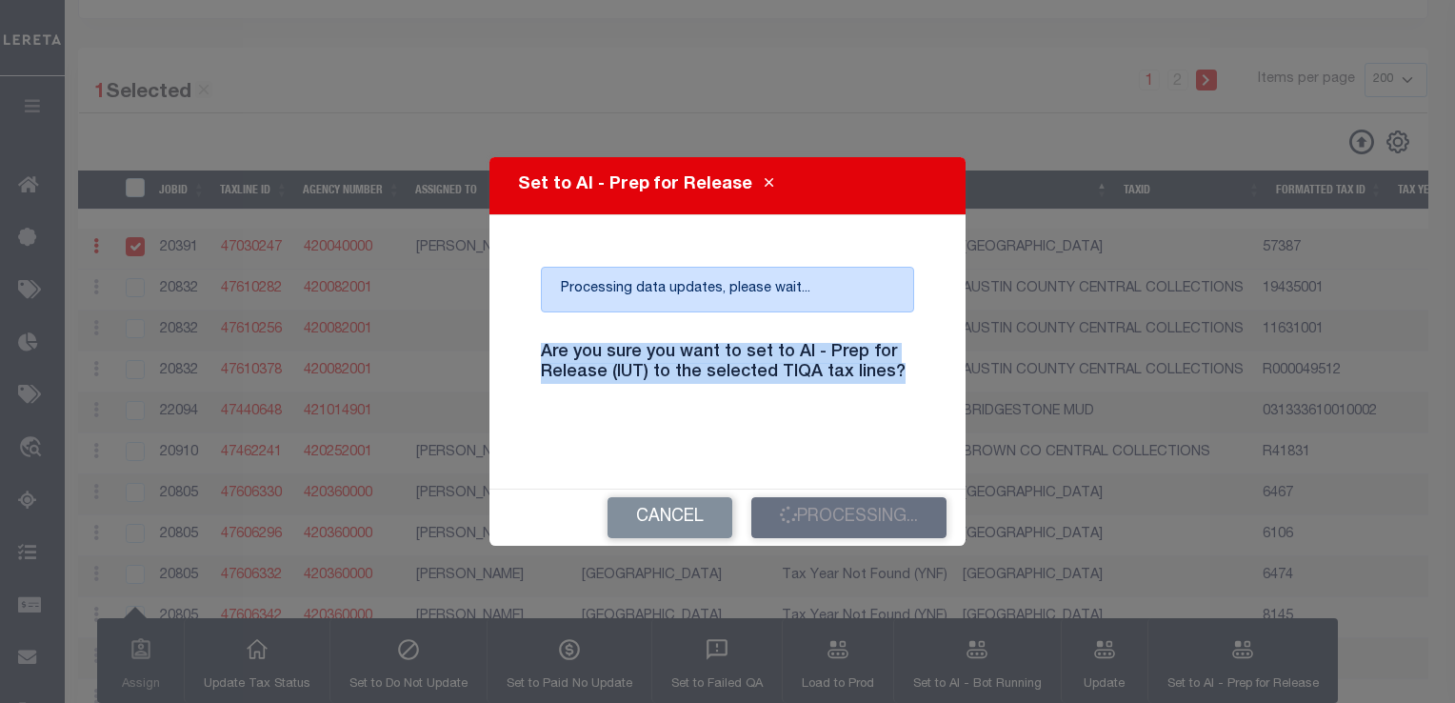
drag, startPoint x: 895, startPoint y: 379, endPoint x: 521, endPoint y: 338, distance: 376.3
click at [521, 338] on div "Processing data updates, please wait... Are you sure you want to set to AI - Pr…" at bounding box center [727, 352] width 430 height 228
click at [802, 367] on h4 "Are you sure you want to set to AI - Prep for Release (IUT) to the selected TIQ…" at bounding box center [727, 363] width 402 height 41
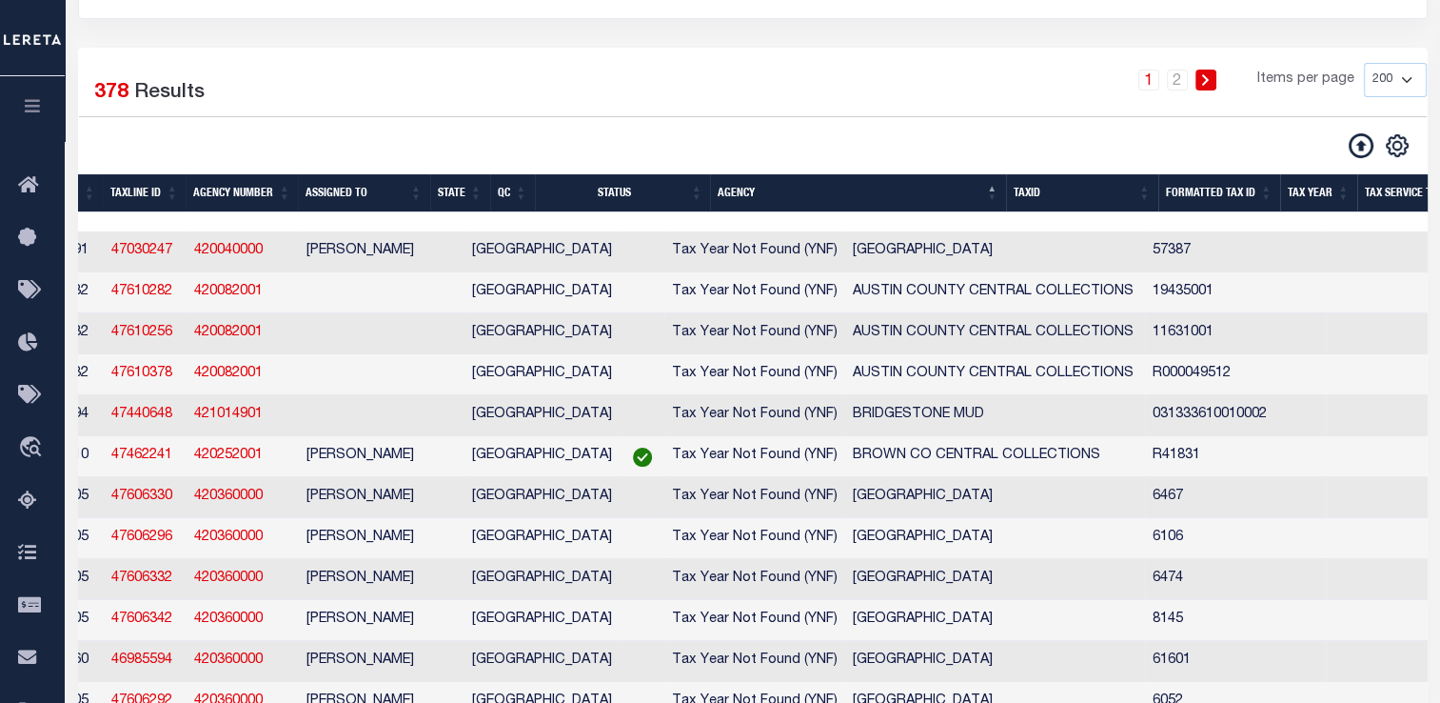
scroll to position [0, 0]
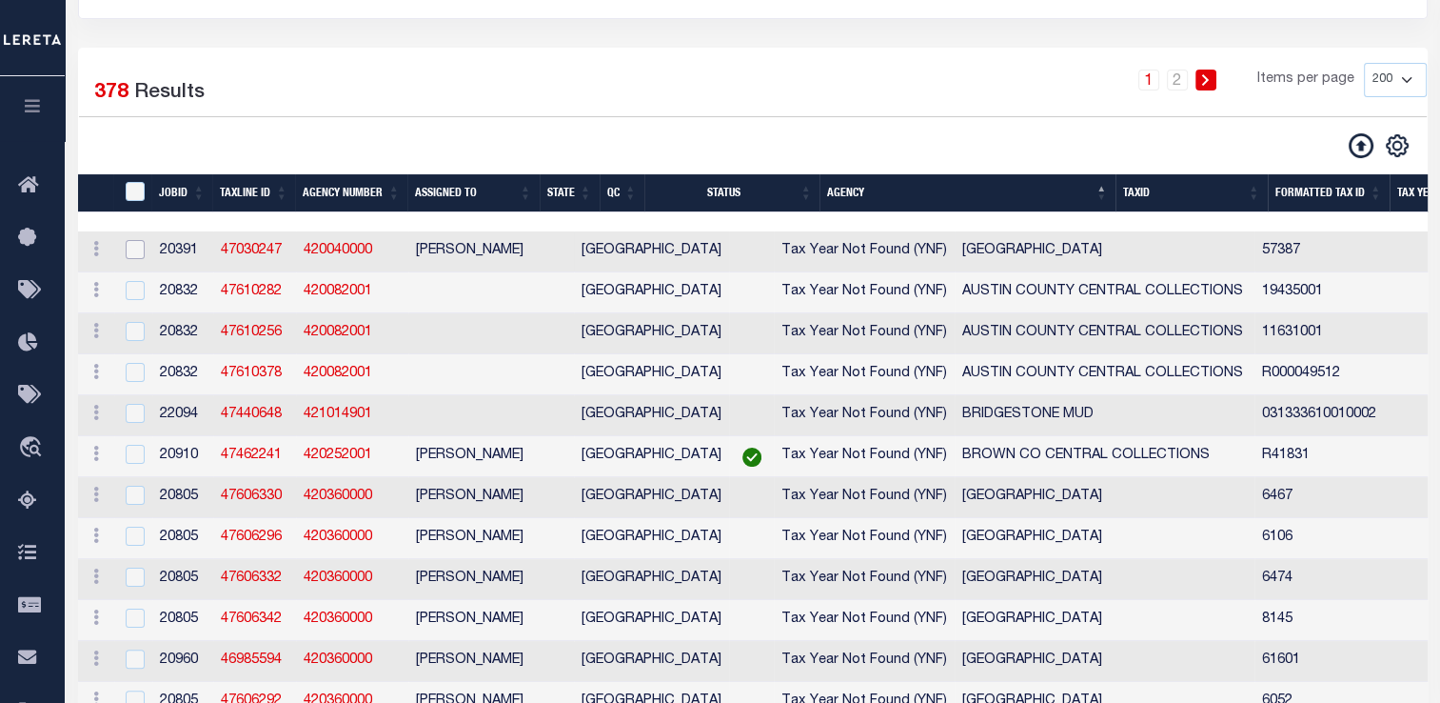
click at [126, 259] on input "checkbox" at bounding box center [135, 249] width 19 height 19
checkbox input "true"
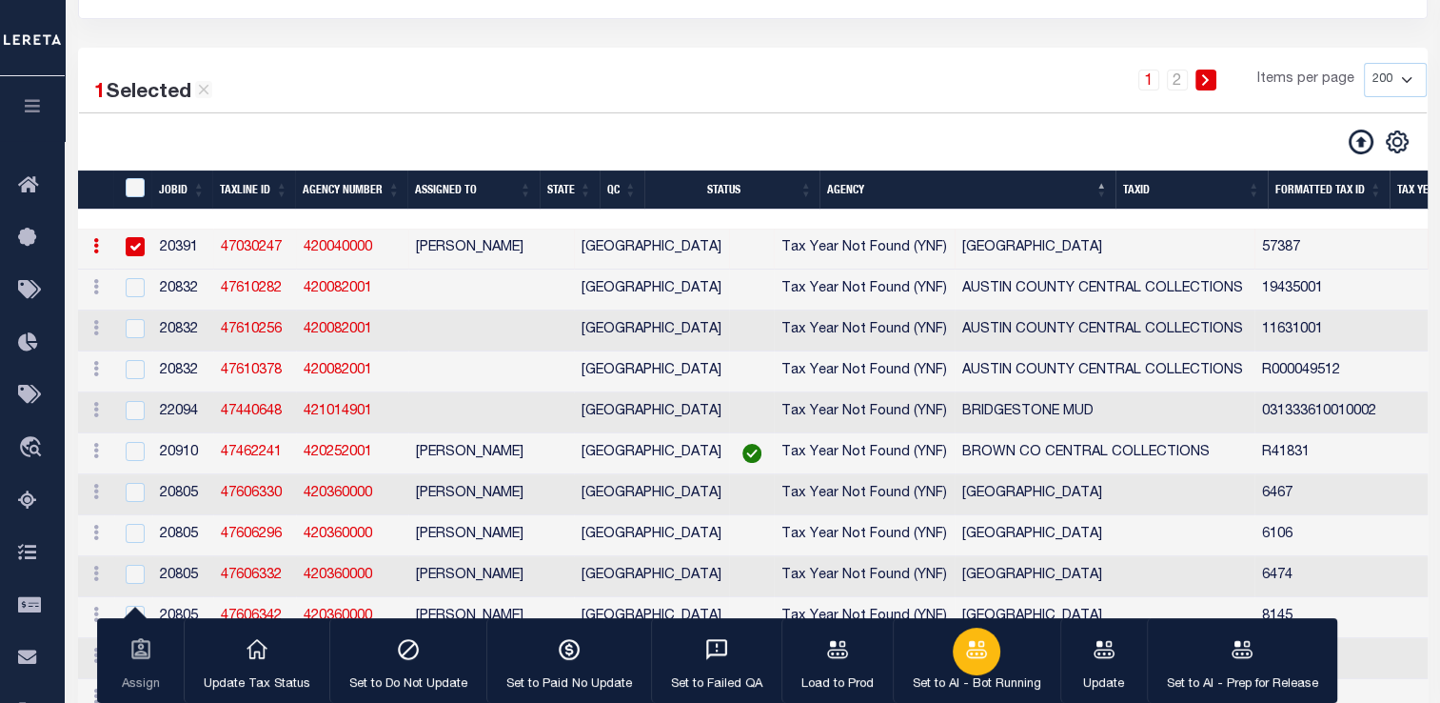
click at [969, 657] on icon "button" at bounding box center [976, 649] width 25 height 25
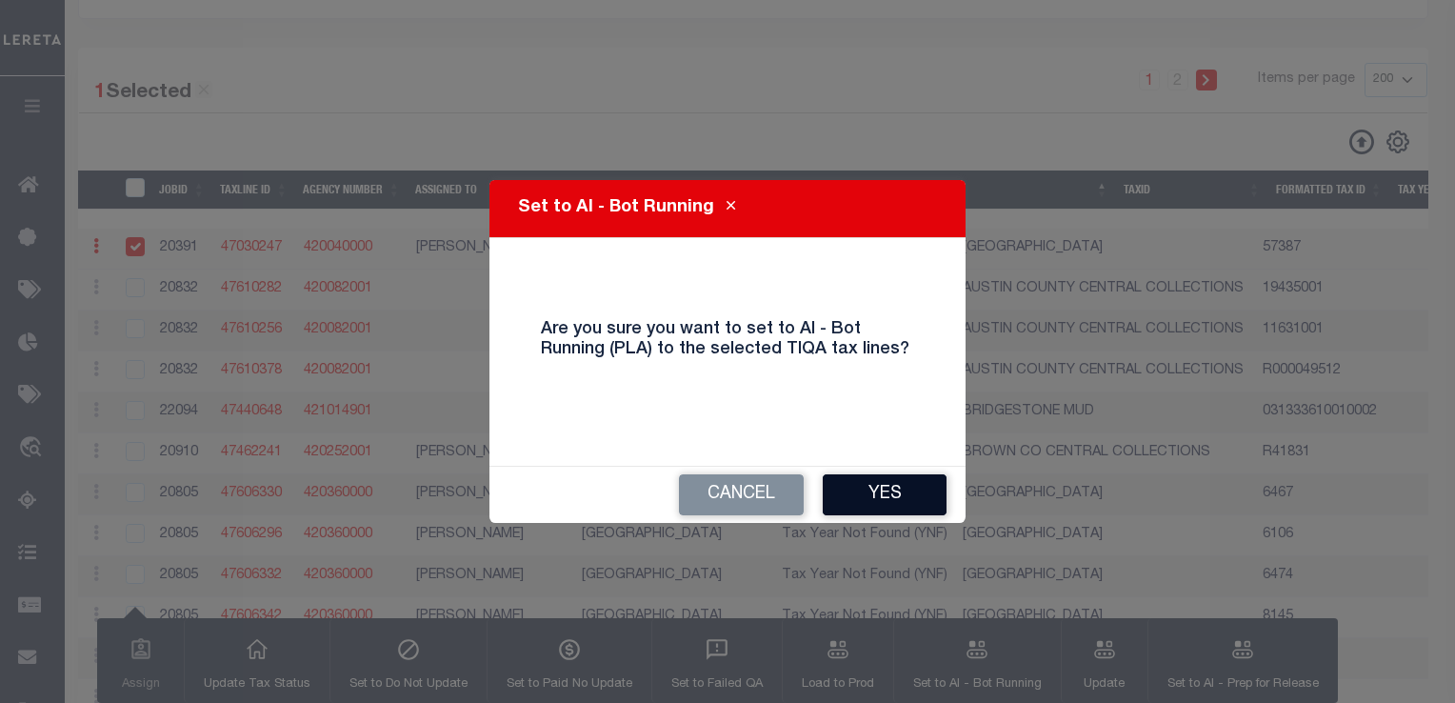
click at [883, 498] on button "Yes" at bounding box center [884, 494] width 124 height 41
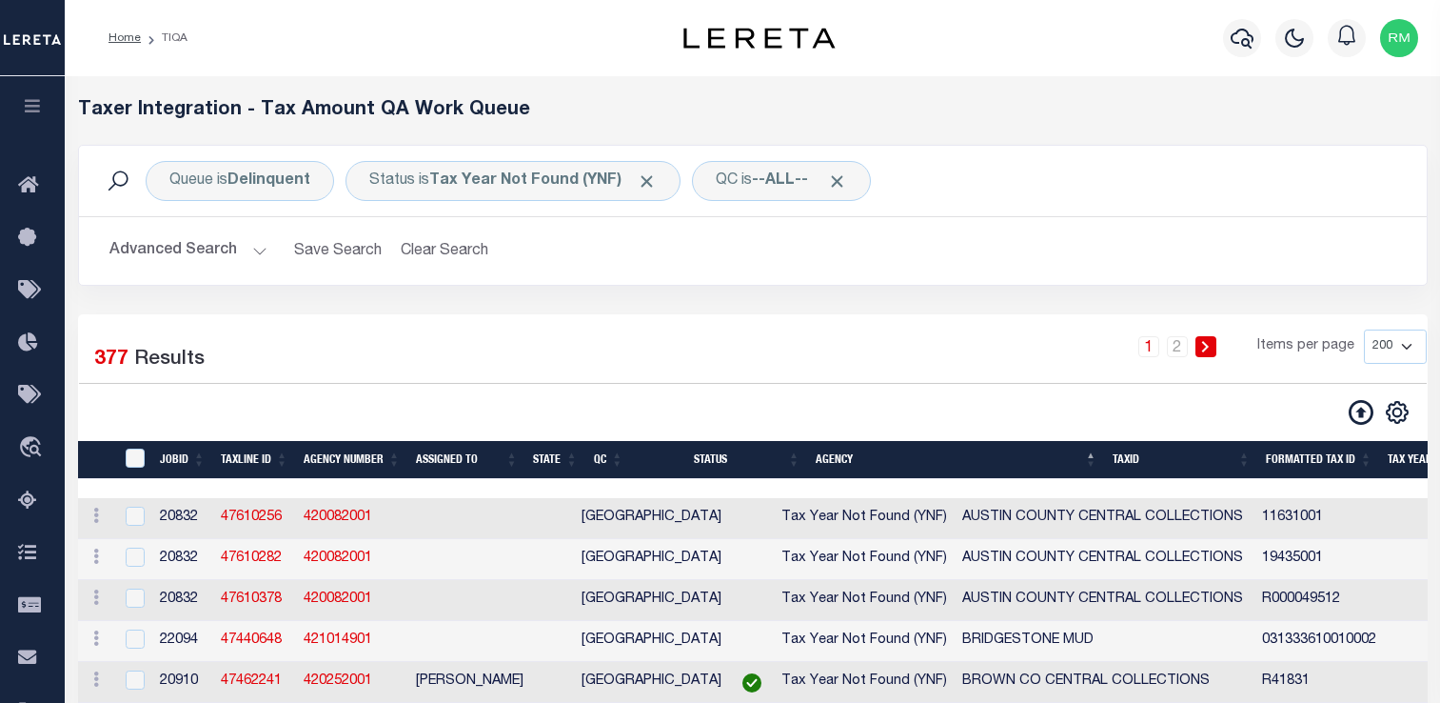
select select "200"
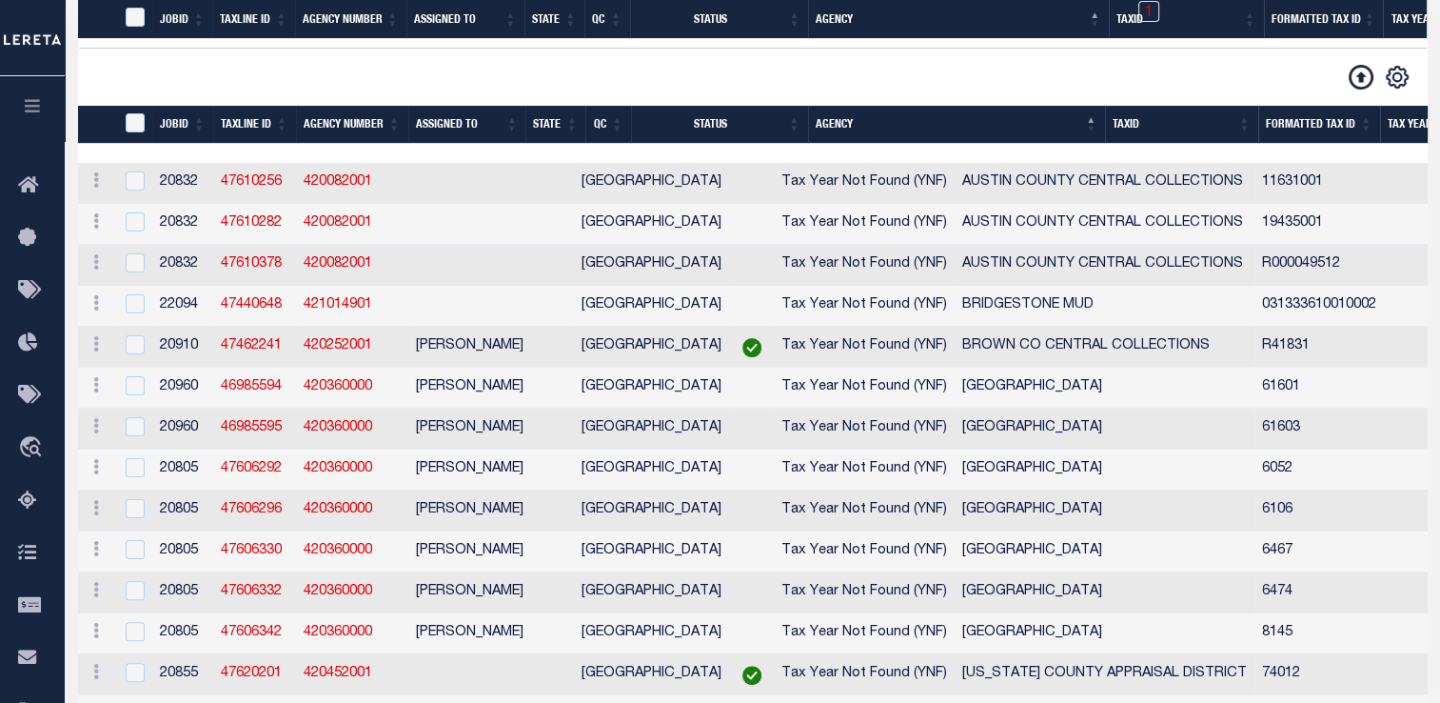
scroll to position [499, 0]
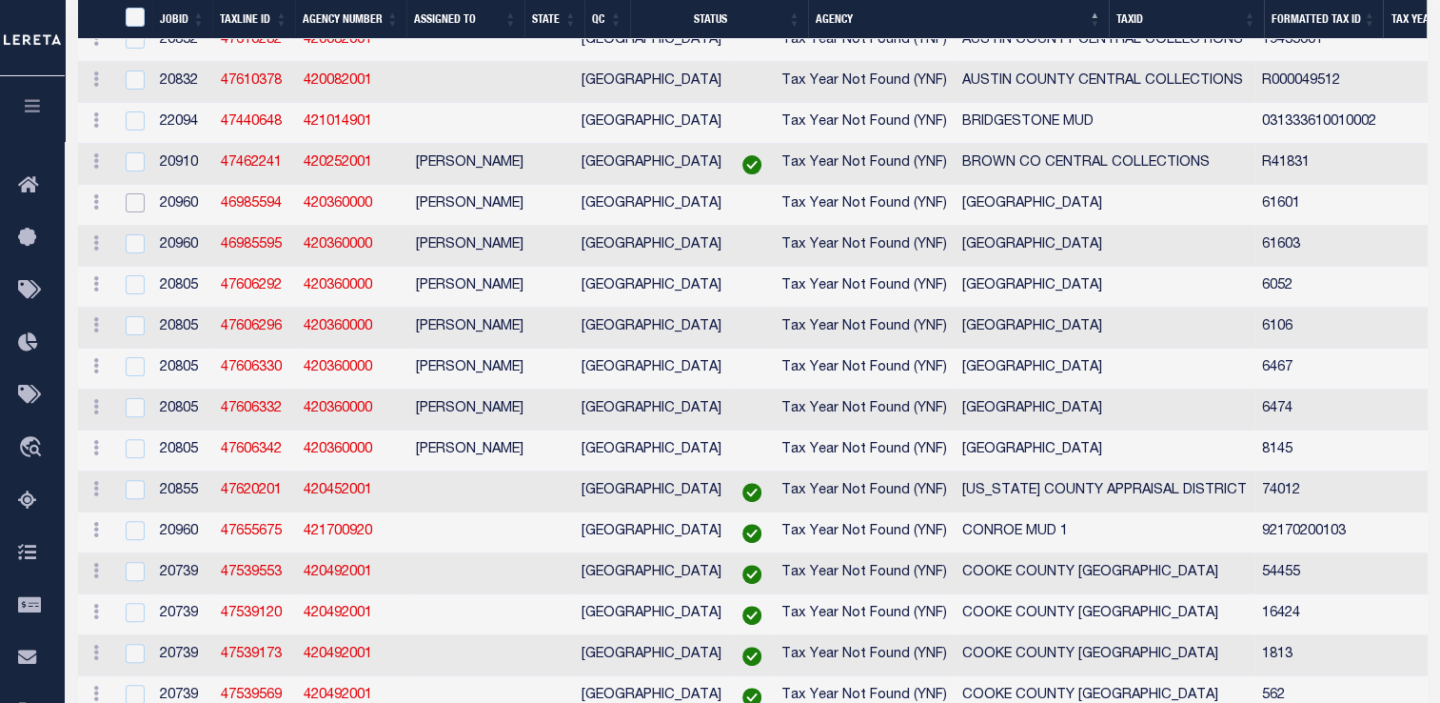
click at [132, 209] on input "checkbox" at bounding box center [135, 202] width 19 height 19
checkbox input "true"
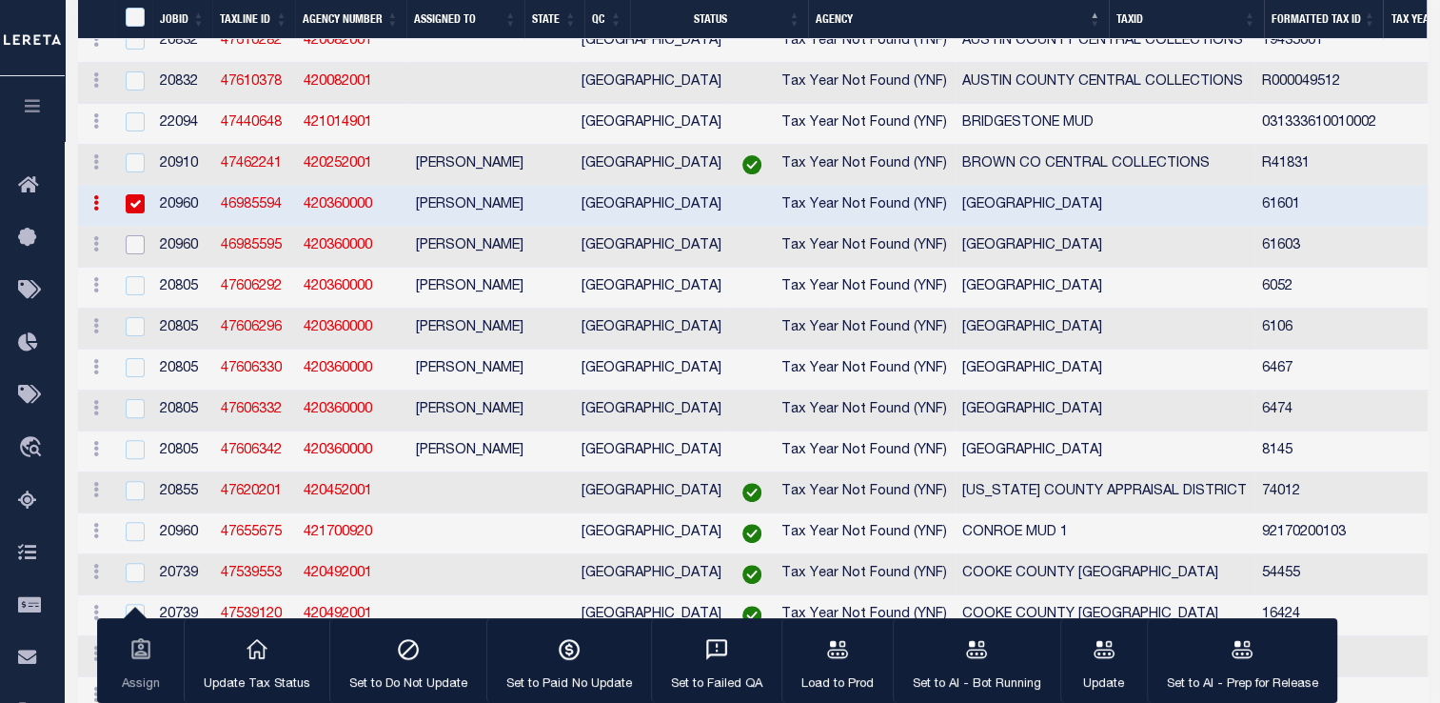
click at [135, 254] on input "checkbox" at bounding box center [135, 244] width 19 height 19
checkbox input "true"
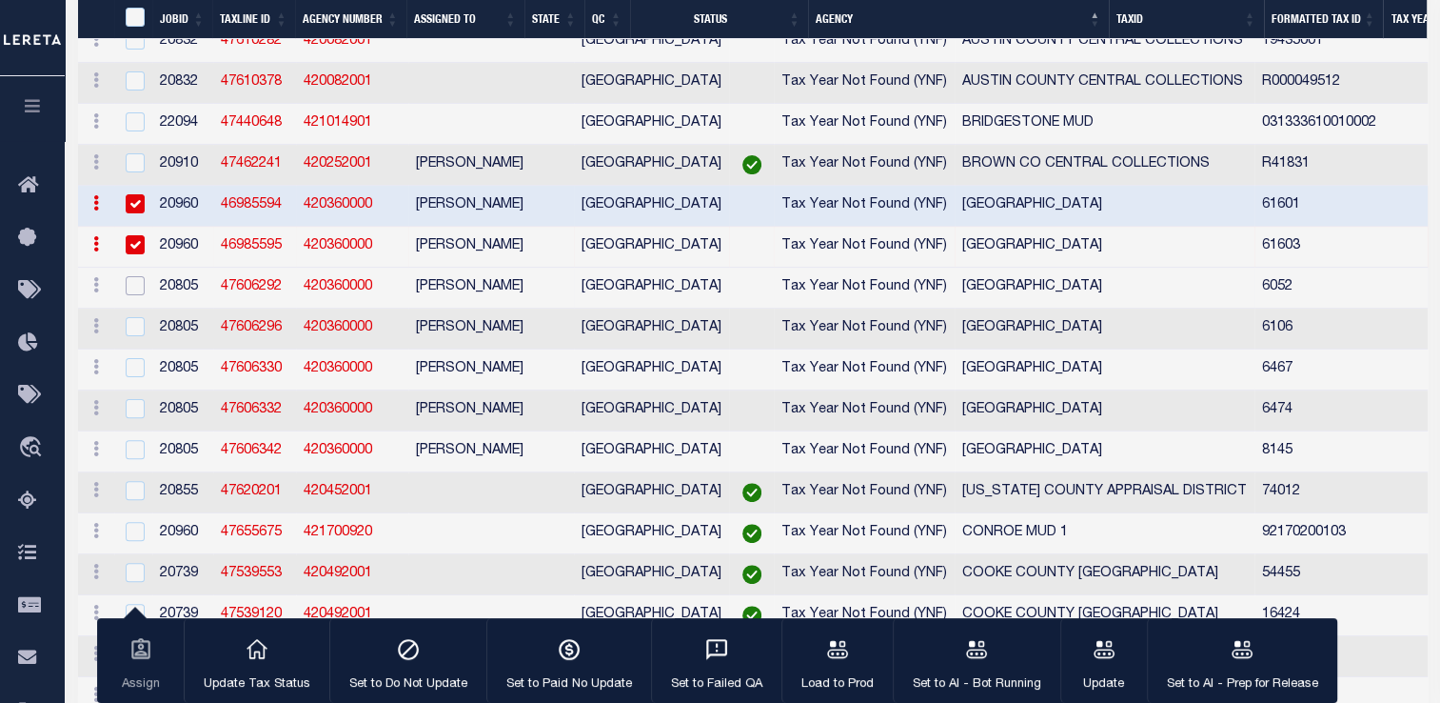
click at [136, 295] on input "checkbox" at bounding box center [135, 285] width 19 height 19
checkbox input "true"
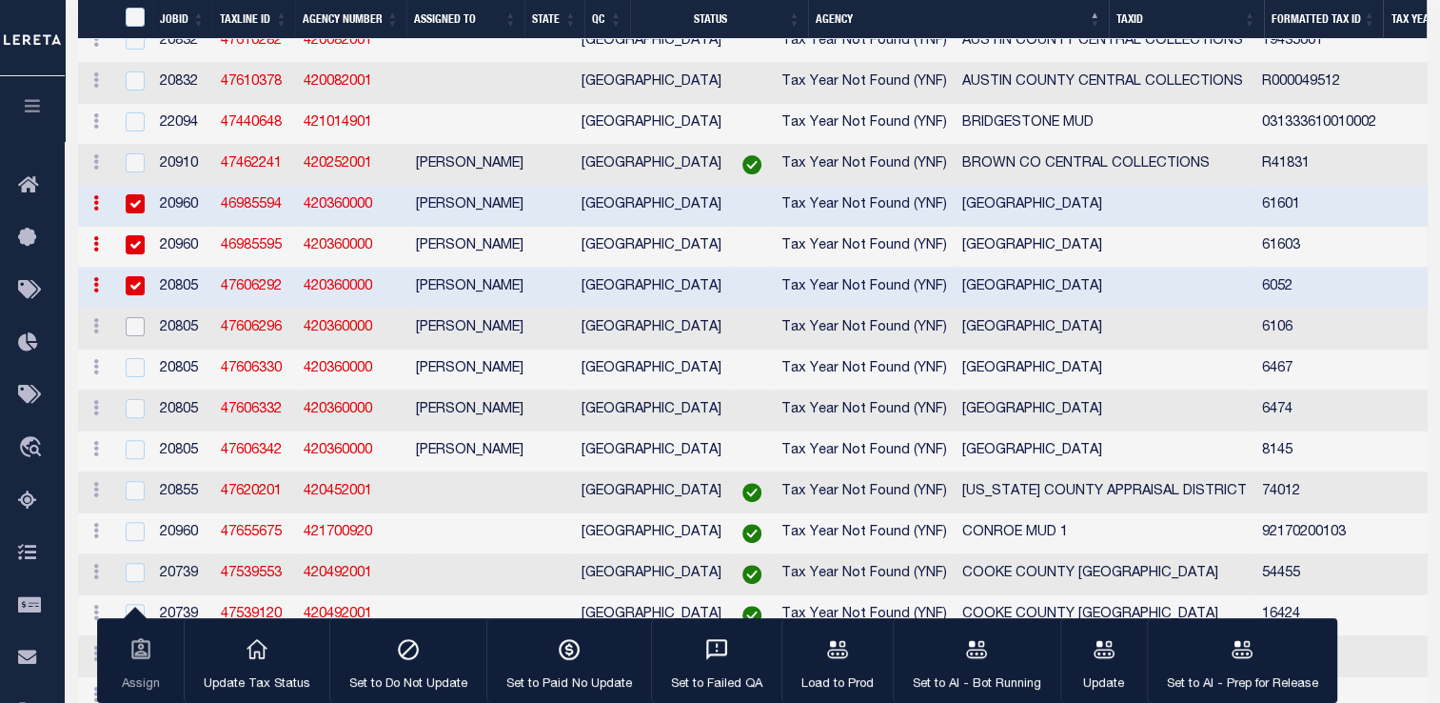
click at [133, 334] on input "checkbox" at bounding box center [135, 326] width 19 height 19
checkbox input "true"
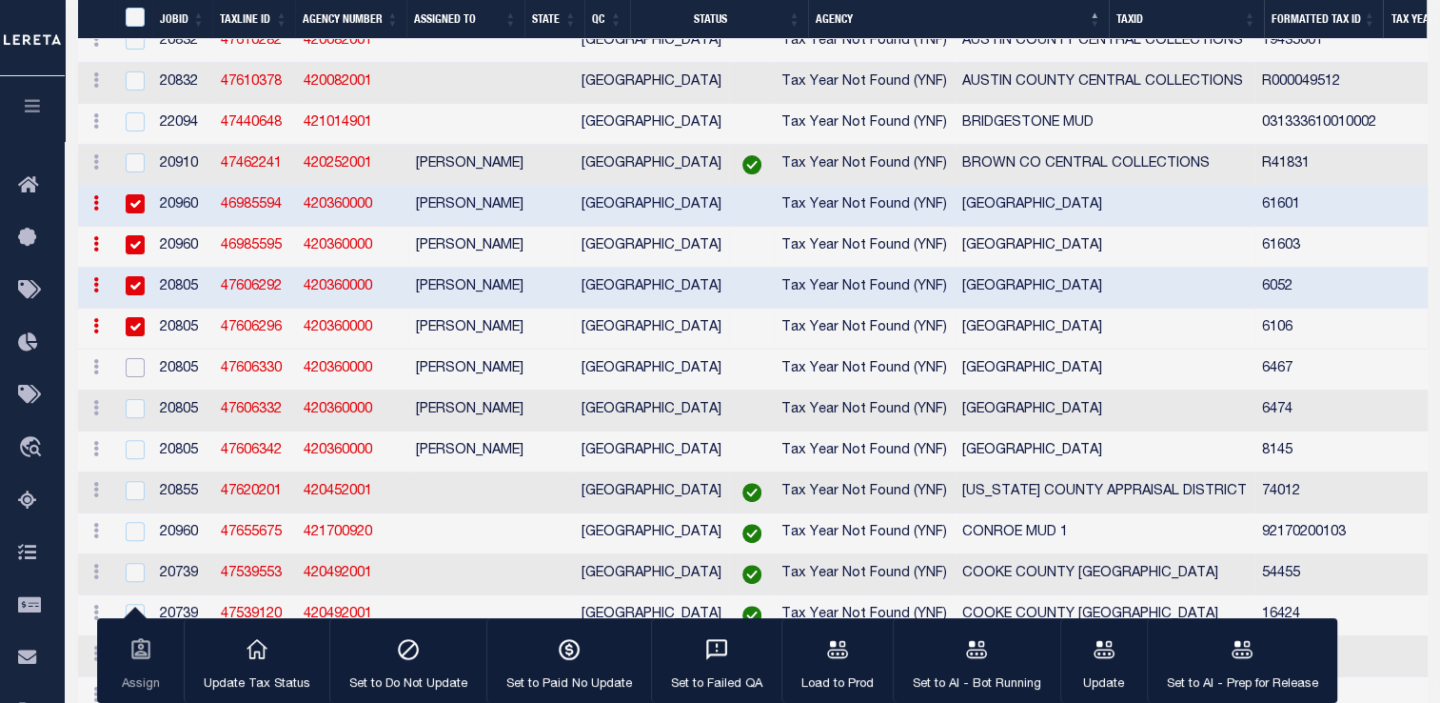
click at [134, 375] on input "checkbox" at bounding box center [135, 367] width 19 height 19
checkbox input "true"
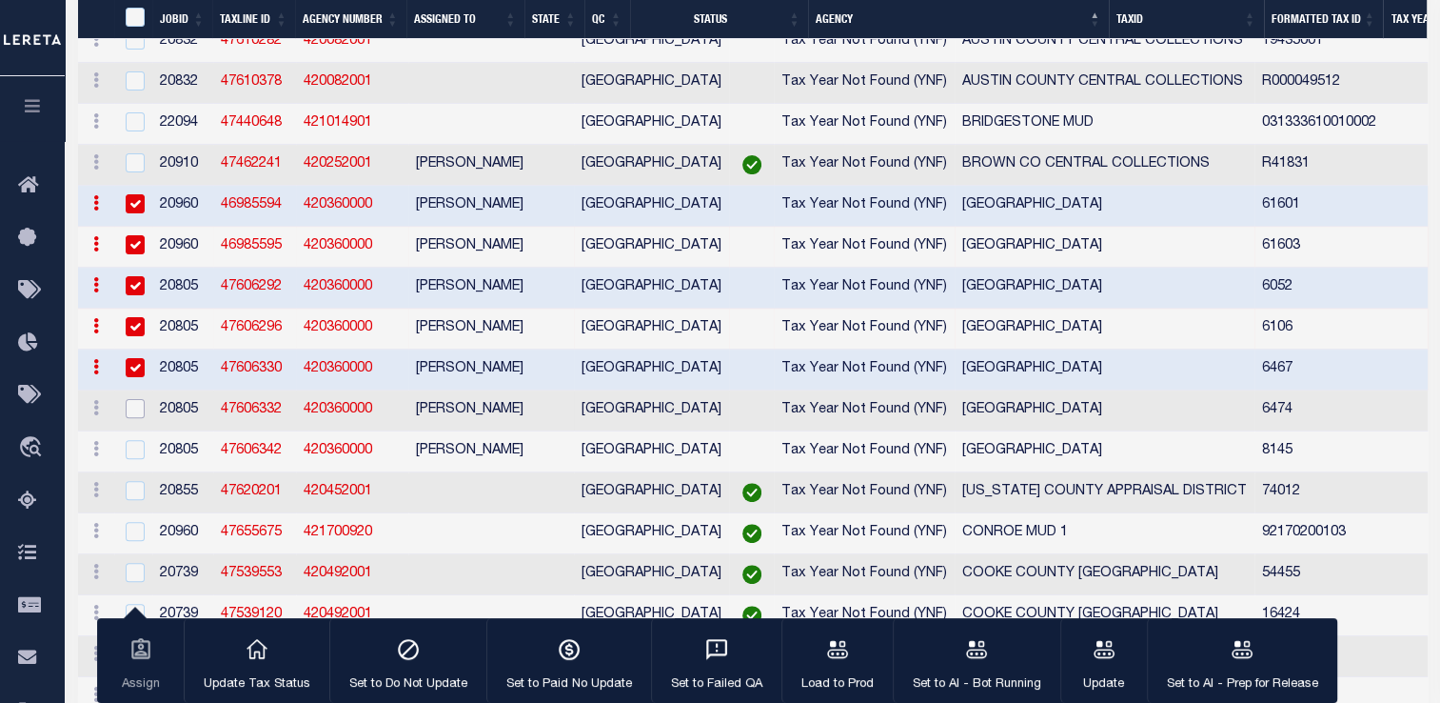
click at [133, 414] on input "checkbox" at bounding box center [135, 408] width 19 height 19
checkbox input "true"
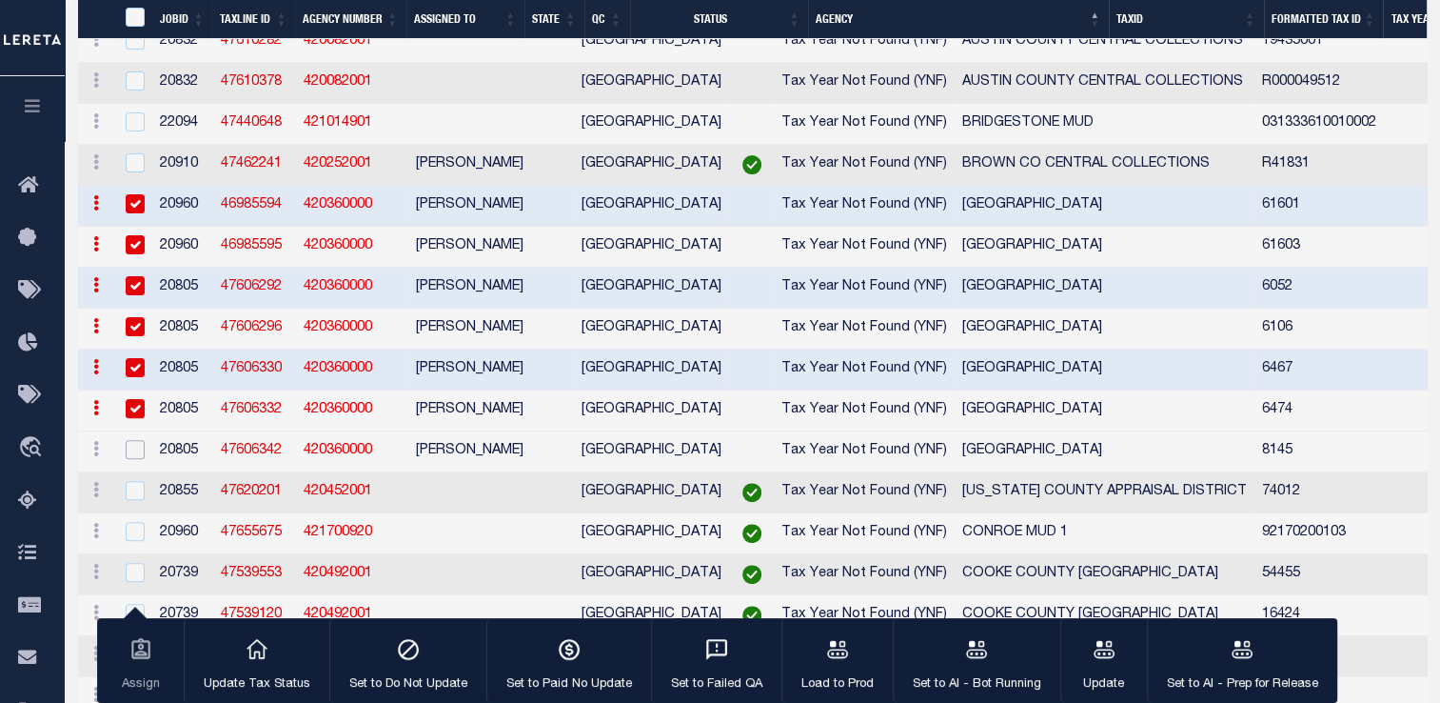
click at [133, 459] on input "checkbox" at bounding box center [135, 449] width 19 height 19
checkbox input "true"
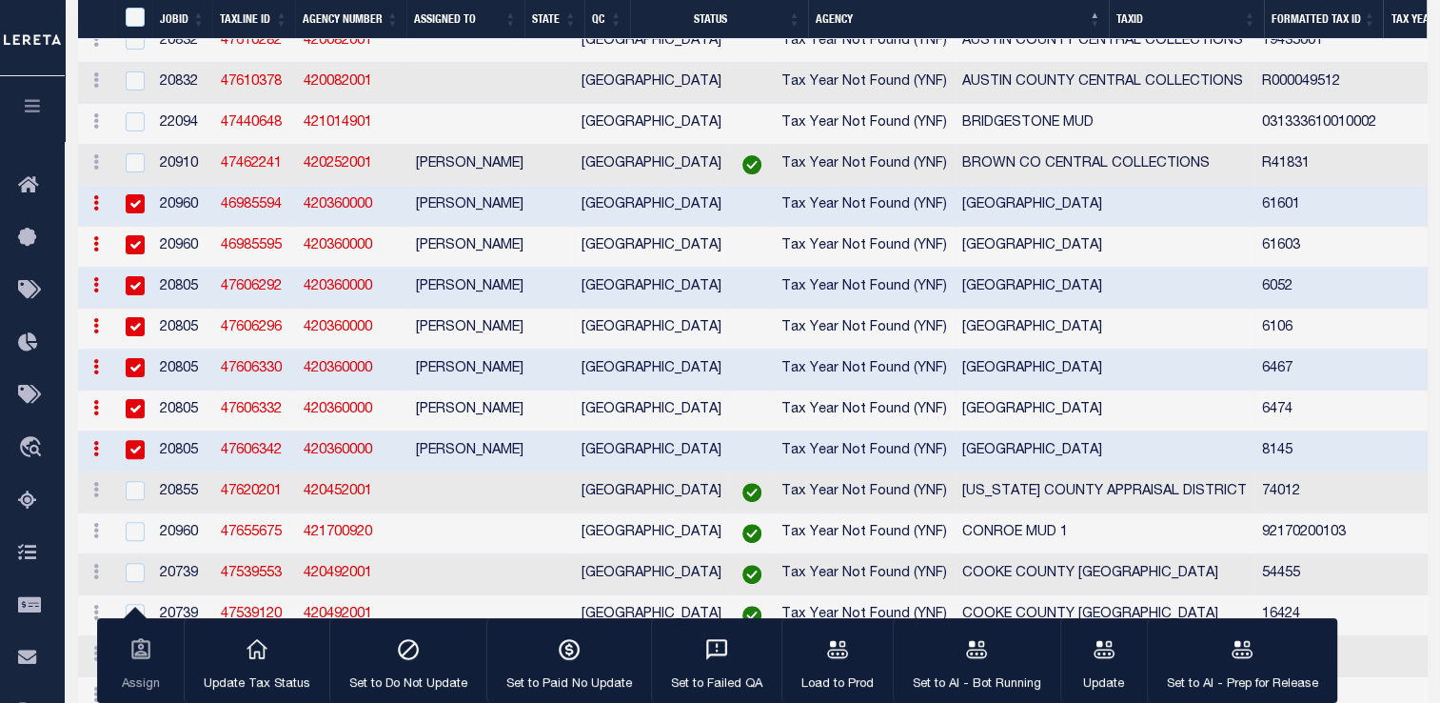
scroll to position [0, 0]
click at [967, 668] on div "button" at bounding box center [977, 651] width 48 height 48
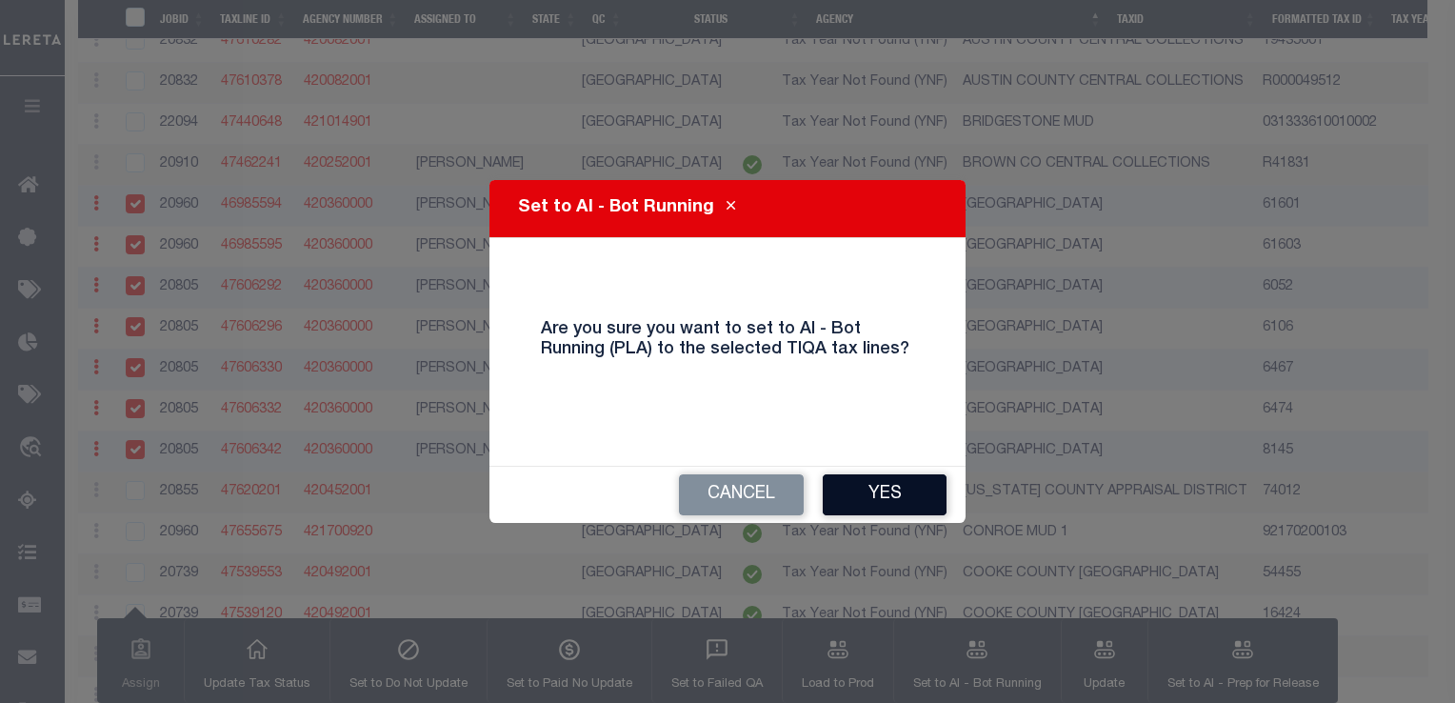
click at [913, 499] on button "Yes" at bounding box center [884, 494] width 124 height 41
